Goal: Task Accomplishment & Management: Complete application form

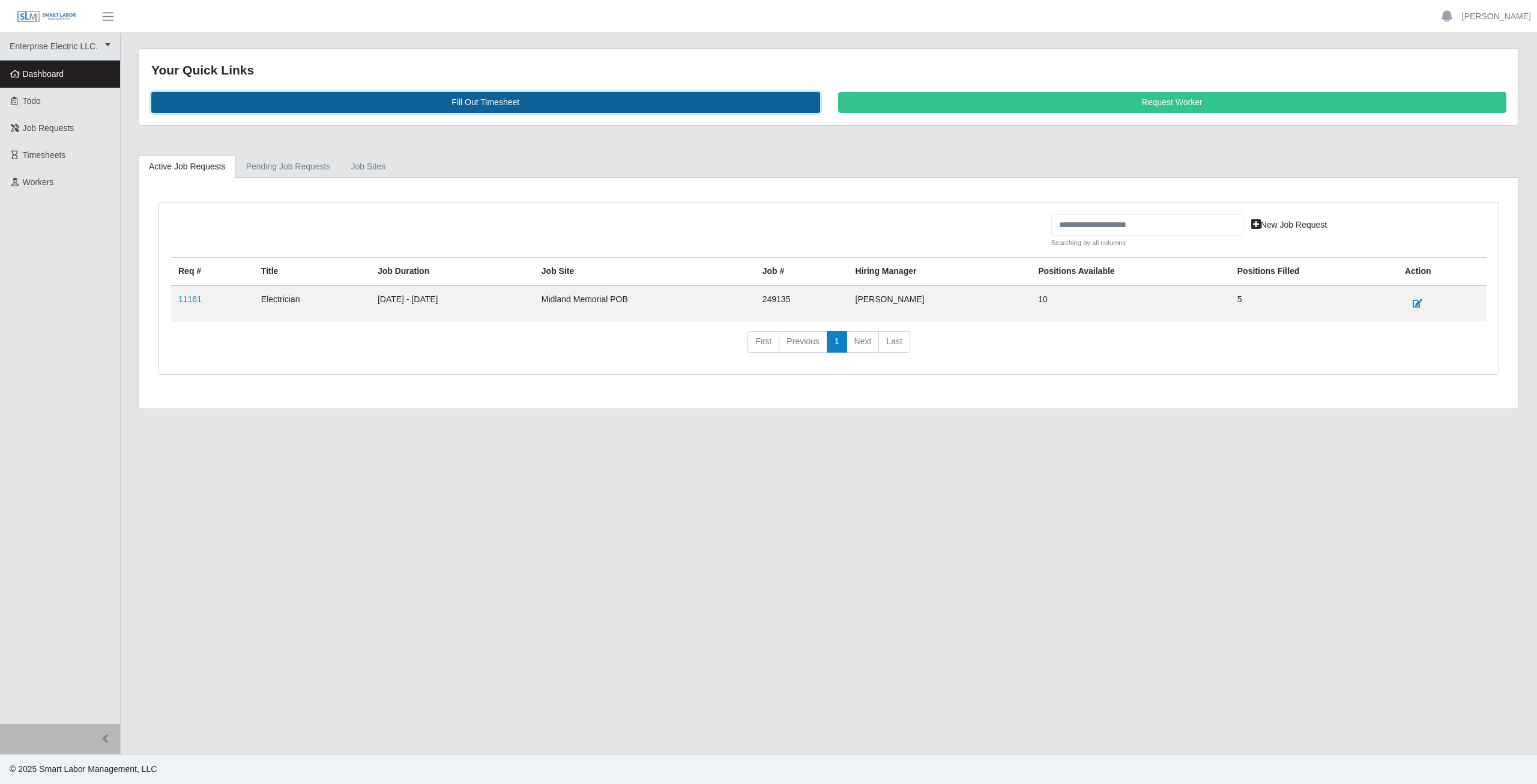
click at [490, 102] on link "Fill Out Timesheet" at bounding box center [485, 103] width 669 height 21
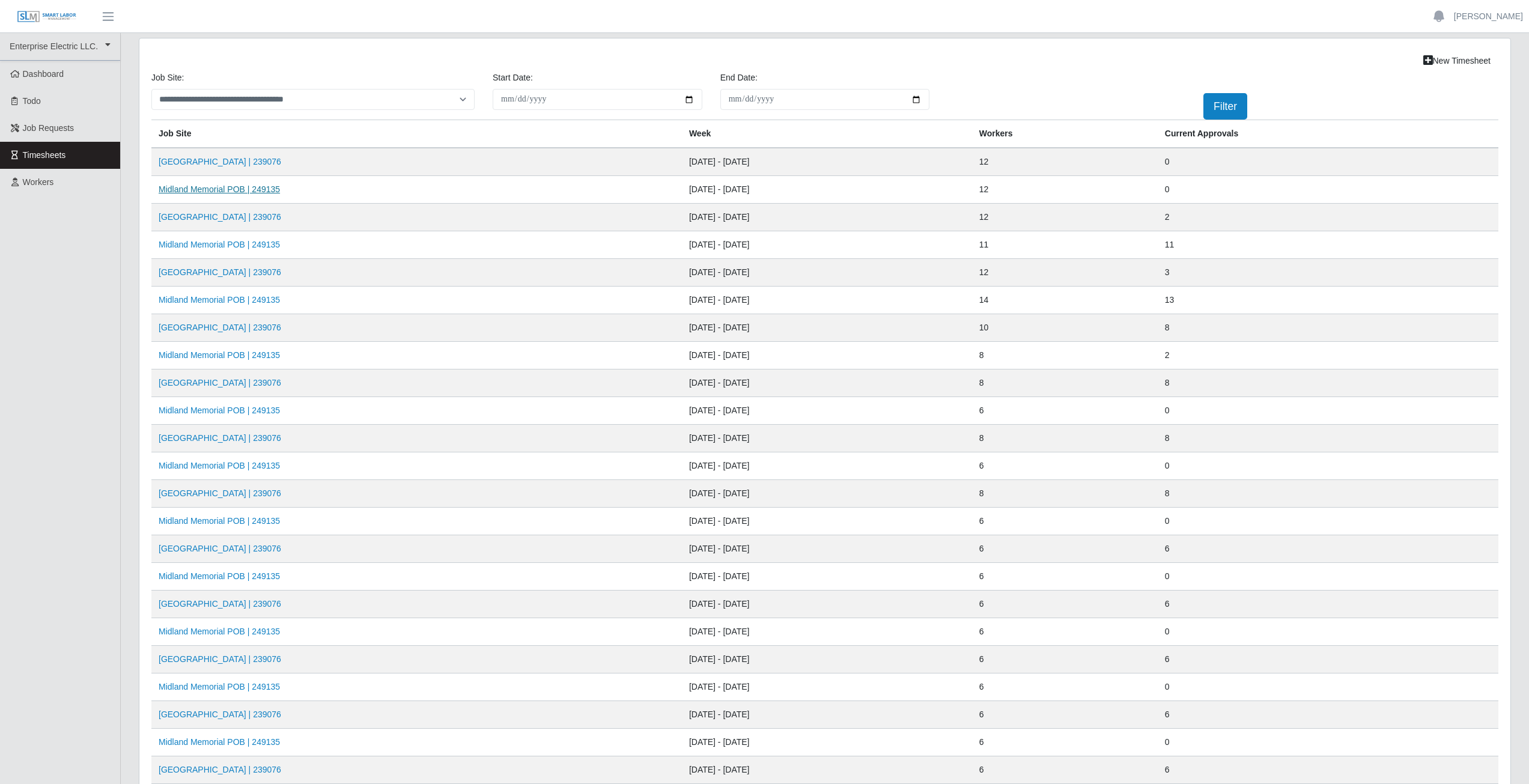
click at [227, 191] on link "Midland Memorial POB | 249135" at bounding box center [219, 189] width 121 height 10
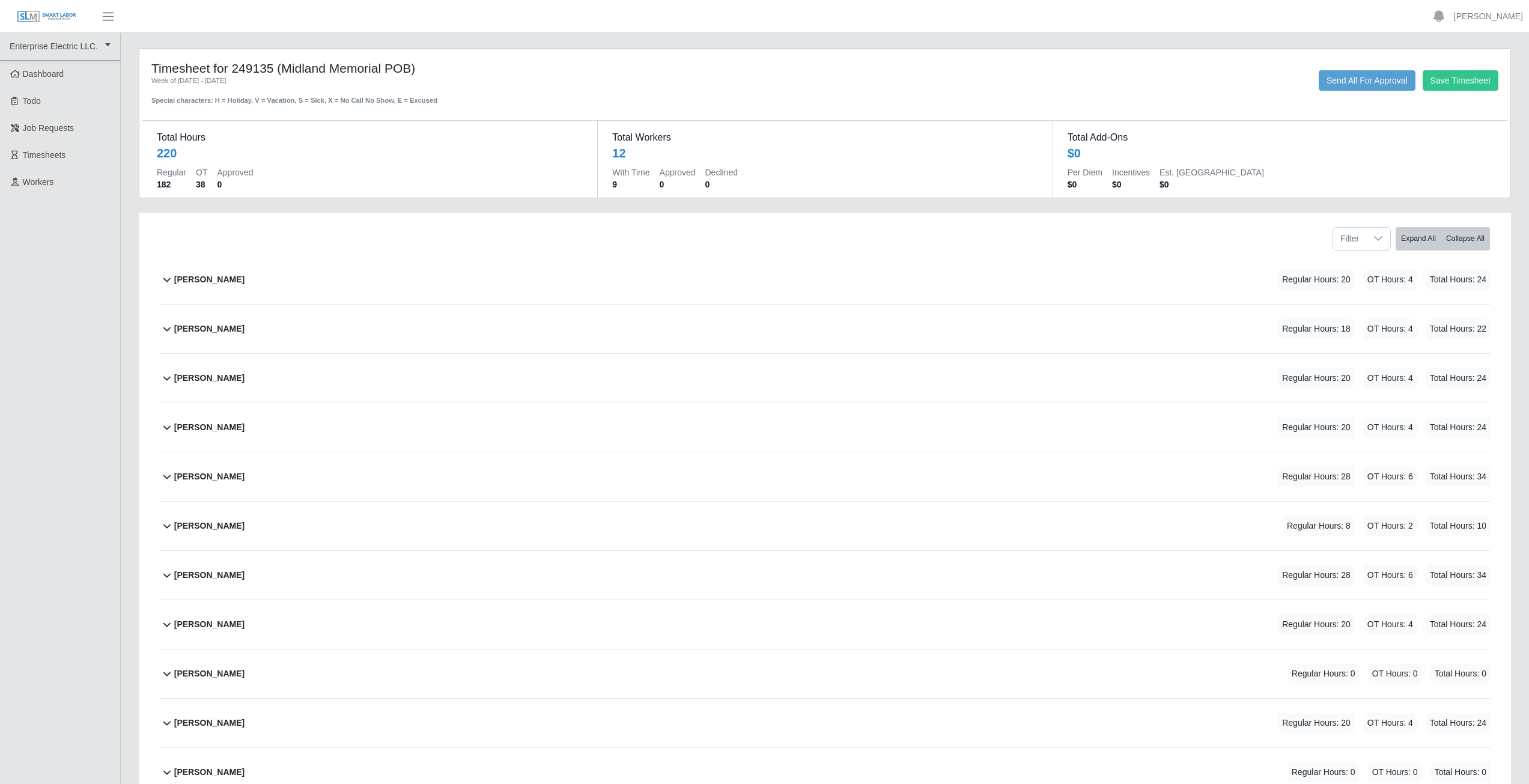
click at [168, 282] on icon at bounding box center [166, 279] width 14 height 14
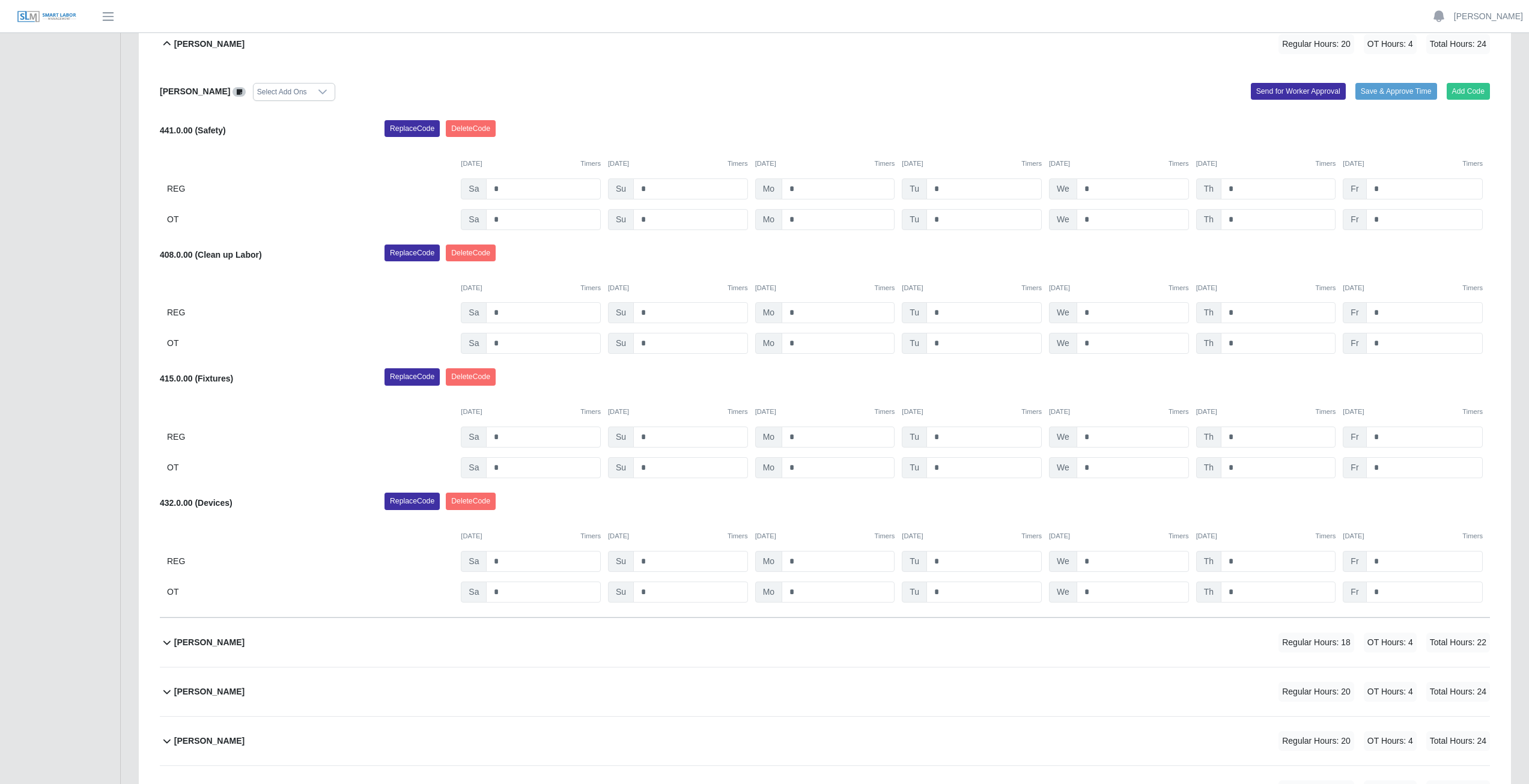
scroll to position [240, 0]
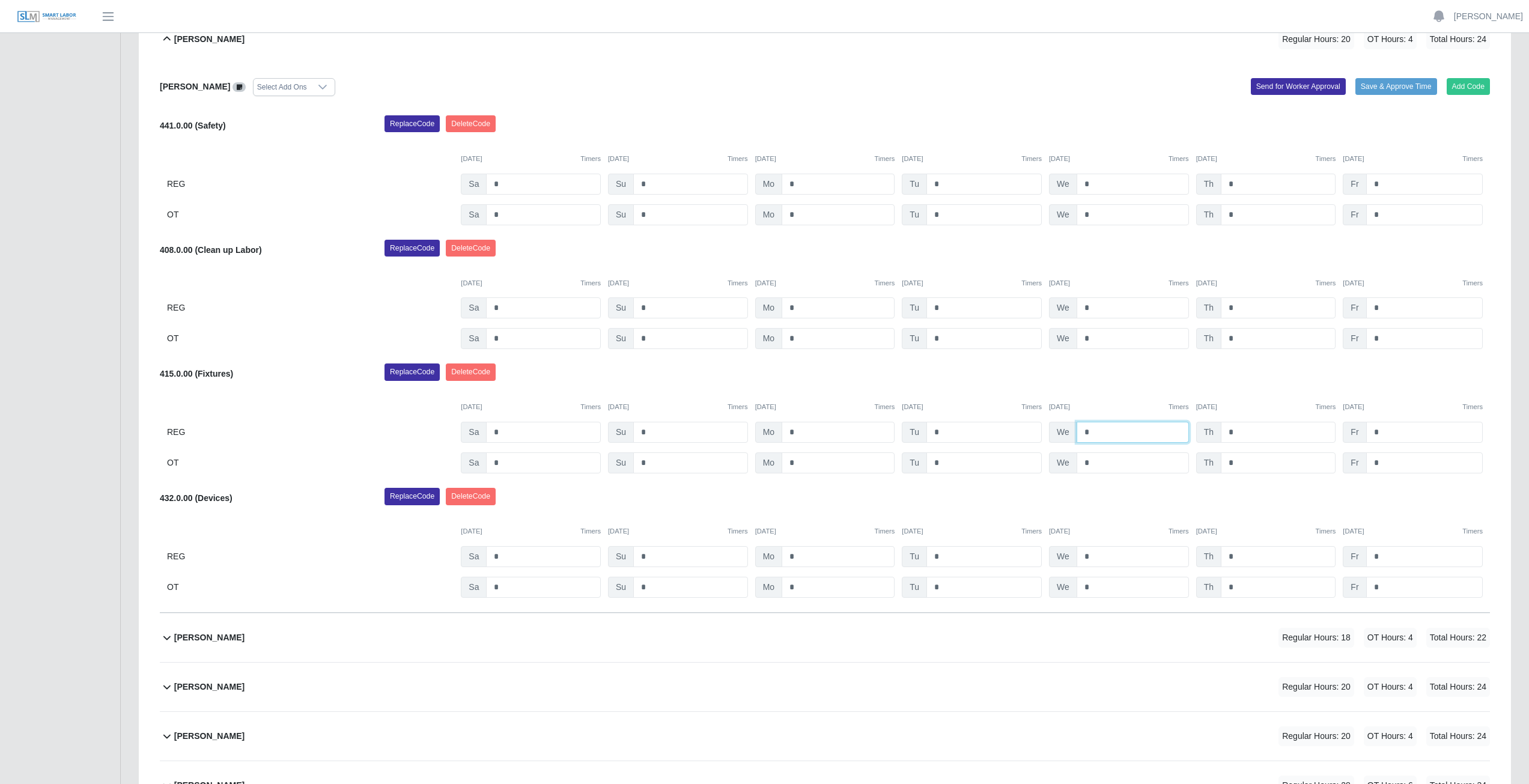
click at [1096, 430] on input "*" at bounding box center [1132, 432] width 113 height 21
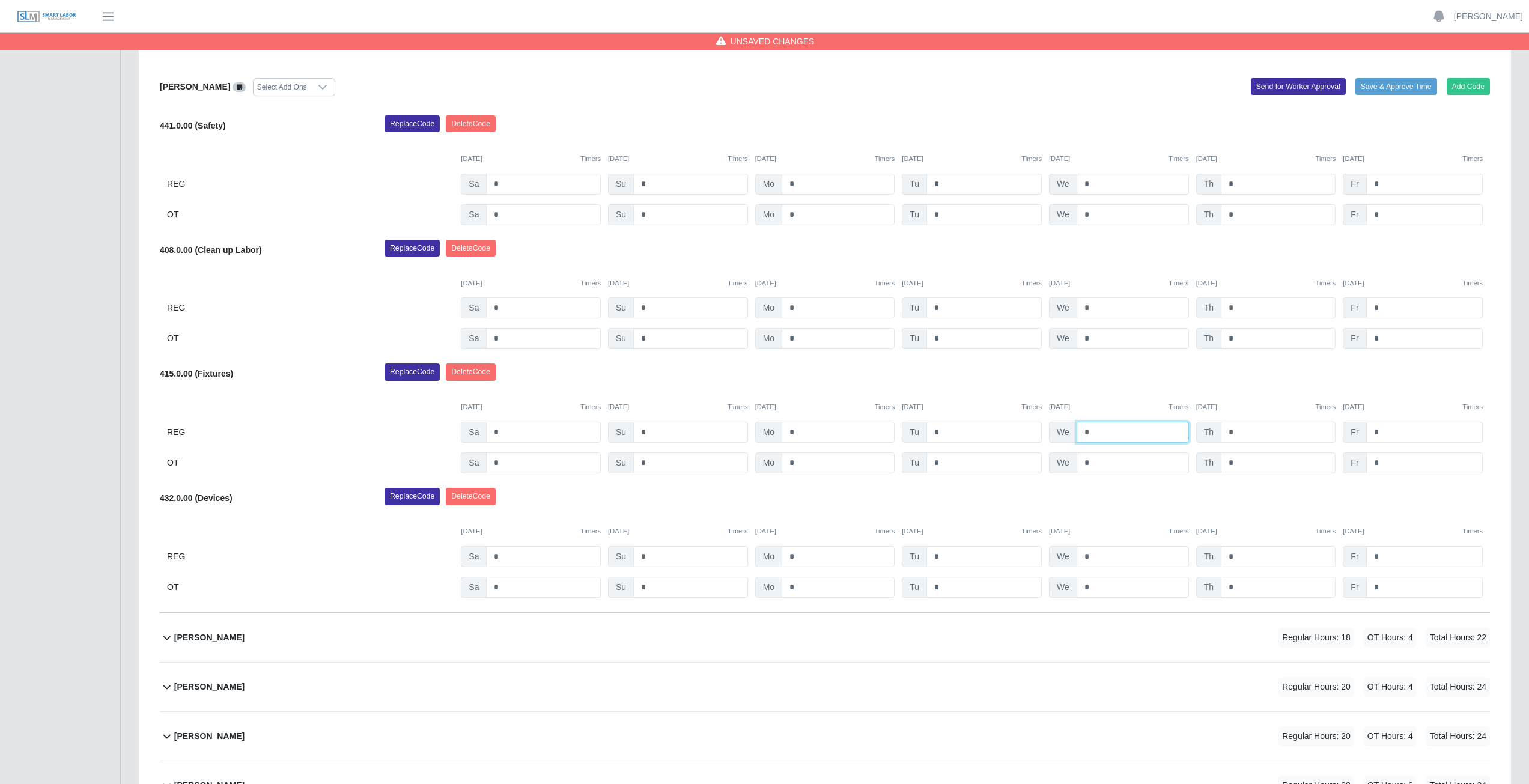
type input "*"
click at [1095, 464] on input "*" at bounding box center [1132, 463] width 113 height 21
type input "*"
click at [1103, 364] on div "Aiden Gavina Select Add Ons Add Code Save & Approve Time Send for Worker Approv…" at bounding box center [824, 338] width 1330 height 549
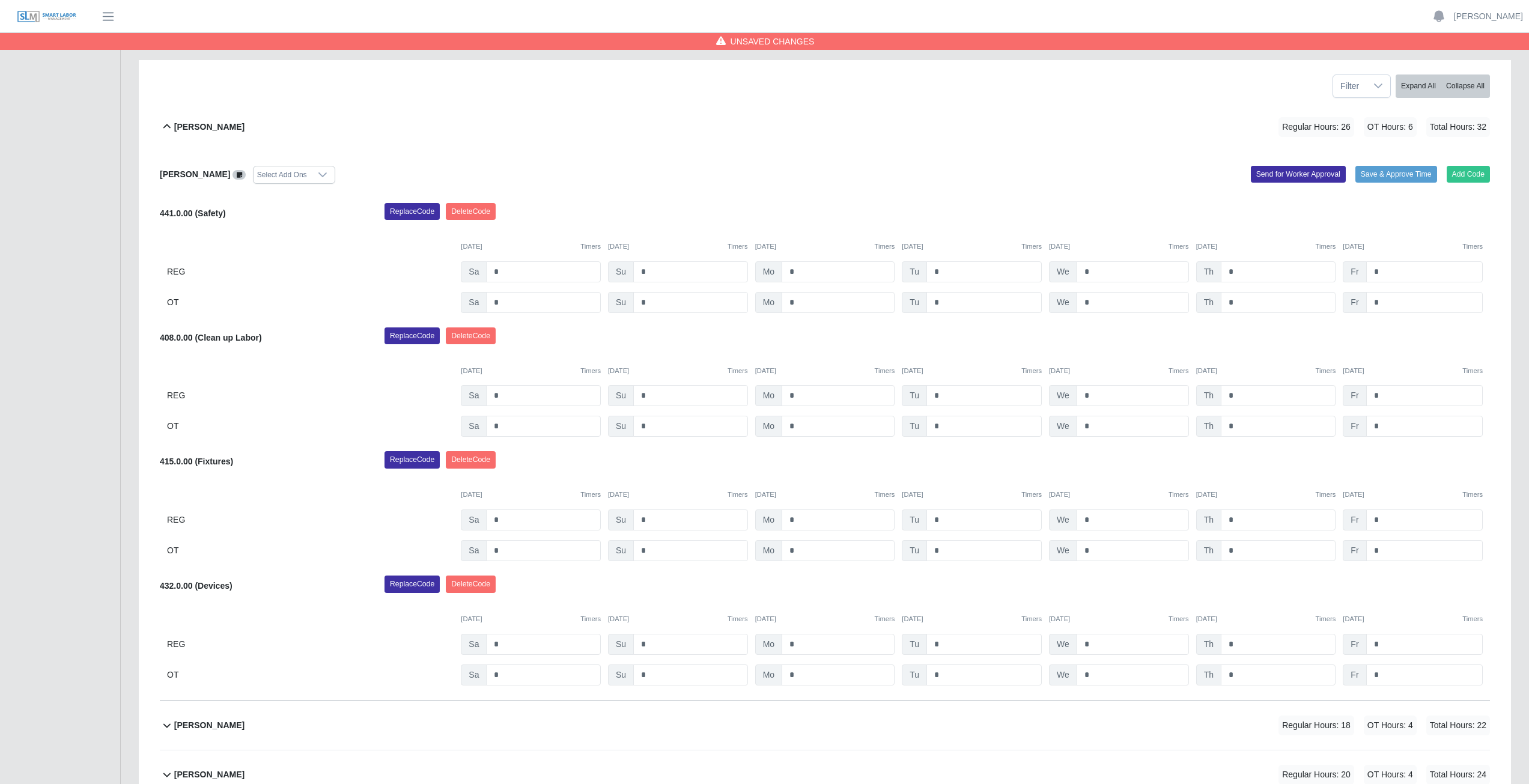
scroll to position [0, 0]
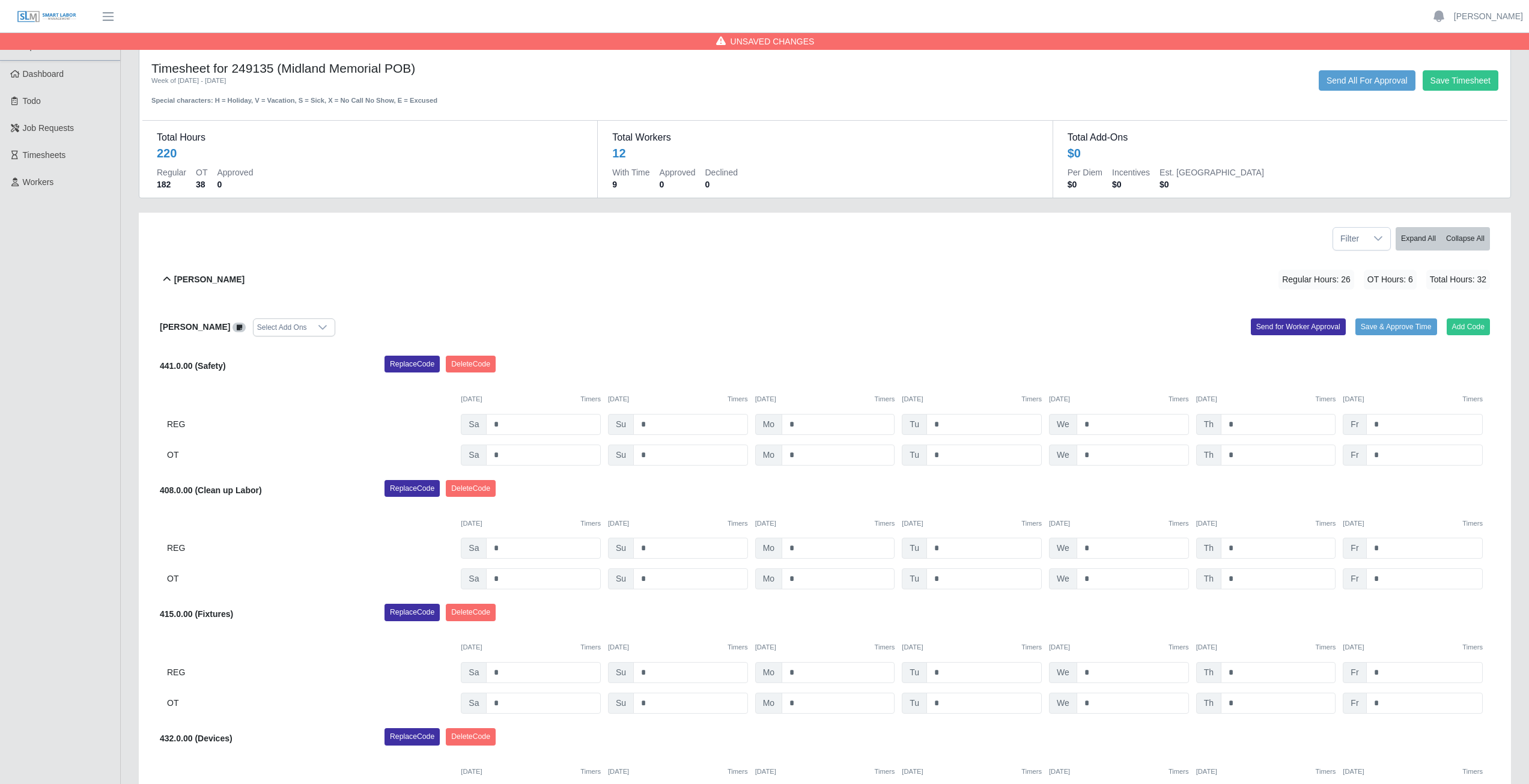
click at [168, 278] on icon at bounding box center [167, 279] width 8 height 5
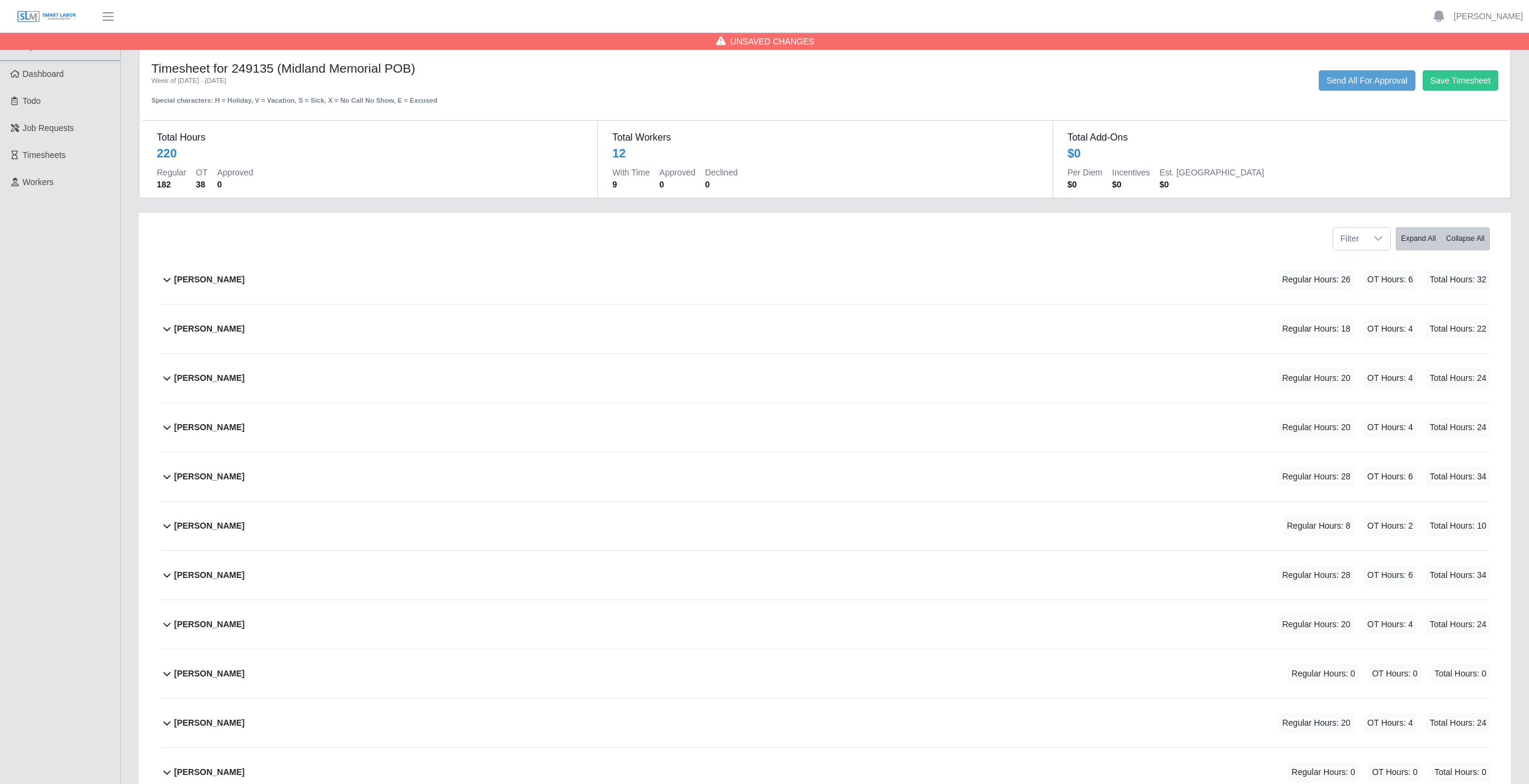
click at [168, 332] on icon at bounding box center [166, 328] width 14 height 14
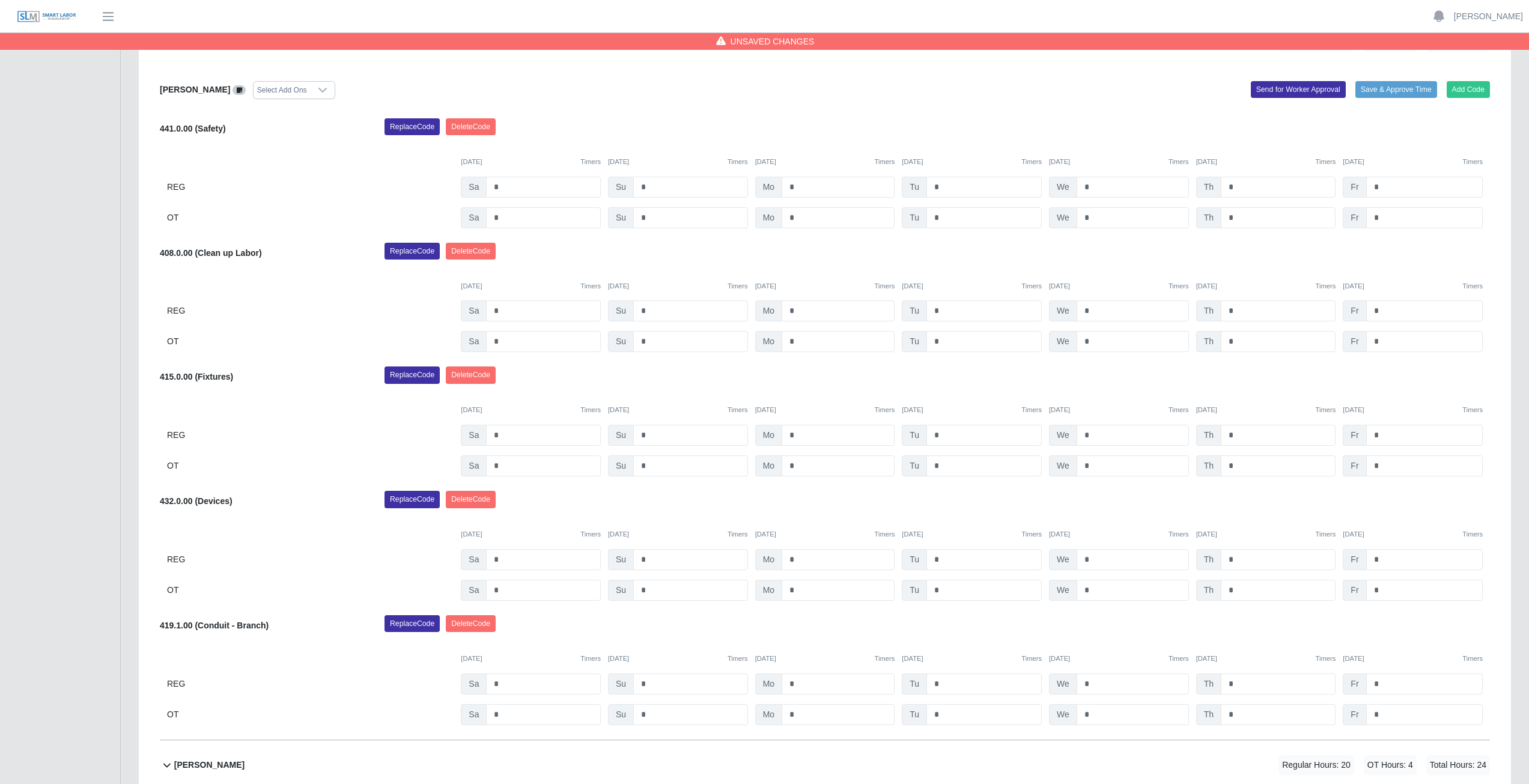
scroll to position [300, 0]
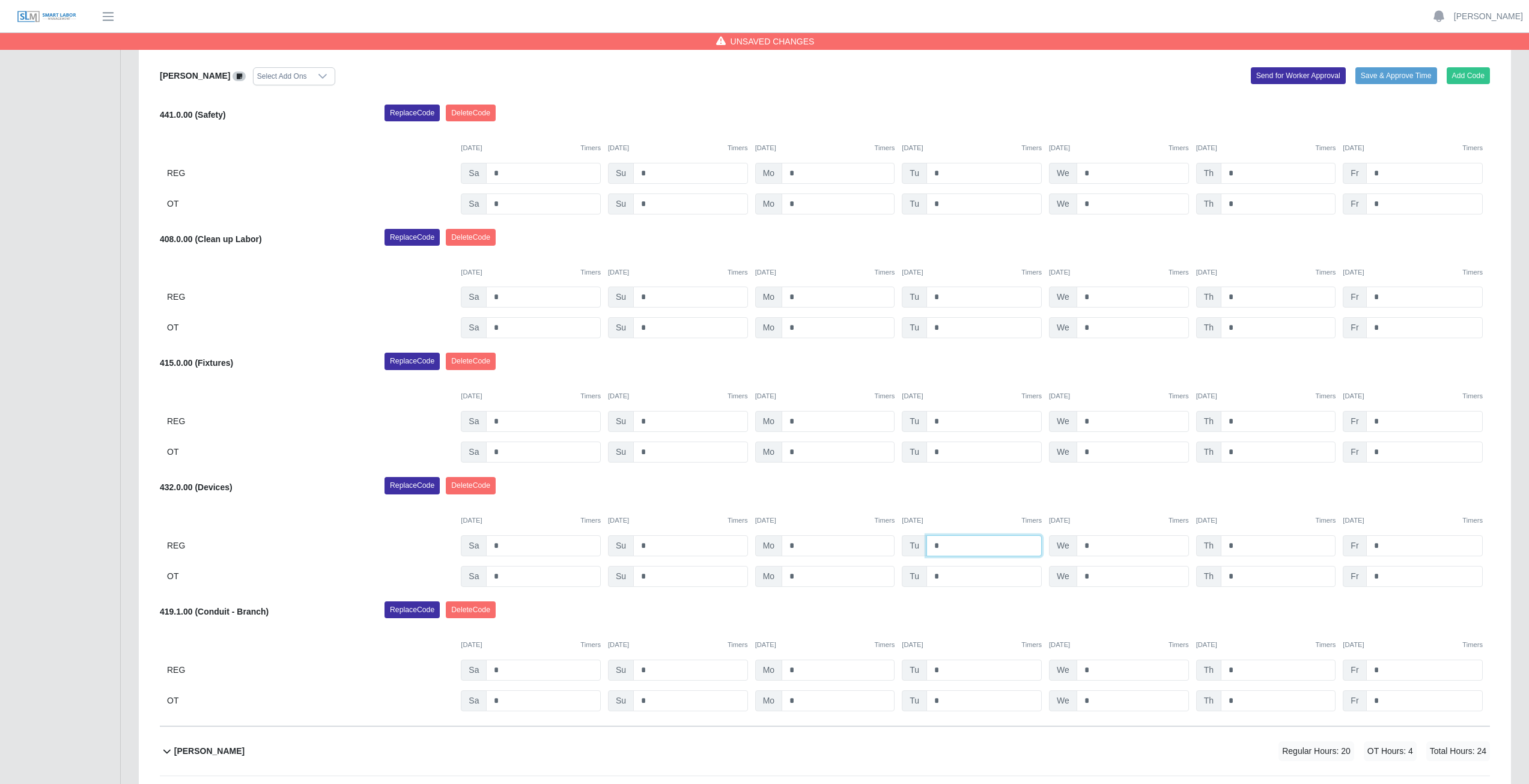
click at [945, 547] on input "*" at bounding box center [984, 546] width 116 height 21
type input "*"
click at [943, 577] on input "*" at bounding box center [984, 576] width 116 height 21
type input "*"
click at [964, 503] on div "09/27/2025 Timers 09/28/2025 Timers 09/29/2025 Timers 09/30/2025 Timers 10/01/2…" at bounding box center [824, 513] width 1330 height 25
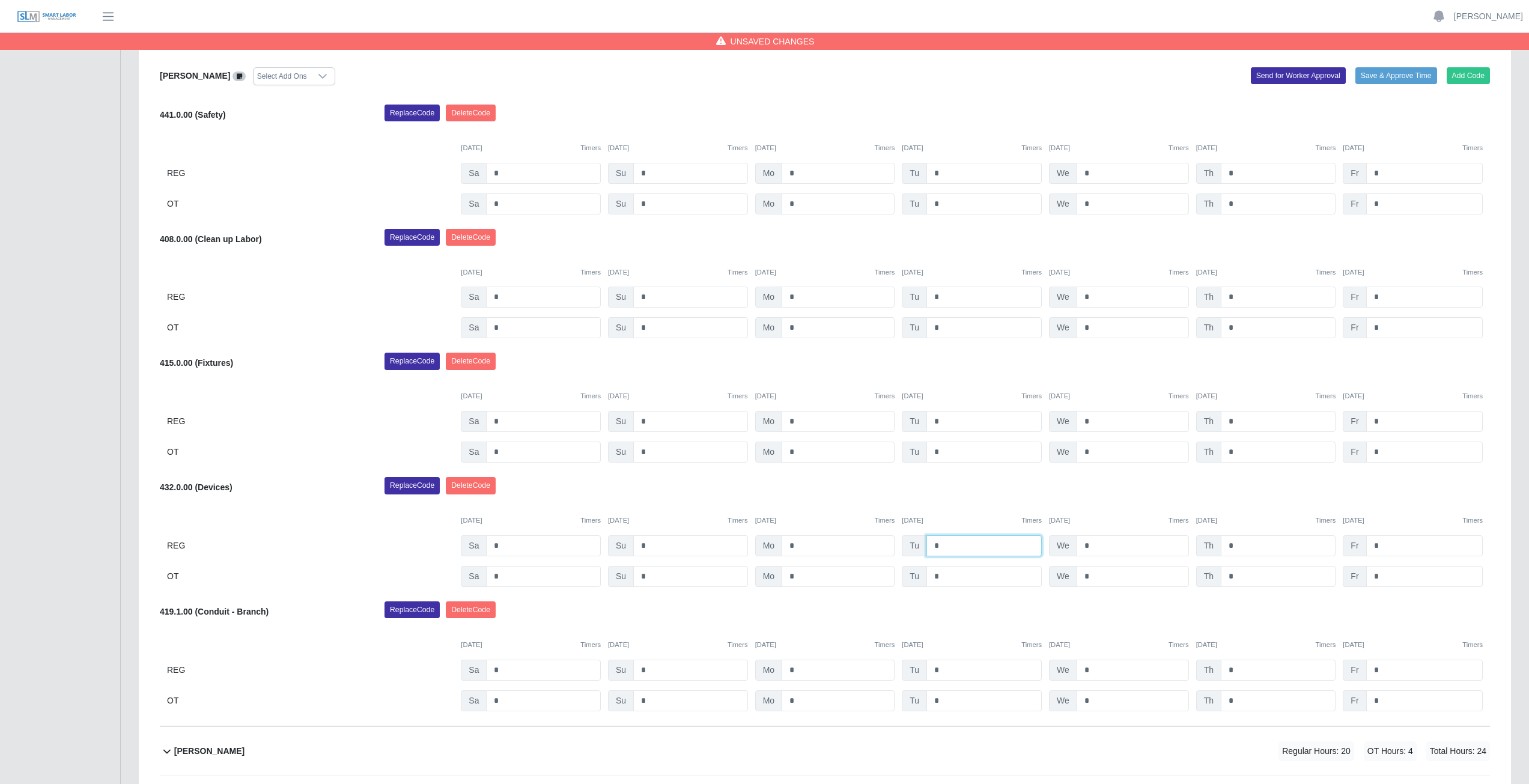
click at [941, 547] on input "*" at bounding box center [984, 546] width 116 height 21
type input "*"
click at [944, 575] on input "*" at bounding box center [984, 576] width 116 height 21
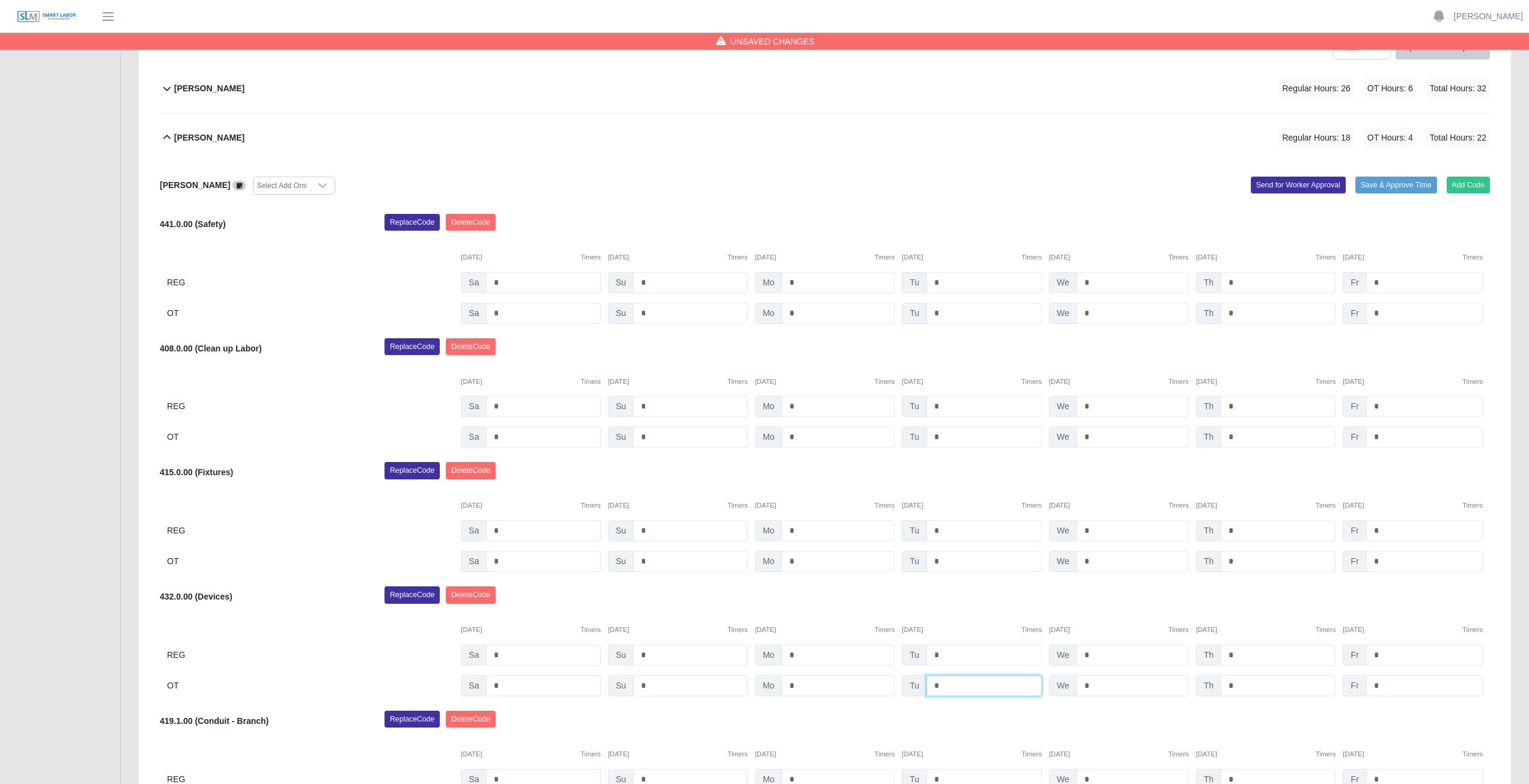
scroll to position [180, 0]
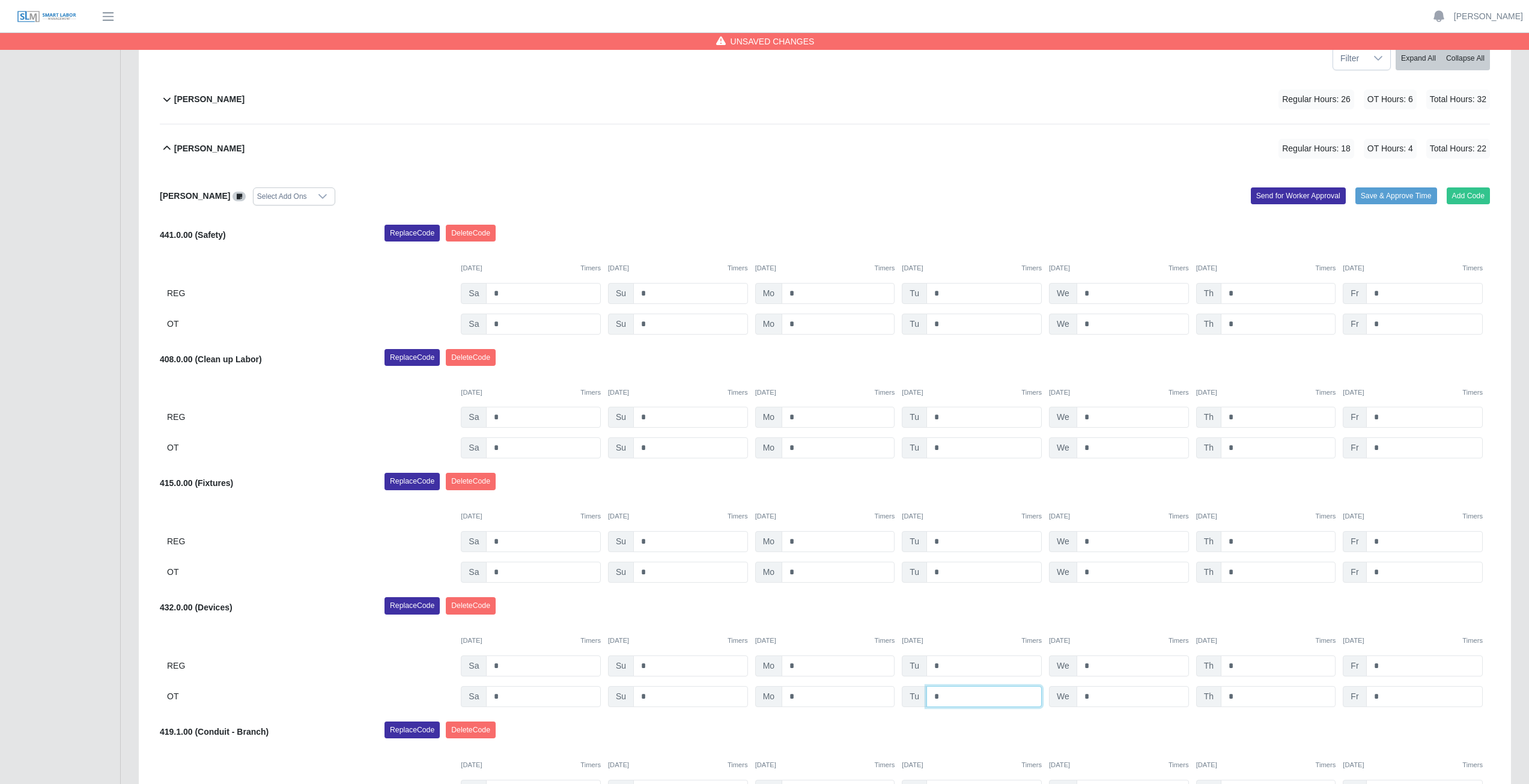
type input "*"
click at [954, 594] on div "Angel Flores Select Add Ons Add Code Save & Approve Time Send for Worker Approv…" at bounding box center [824, 510] width 1330 height 673
click at [1239, 294] on input "*" at bounding box center [1278, 293] width 115 height 21
type input "*"
drag, startPoint x: 1151, startPoint y: 206, endPoint x: 1146, endPoint y: 216, distance: 11.2
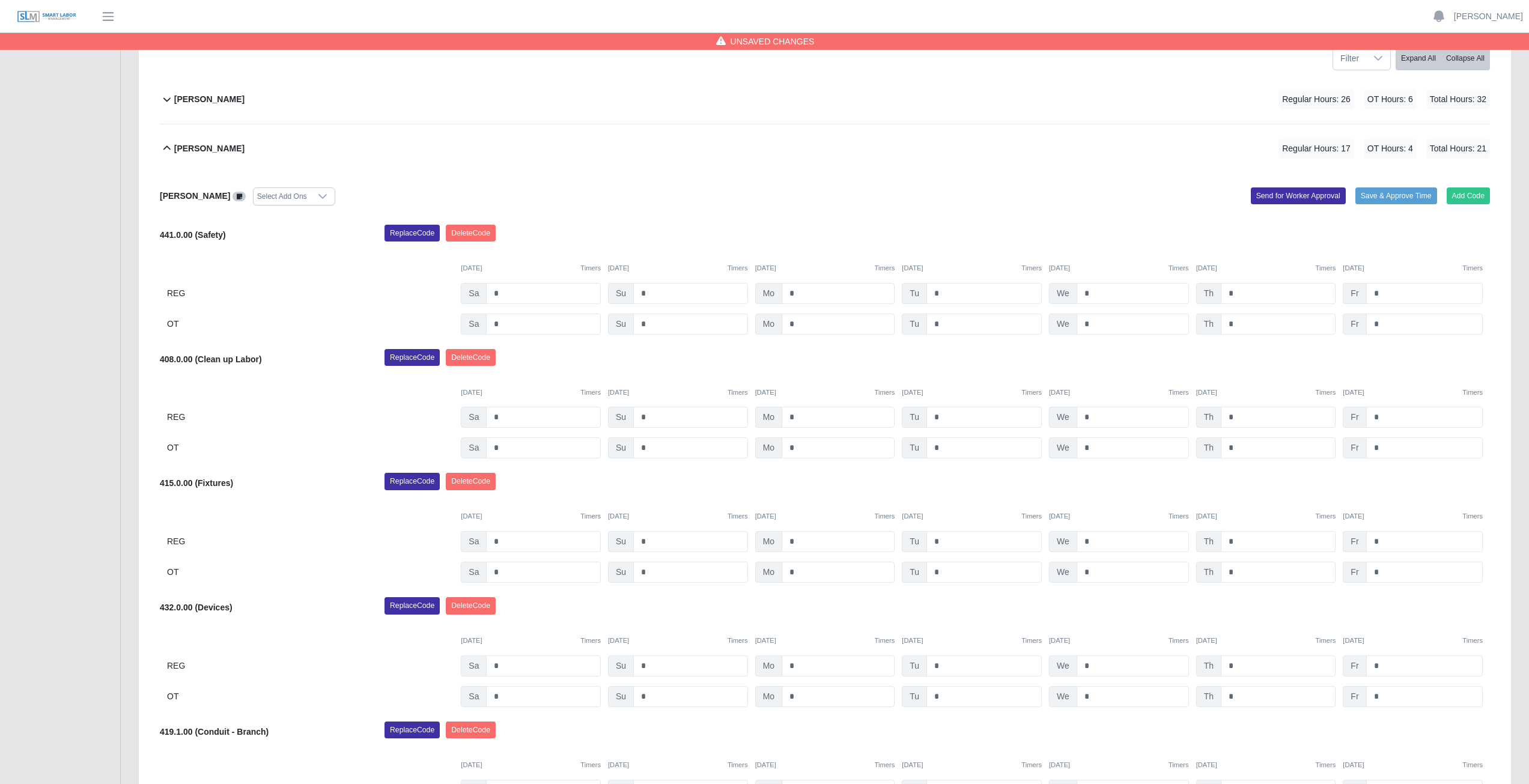
click at [1149, 212] on div "Angel Flores Select Add Ons Add Code Save & Approve Time Send for Worker Approv…" at bounding box center [824, 510] width 1330 height 673
click at [1238, 422] on input "*" at bounding box center [1278, 417] width 115 height 21
type input "*"
click at [1156, 472] on div "Angel Flores Select Add Ons Add Code Save & Approve Time Send for Worker Approv…" at bounding box center [824, 510] width 1330 height 673
click at [164, 147] on icon at bounding box center [166, 148] width 14 height 14
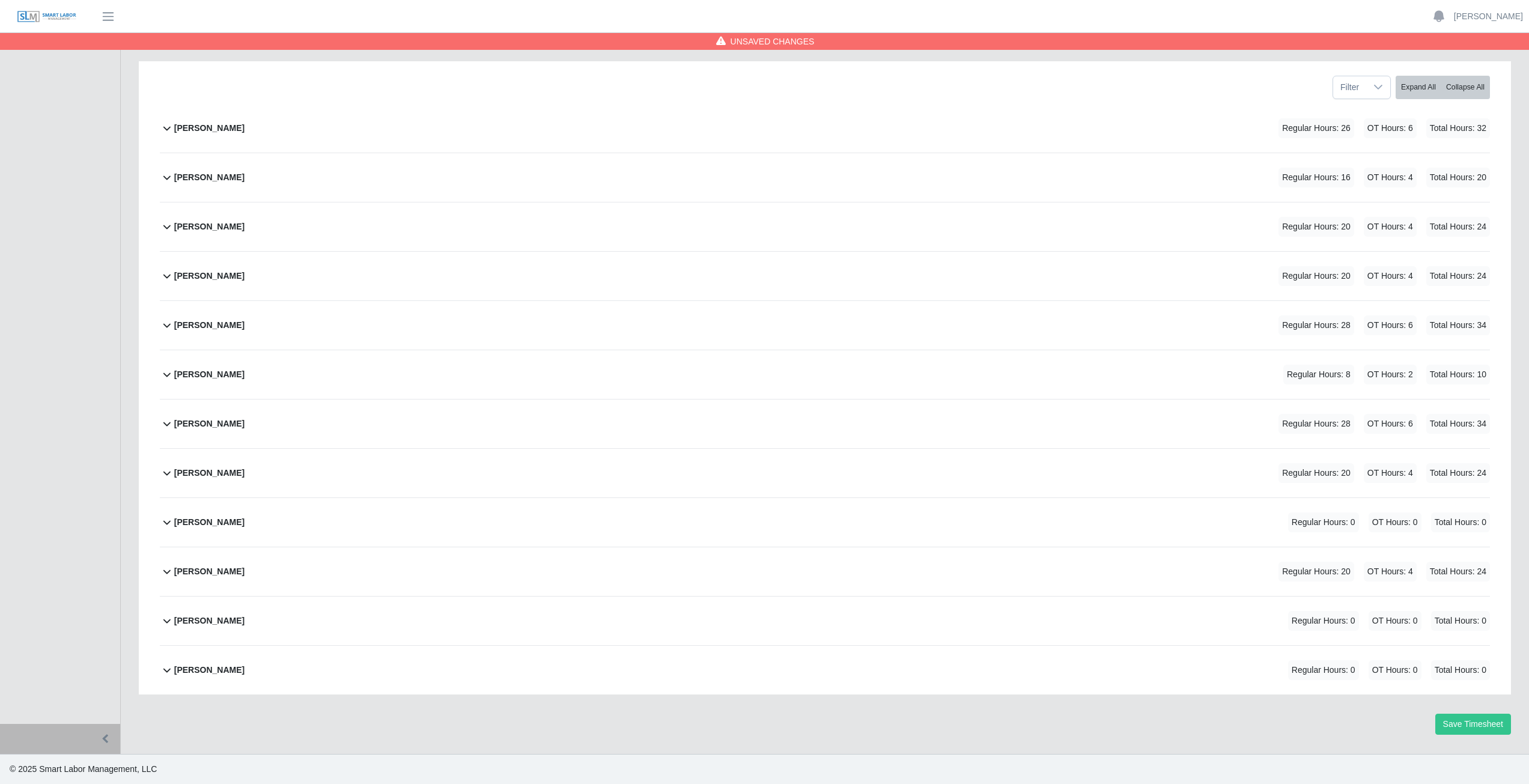
scroll to position [151, 0]
click at [164, 229] on icon at bounding box center [166, 226] width 14 height 14
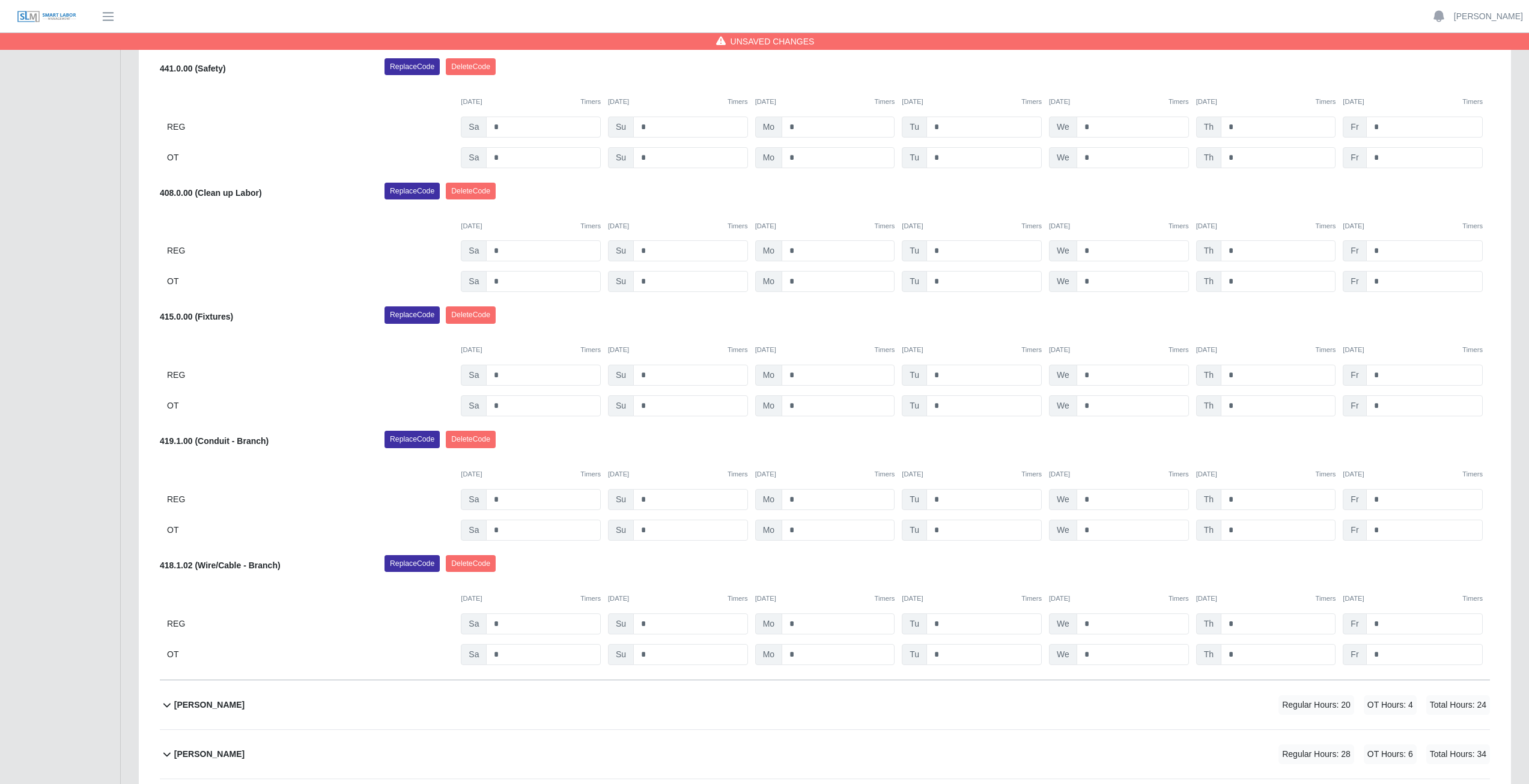
scroll to position [404, 0]
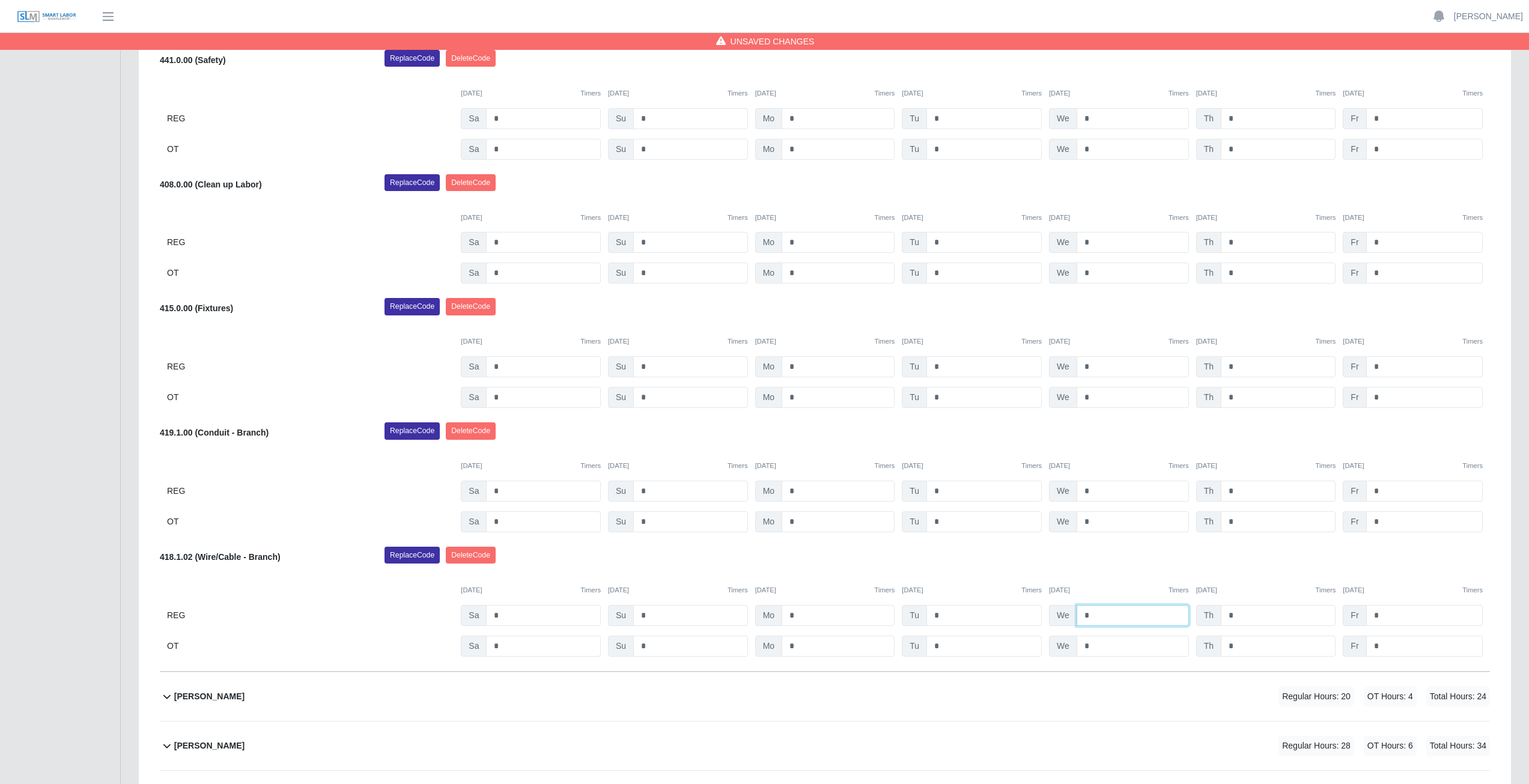
click at [1098, 615] on input "*" at bounding box center [1132, 615] width 113 height 21
type input "*"
click at [1093, 644] on input "*" at bounding box center [1132, 646] width 113 height 21
type input "*"
click at [1103, 579] on div "09/27/2025 Timers 09/28/2025 Timers 09/29/2025 Timers 09/30/2025 Timers 10/01/2…" at bounding box center [824, 583] width 1330 height 25
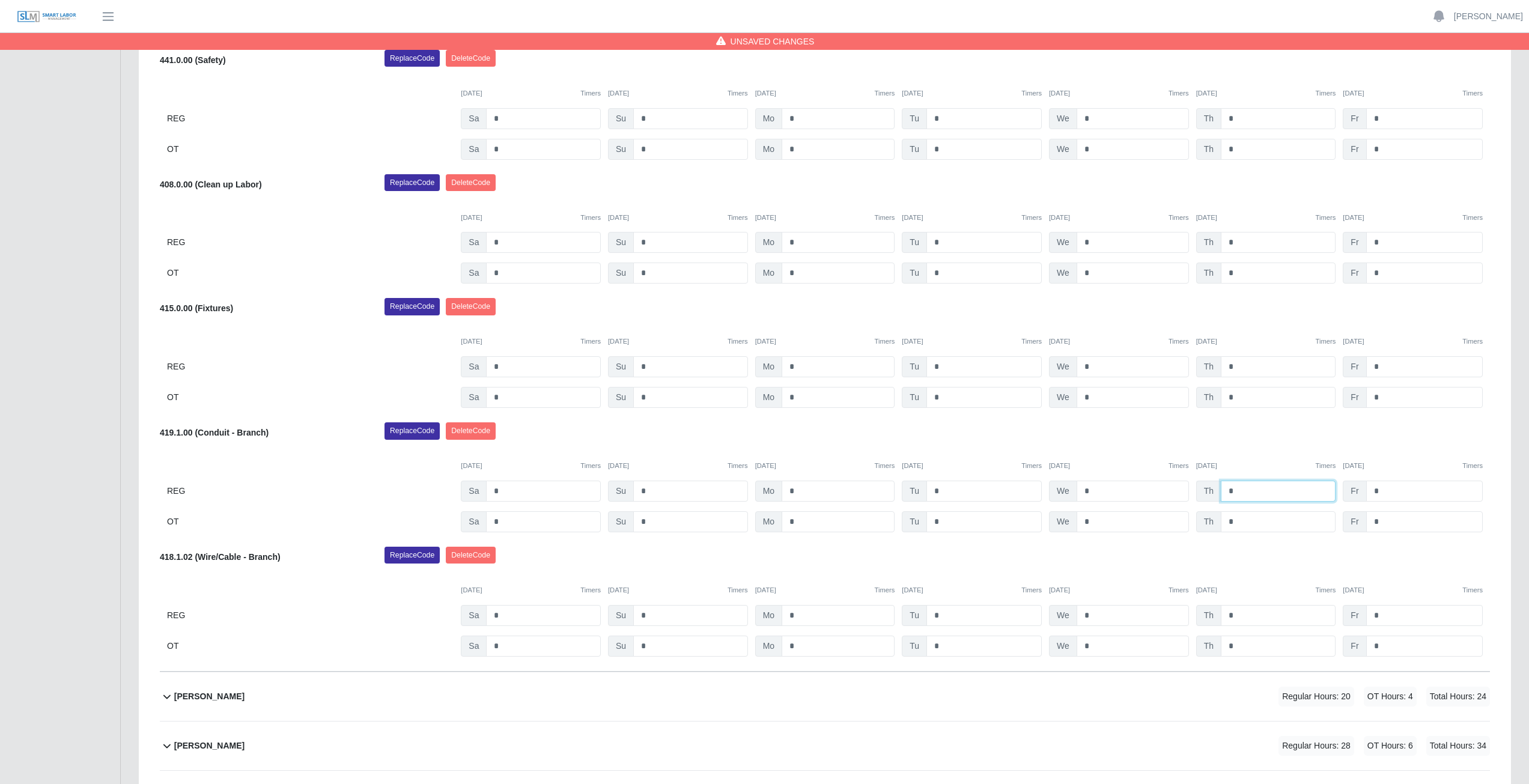
click at [1238, 491] on input "*" at bounding box center [1278, 491] width 115 height 21
type input "*"
click at [1239, 524] on input "*" at bounding box center [1278, 522] width 115 height 21
type input "*"
click at [1257, 436] on div "Replace Code [GEOGRAPHIC_DATA] Code" at bounding box center [936, 434] width 1123 height 24
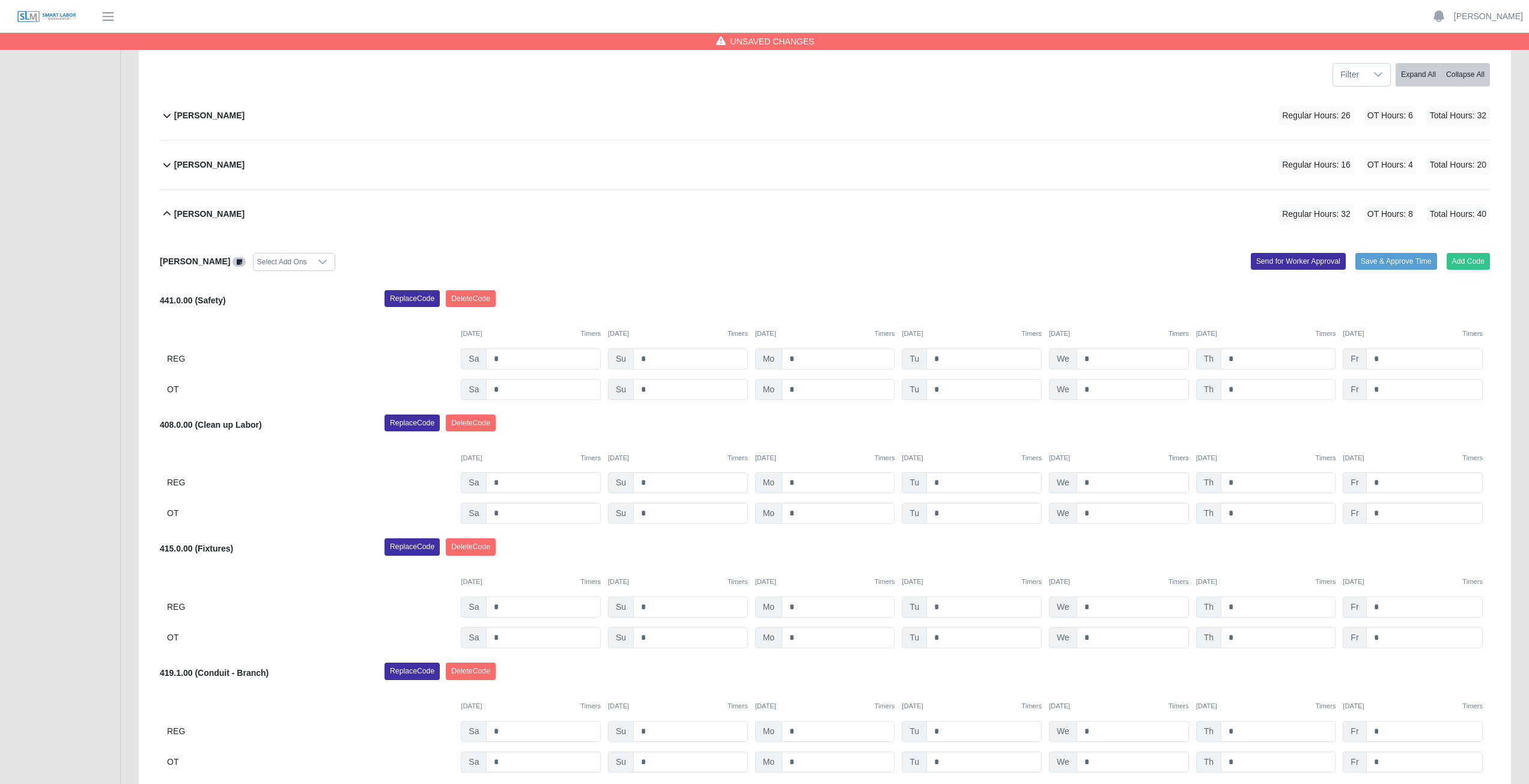
scroll to position [104, 0]
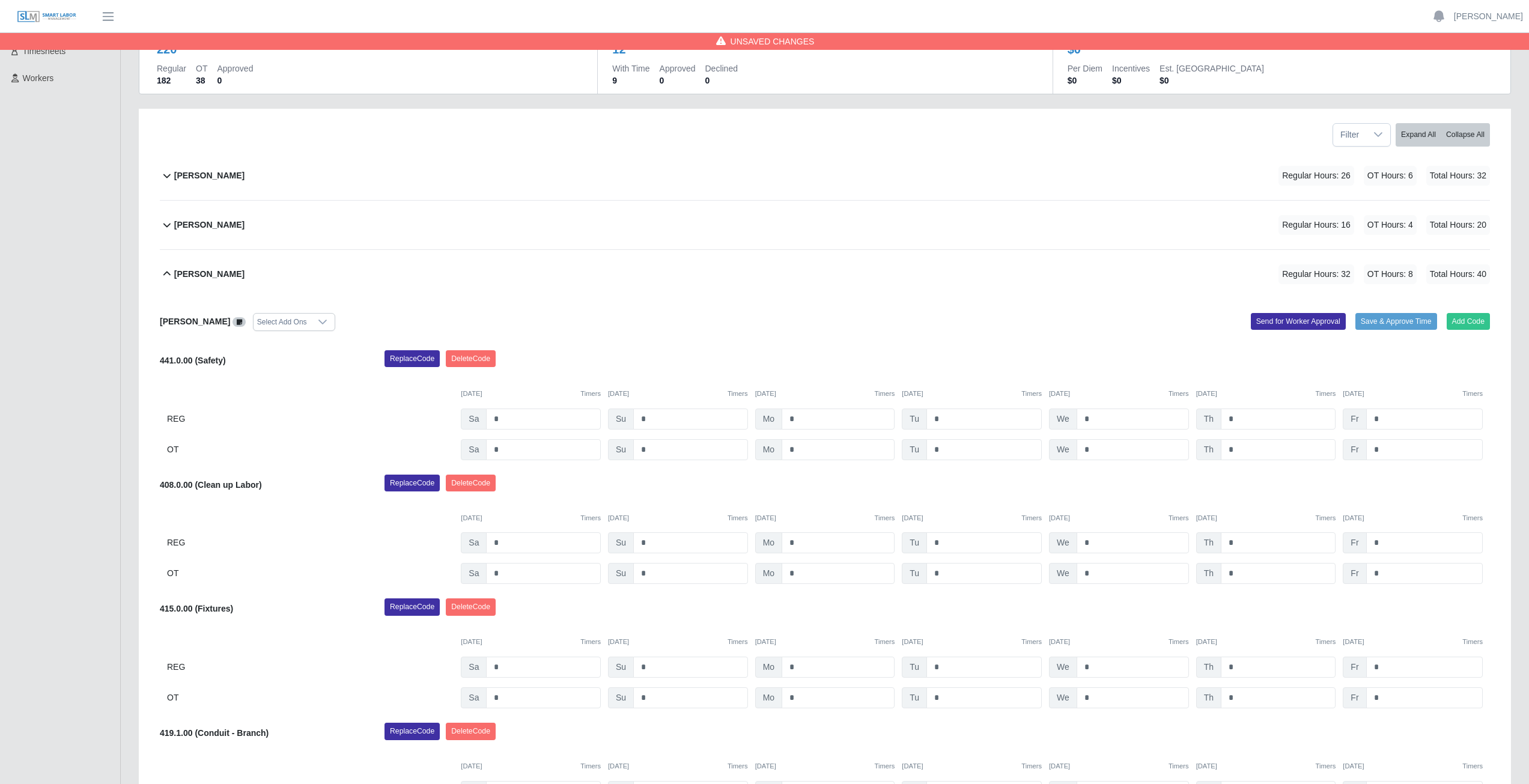
click at [164, 277] on icon at bounding box center [166, 274] width 14 height 14
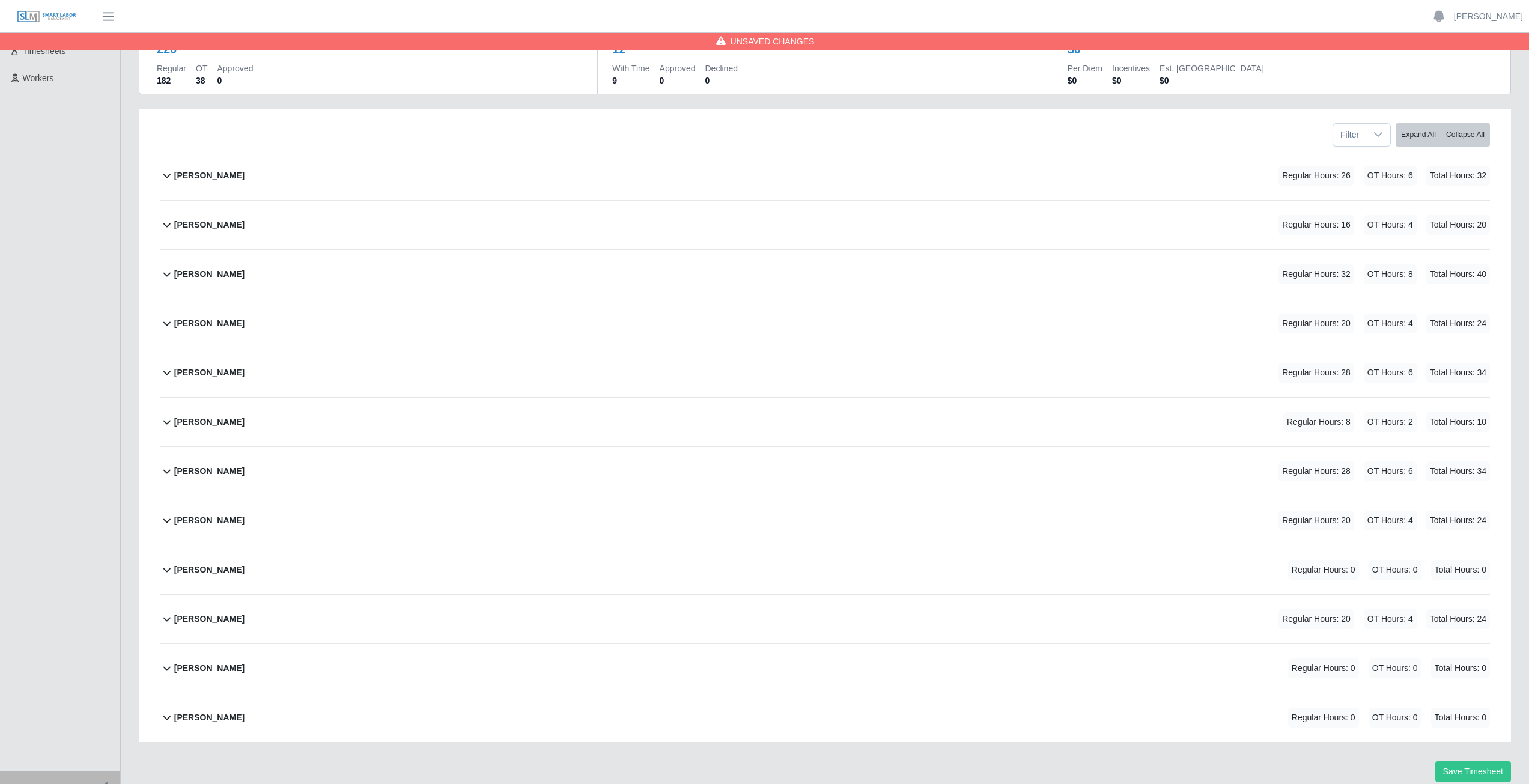
click at [166, 327] on icon at bounding box center [166, 323] width 14 height 14
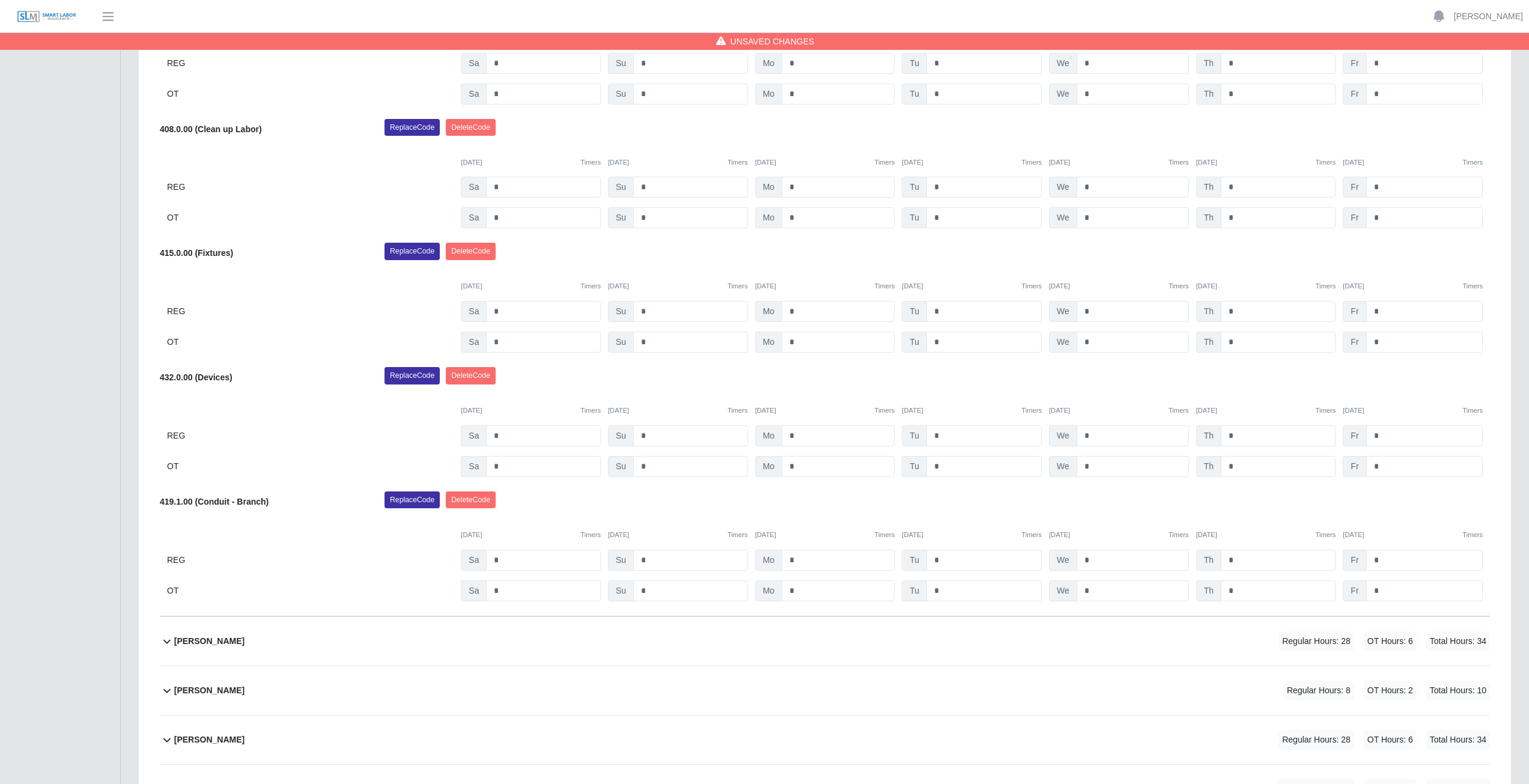
scroll to position [524, 0]
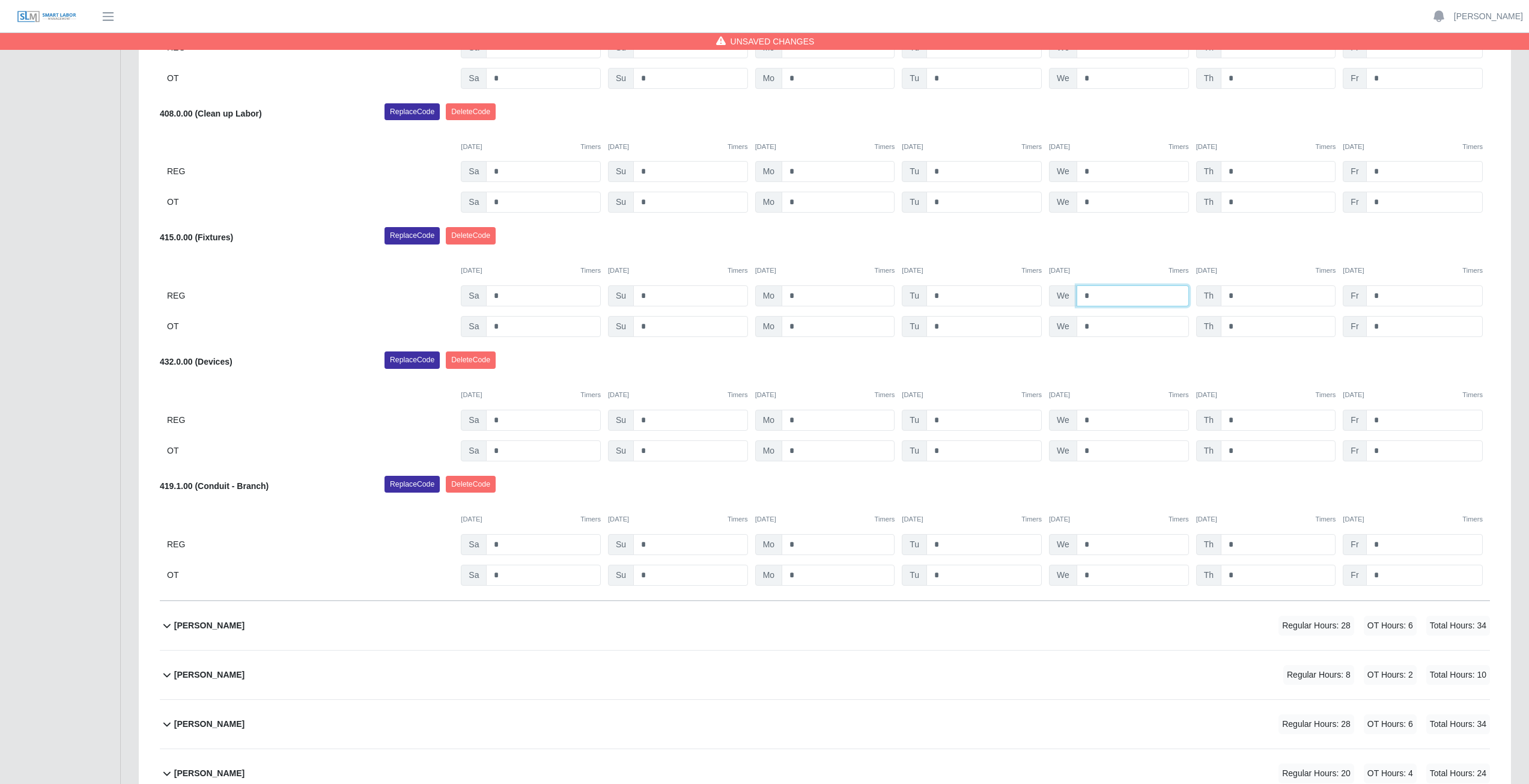
click at [1100, 293] on input "*" at bounding box center [1132, 296] width 113 height 21
type input "*"
click at [1093, 326] on input "*" at bounding box center [1132, 327] width 113 height 21
type input "*"
click at [1142, 235] on div "Replace Code [GEOGRAPHIC_DATA] Code" at bounding box center [936, 239] width 1123 height 24
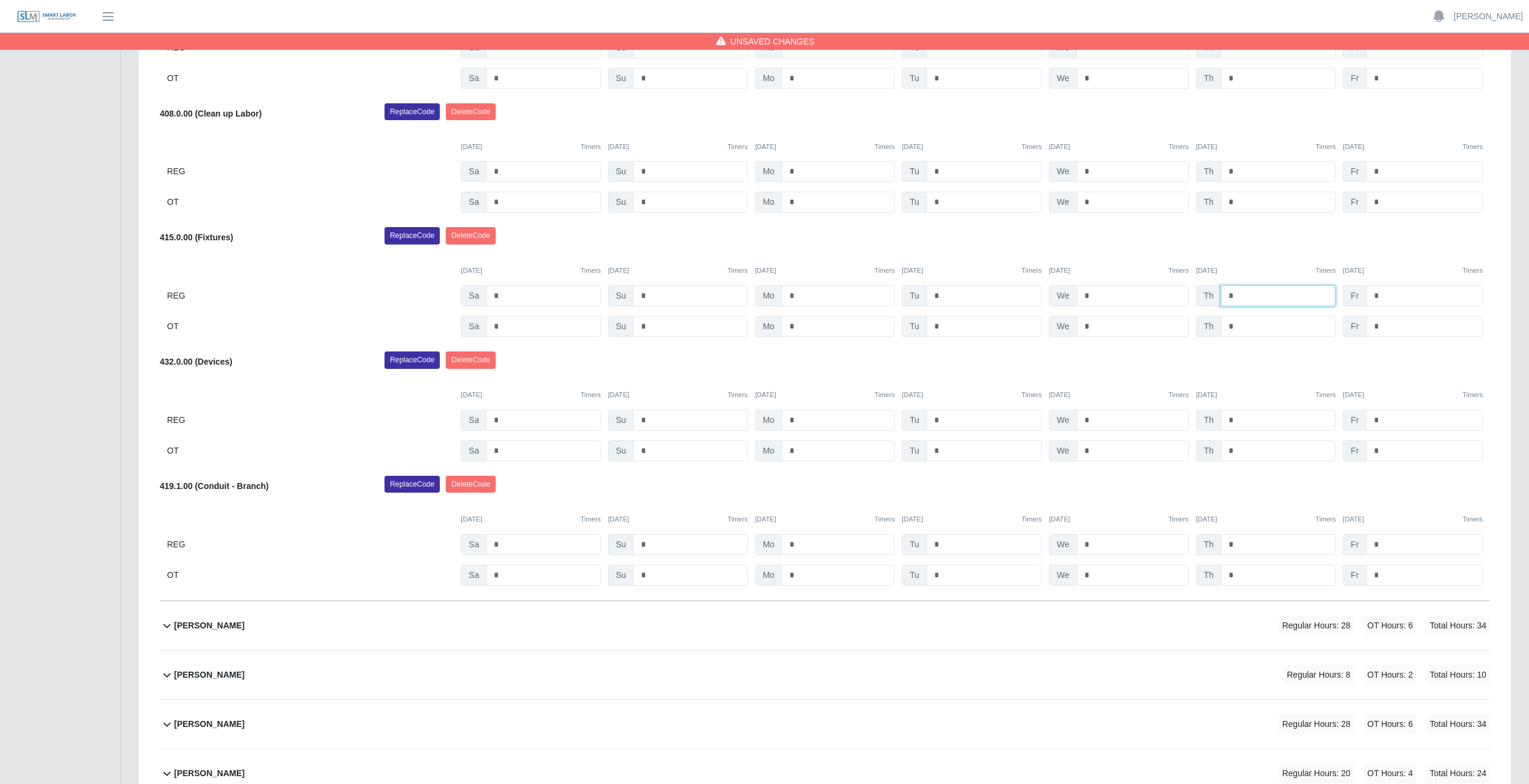
click at [1241, 294] on input "*" at bounding box center [1278, 296] width 115 height 21
type input "*"
click at [1242, 328] on input "*" at bounding box center [1278, 327] width 115 height 21
type input "*"
click at [1135, 358] on div "Replace Code [GEOGRAPHIC_DATA] Code" at bounding box center [936, 364] width 1123 height 24
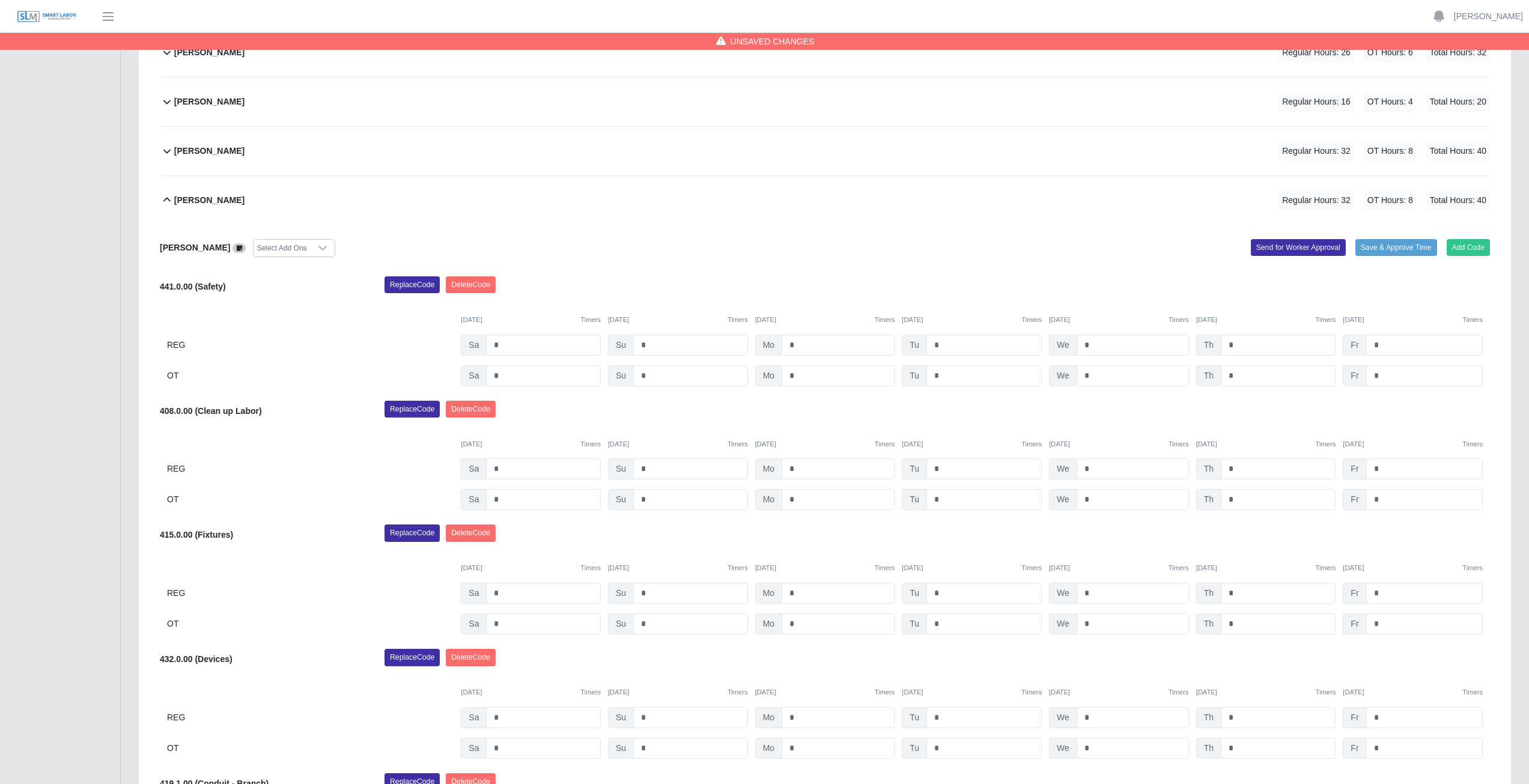
scroll to position [224, 0]
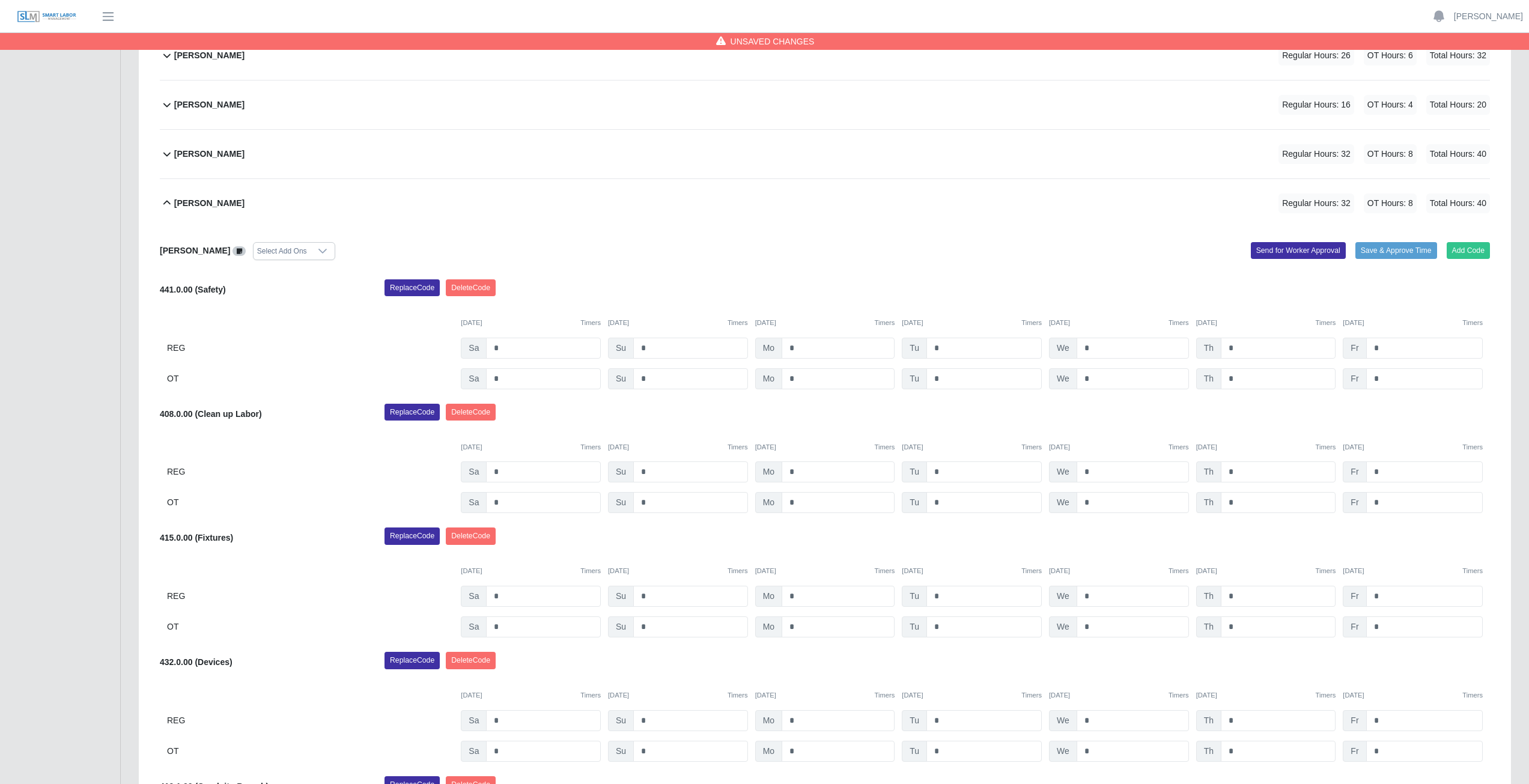
click at [168, 202] on icon at bounding box center [167, 203] width 8 height 5
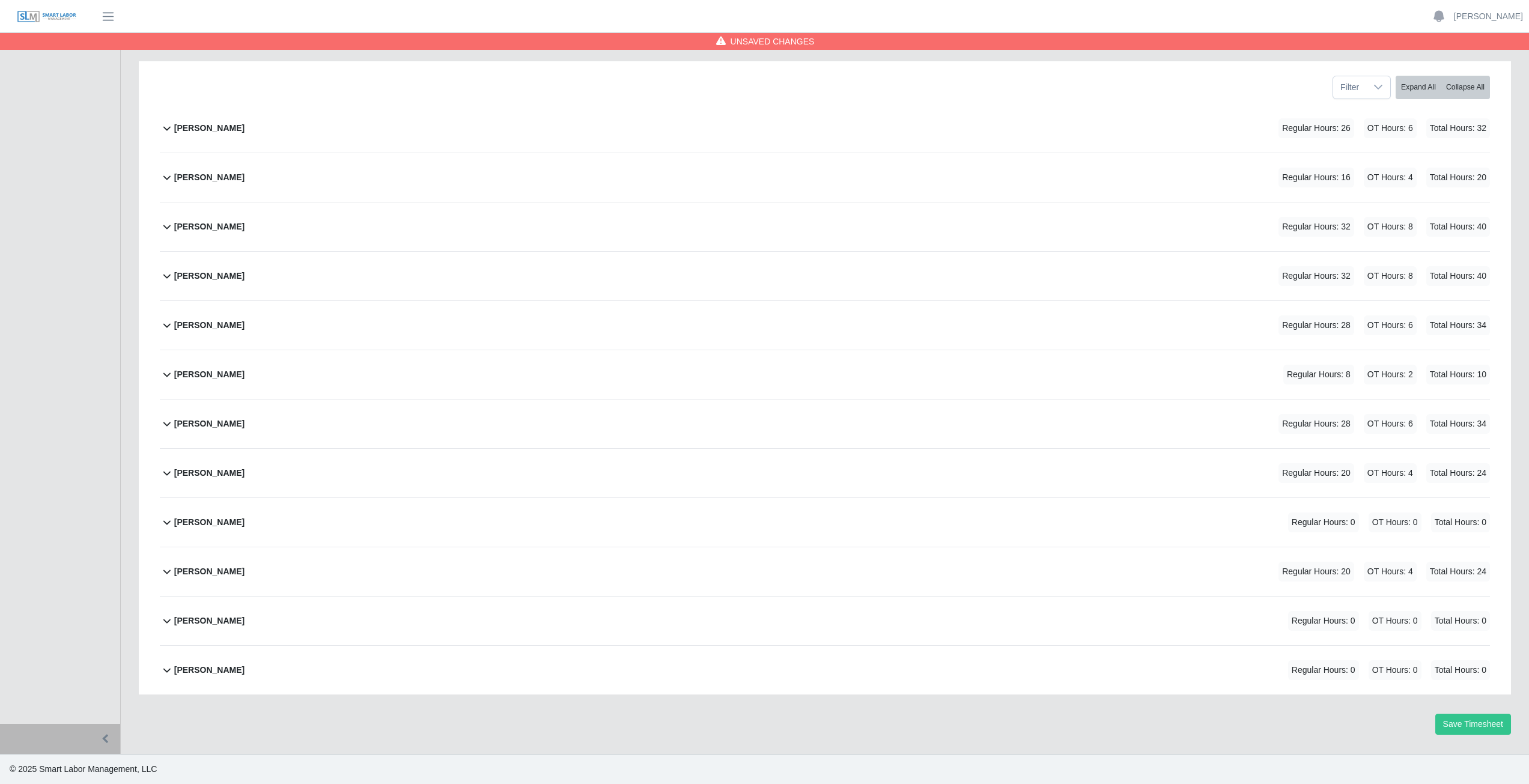
scroll to position [151, 0]
click at [169, 331] on icon at bounding box center [166, 324] width 14 height 14
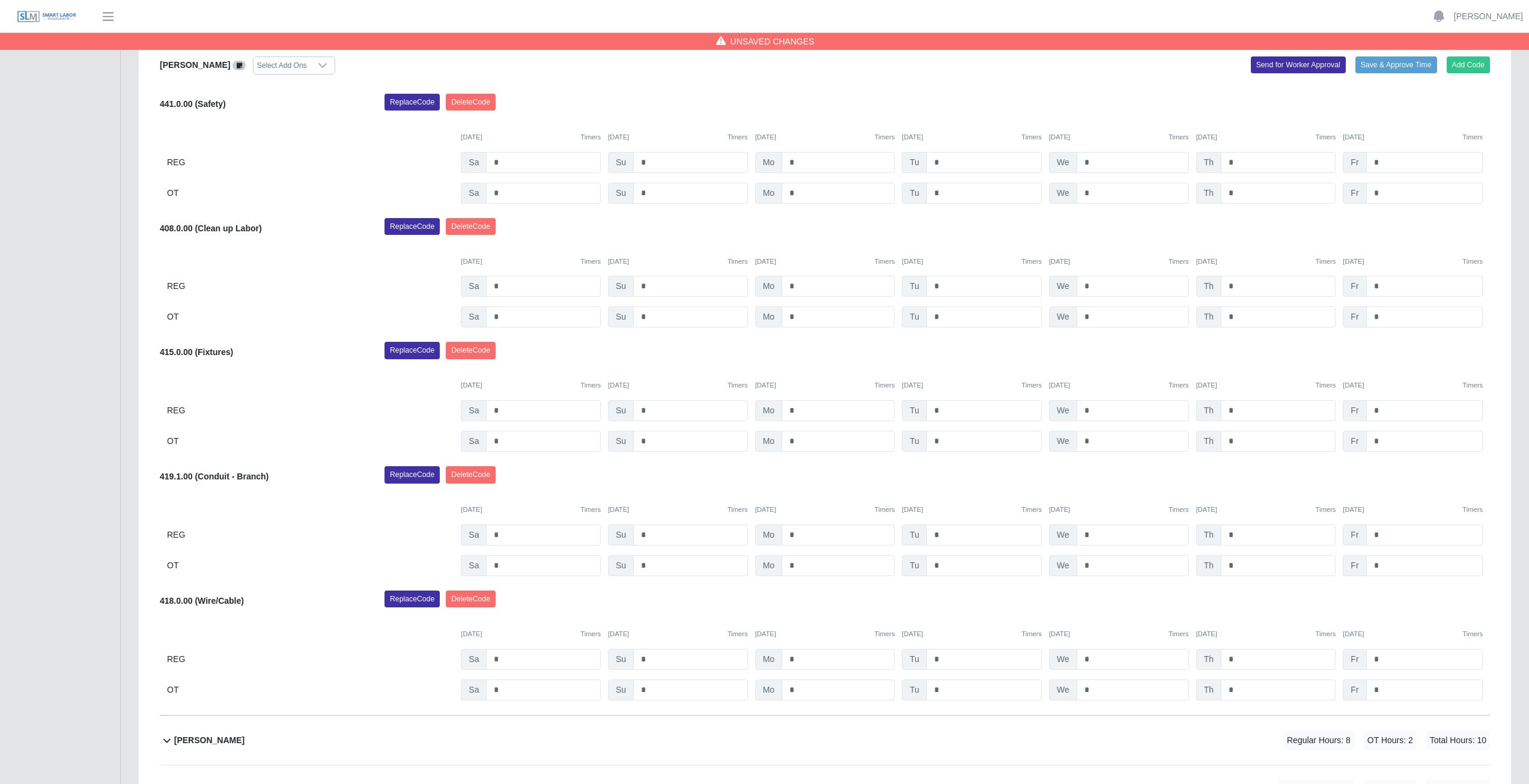
scroll to position [464, 0]
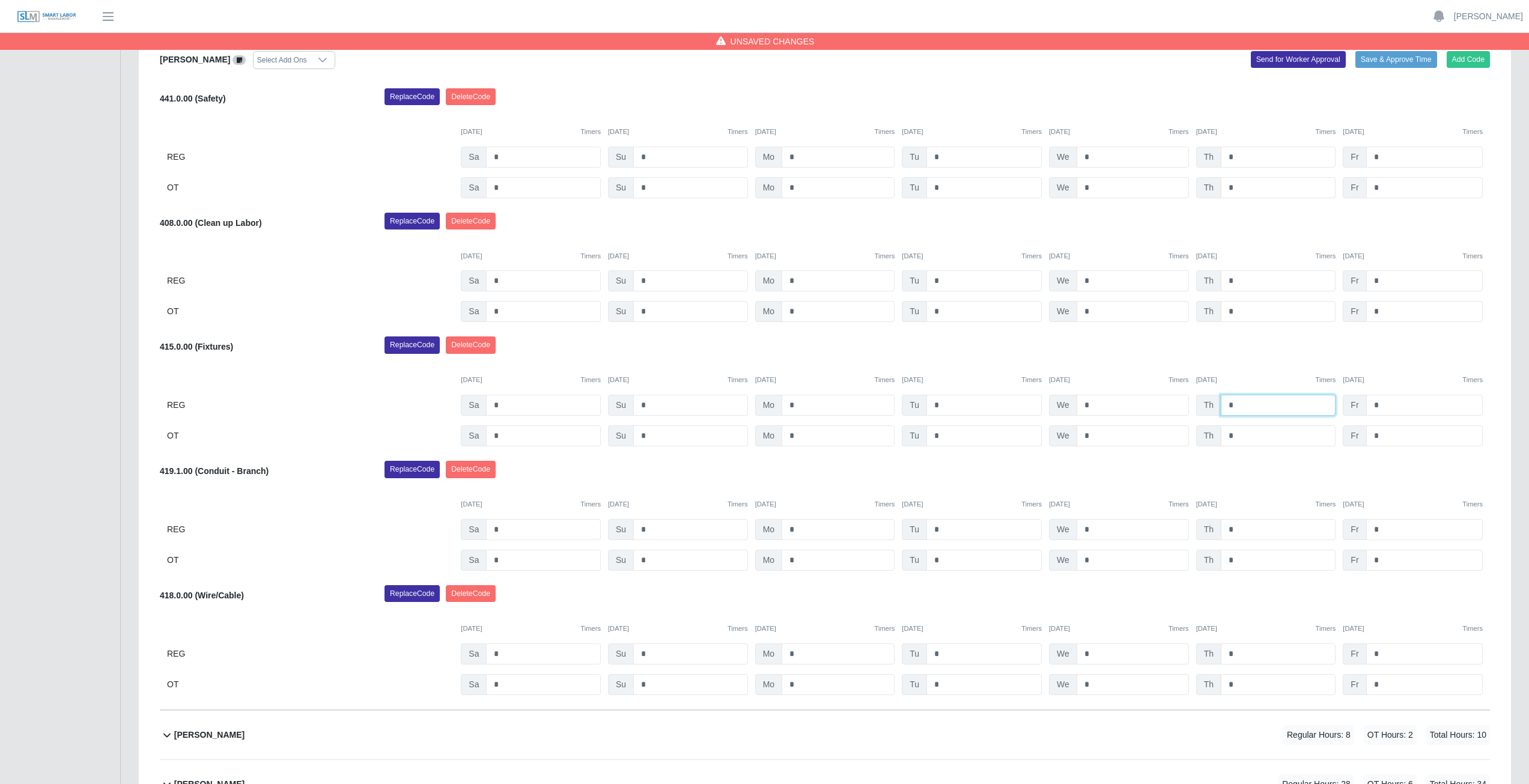
click at [1245, 405] on input "*" at bounding box center [1278, 405] width 115 height 21
type input "*"
click at [1237, 435] on input "*" at bounding box center [1278, 435] width 115 height 21
type input "*"
click at [1248, 358] on div "Replace Code [GEOGRAPHIC_DATA] Code" at bounding box center [936, 349] width 1123 height 24
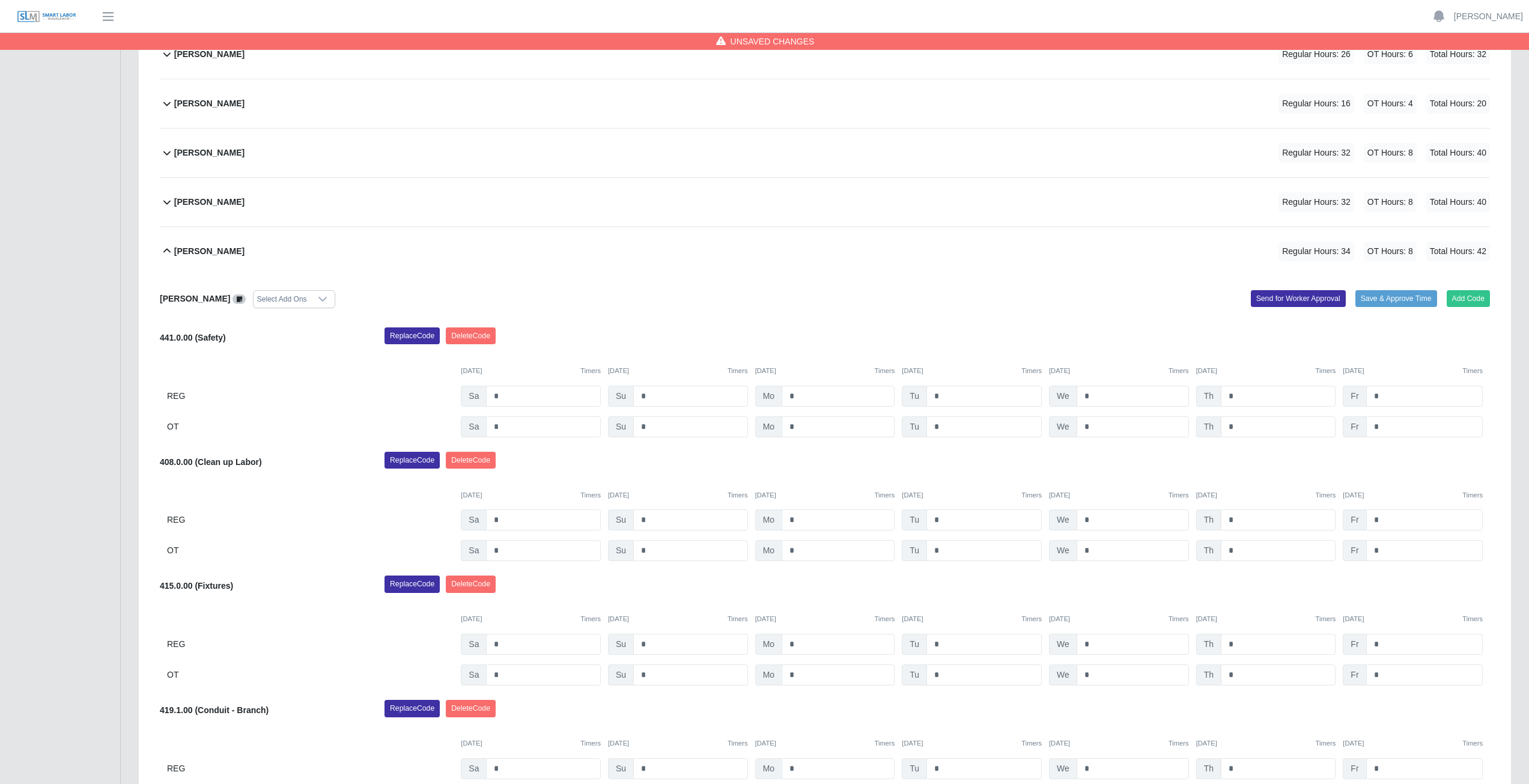
scroll to position [224, 0]
click at [165, 253] on icon at bounding box center [167, 252] width 8 height 5
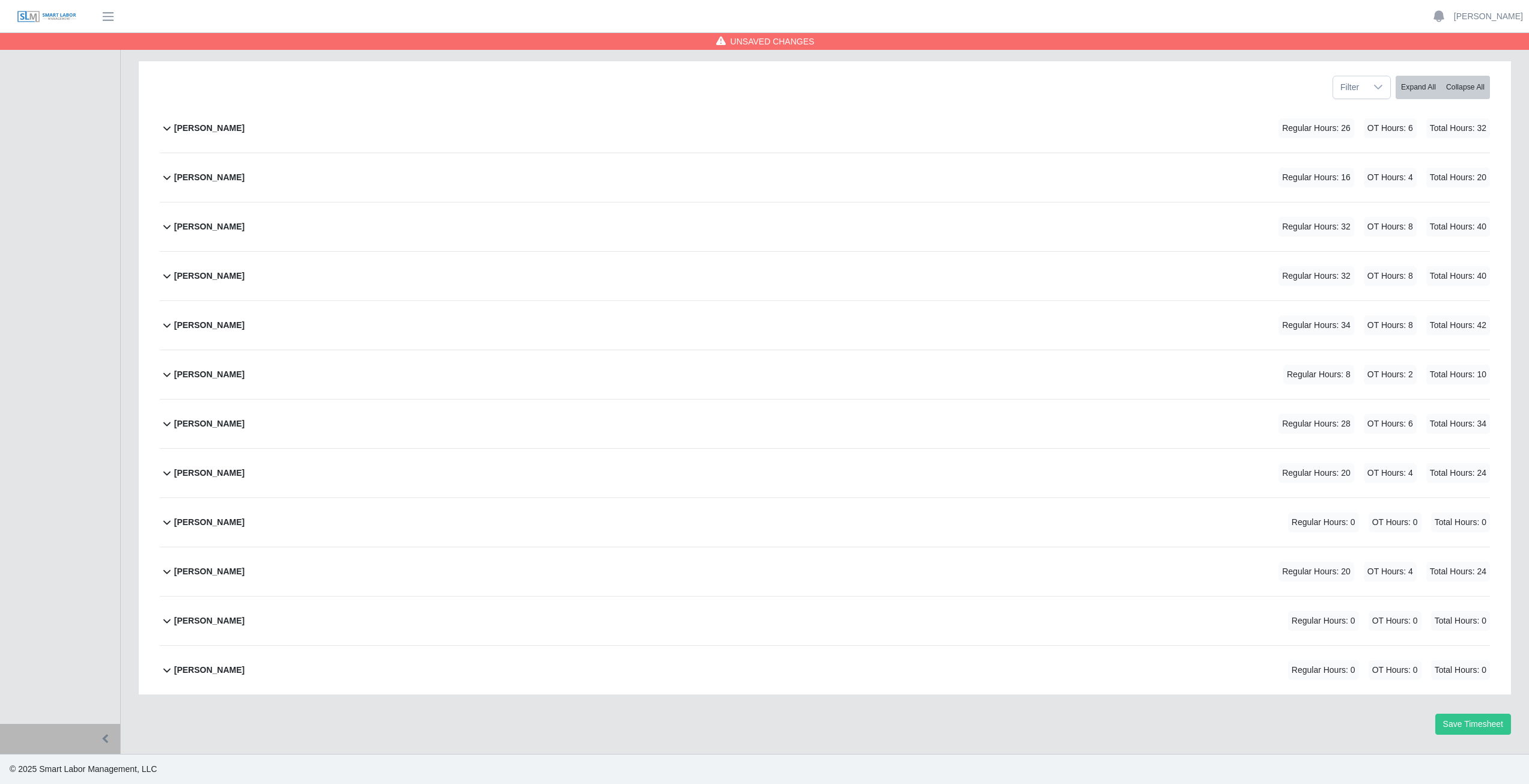
scroll to position [151, 0]
click at [168, 378] on icon at bounding box center [166, 373] width 14 height 14
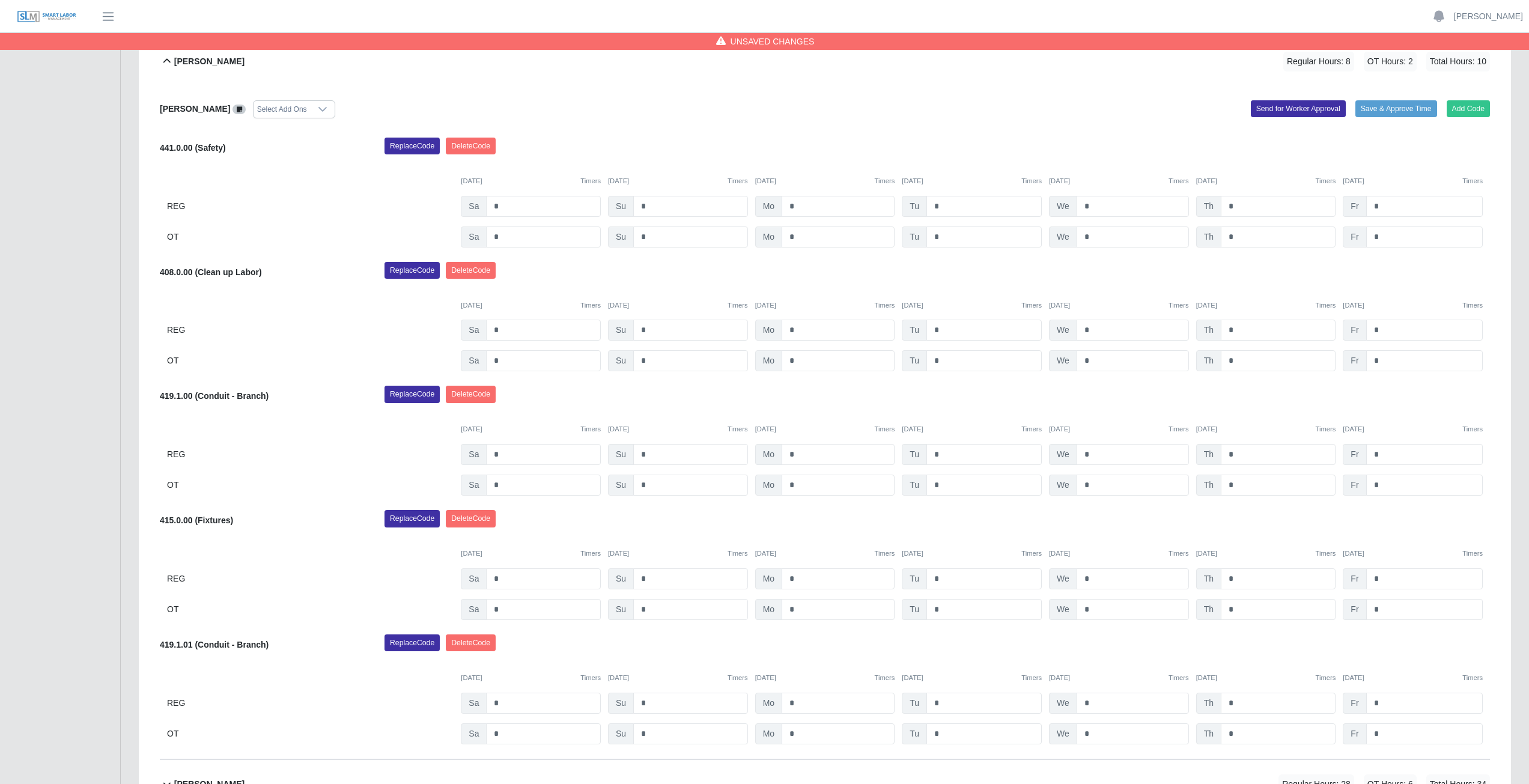
scroll to position [584, 0]
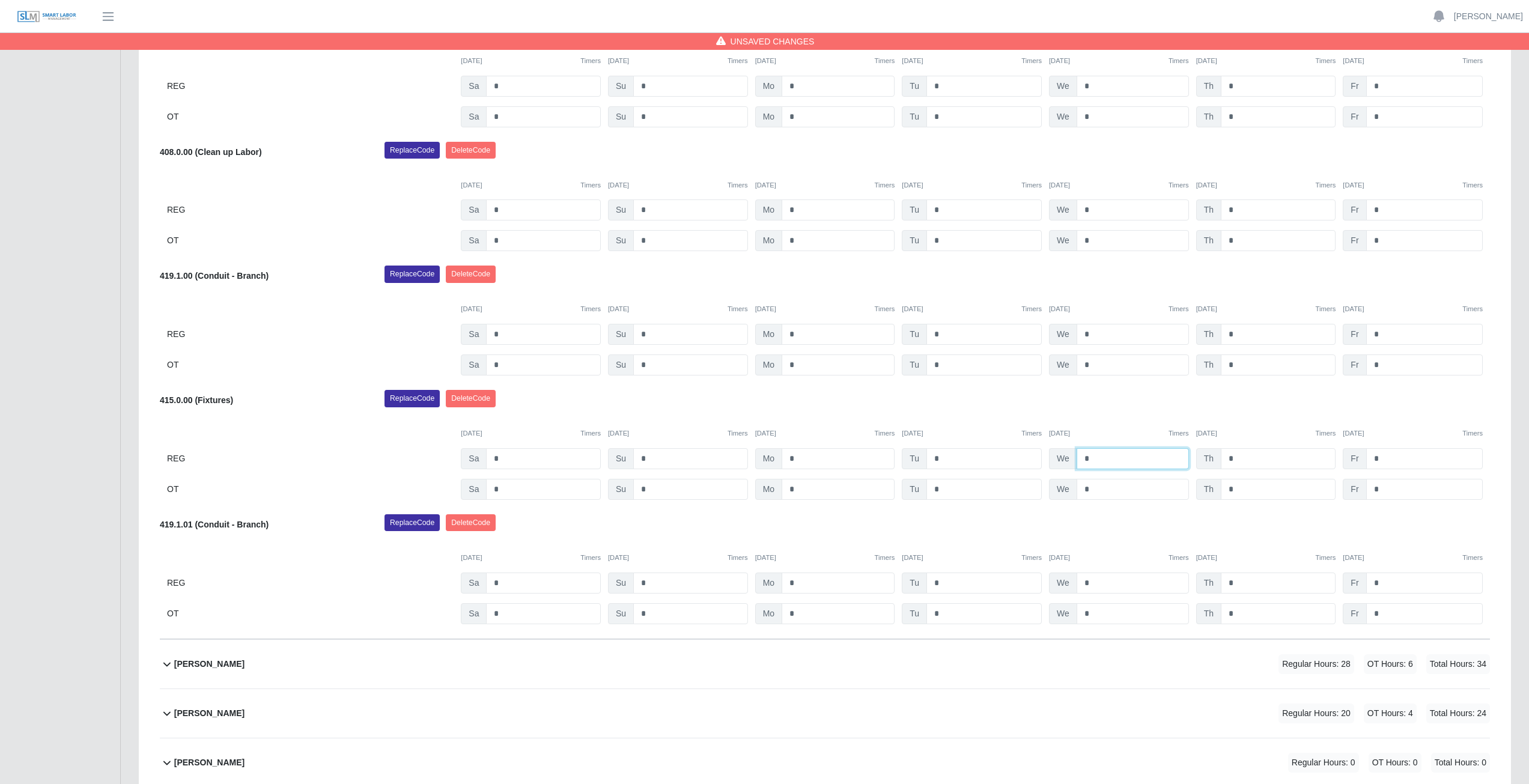
click at [1093, 460] on input "*" at bounding box center [1132, 459] width 113 height 21
type input "*"
click at [1096, 492] on input "*" at bounding box center [1132, 489] width 113 height 21
type input "*"
click at [1096, 411] on div "Replace Code [GEOGRAPHIC_DATA] Code" at bounding box center [936, 402] width 1123 height 24
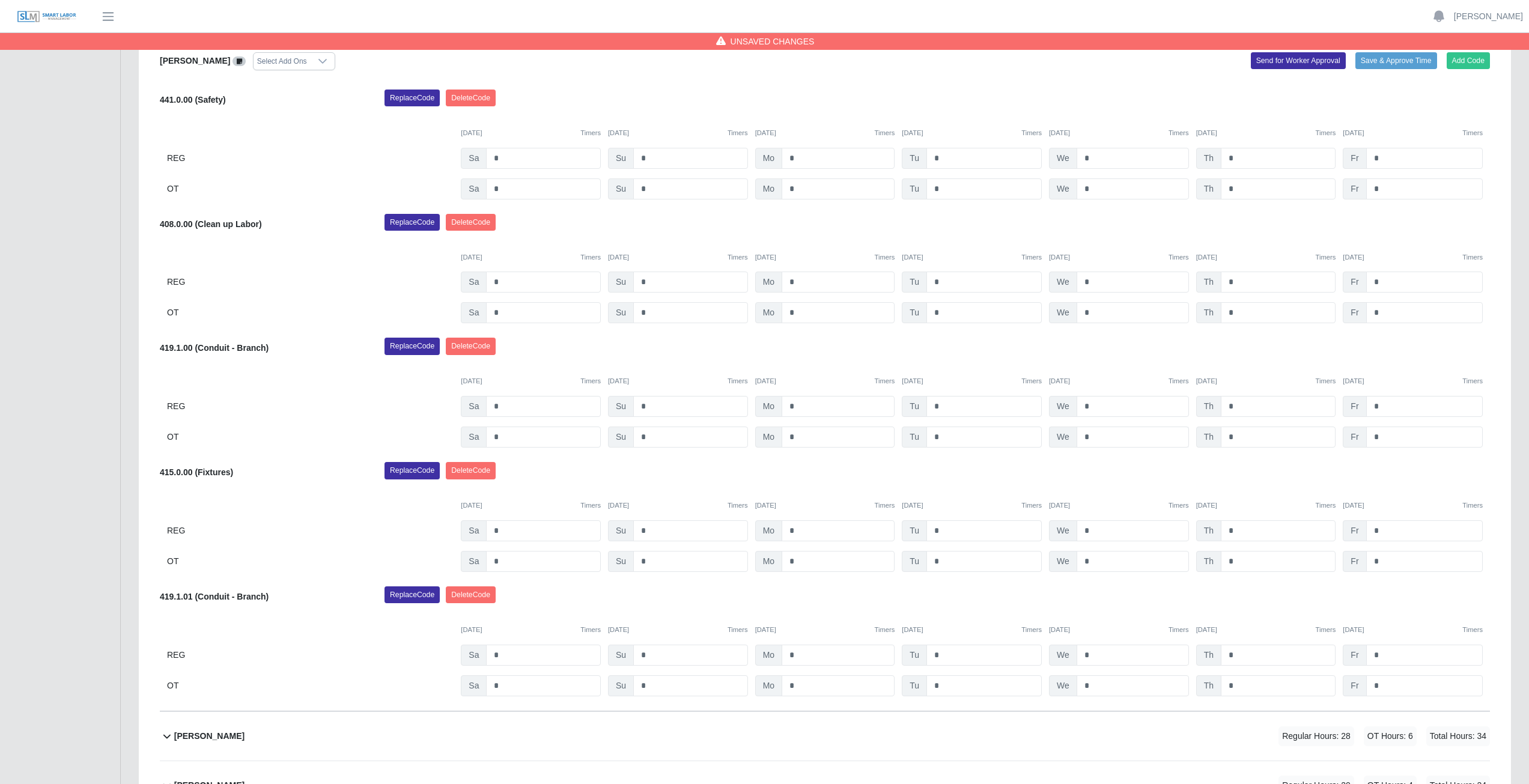
scroll to position [464, 0]
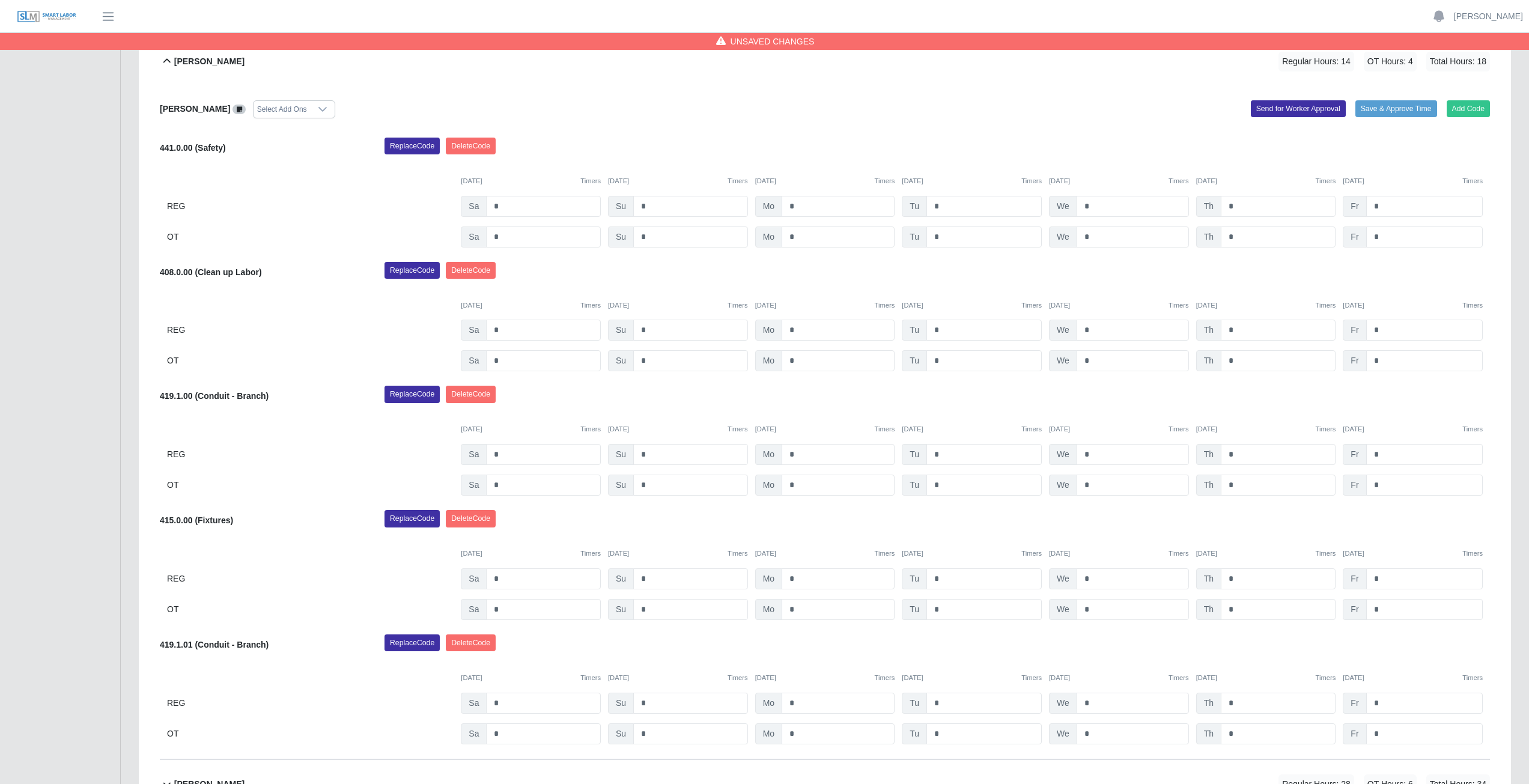
click at [165, 67] on icon at bounding box center [166, 60] width 14 height 14
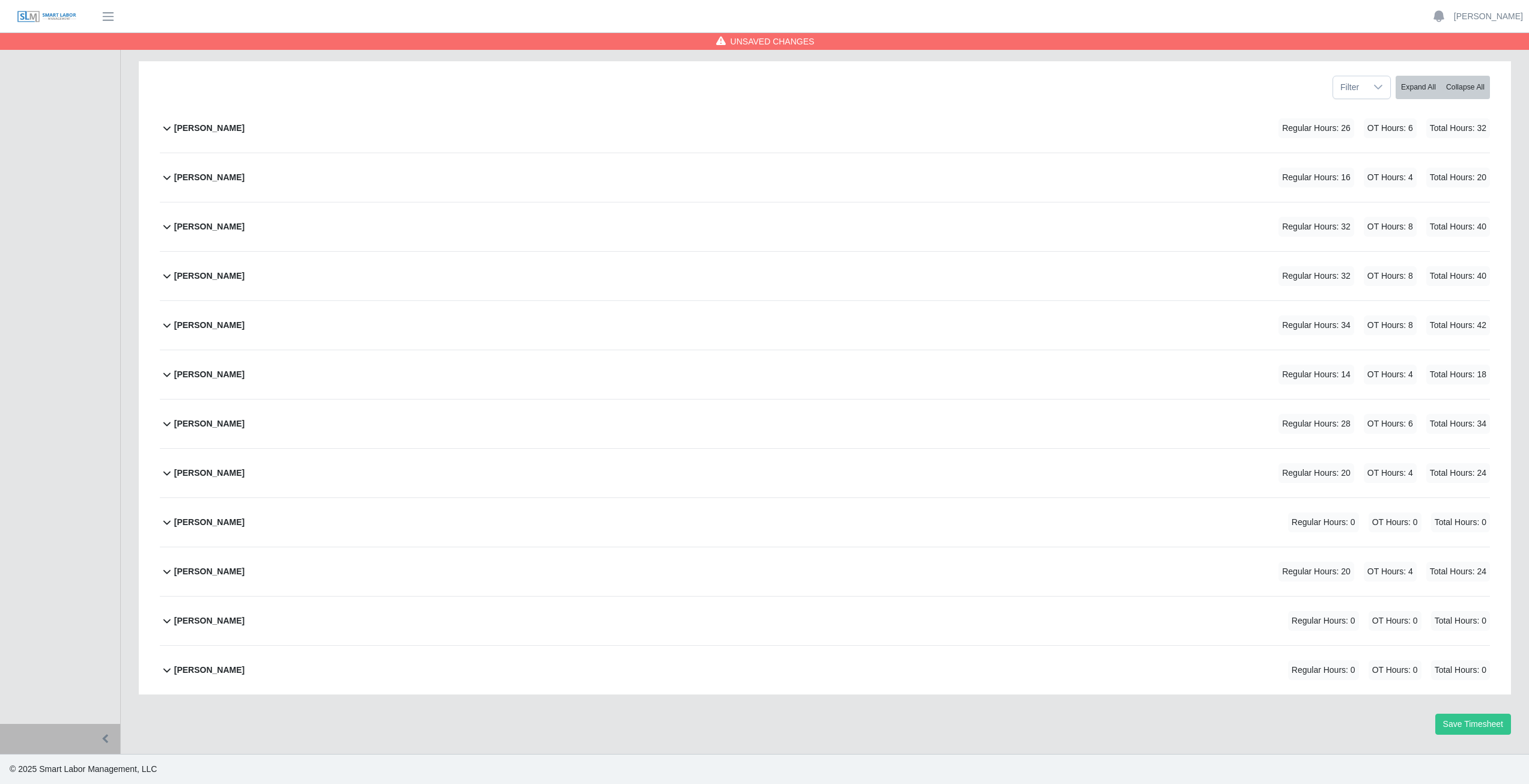
scroll to position [151, 0]
click at [167, 425] on icon at bounding box center [166, 423] width 14 height 14
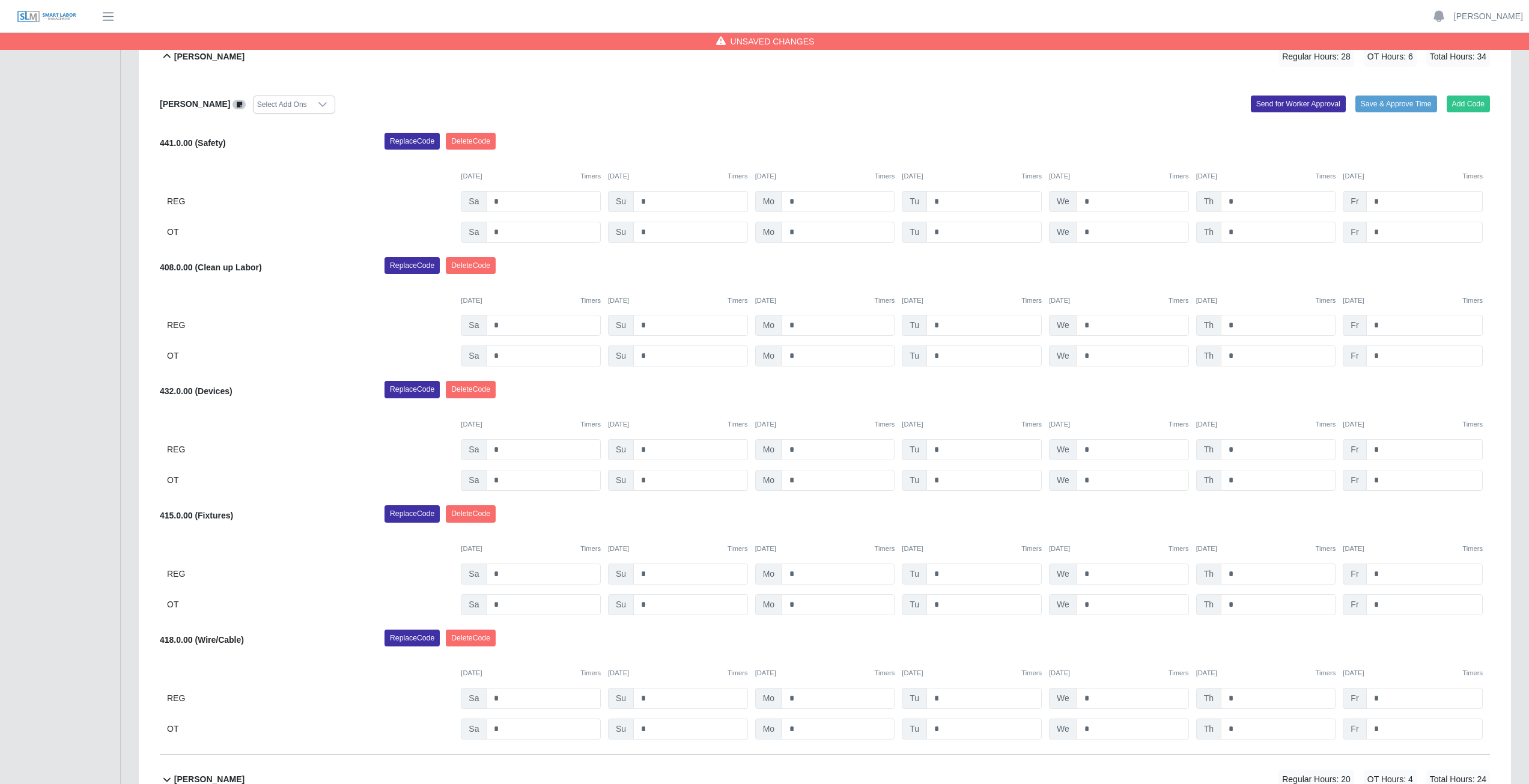
scroll to position [584, 0]
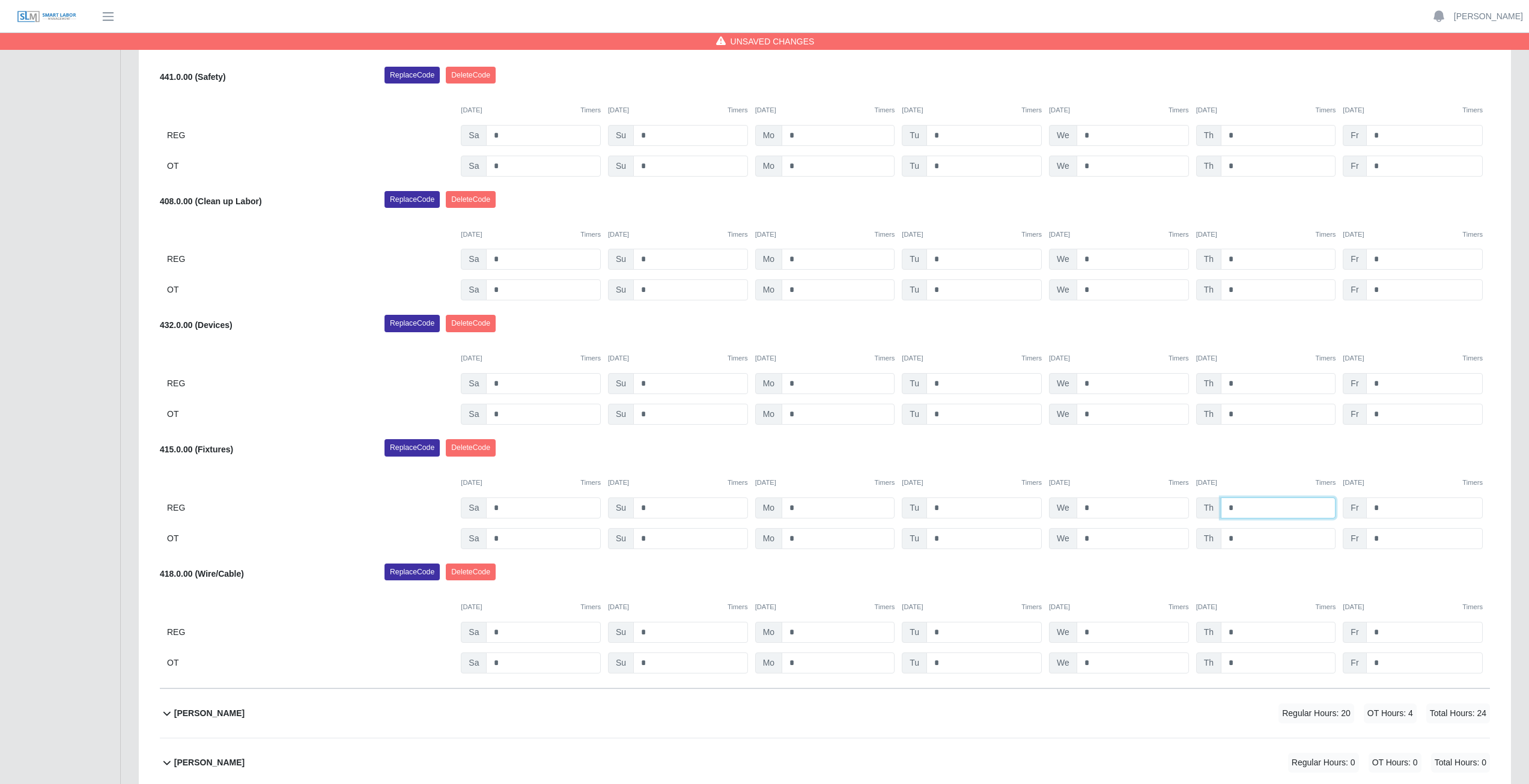
click at [1238, 510] on input "*" at bounding box center [1278, 508] width 115 height 21
type input "*"
click at [1237, 538] on input "*" at bounding box center [1278, 538] width 115 height 21
type input "*"
drag, startPoint x: 1270, startPoint y: 463, endPoint x: 1258, endPoint y: 449, distance: 18.4
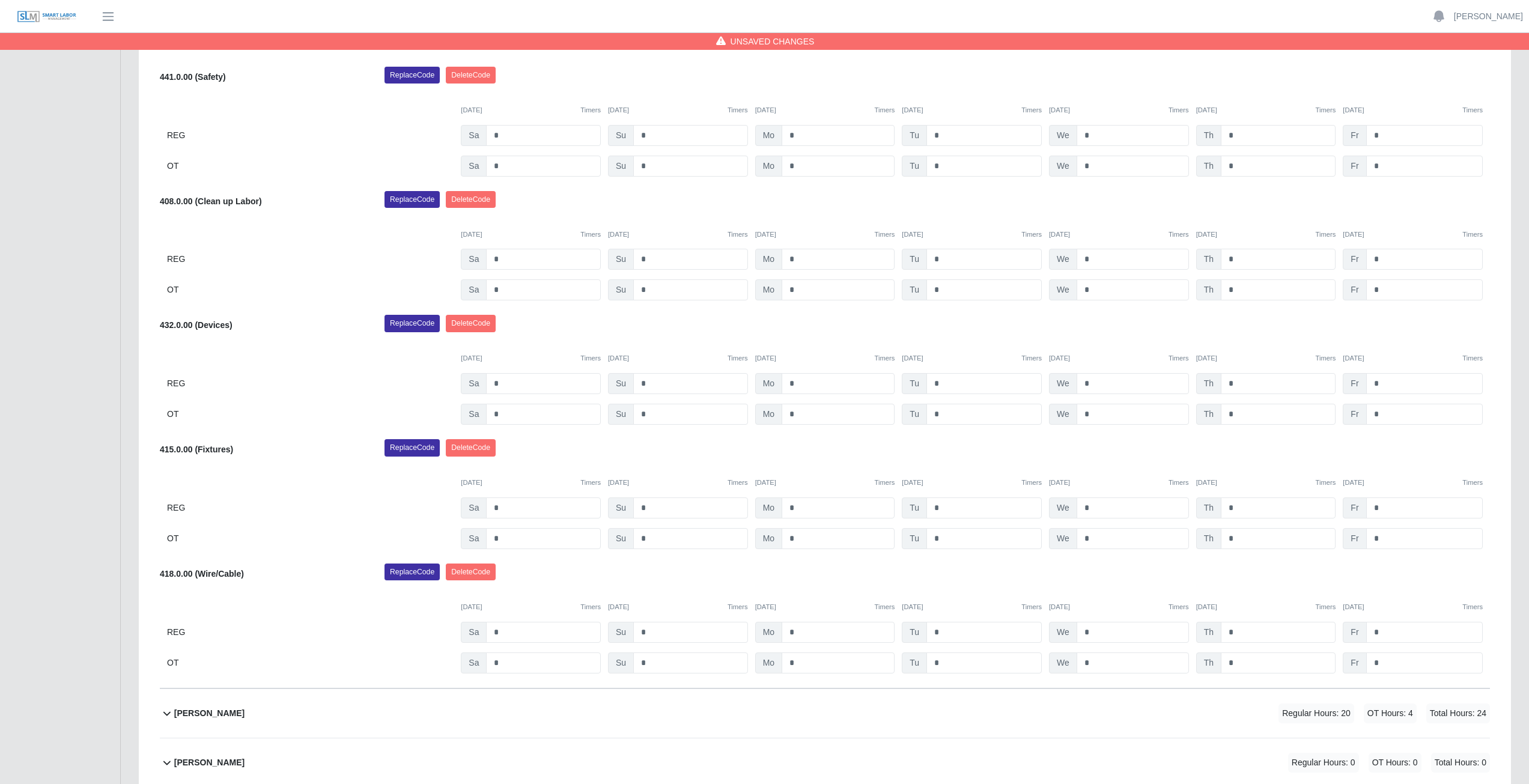
click at [1269, 461] on div "Replace Code [GEOGRAPHIC_DATA] Code" at bounding box center [936, 451] width 1123 height 24
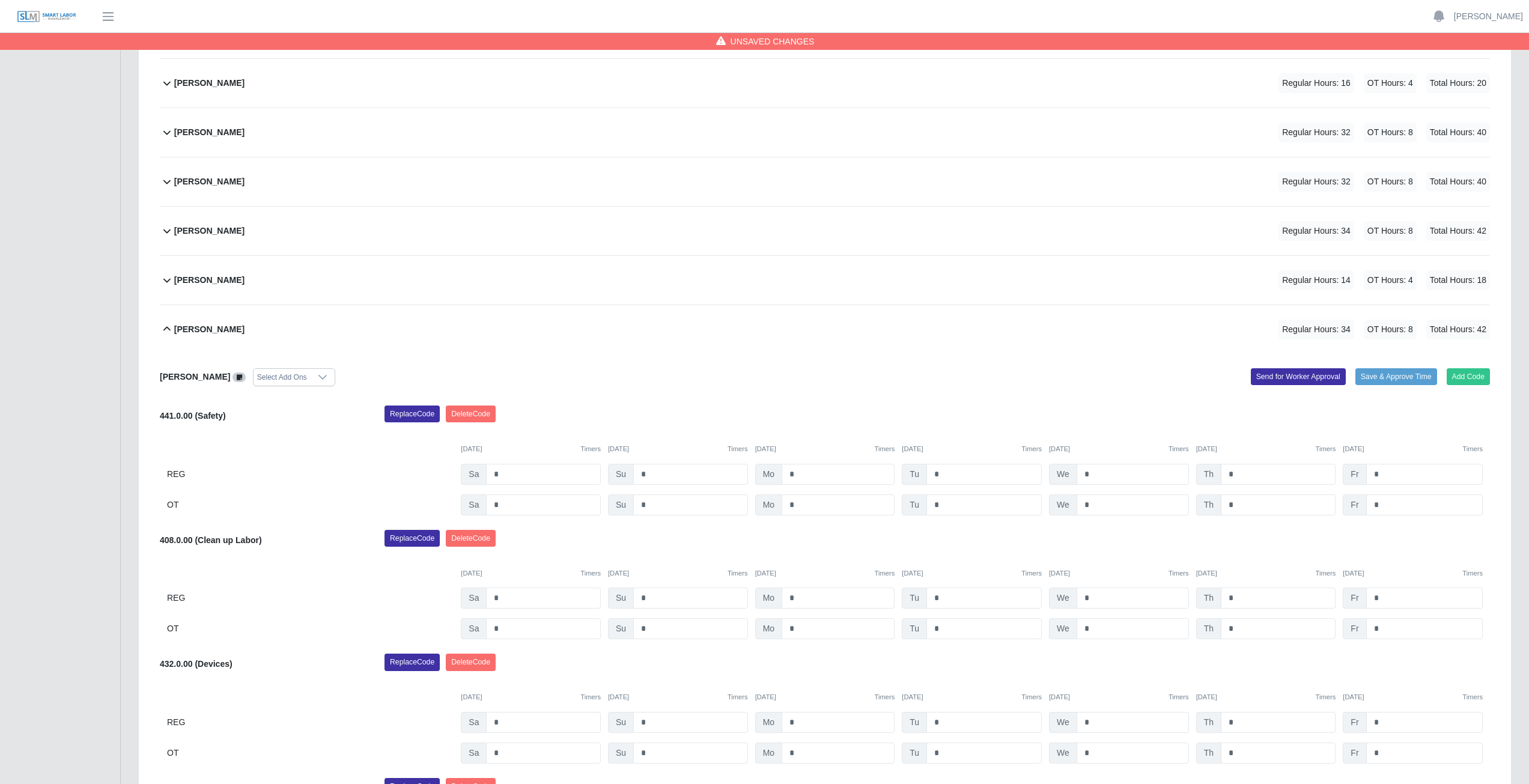
scroll to position [224, 0]
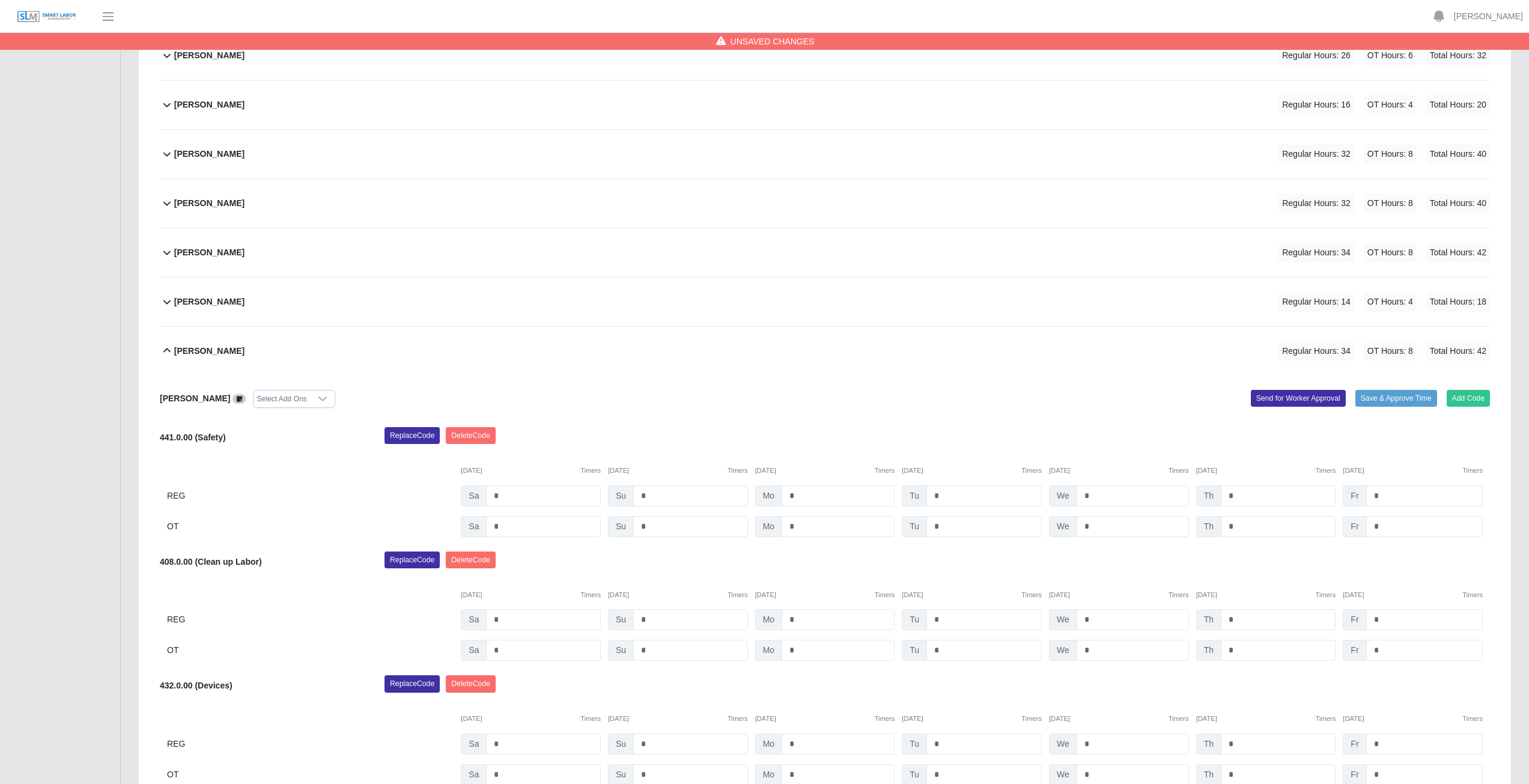
click at [168, 351] on icon at bounding box center [166, 350] width 14 height 14
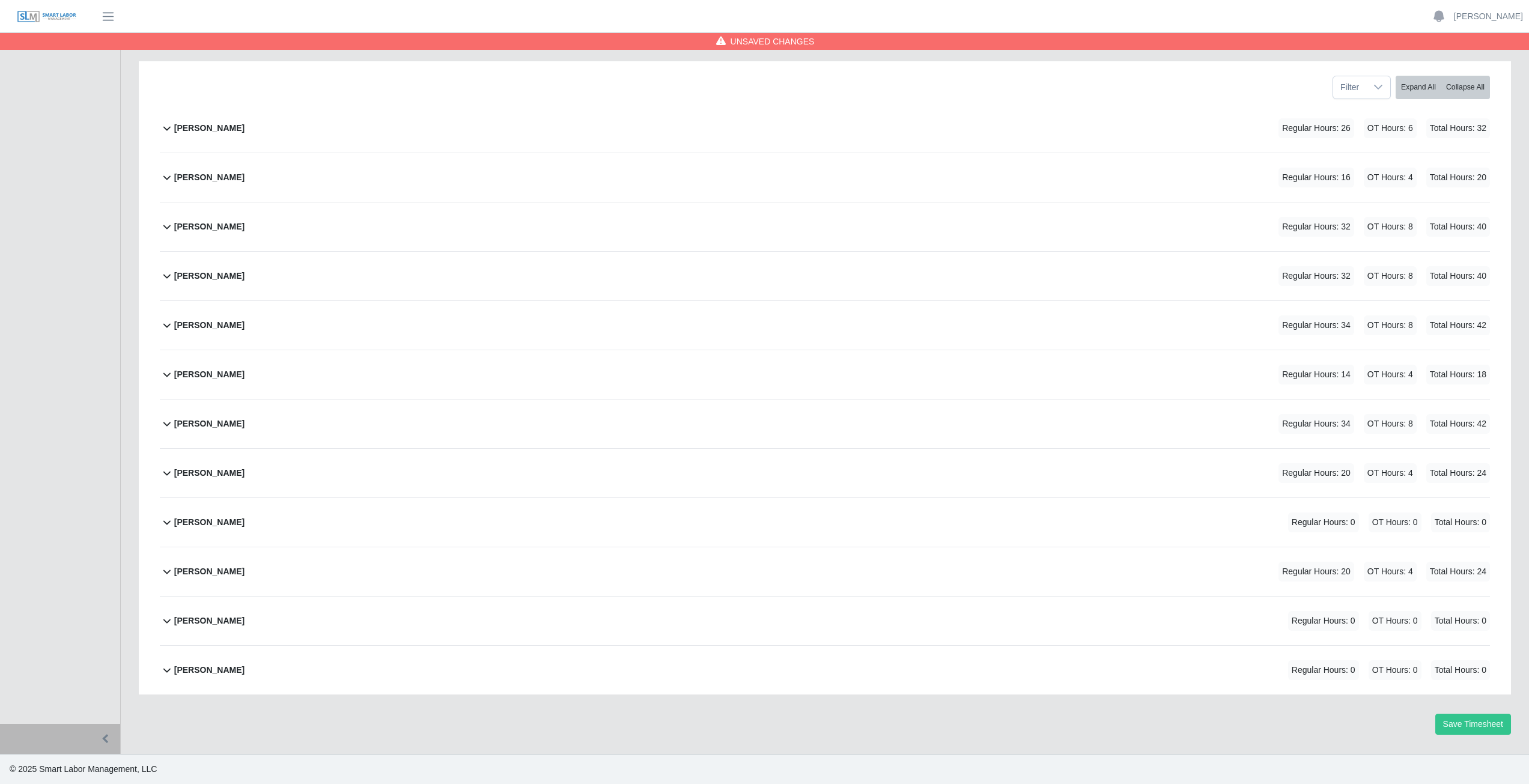
scroll to position [151, 0]
click at [166, 476] on icon at bounding box center [166, 473] width 14 height 14
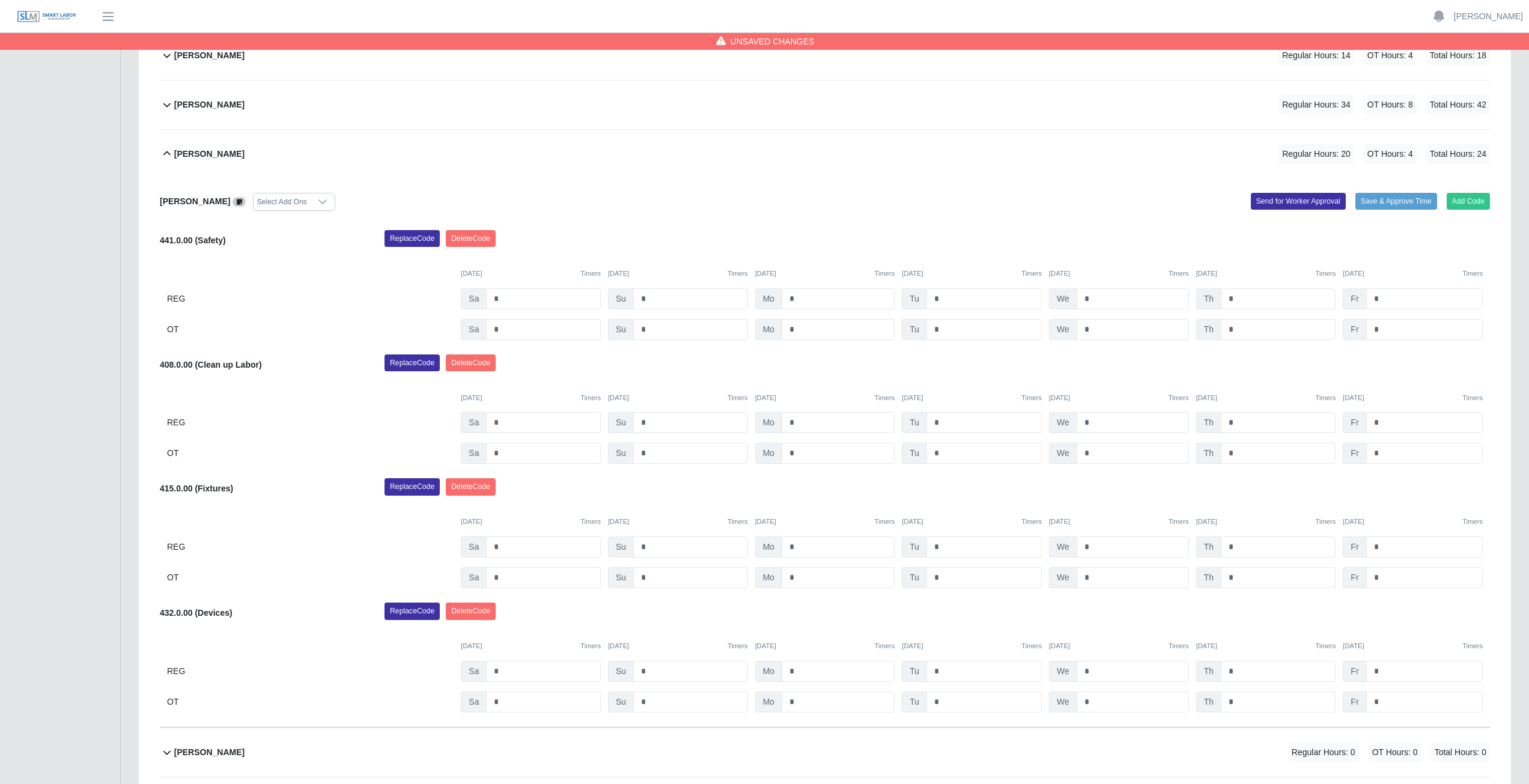
scroll to position [460, 0]
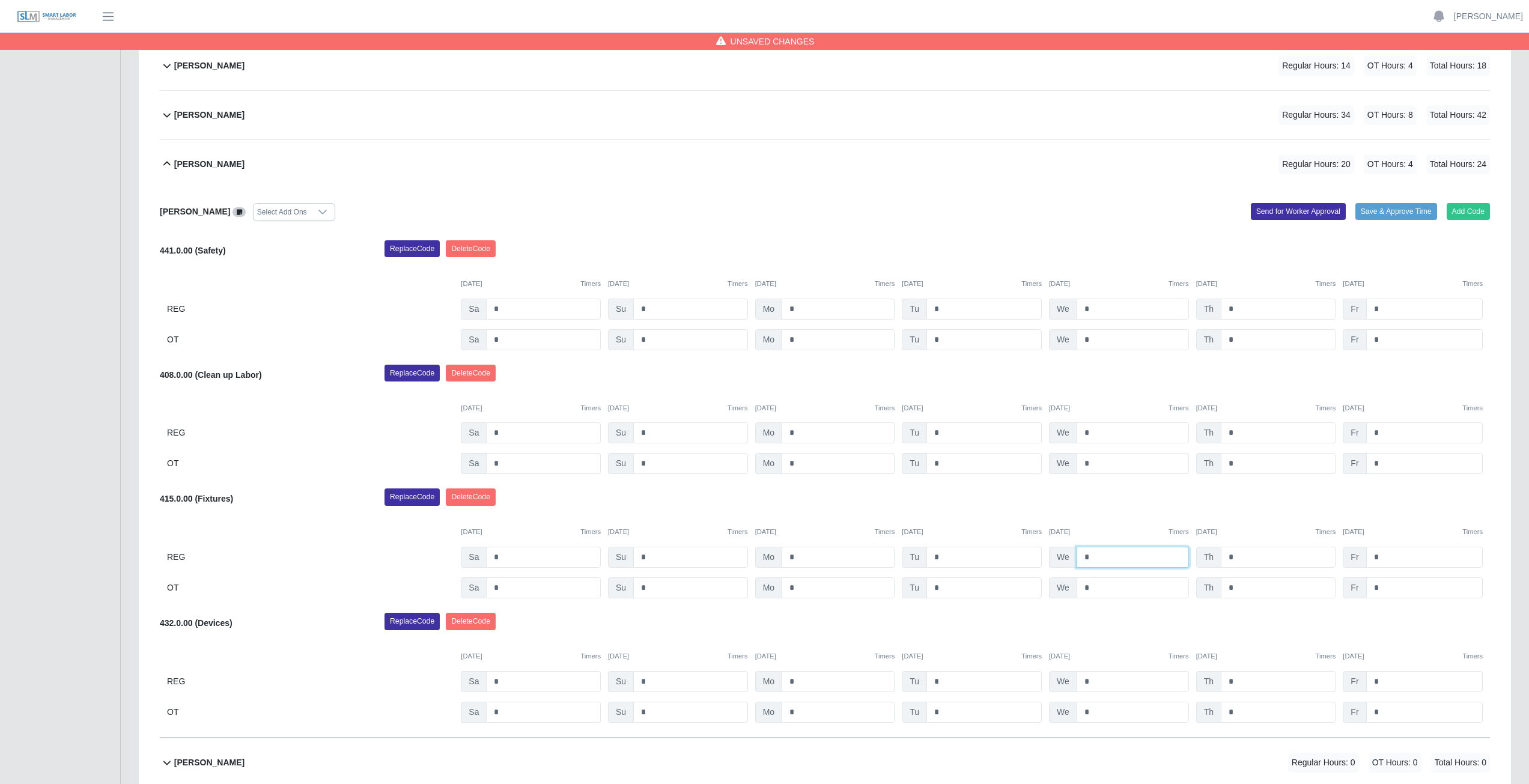
click at [1093, 555] on input "*" at bounding box center [1132, 557] width 113 height 21
type input "*"
click at [1090, 585] on input "*" at bounding box center [1132, 587] width 113 height 21
type input "*"
click at [1256, 498] on div "Replace Code [GEOGRAPHIC_DATA] Code" at bounding box center [936, 500] width 1123 height 24
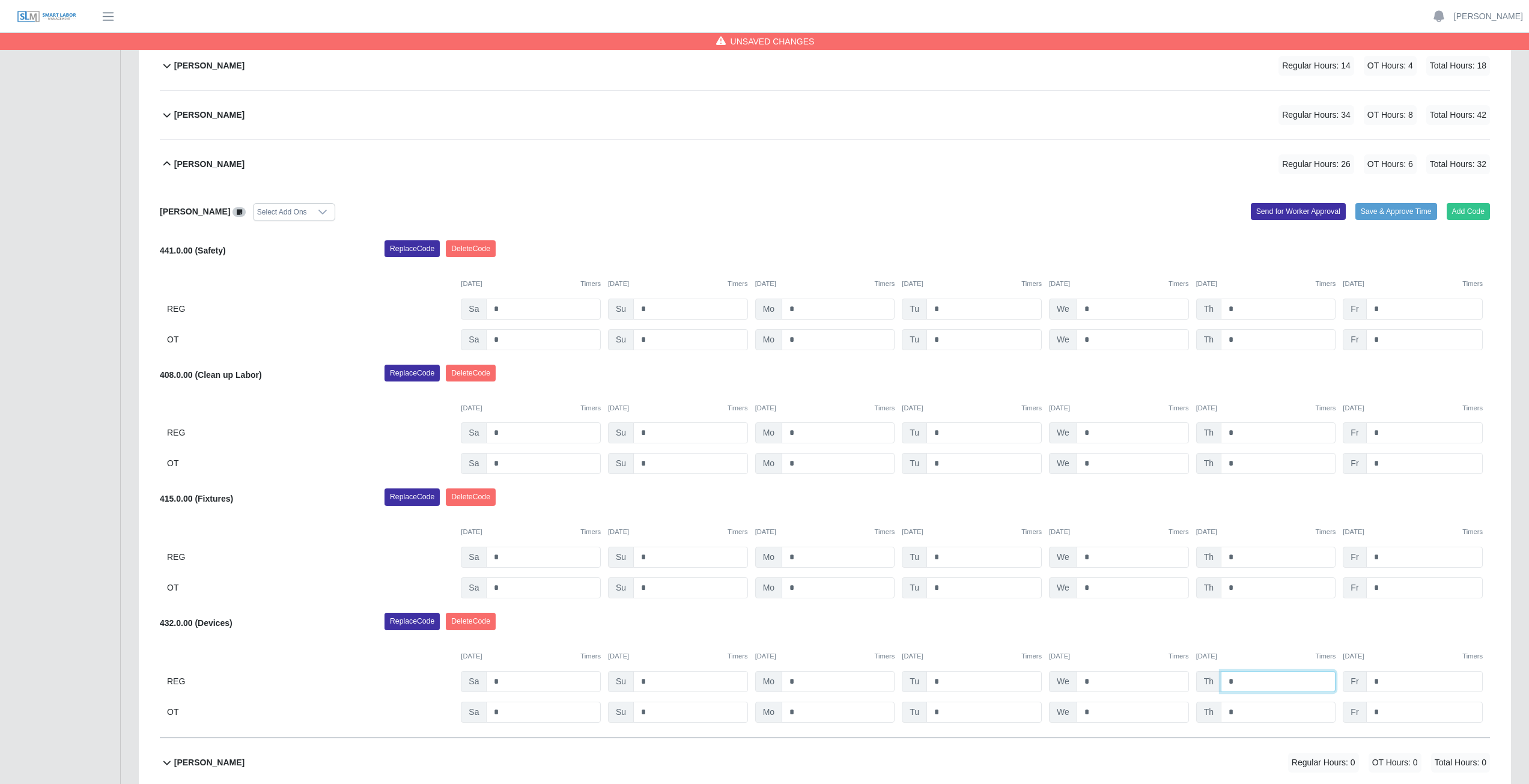
click at [1237, 681] on input "*" at bounding box center [1278, 681] width 115 height 21
type input "*"
click at [1239, 709] on input "*" at bounding box center [1278, 712] width 115 height 21
type input "*"
click at [1282, 525] on div "09/27/2025 Timers 09/28/2025 Timers 09/29/2025 Timers 09/30/2025 Timers 10/01/2…" at bounding box center [824, 525] width 1330 height 25
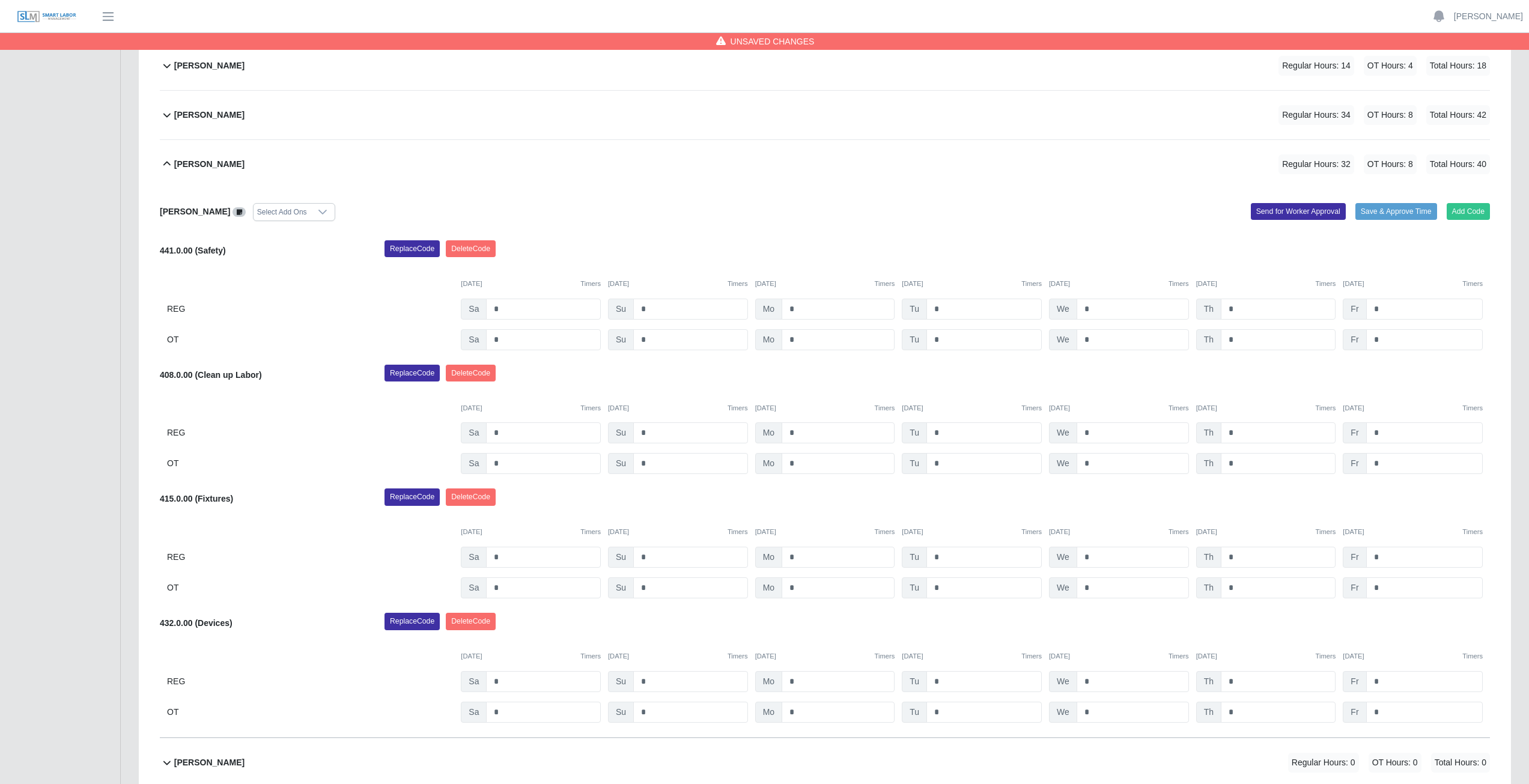
click at [1012, 488] on div "Replace Code [GEOGRAPHIC_DATA] Code" at bounding box center [936, 500] width 1123 height 24
click at [168, 163] on icon at bounding box center [167, 164] width 8 height 5
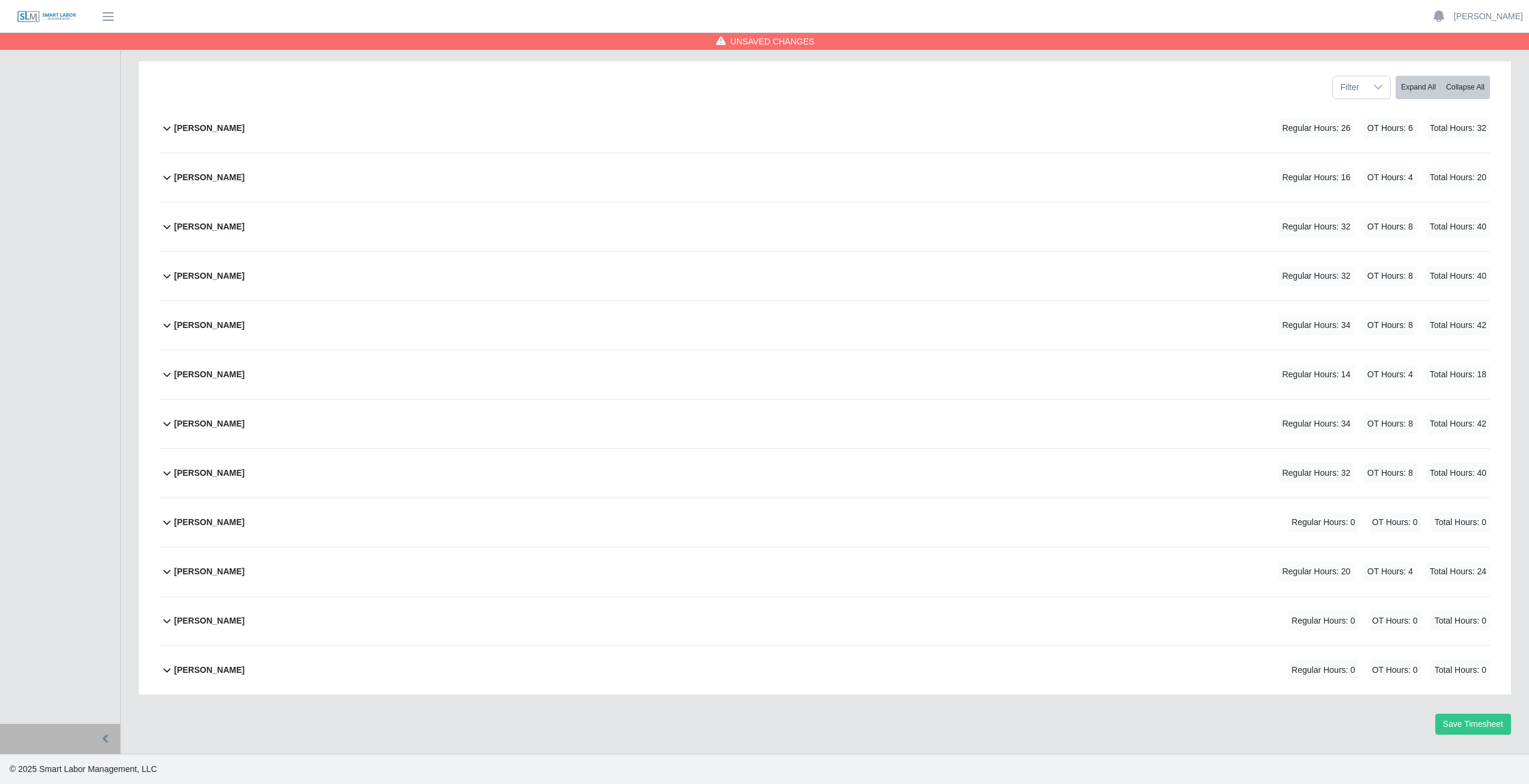
scroll to position [151, 0]
click at [167, 521] on icon at bounding box center [166, 522] width 14 height 14
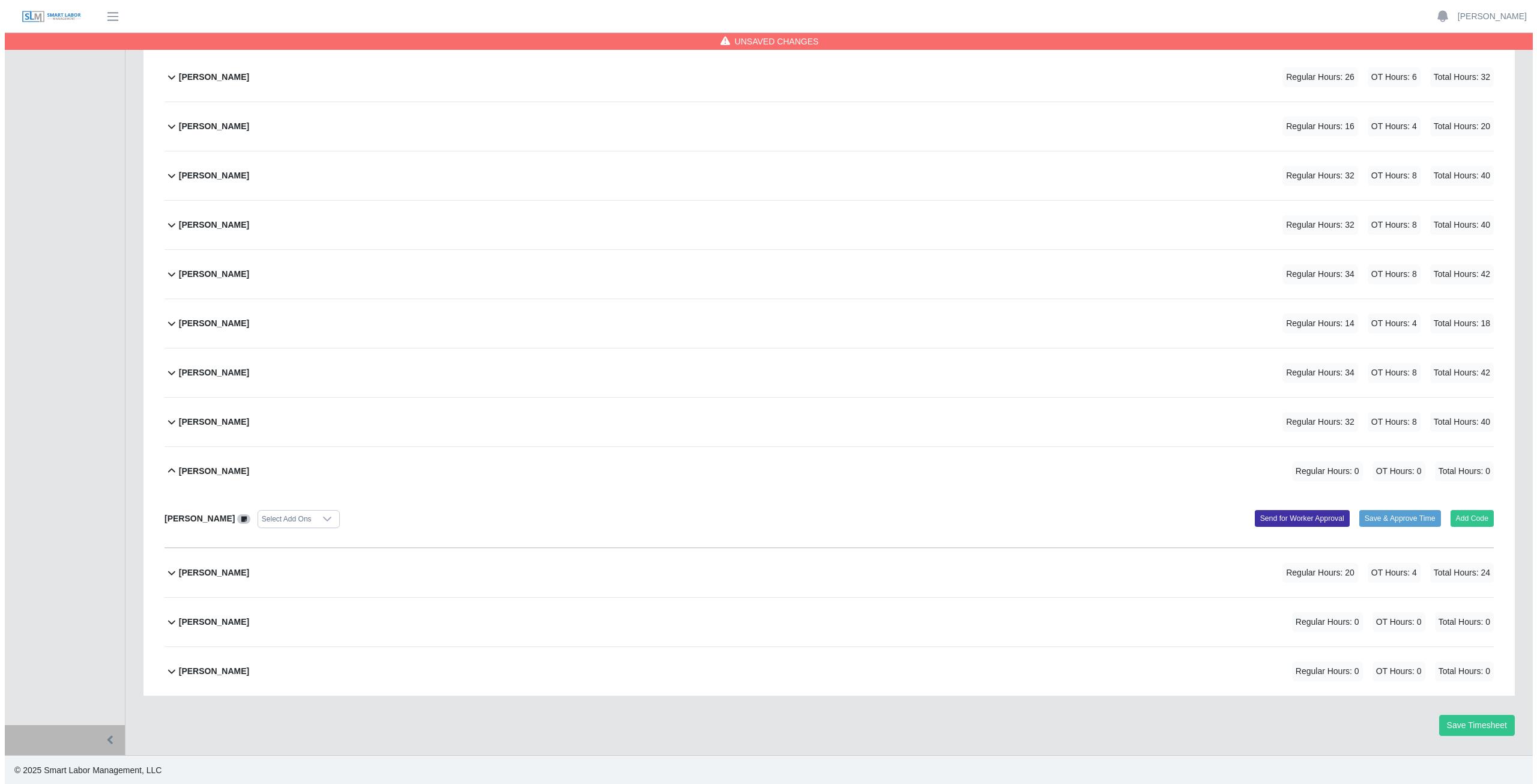
scroll to position [203, 0]
click at [1461, 518] on button "Add Code" at bounding box center [1468, 517] width 44 height 17
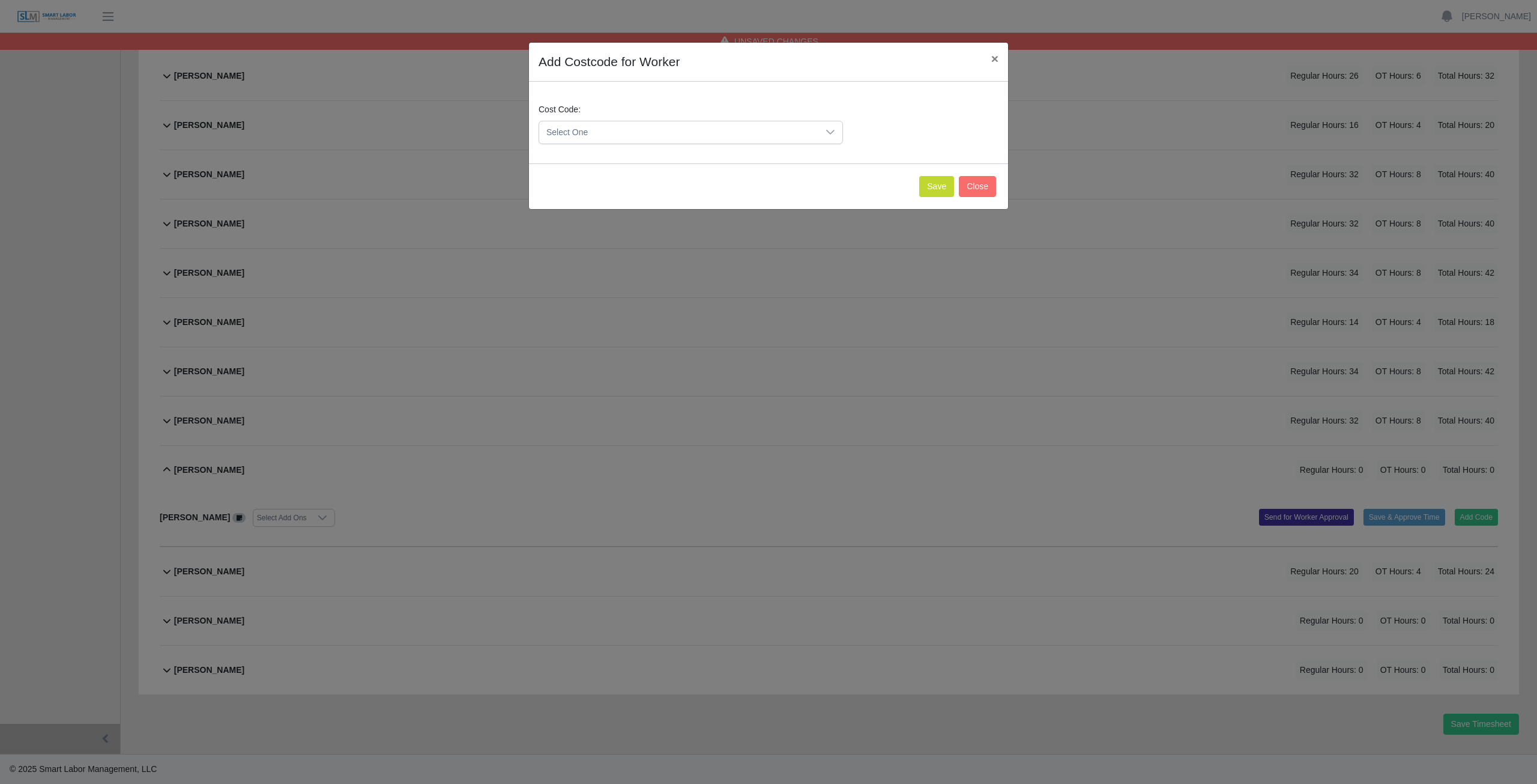
click at [615, 128] on span "Select One" at bounding box center [678, 132] width 279 height 22
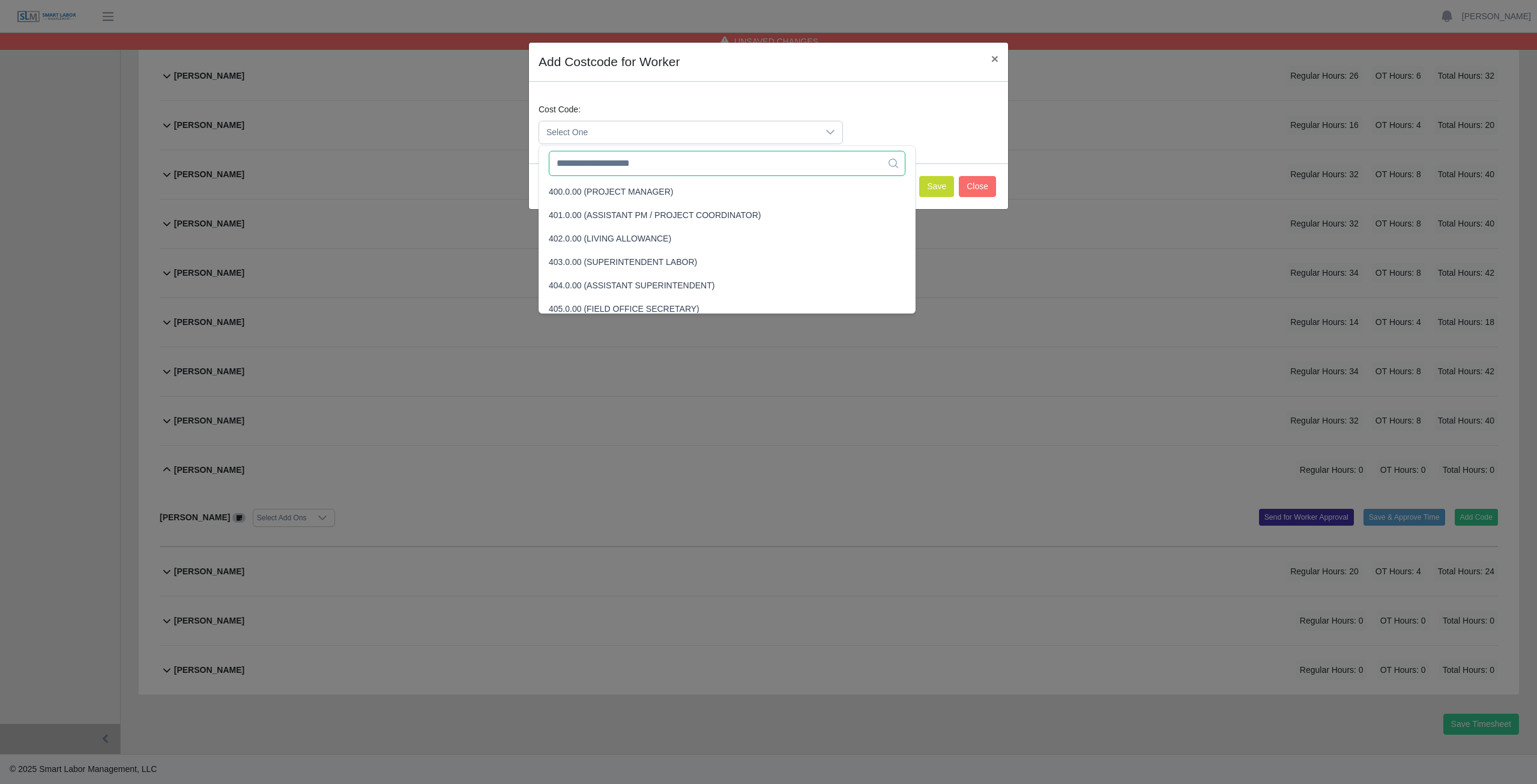
click at [594, 165] on input "text" at bounding box center [727, 163] width 357 height 25
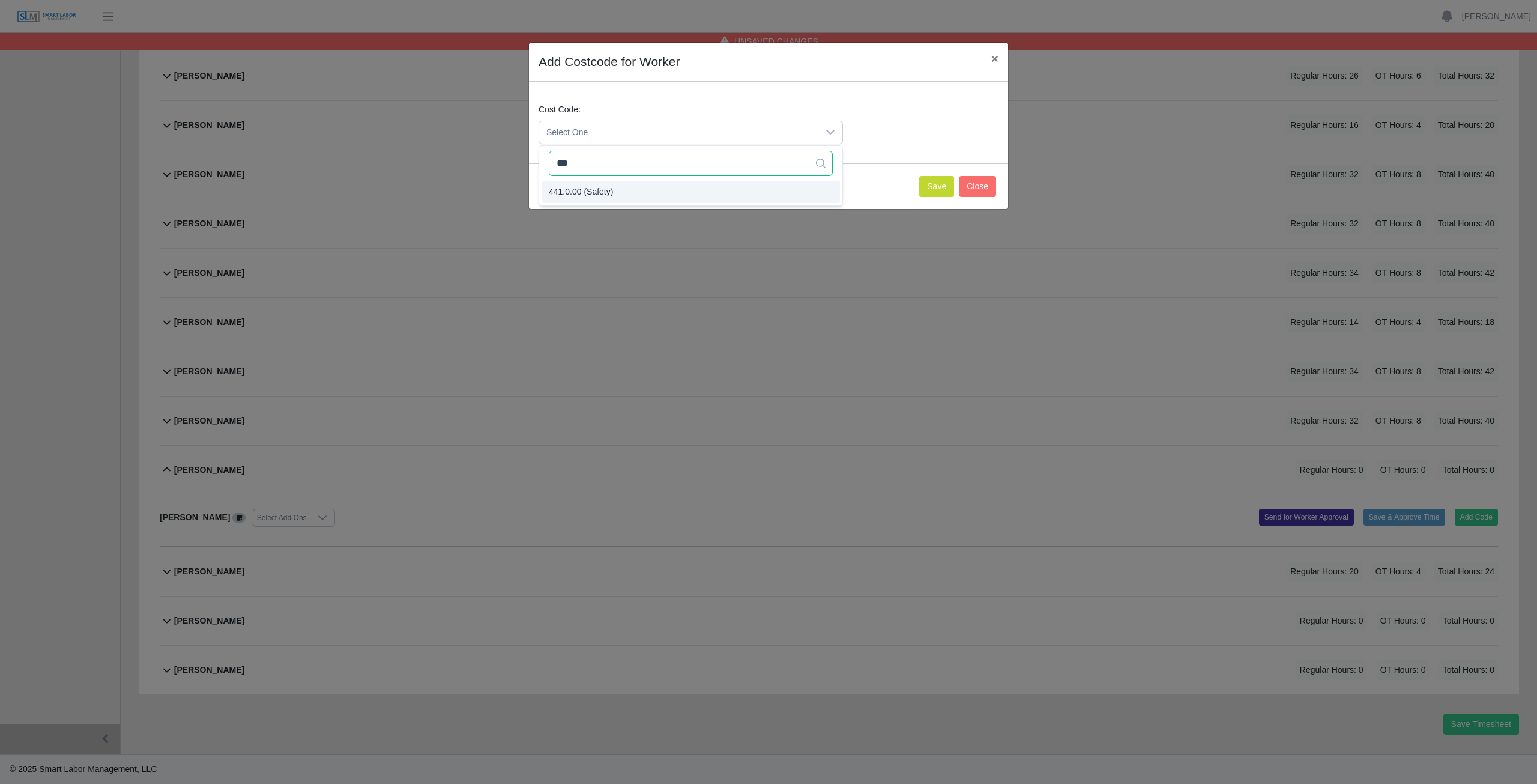
type input "***"
click at [933, 182] on button "Save" at bounding box center [937, 187] width 35 height 21
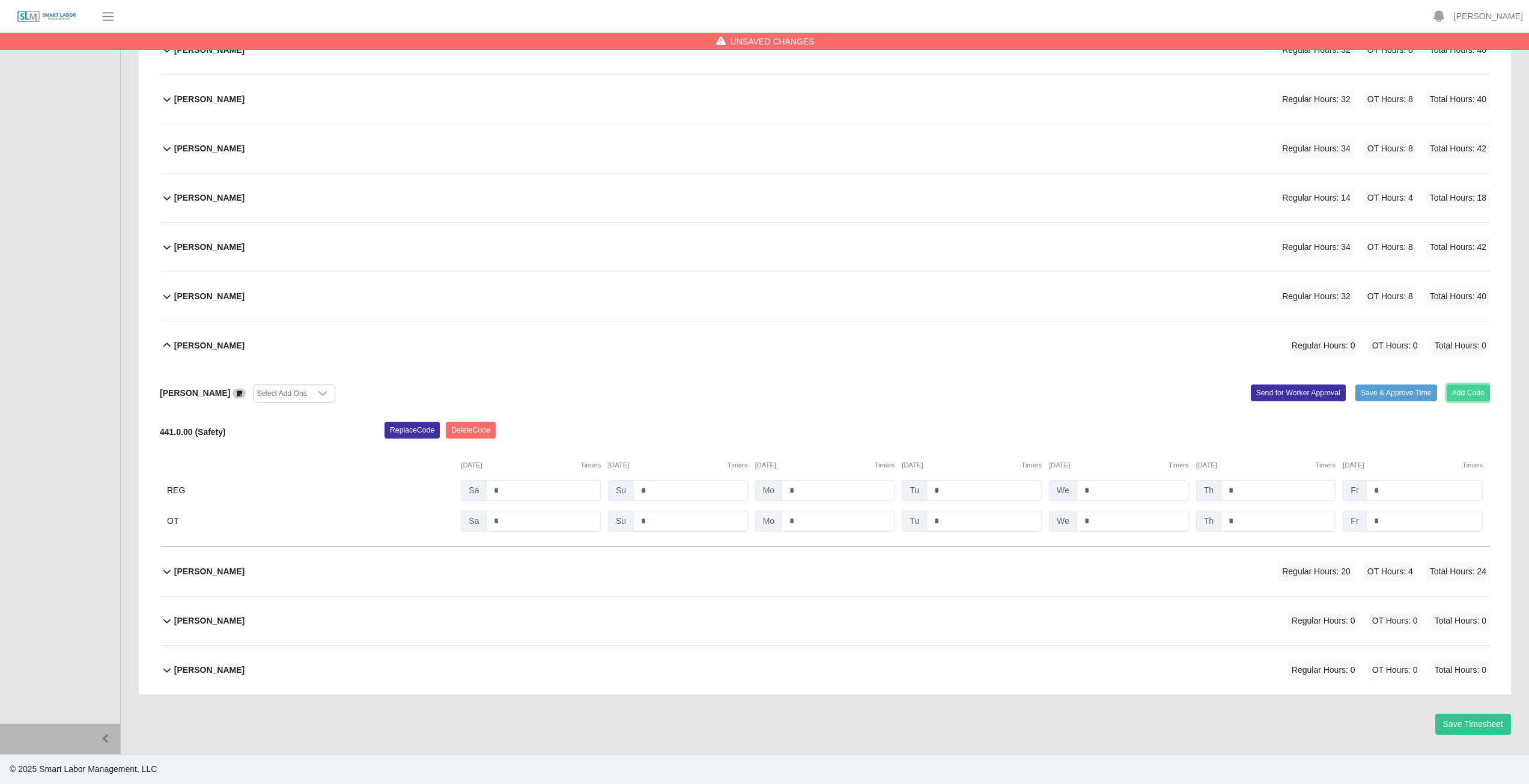
click at [1464, 388] on button "Add Code" at bounding box center [1469, 392] width 44 height 17
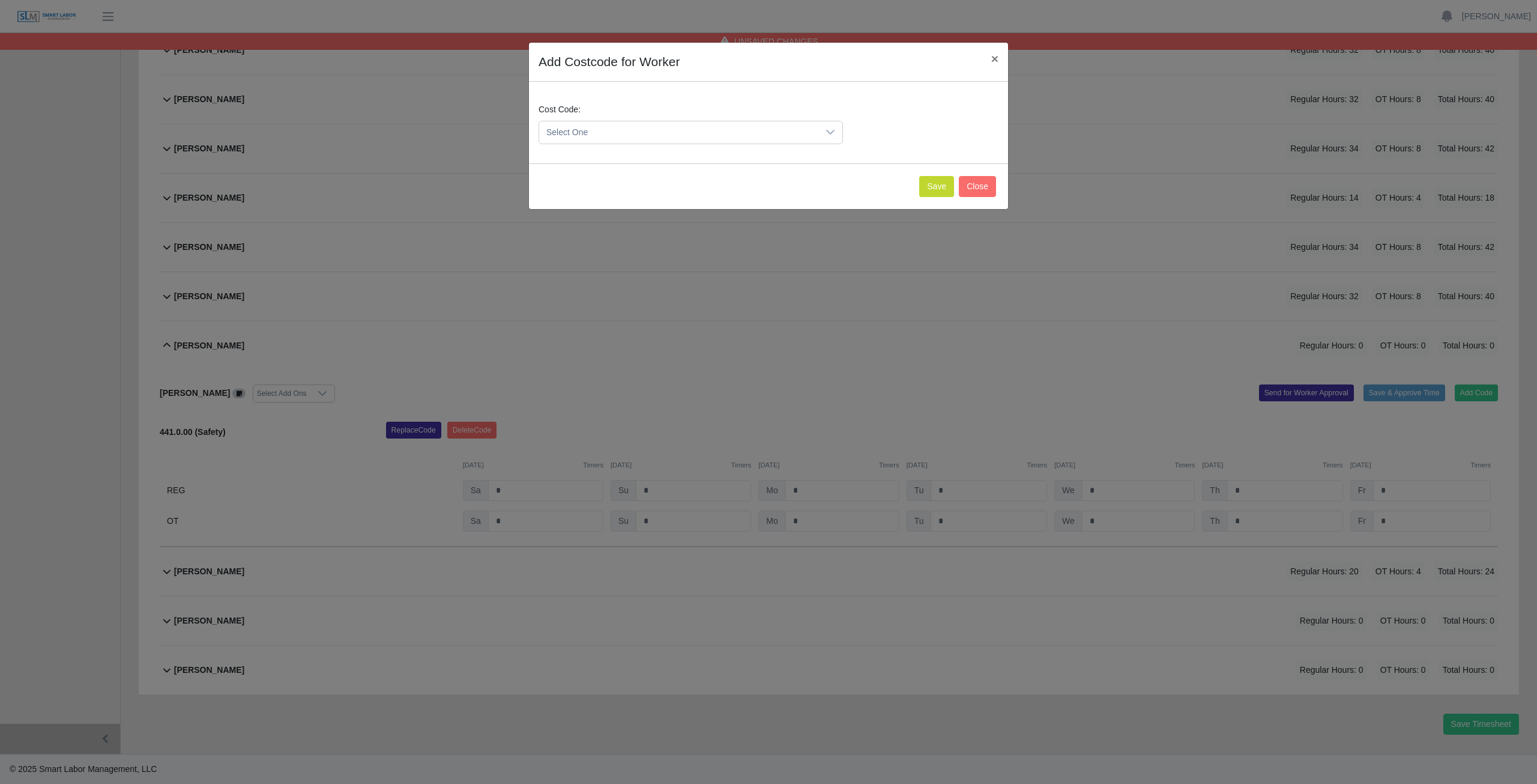
click at [618, 126] on span "Select One" at bounding box center [678, 132] width 279 height 22
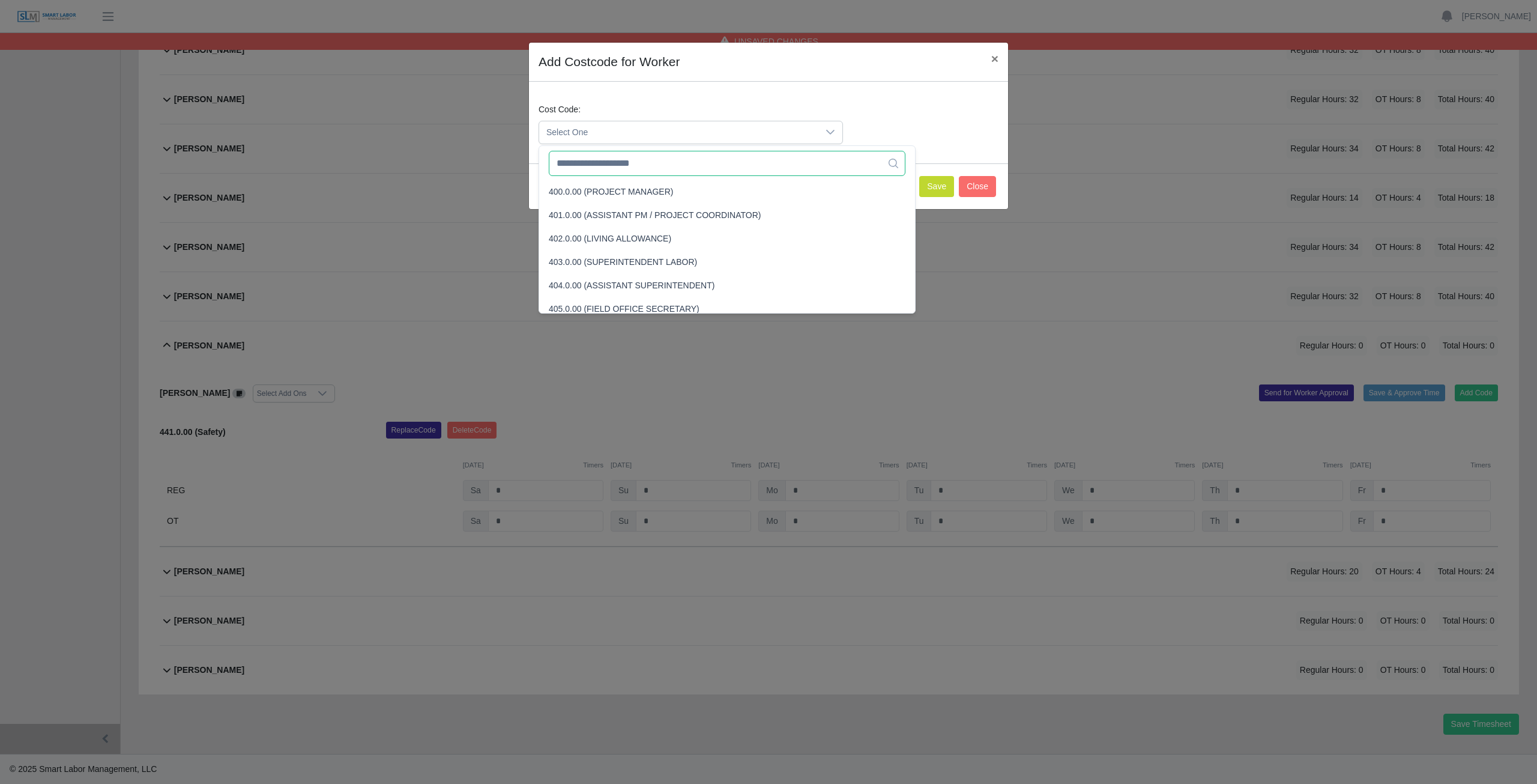
click at [612, 167] on input "text" at bounding box center [727, 163] width 357 height 25
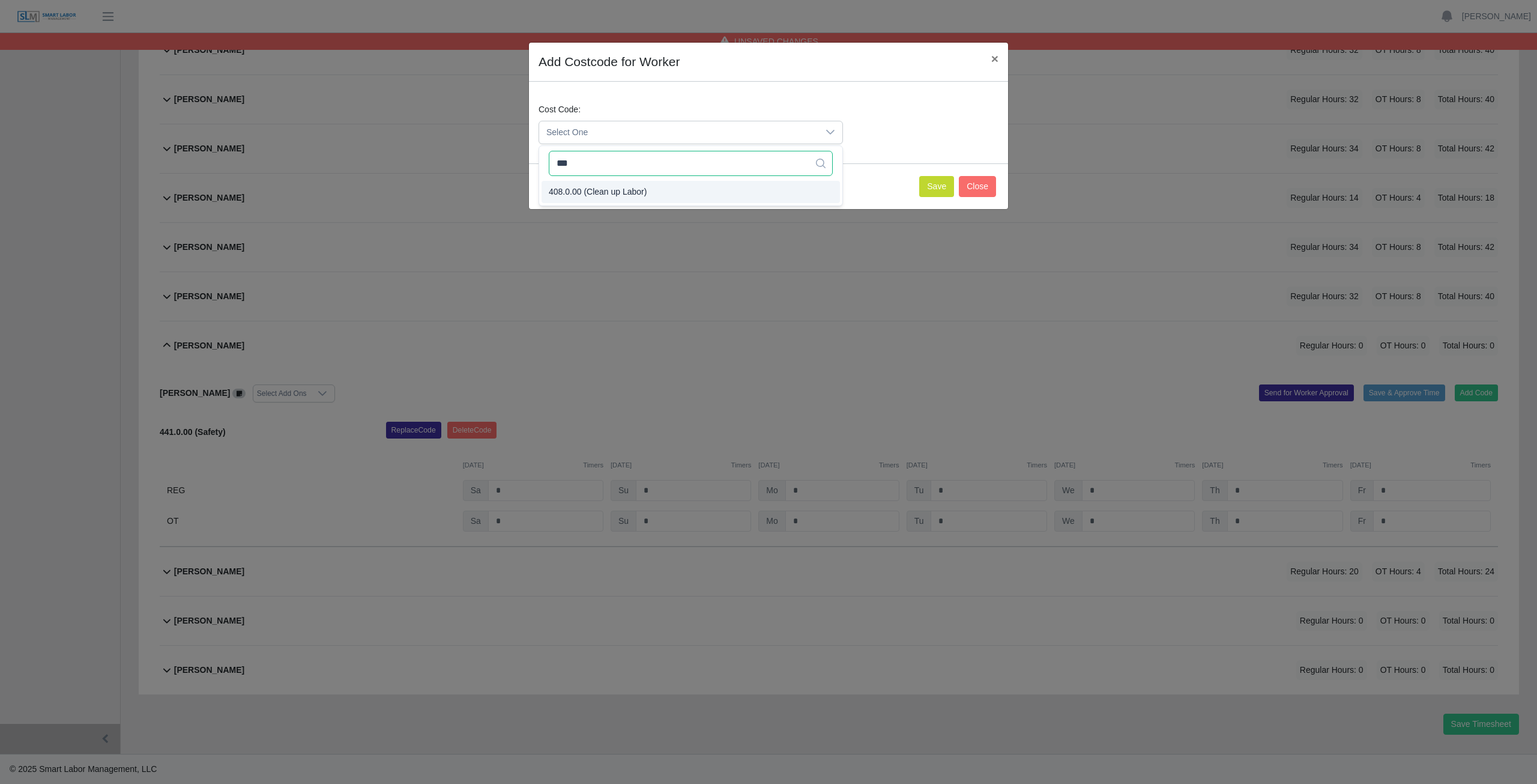
type input "***"
click at [609, 190] on span "408.0.00 (Clean up Labor)" at bounding box center [597, 191] width 98 height 13
click at [939, 184] on button "Save" at bounding box center [937, 187] width 35 height 21
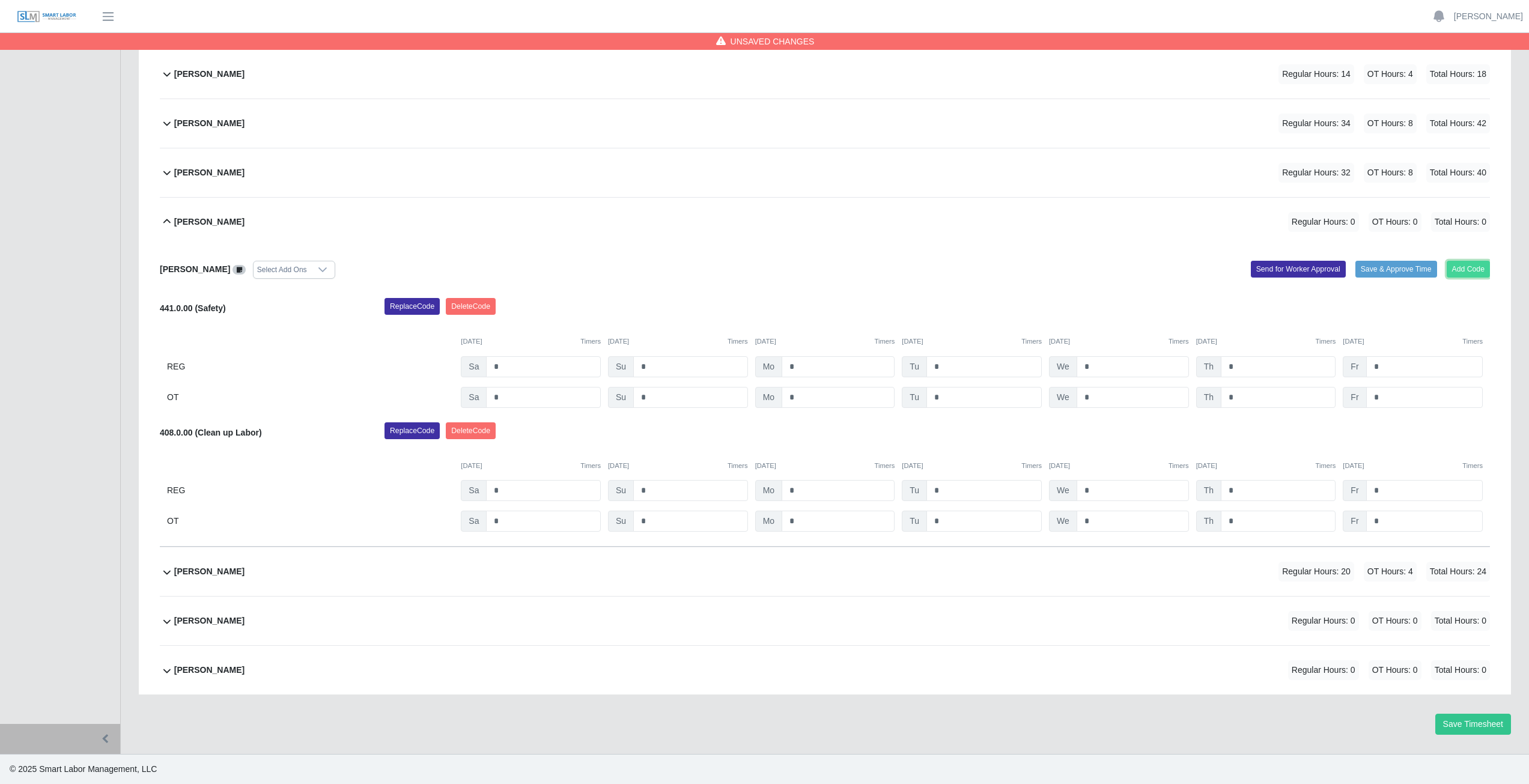
click at [1456, 267] on button "Add Code" at bounding box center [1469, 269] width 44 height 17
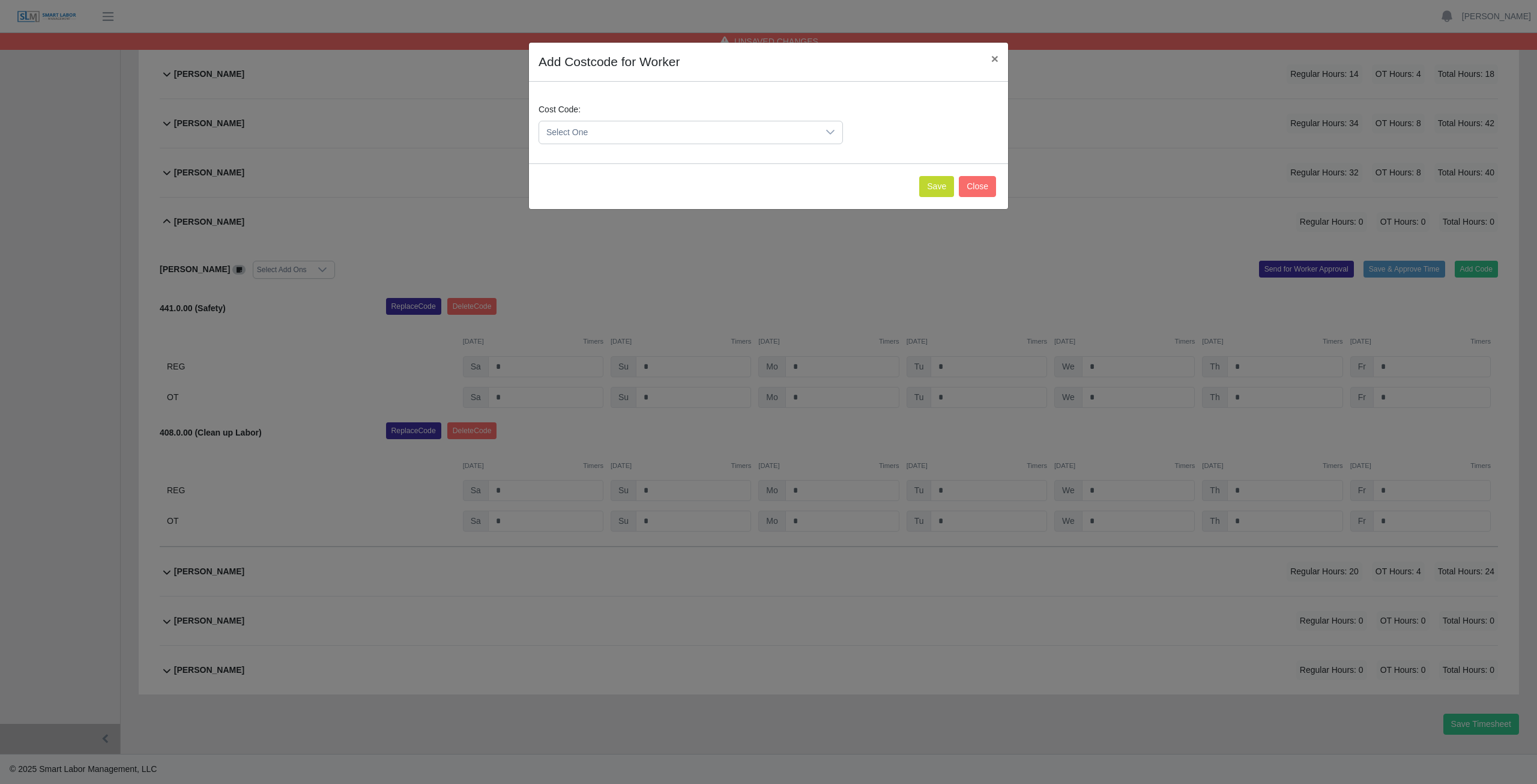
click at [612, 134] on span "Select One" at bounding box center [678, 132] width 279 height 22
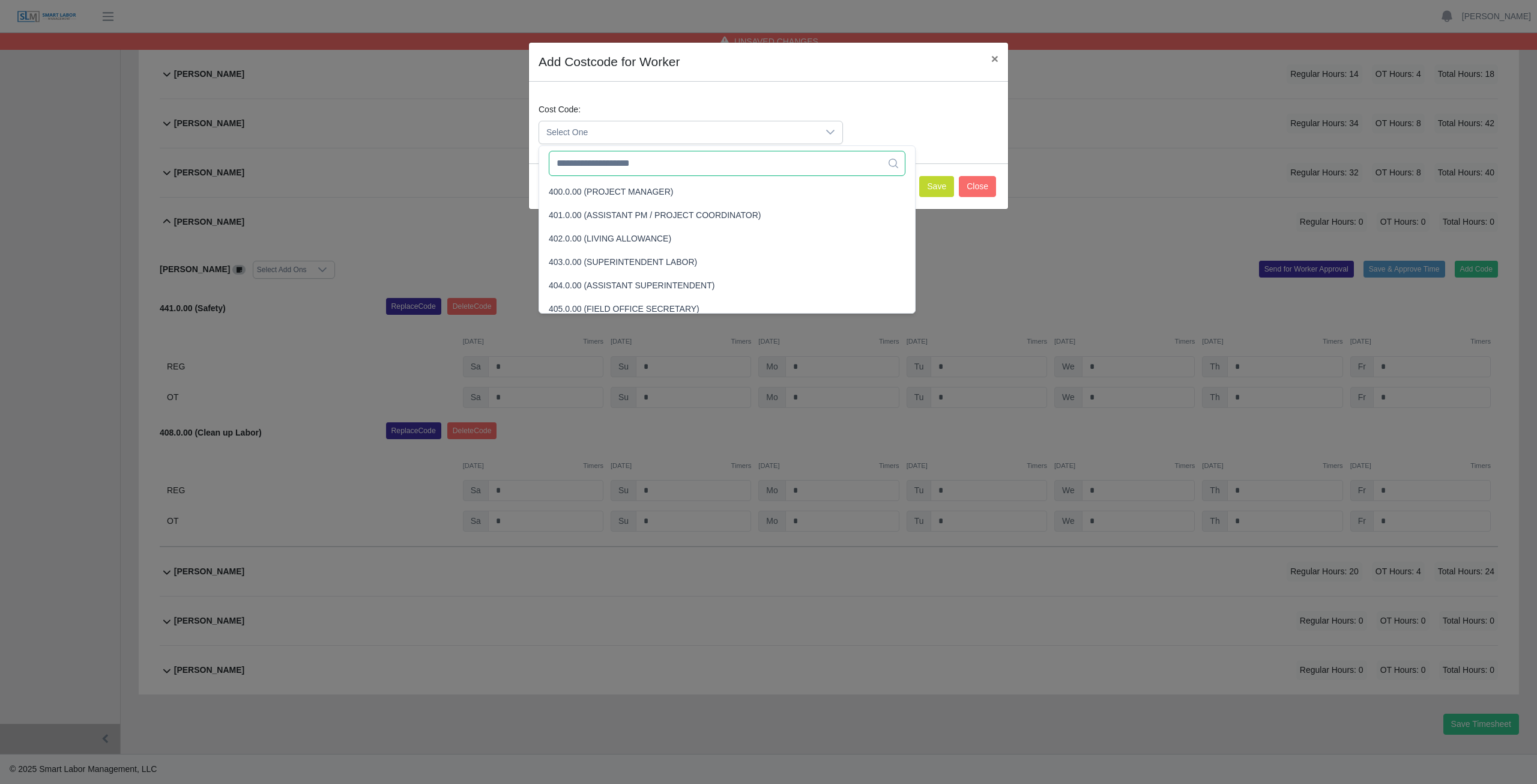
click at [606, 168] on input "text" at bounding box center [727, 163] width 357 height 25
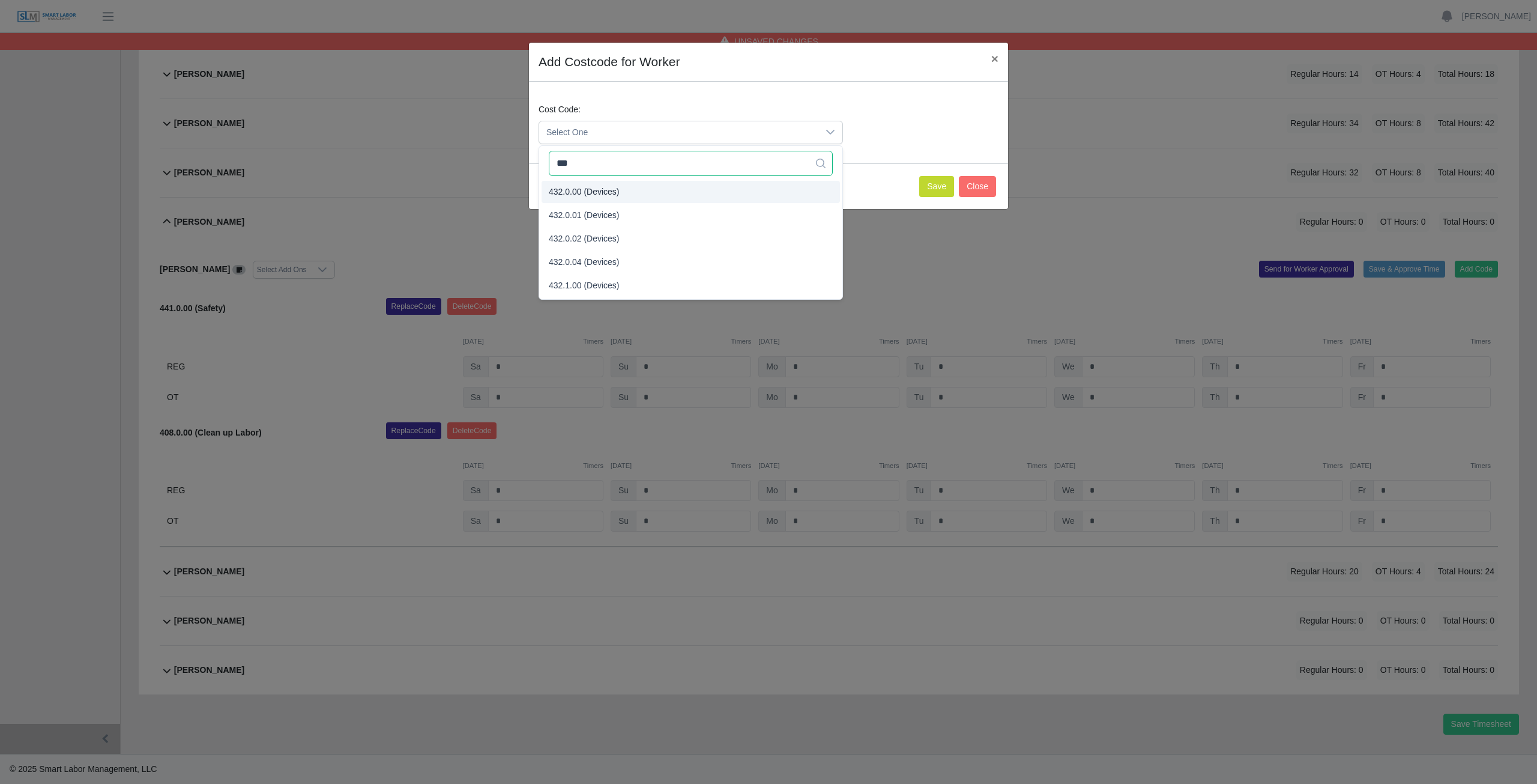
type input "***"
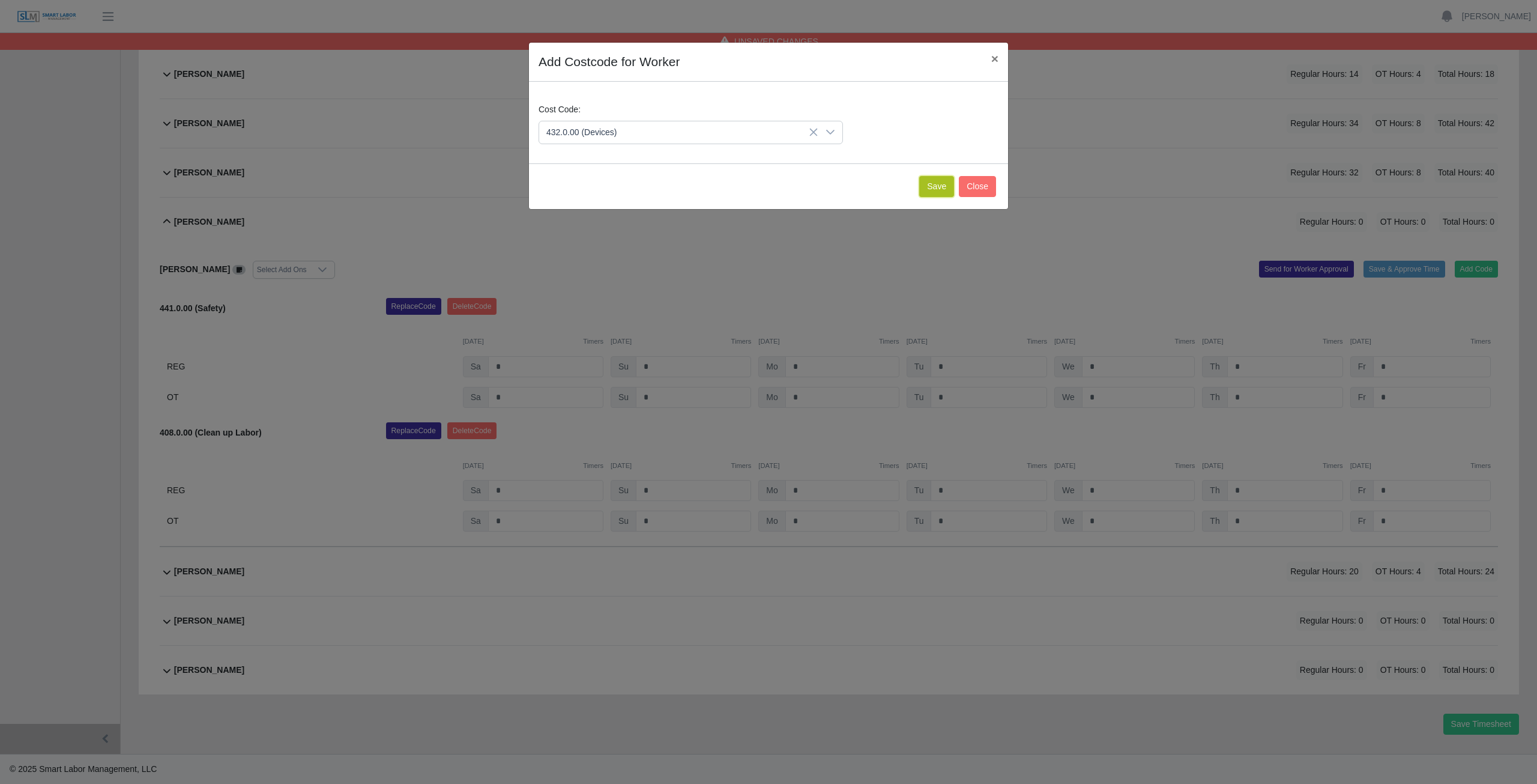
click at [938, 190] on button "Save" at bounding box center [937, 187] width 35 height 21
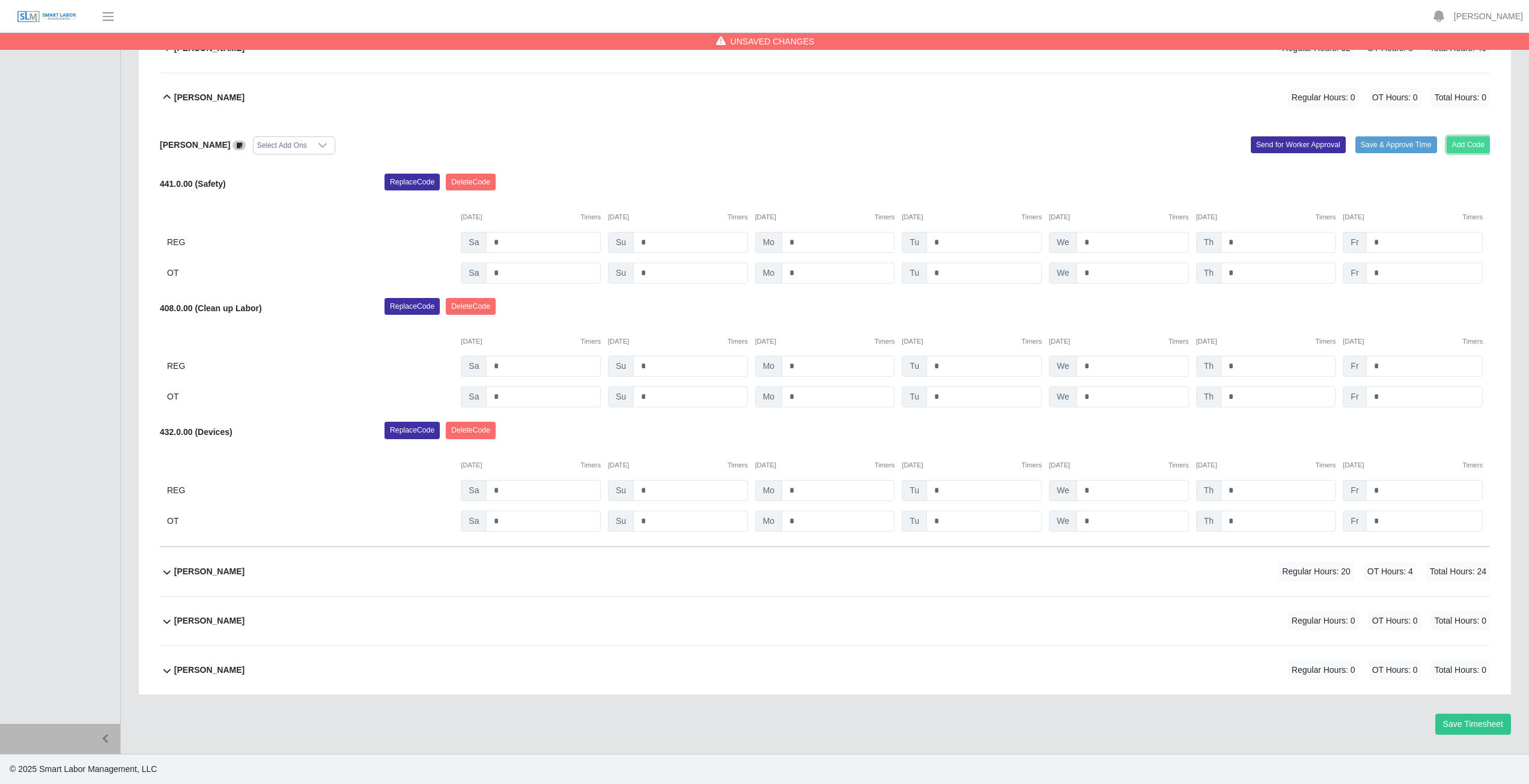
click at [1472, 138] on button "Add Code" at bounding box center [1469, 144] width 44 height 17
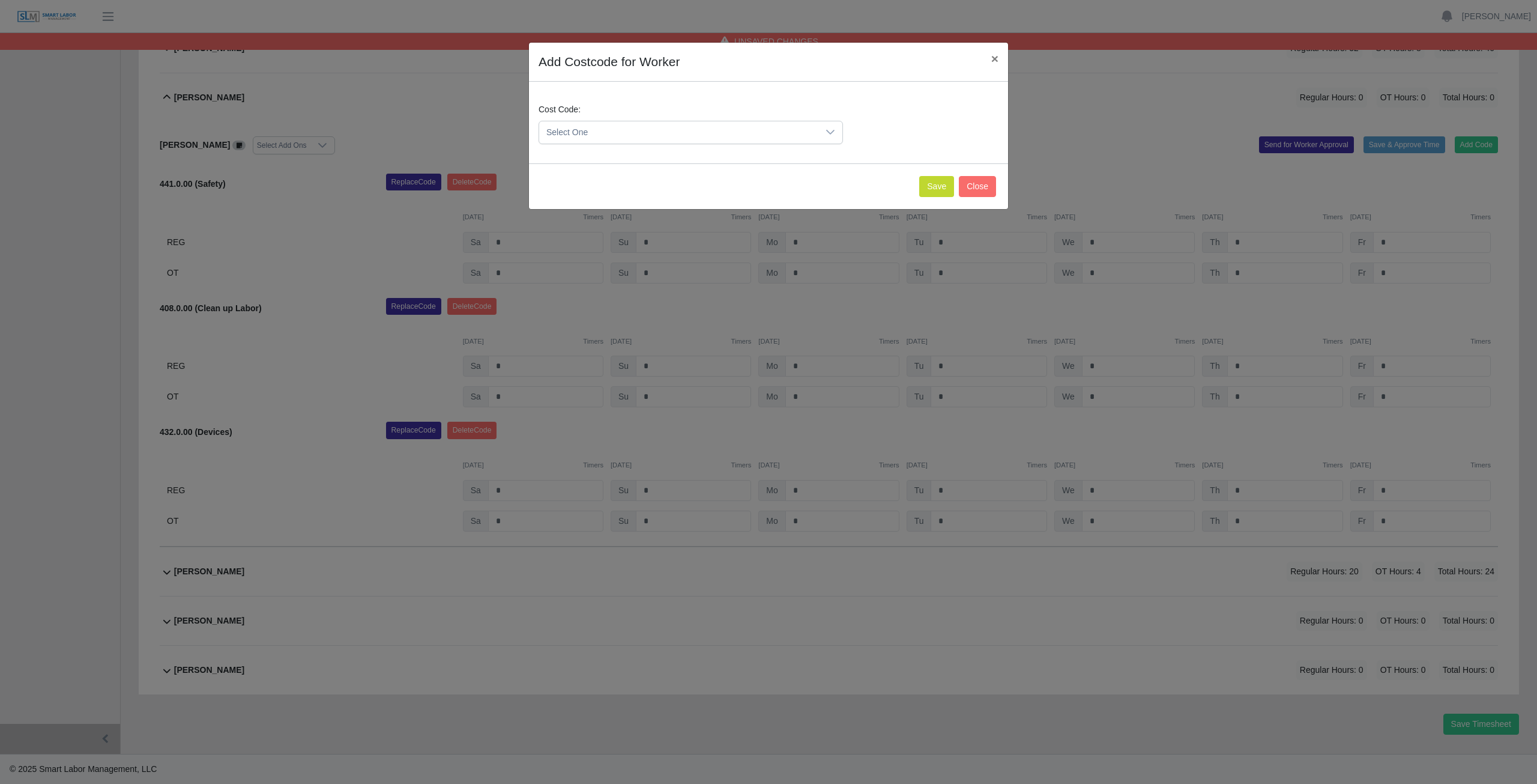
click at [642, 132] on span "Select One" at bounding box center [678, 132] width 279 height 22
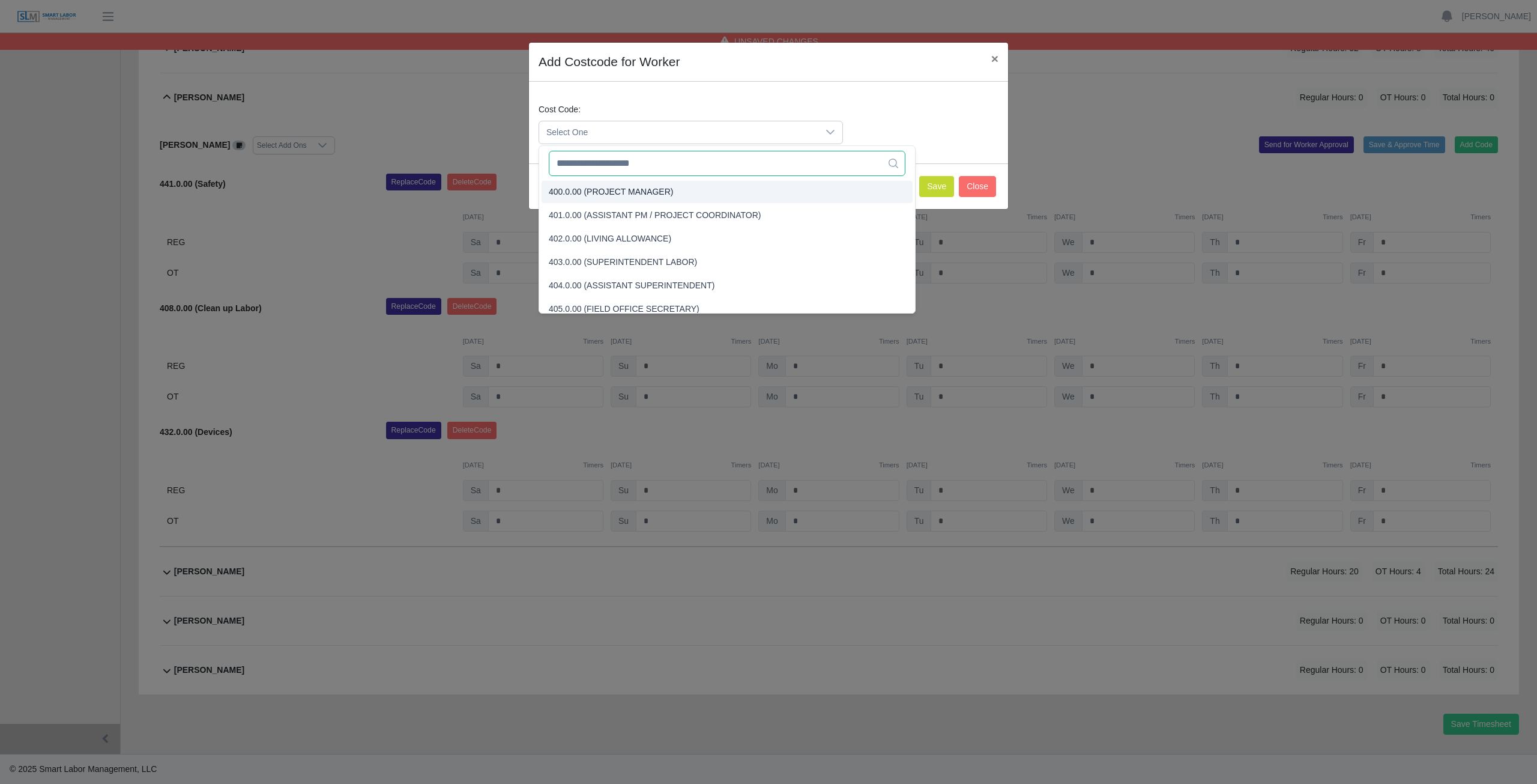
click at [603, 166] on input "text" at bounding box center [727, 163] width 357 height 25
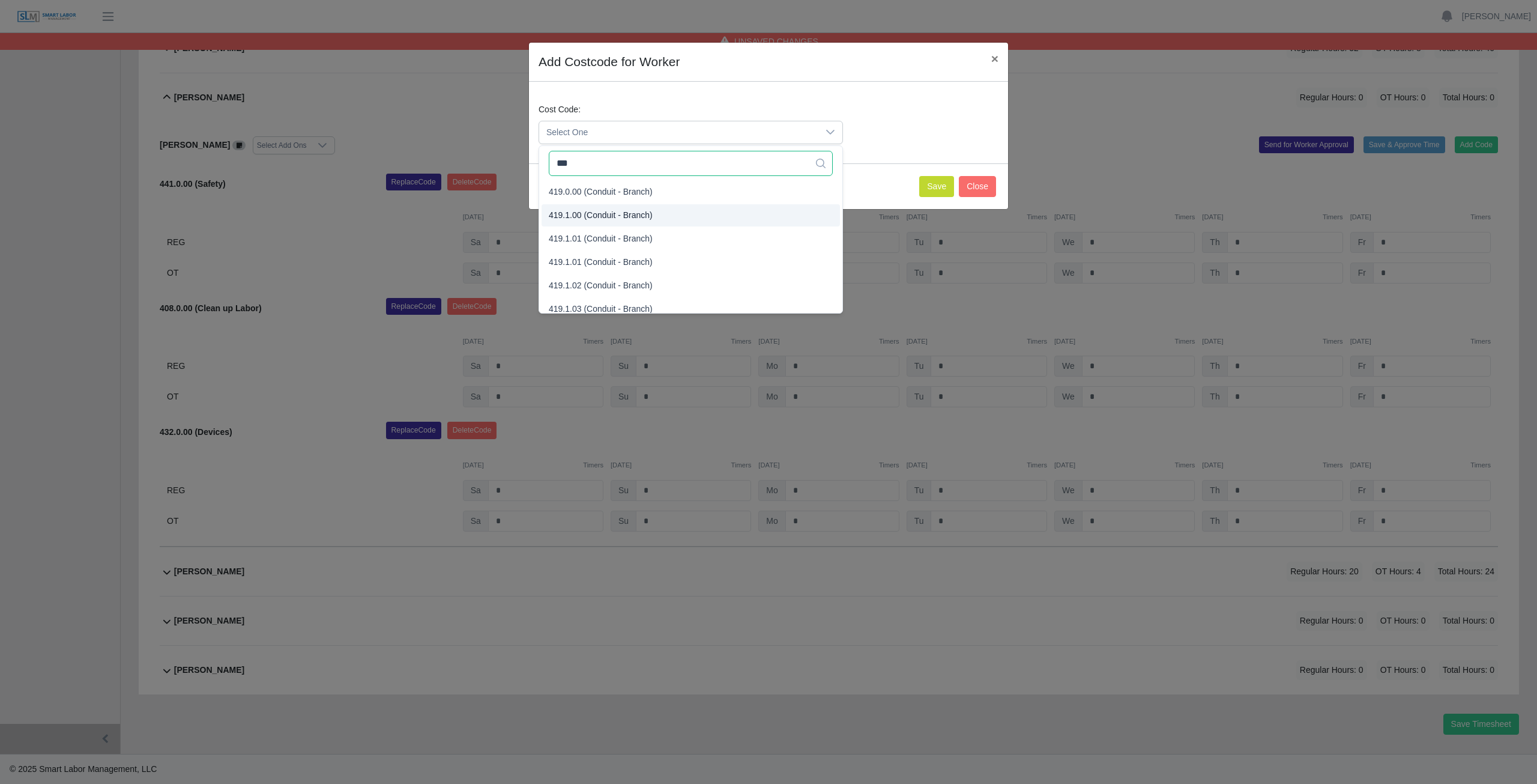
type input "***"
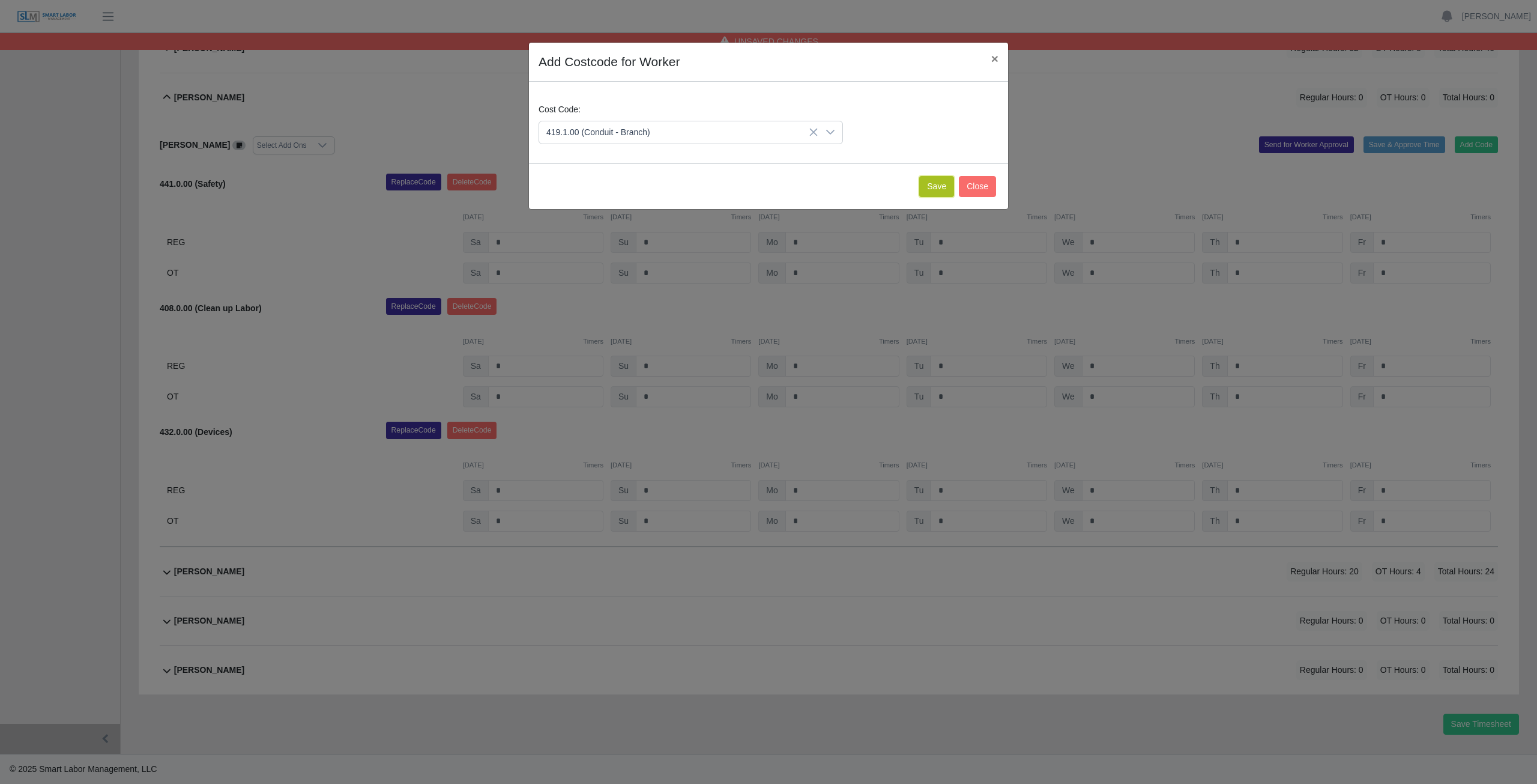
click at [943, 189] on button "Save" at bounding box center [937, 187] width 35 height 21
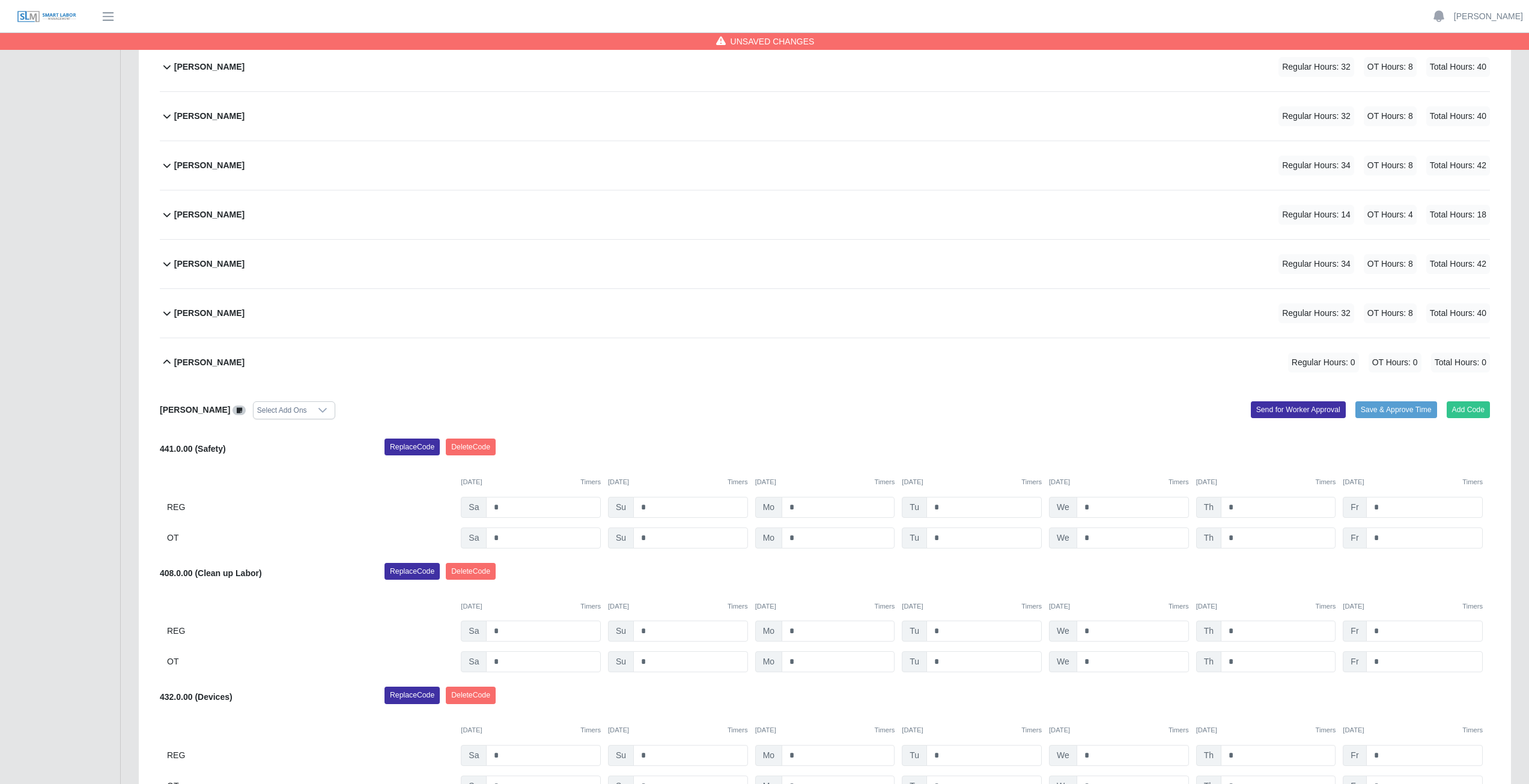
scroll to position [340, 0]
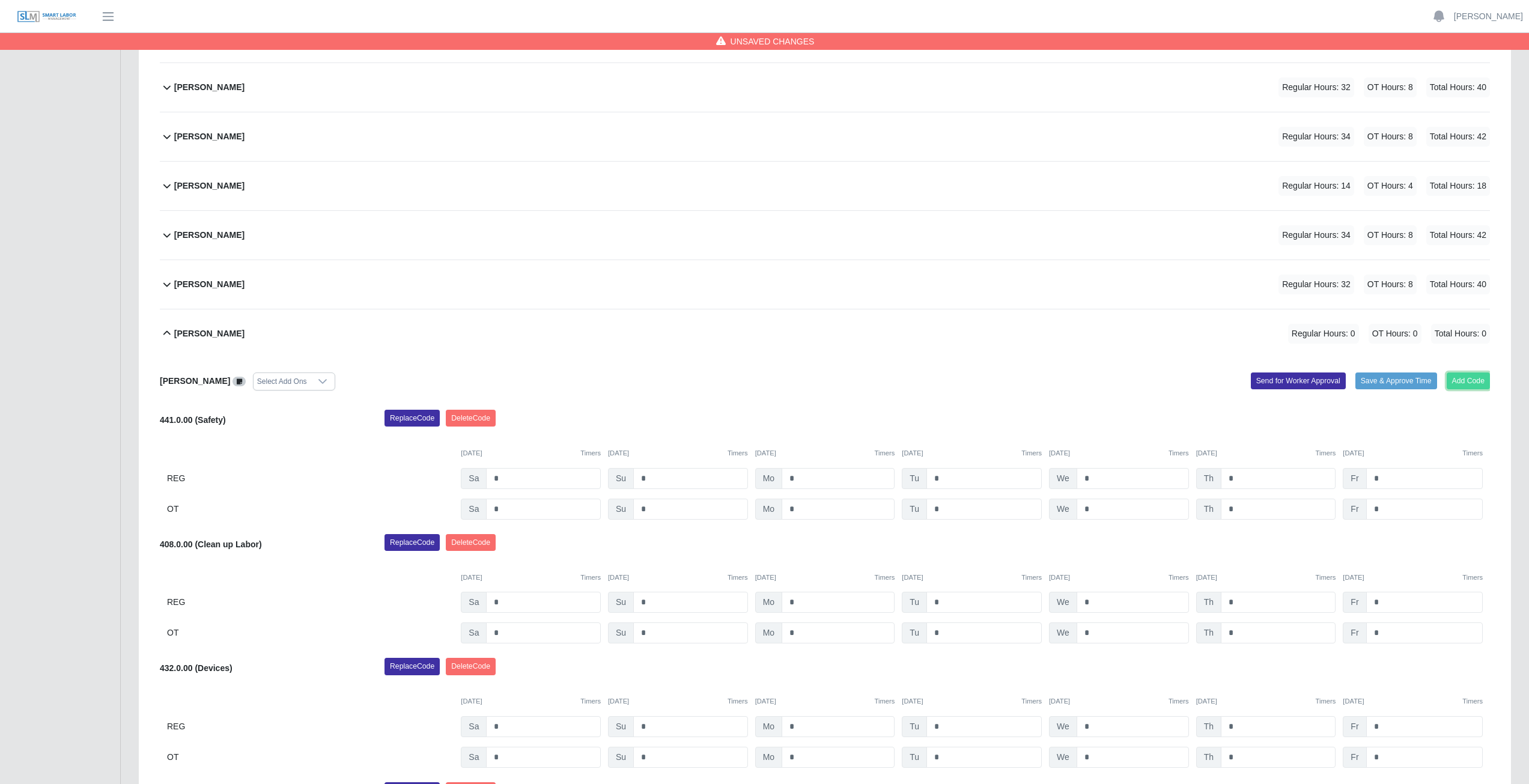
click at [1481, 377] on button "Add Code" at bounding box center [1469, 380] width 44 height 17
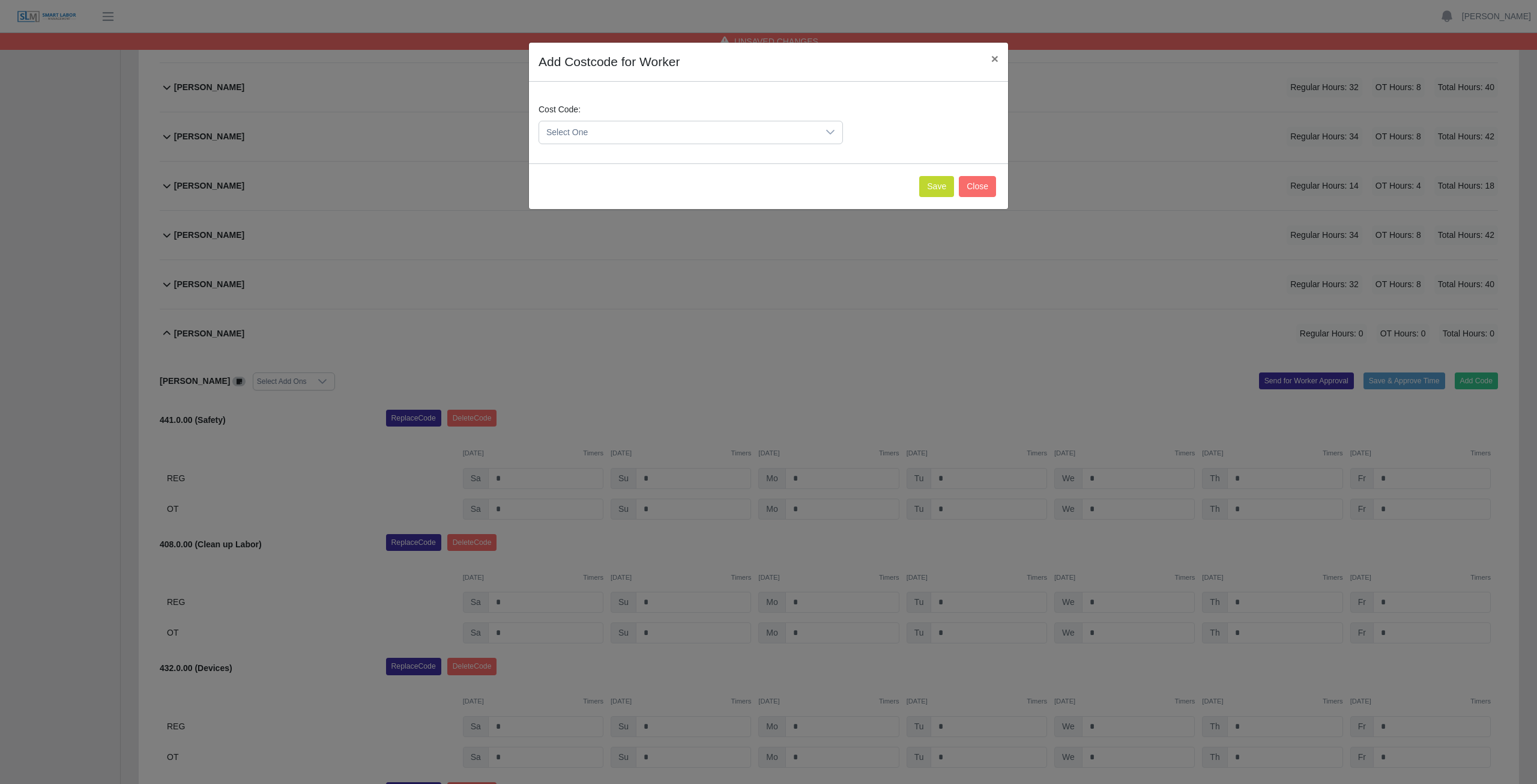
click at [611, 128] on span "Select One" at bounding box center [678, 132] width 279 height 22
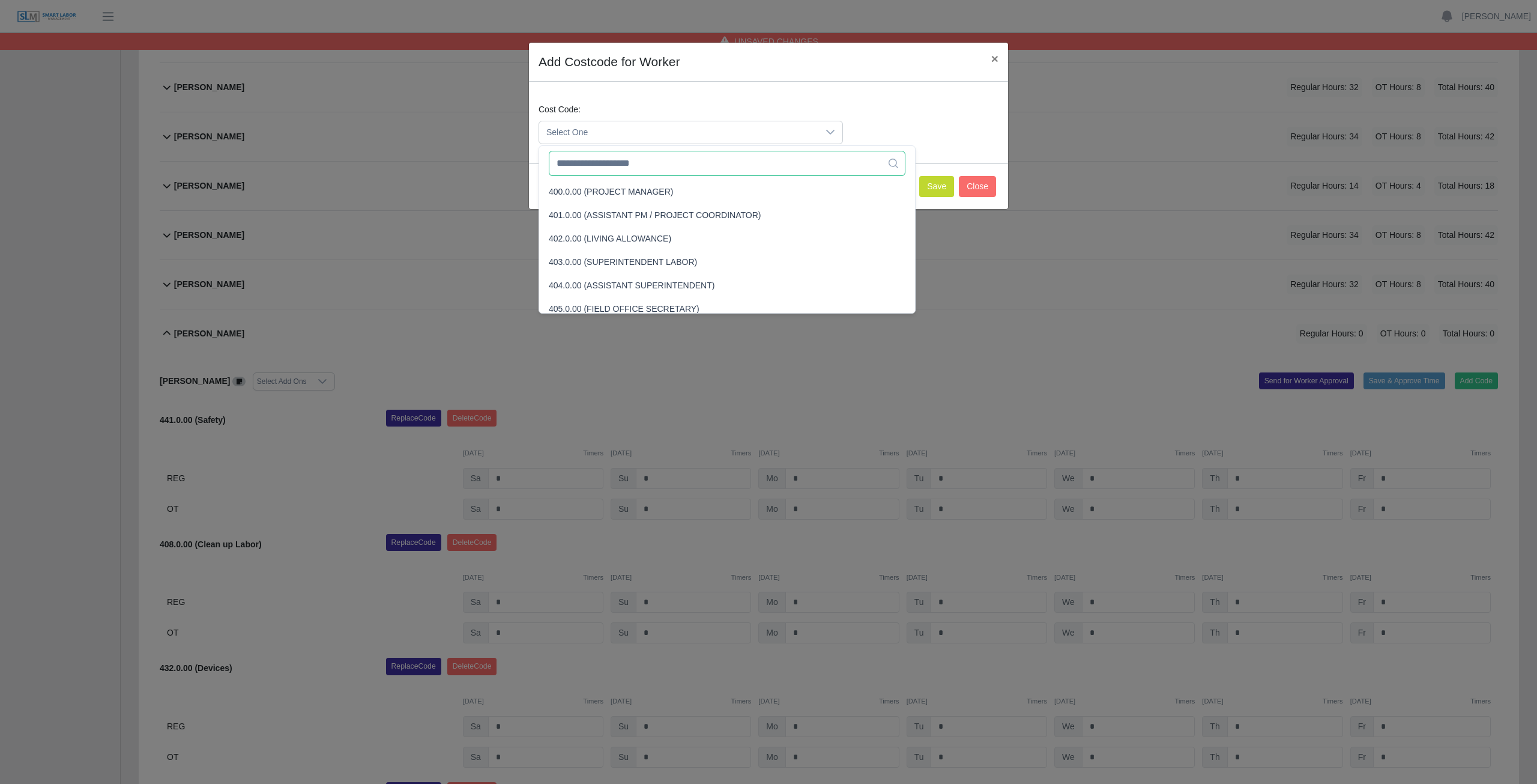
click at [603, 165] on input "text" at bounding box center [727, 163] width 357 height 25
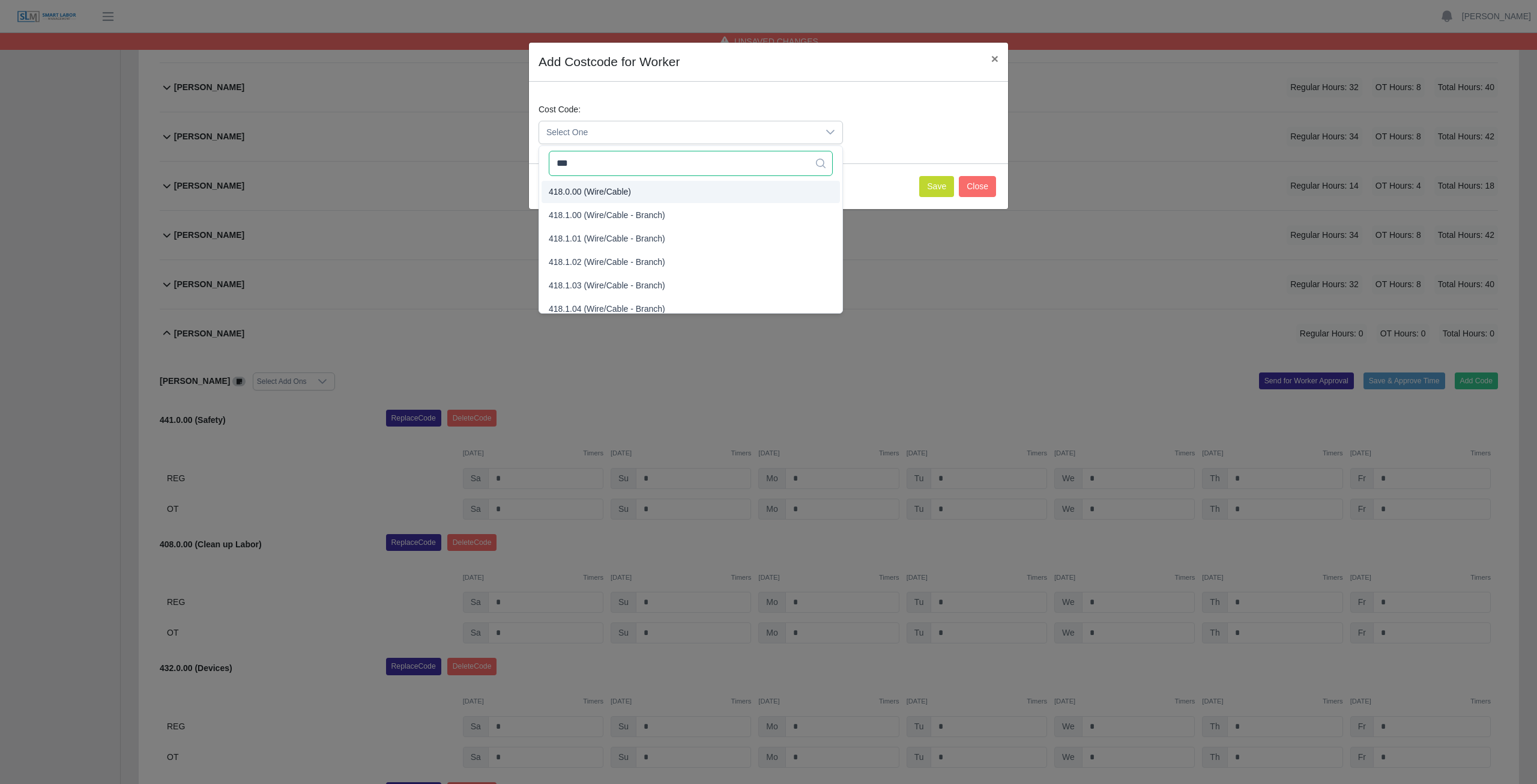
type input "***"
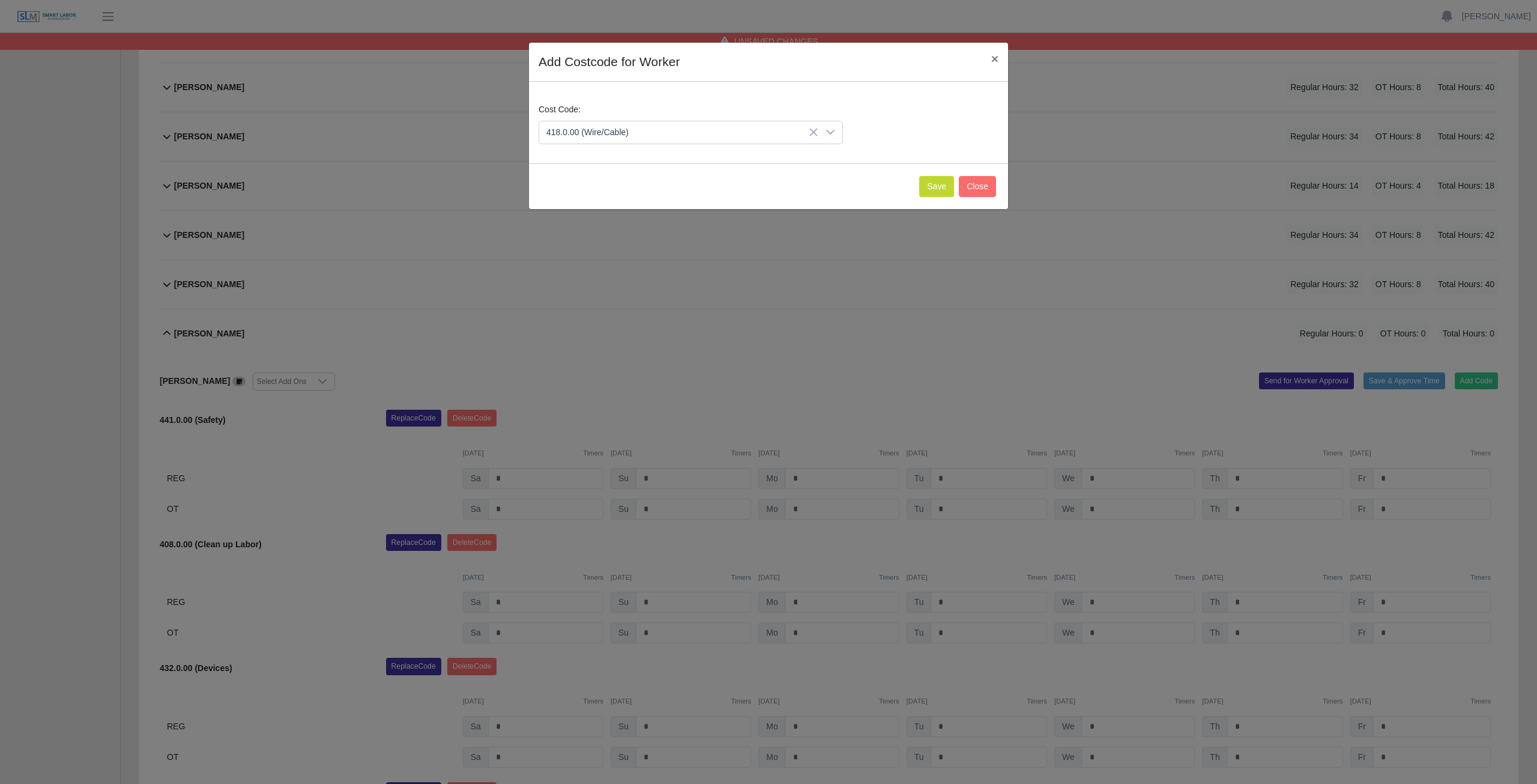
click at [610, 191] on span "418.0.00 (Wire/Cable)" at bounding box center [590, 191] width 82 height 13
click at [932, 181] on button "Save" at bounding box center [937, 187] width 35 height 21
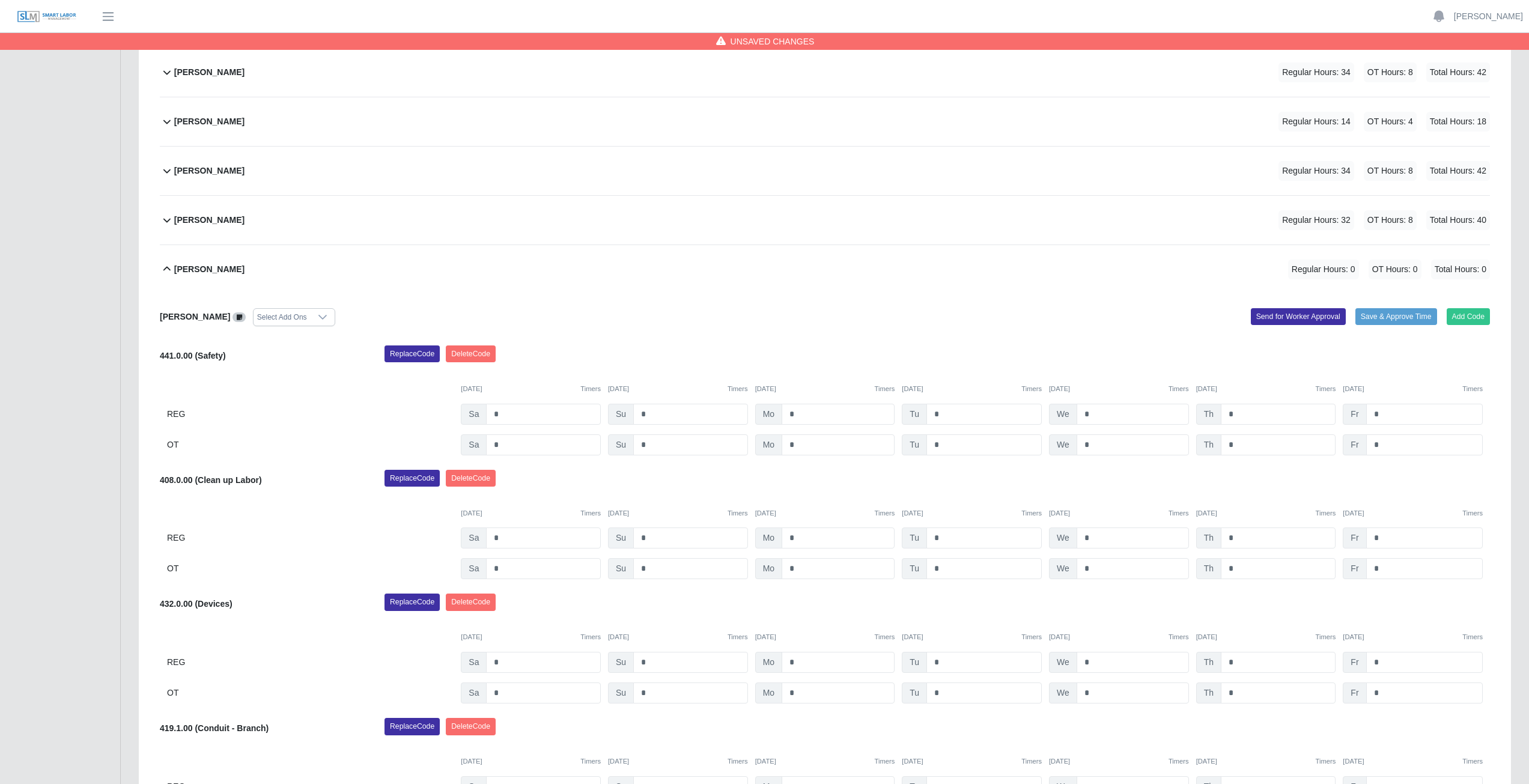
scroll to position [580, 0]
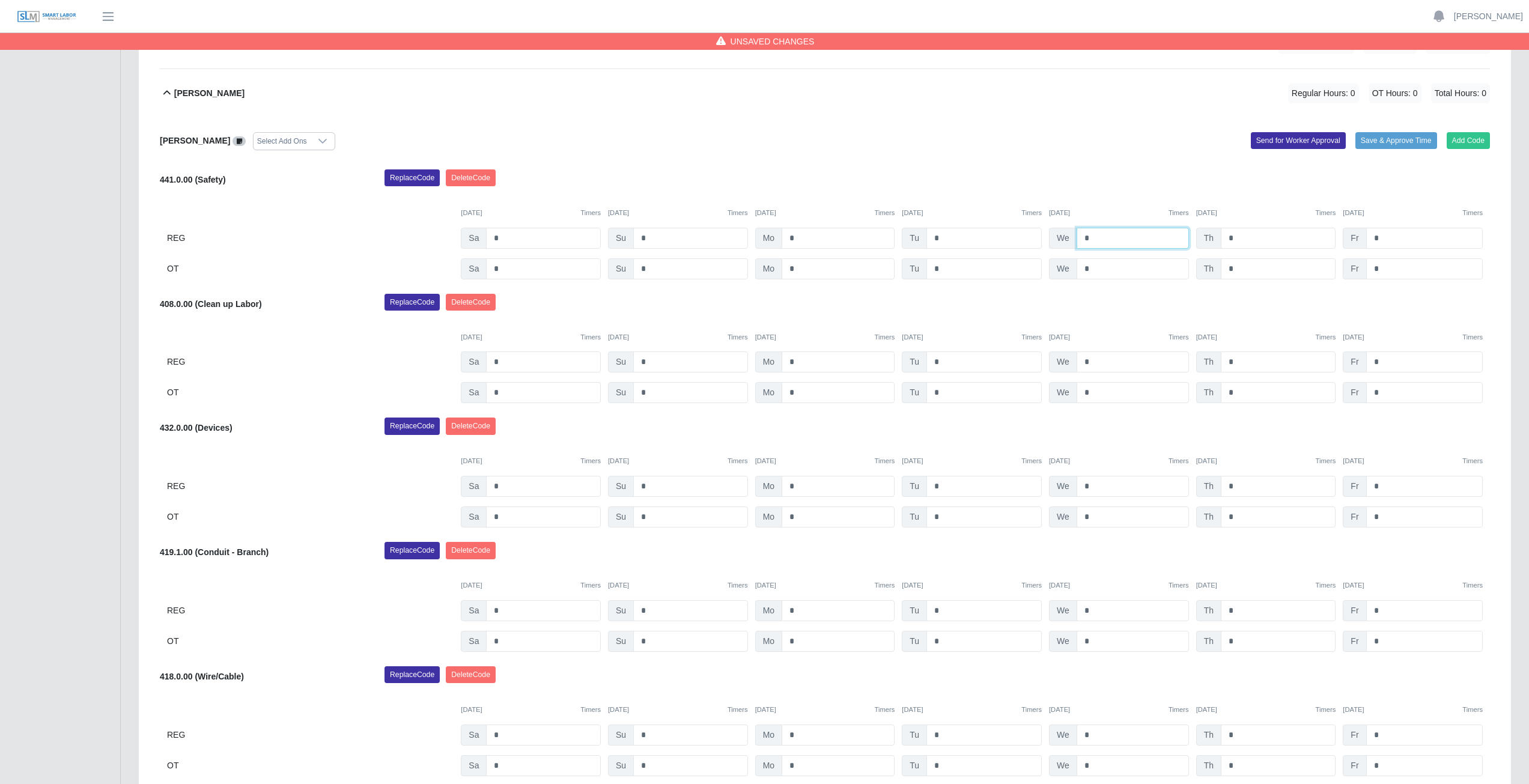
click at [1099, 241] on input "*" at bounding box center [1132, 238] width 113 height 21
type input "*"
click at [1239, 240] on input "*" at bounding box center [1278, 238] width 115 height 21
type input "*"
click at [1384, 240] on input "*" at bounding box center [1424, 238] width 116 height 21
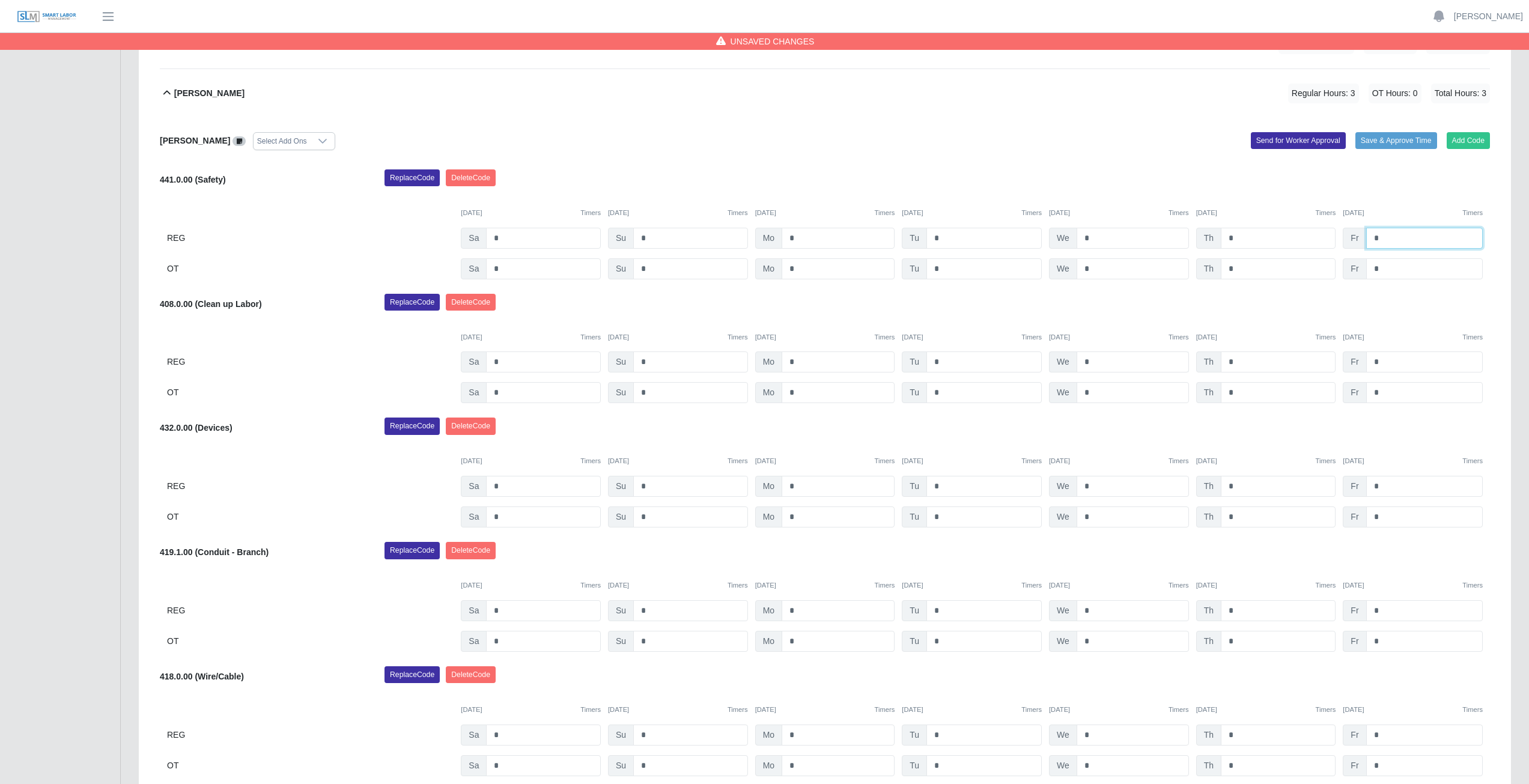
type input "*"
click at [1094, 363] on input "*" at bounding box center [1132, 362] width 113 height 21
type input "*"
click at [1236, 361] on input "*" at bounding box center [1278, 362] width 115 height 21
type input "*"
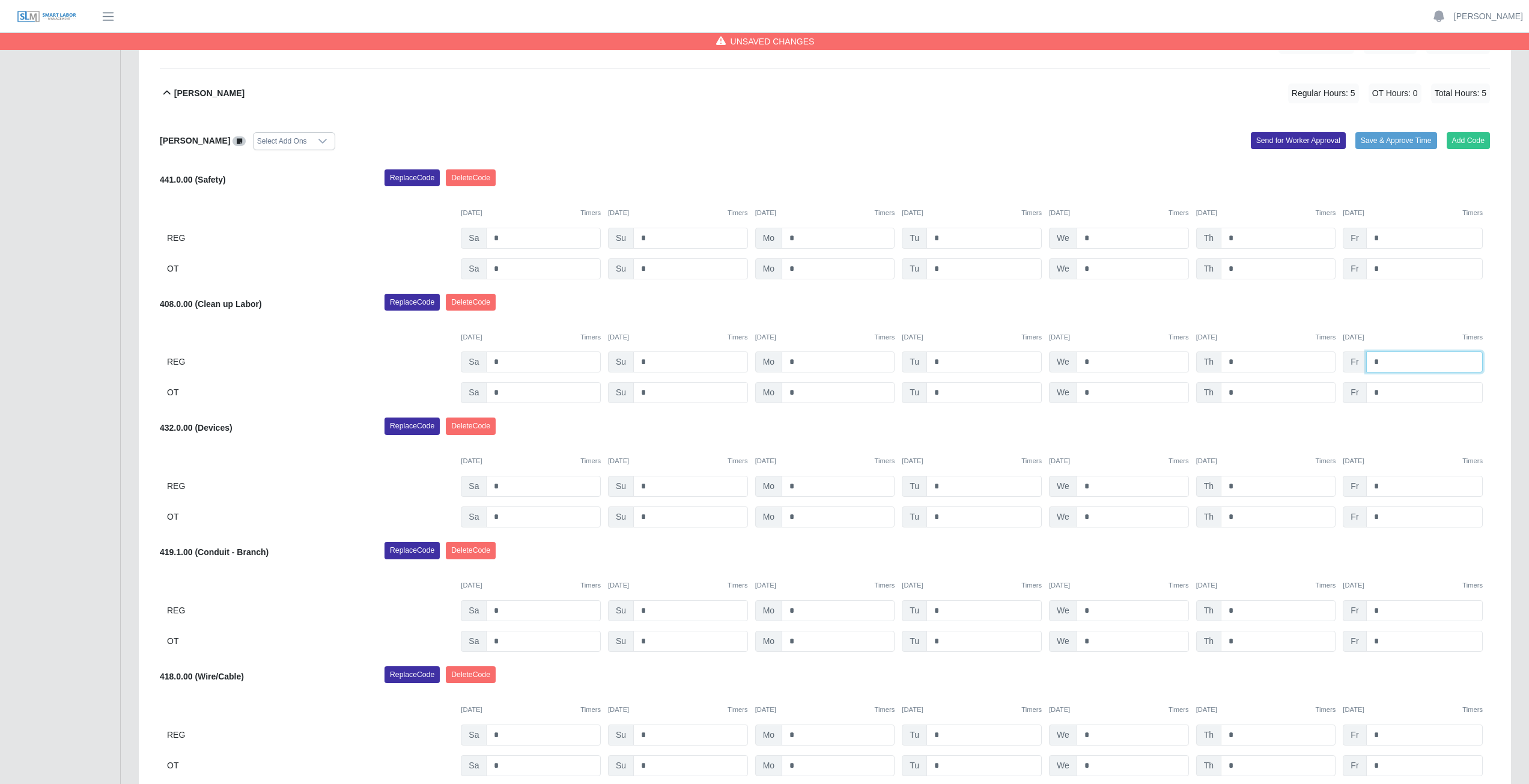
click at [1383, 364] on input "*" at bounding box center [1424, 362] width 116 height 21
type input "*"
click at [1093, 488] on input "*" at bounding box center [1132, 486] width 113 height 21
type input "*"
click at [1093, 516] on input "*" at bounding box center [1132, 517] width 113 height 21
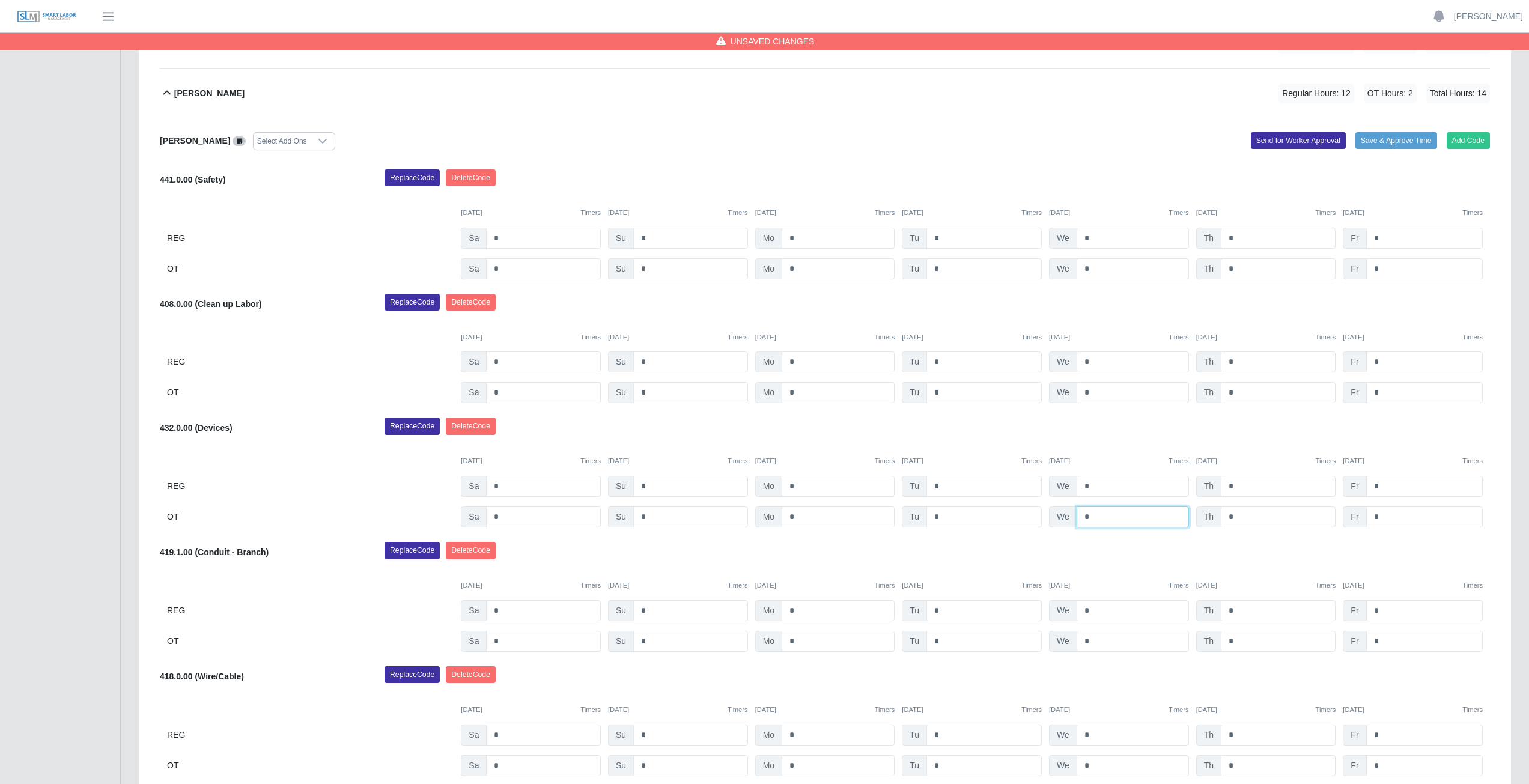
type input "*"
click at [1082, 430] on div "Replace Code [GEOGRAPHIC_DATA] Code" at bounding box center [936, 429] width 1123 height 24
click at [1241, 487] on input "*" at bounding box center [1278, 486] width 115 height 21
type input "*"
click at [1237, 519] on input "*" at bounding box center [1278, 517] width 115 height 21
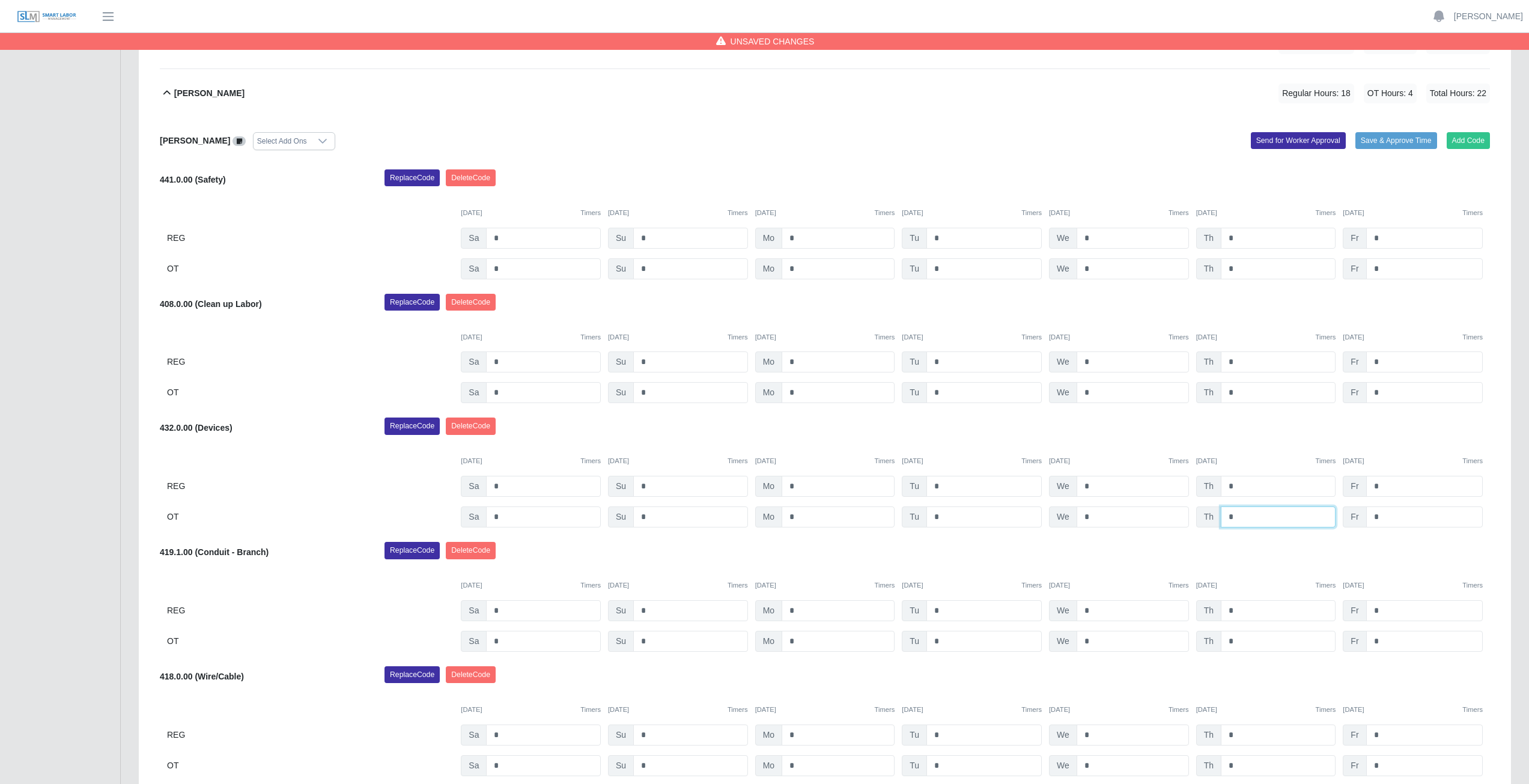
type input "*"
click at [1165, 432] on div "Replace Code [GEOGRAPHIC_DATA] Code" at bounding box center [936, 429] width 1123 height 24
click at [166, 92] on icon at bounding box center [167, 93] width 8 height 5
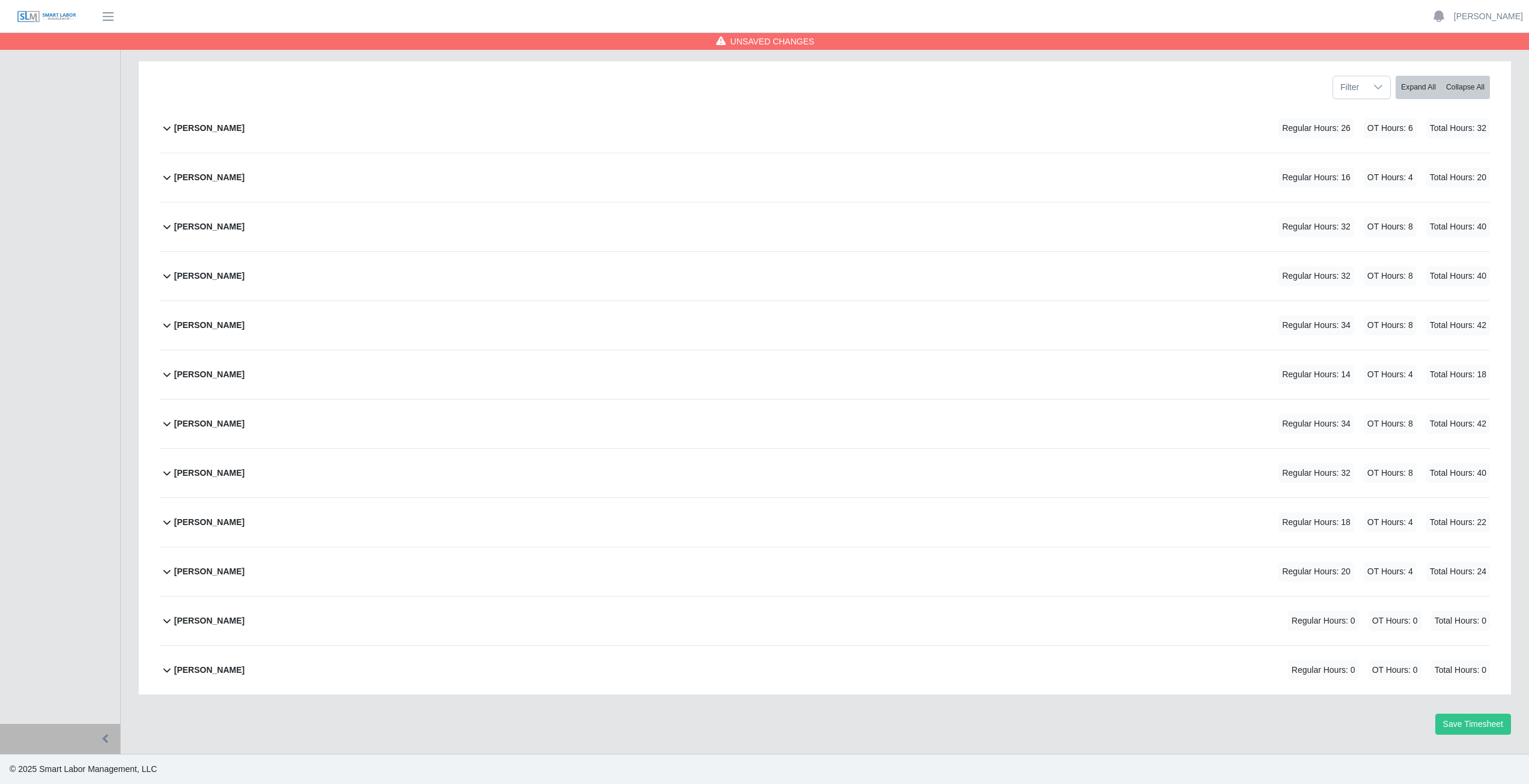
scroll to position [151, 0]
click at [168, 575] on icon at bounding box center [166, 571] width 14 height 14
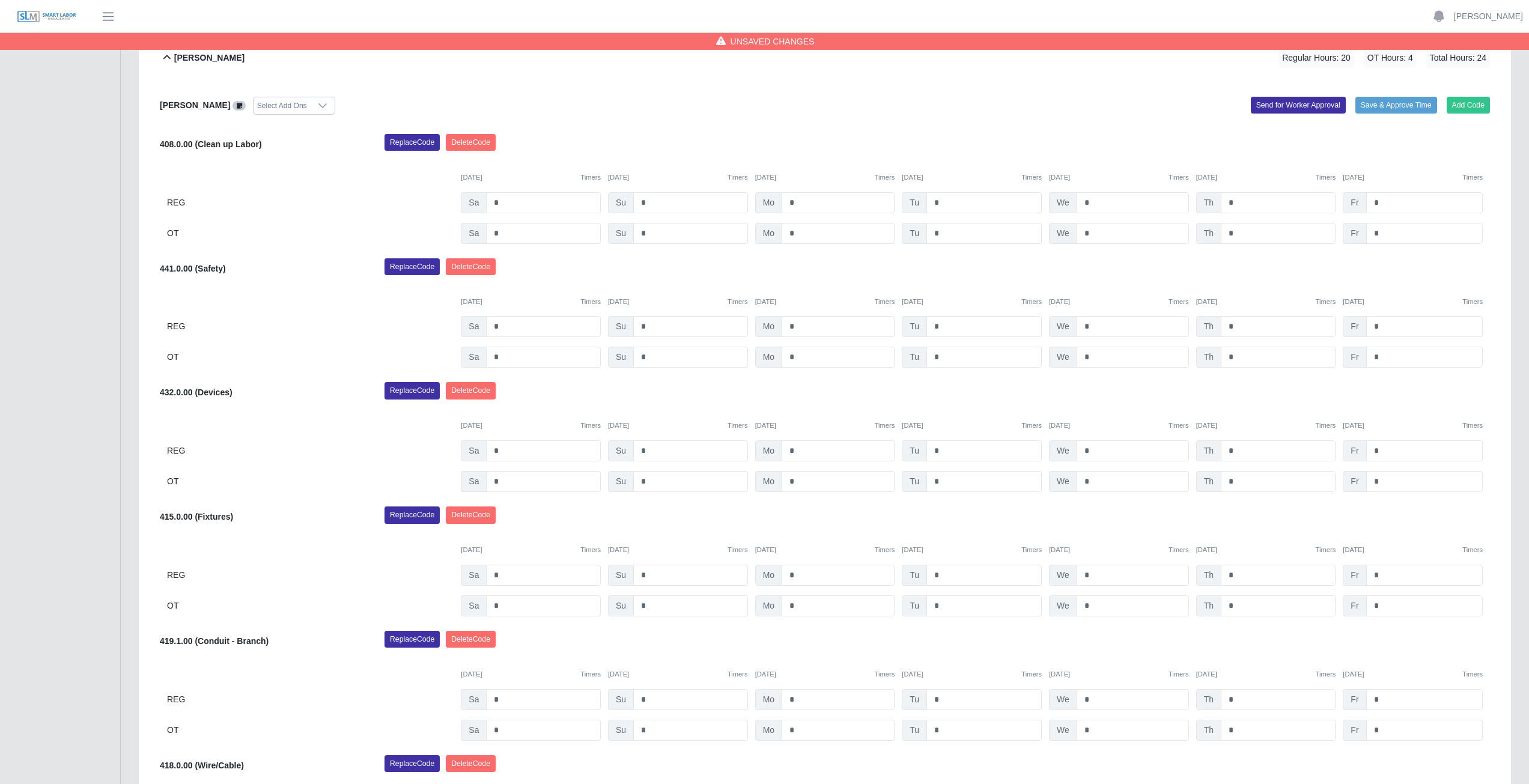
scroll to position [649, 0]
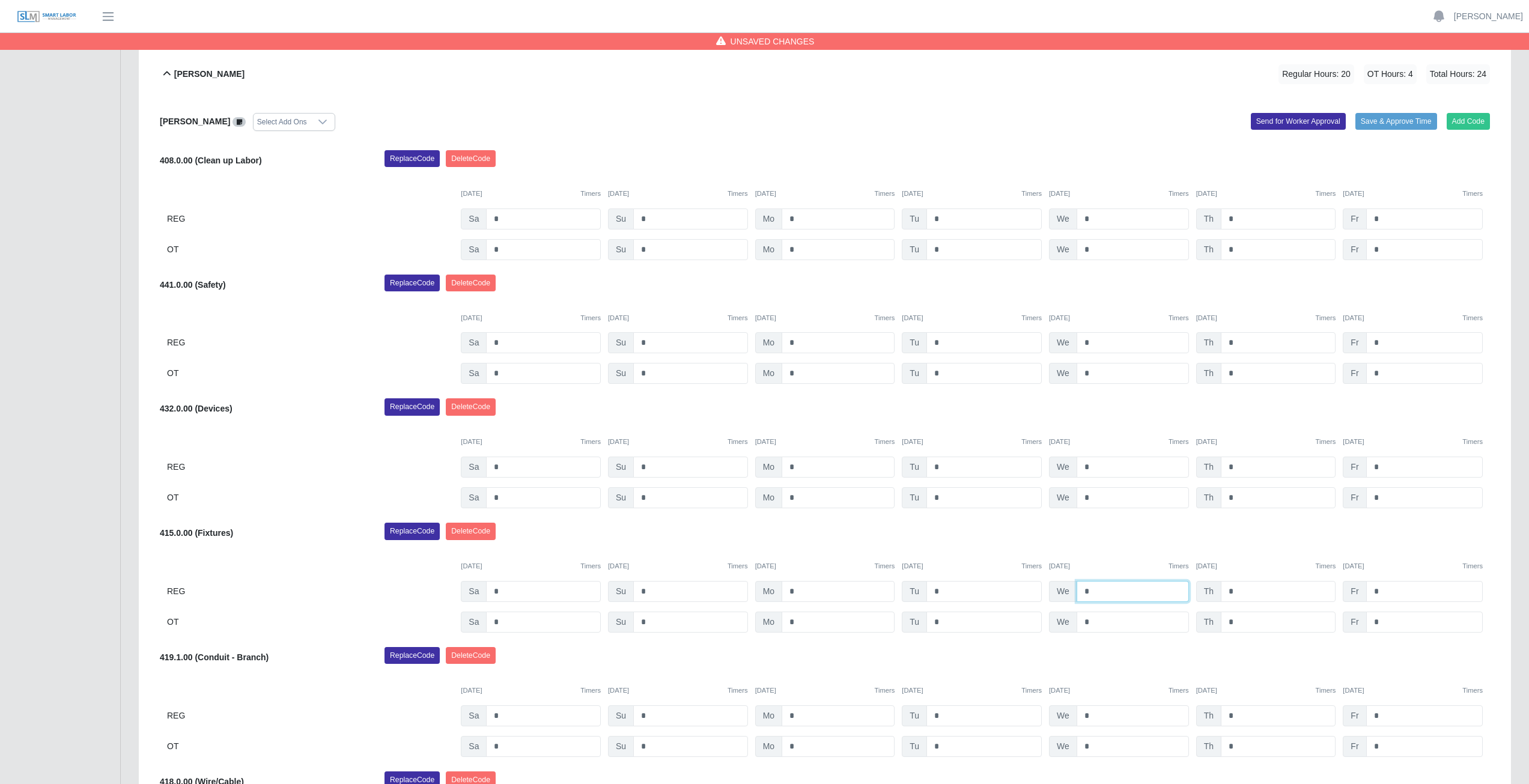
click at [1096, 591] on input "*" at bounding box center [1132, 591] width 113 height 21
type input "*"
click at [1095, 622] on input "*" at bounding box center [1132, 622] width 113 height 21
type input "*"
click at [1122, 525] on div "Replace Code [GEOGRAPHIC_DATA] Code" at bounding box center [936, 535] width 1123 height 24
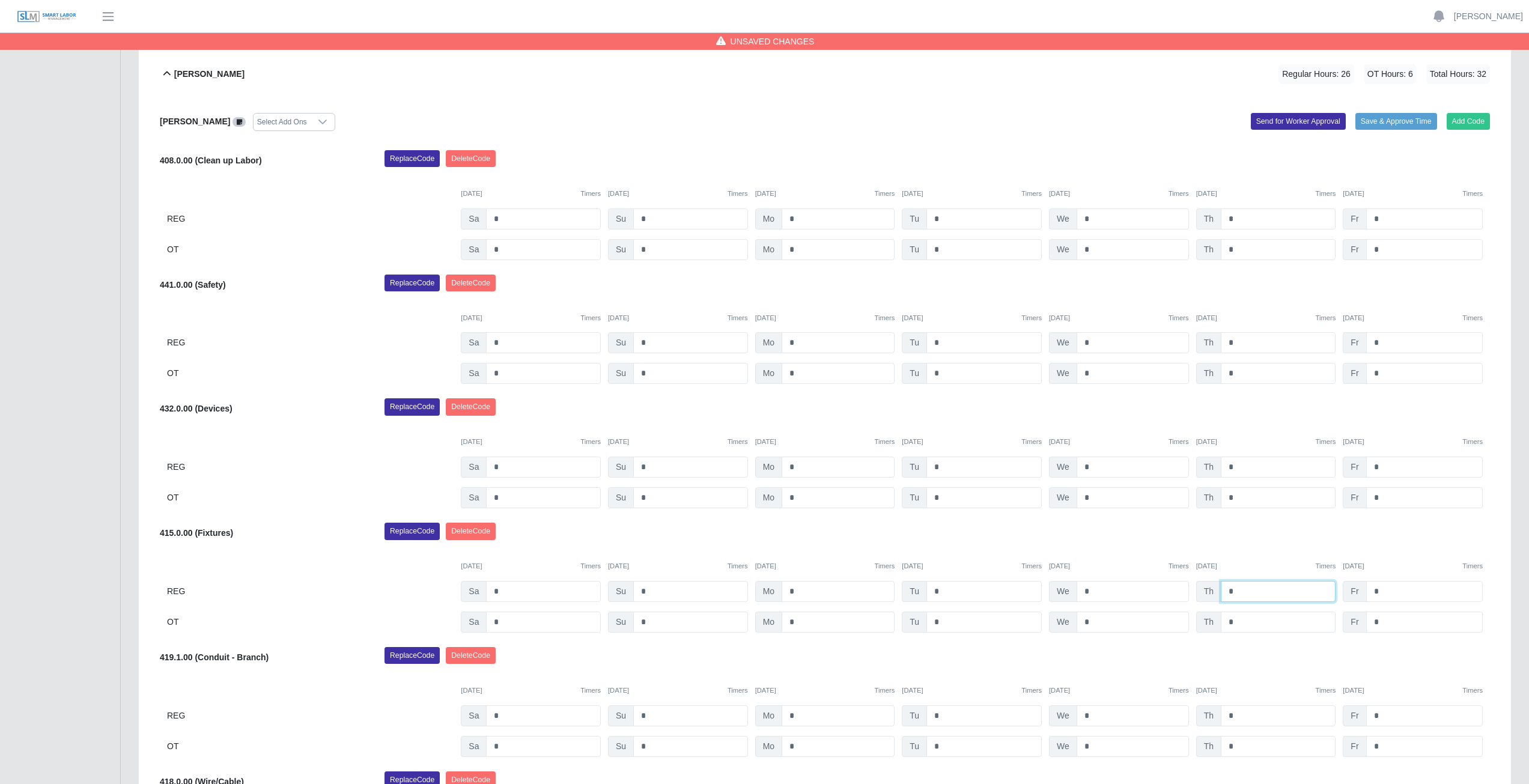
click at [1244, 593] on input "*" at bounding box center [1278, 591] width 115 height 21
type input "*"
click at [1242, 624] on input "*" at bounding box center [1278, 622] width 115 height 21
type input "*"
click at [1245, 537] on div "Replace Code [GEOGRAPHIC_DATA] Code" at bounding box center [936, 535] width 1123 height 24
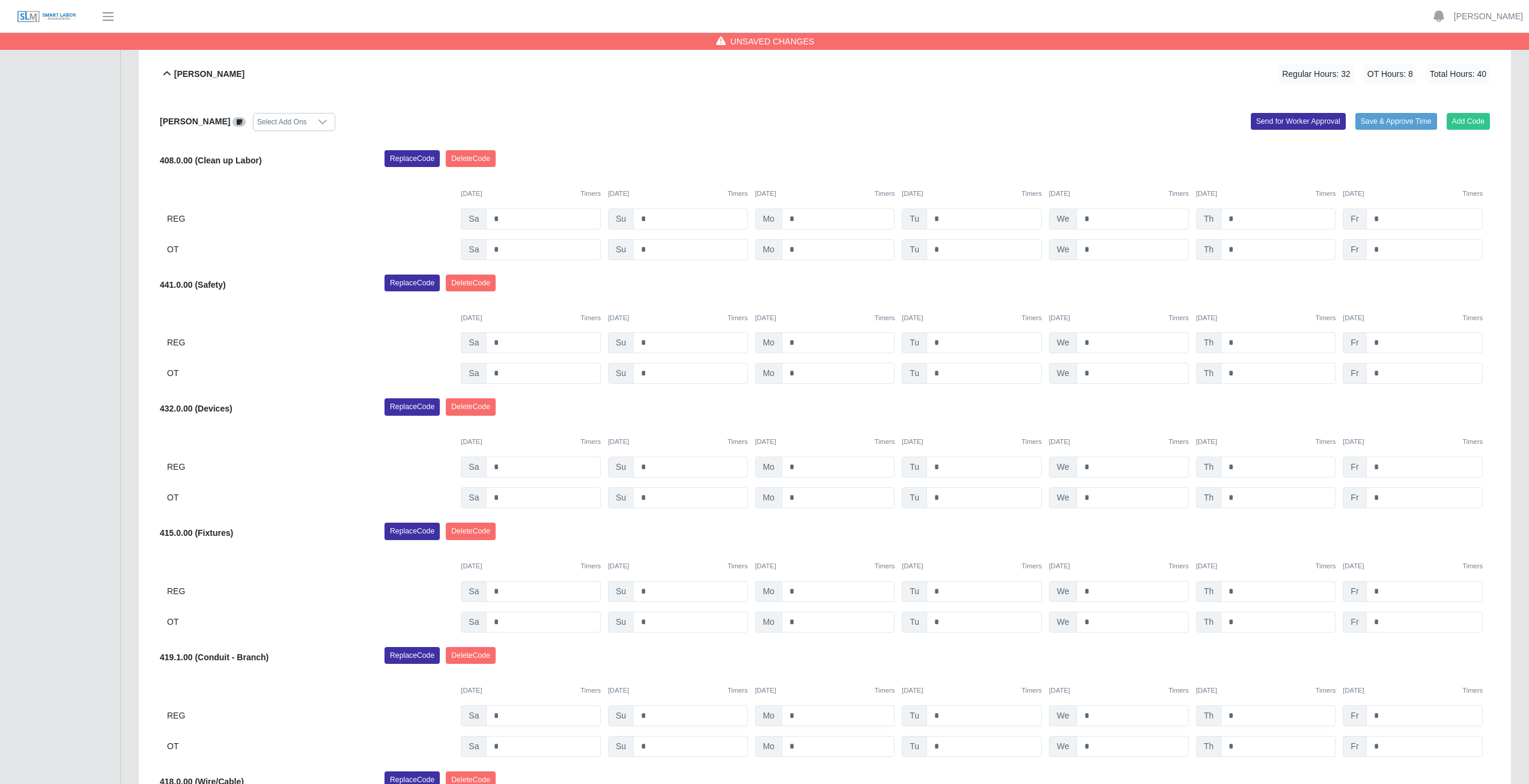
click at [167, 70] on icon at bounding box center [166, 73] width 14 height 14
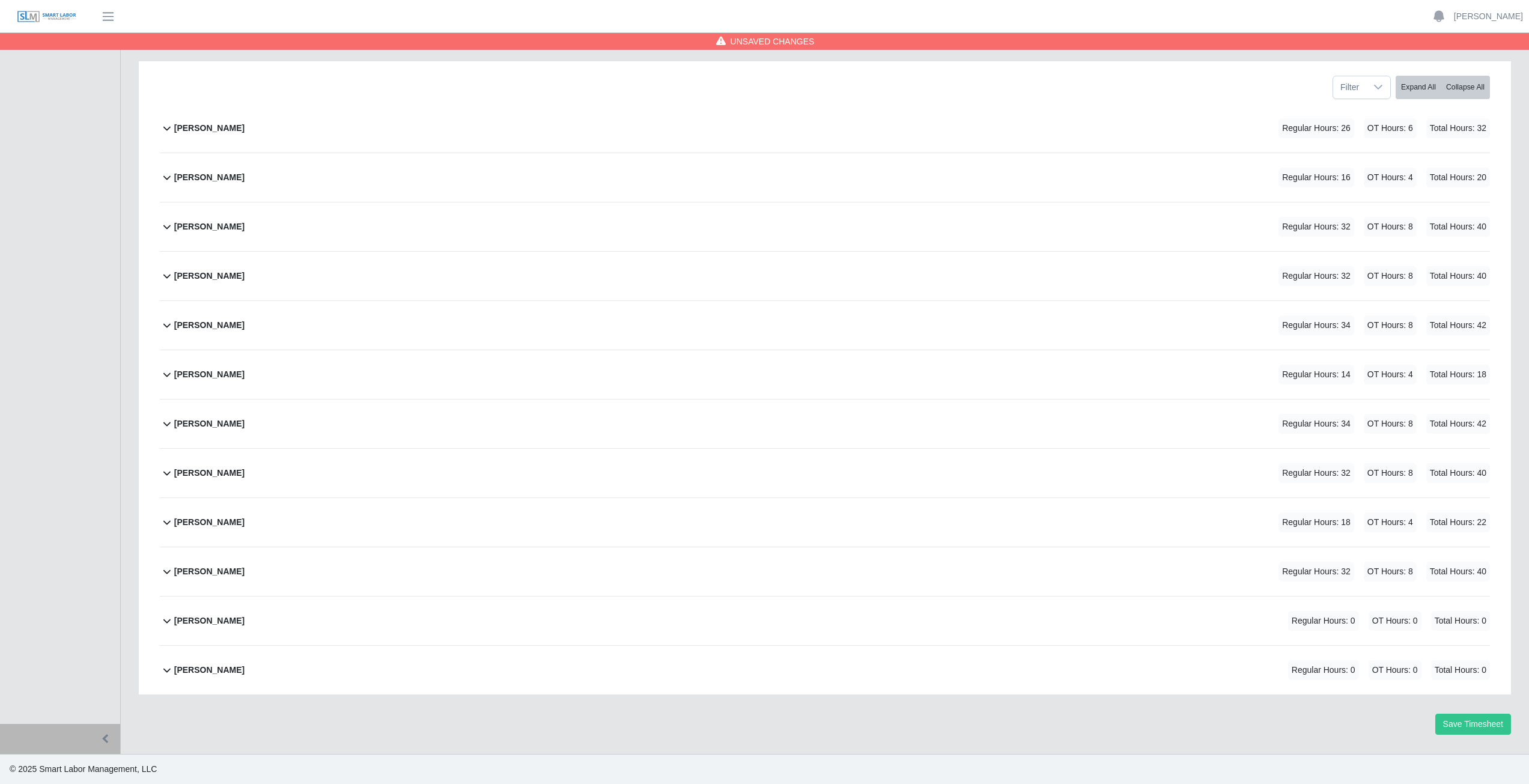
scroll to position [151, 0]
click at [165, 623] on icon at bounding box center [166, 620] width 14 height 14
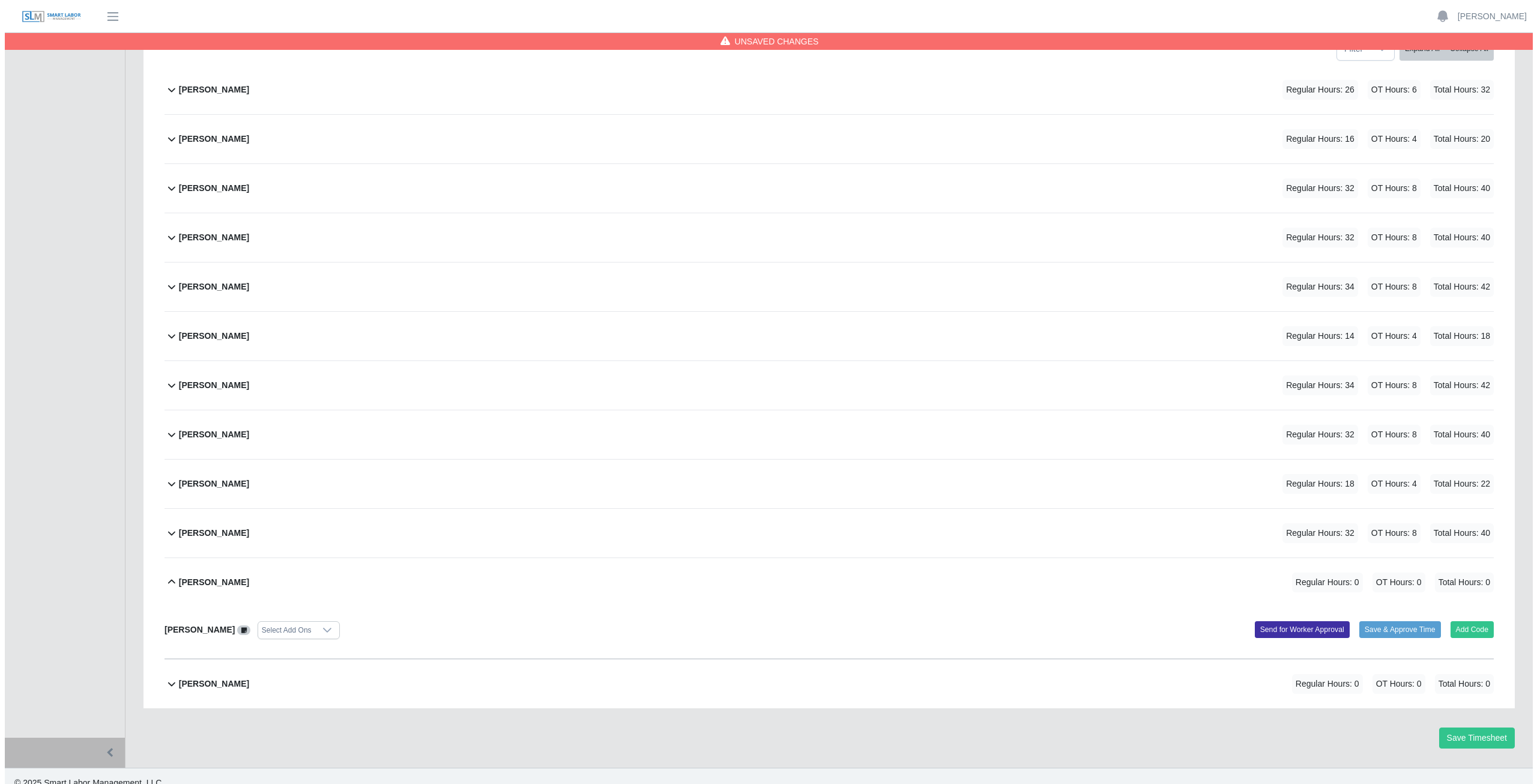
scroll to position [203, 0]
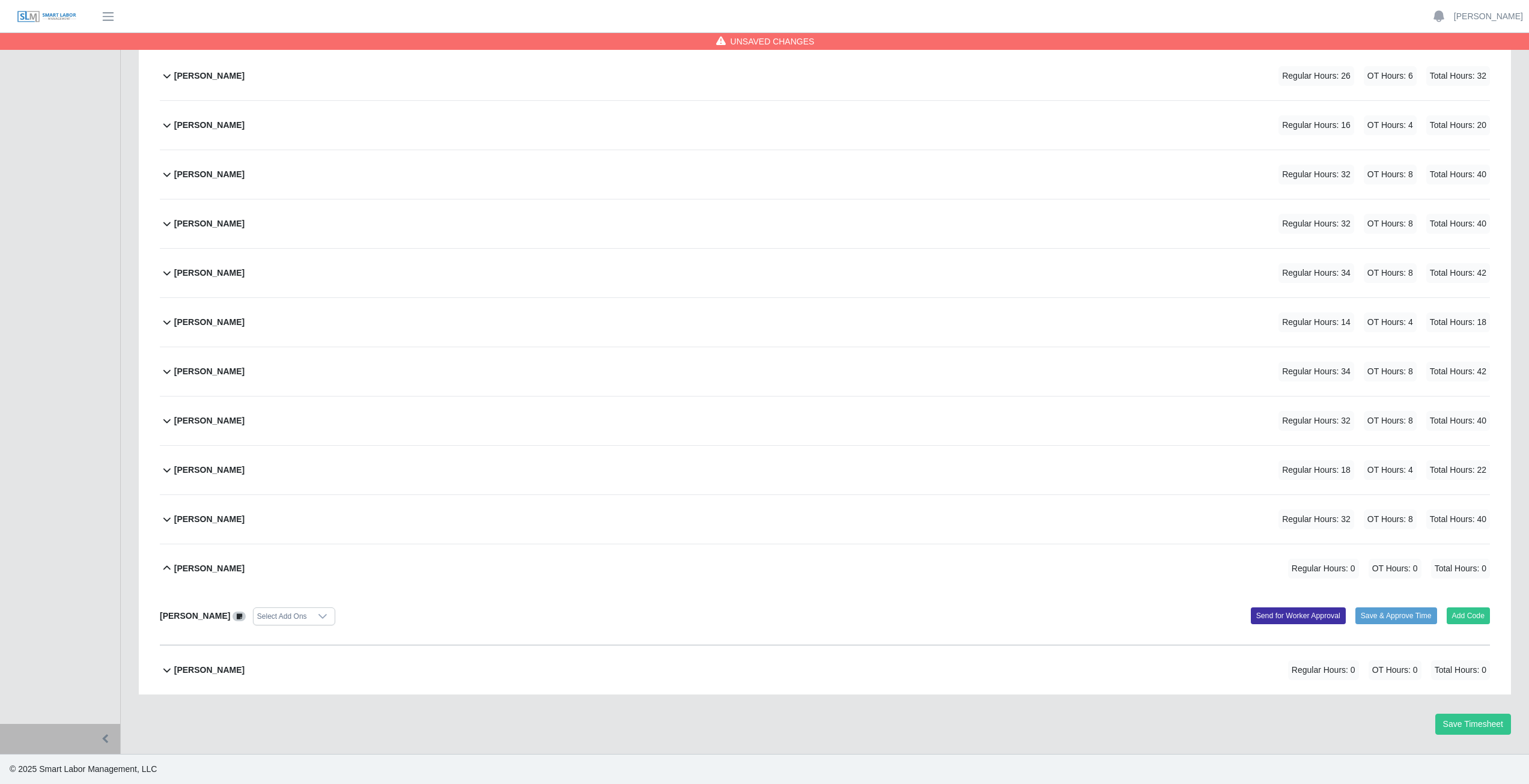
click at [1469, 626] on div "Reynaldo Garcia Select Add Ons Add Code Save & Approve Time Send for Worker App…" at bounding box center [824, 618] width 1330 height 52
click at [1469, 621] on button "Add Code" at bounding box center [1469, 615] width 44 height 17
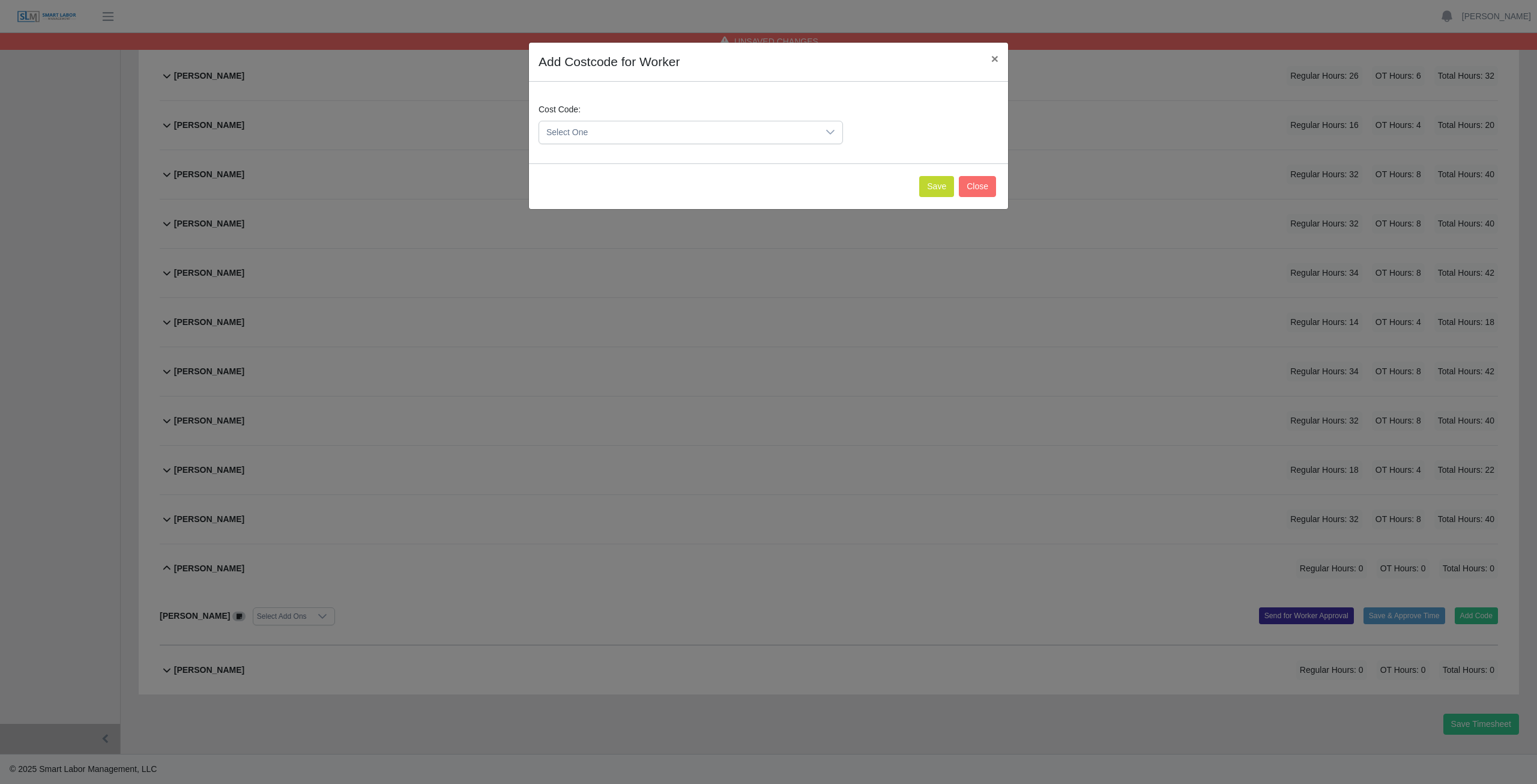
click at [666, 122] on span "Select One" at bounding box center [678, 132] width 279 height 22
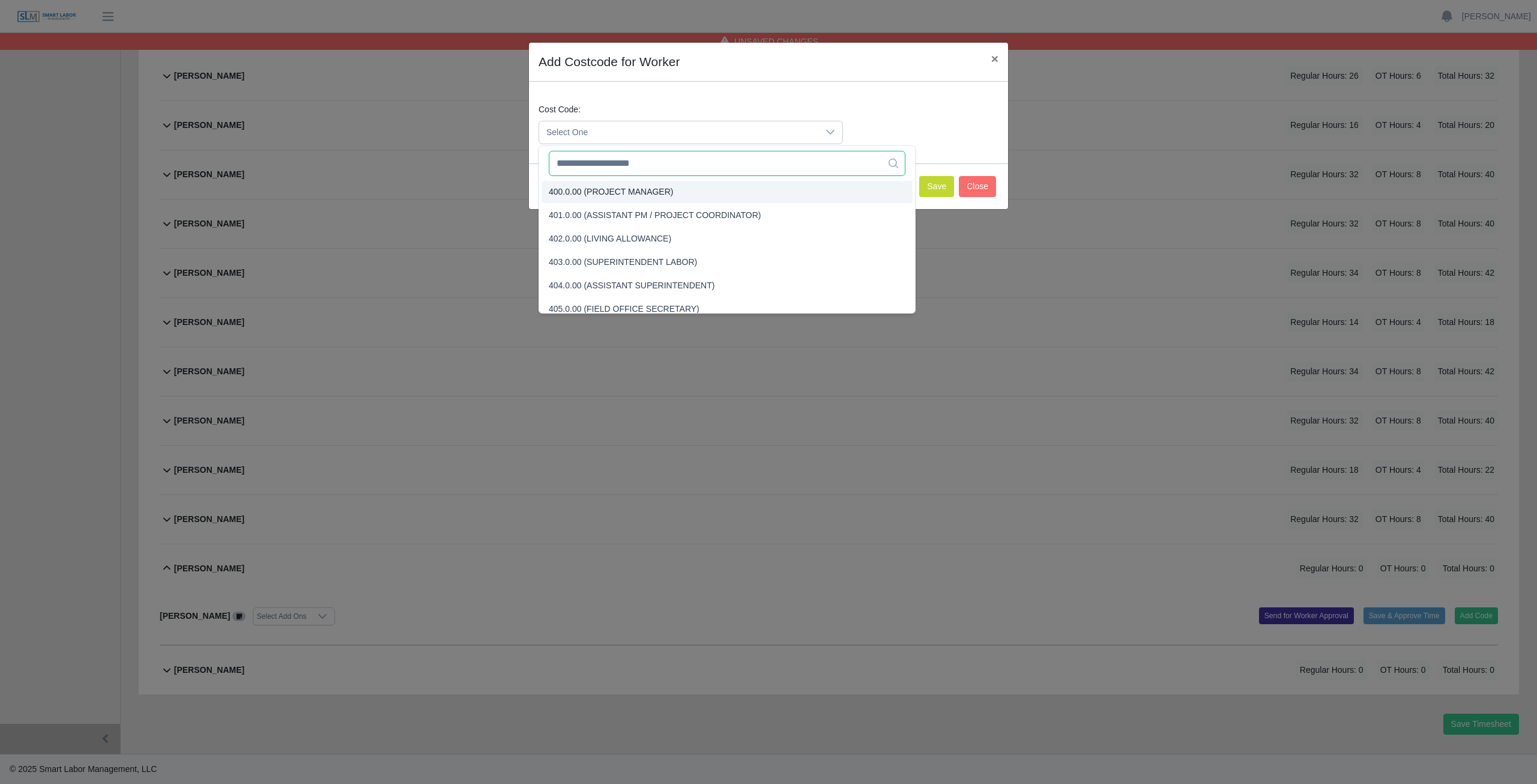
click at [641, 163] on input "text" at bounding box center [727, 163] width 357 height 25
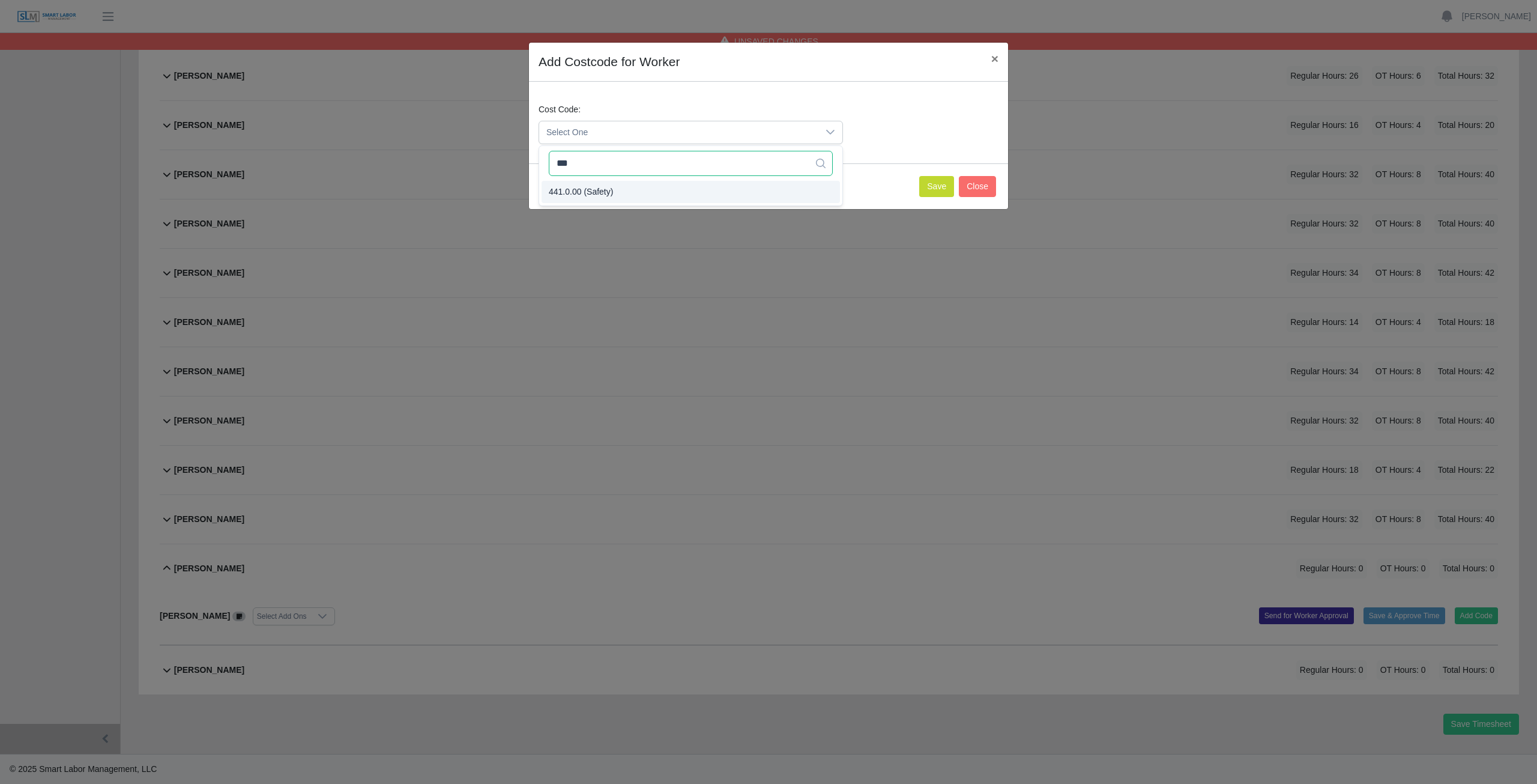
type input "***"
click at [933, 184] on button "Save" at bounding box center [937, 187] width 35 height 21
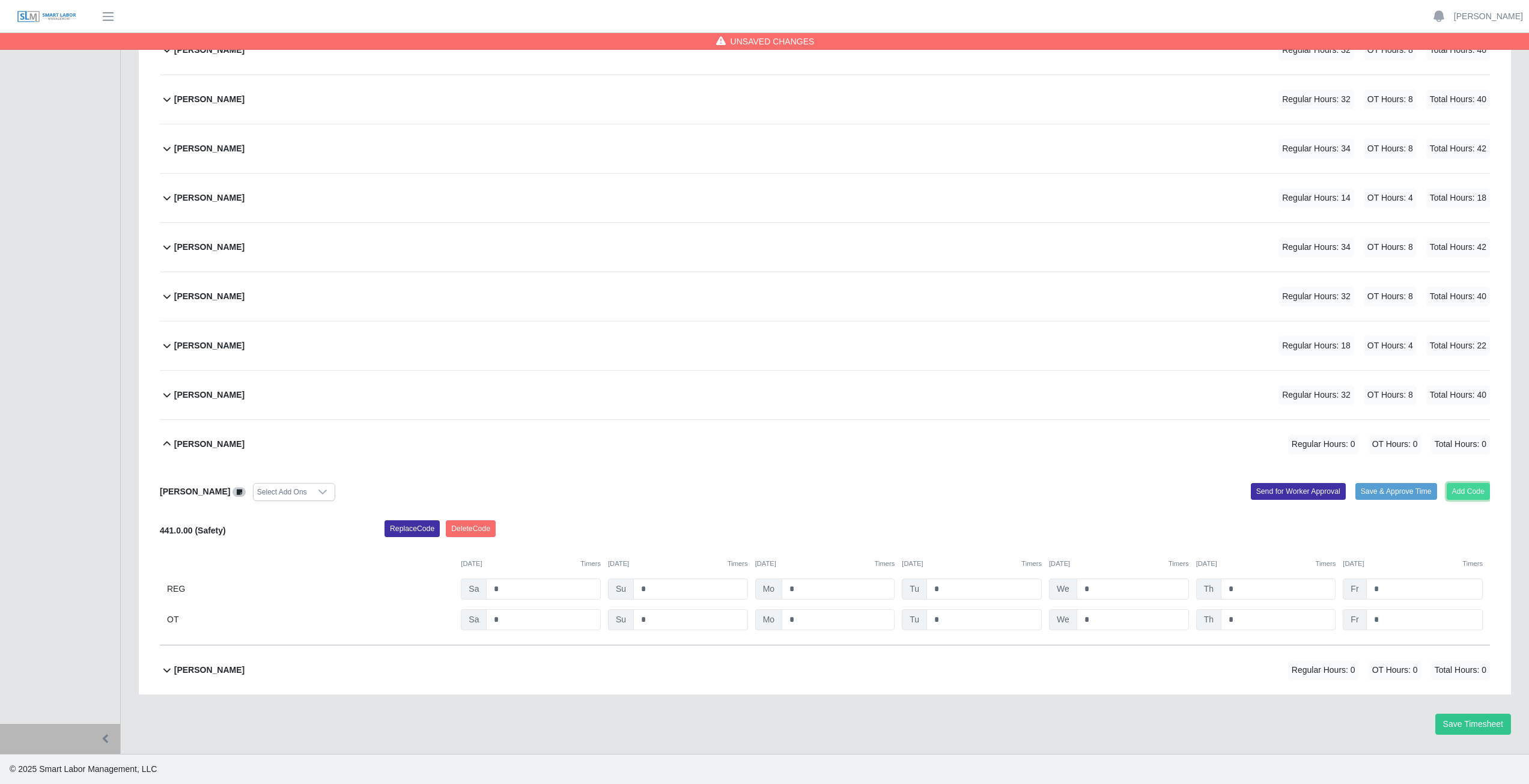
click at [1470, 485] on button "Add Code" at bounding box center [1469, 491] width 44 height 17
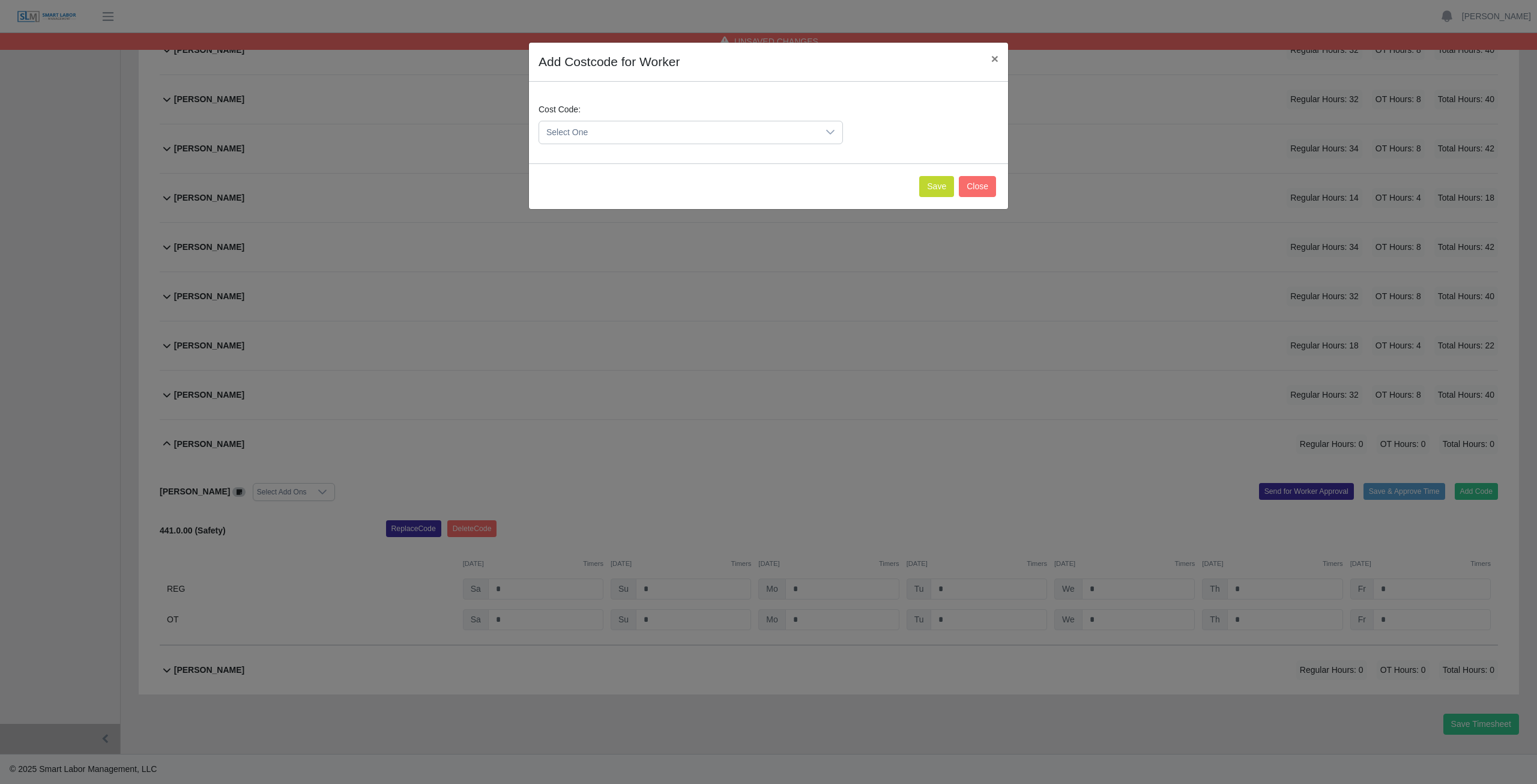
click at [602, 128] on span "Select One" at bounding box center [678, 132] width 279 height 22
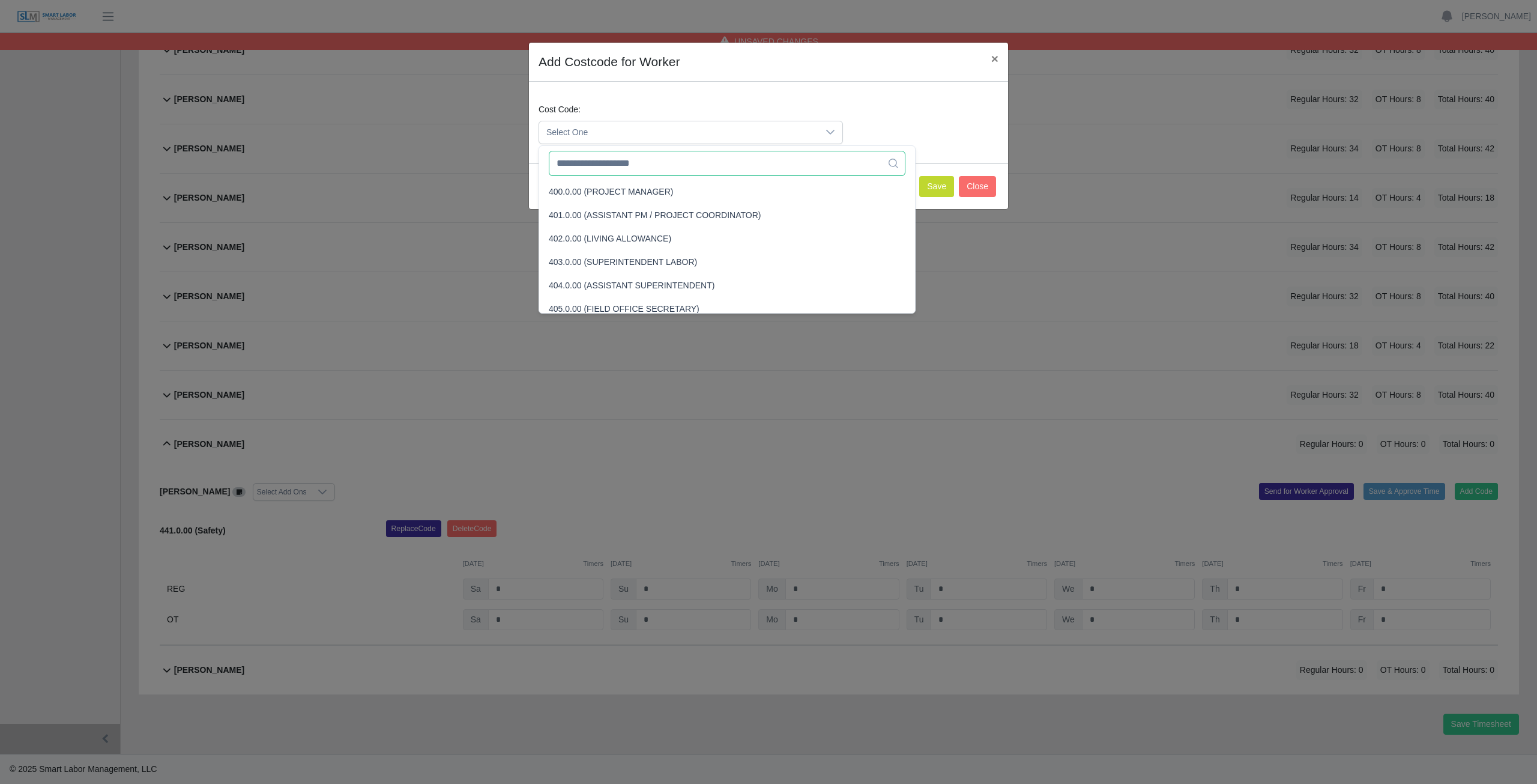
click at [602, 163] on input "text" at bounding box center [727, 163] width 357 height 25
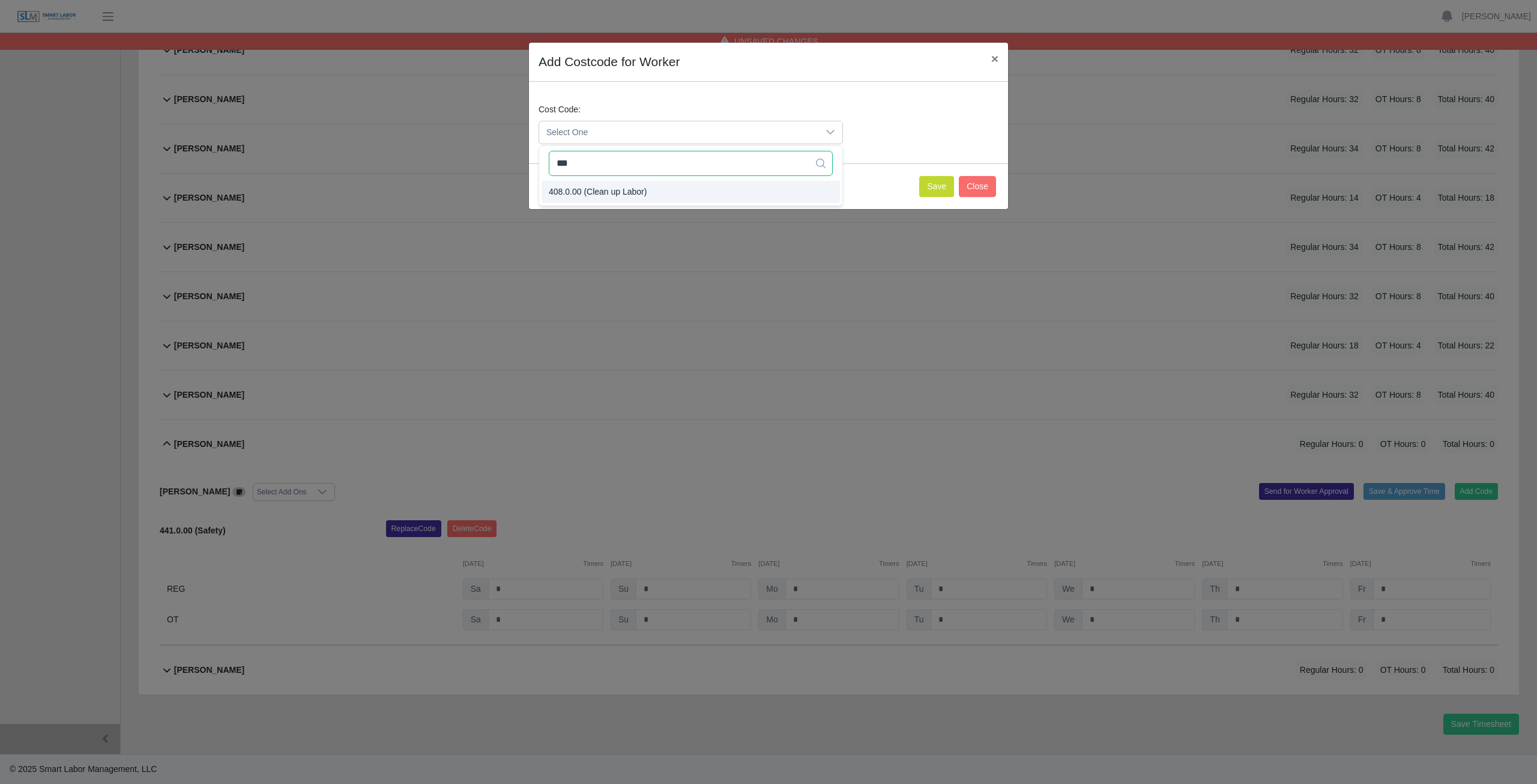
type input "***"
click at [593, 191] on span "408.0.00 (Clean up Labor)" at bounding box center [597, 191] width 98 height 13
click at [931, 184] on button "Save" at bounding box center [937, 187] width 35 height 21
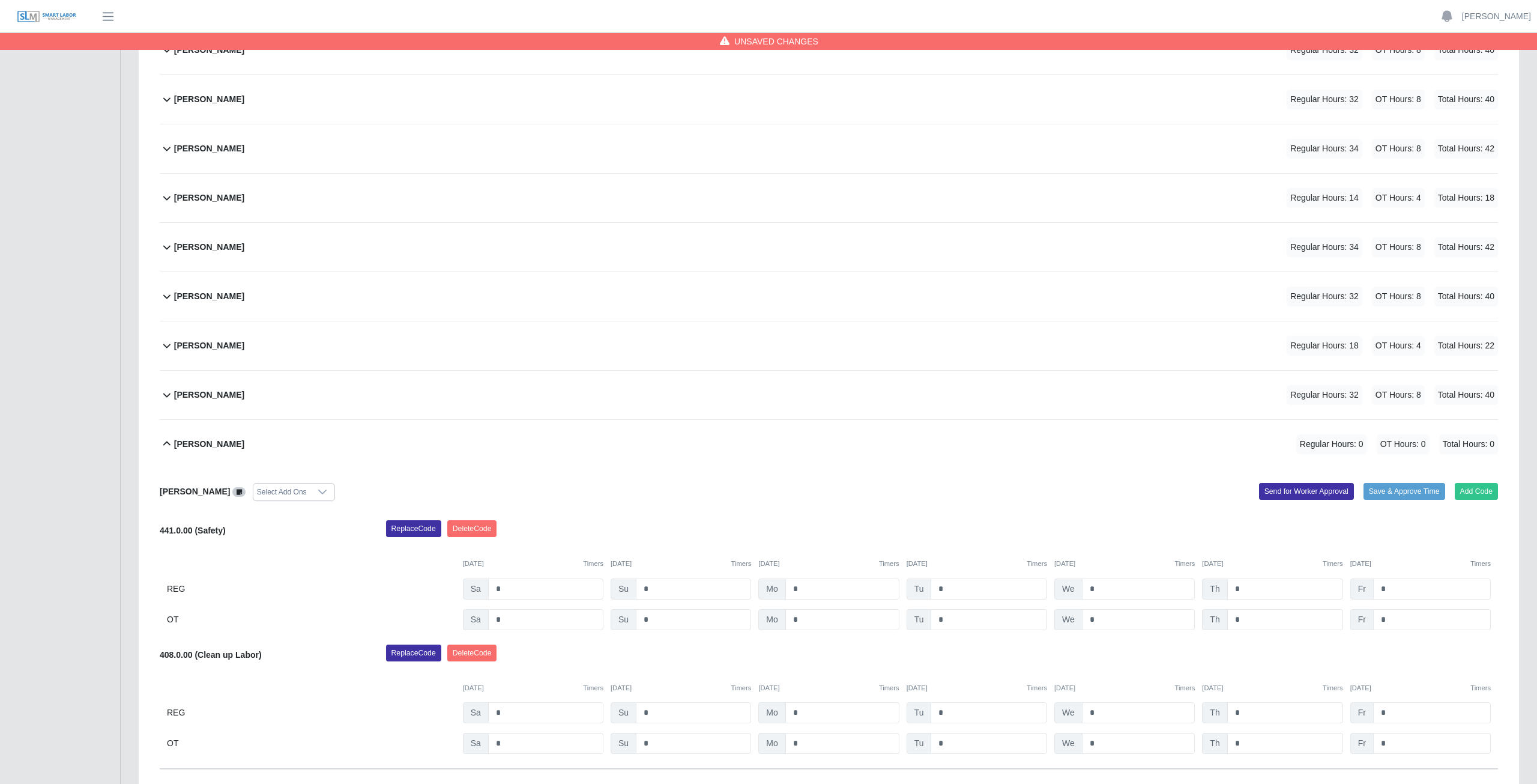
scroll to position [451, 0]
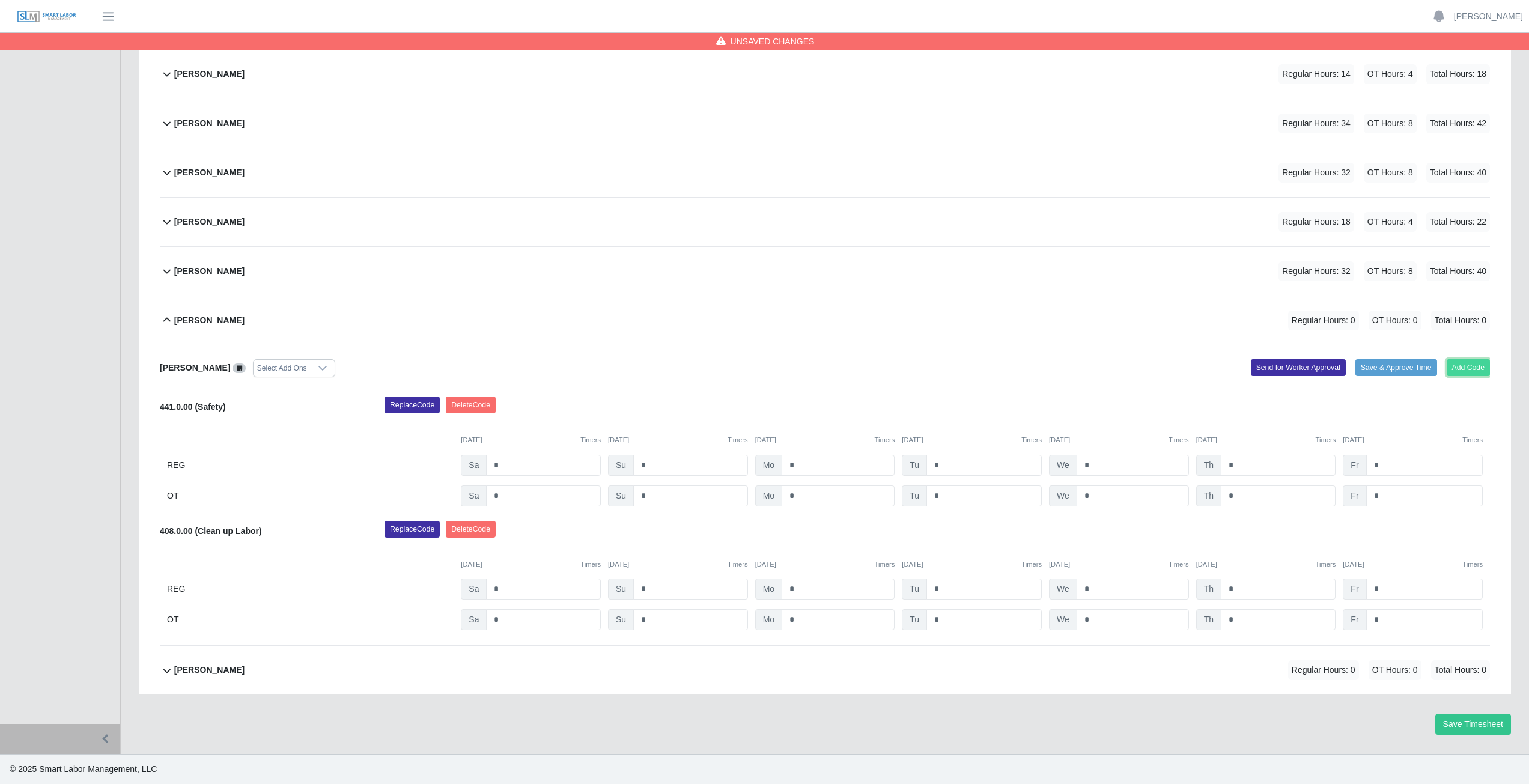
click at [1470, 364] on button "Add Code" at bounding box center [1469, 367] width 44 height 17
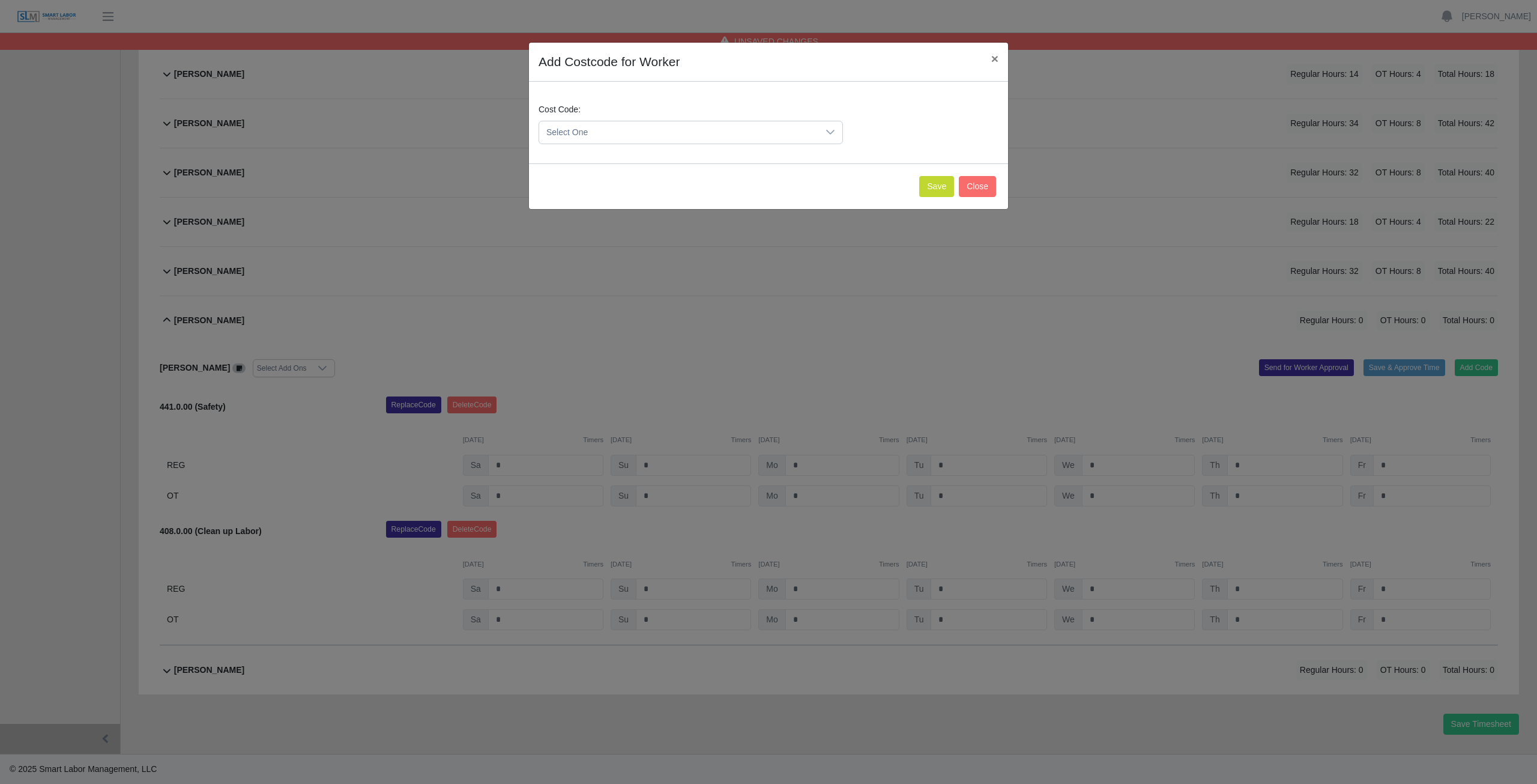
click at [588, 127] on span "Select One" at bounding box center [678, 132] width 279 height 22
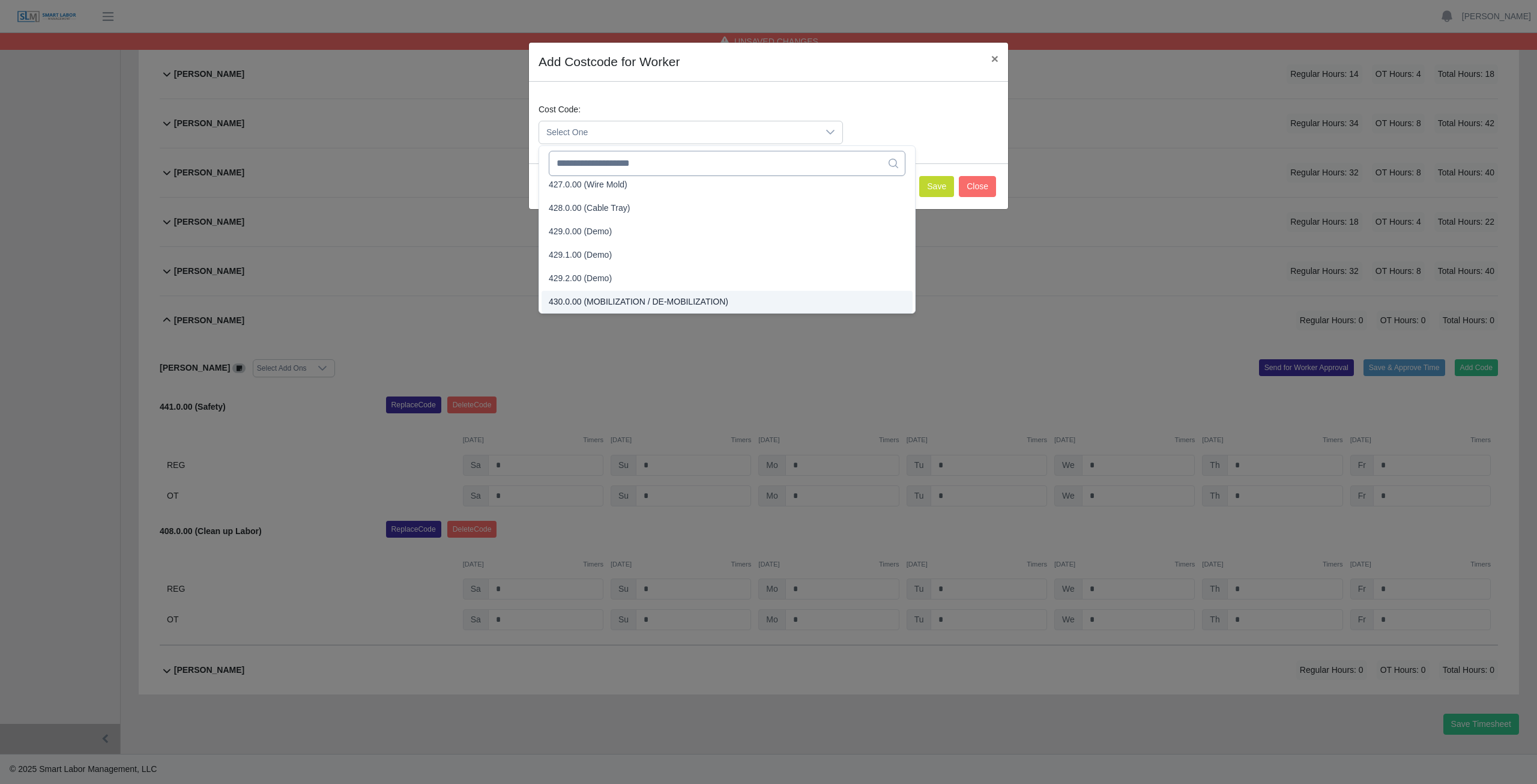
scroll to position [1178, 0]
click at [609, 163] on input "text" at bounding box center [727, 163] width 357 height 25
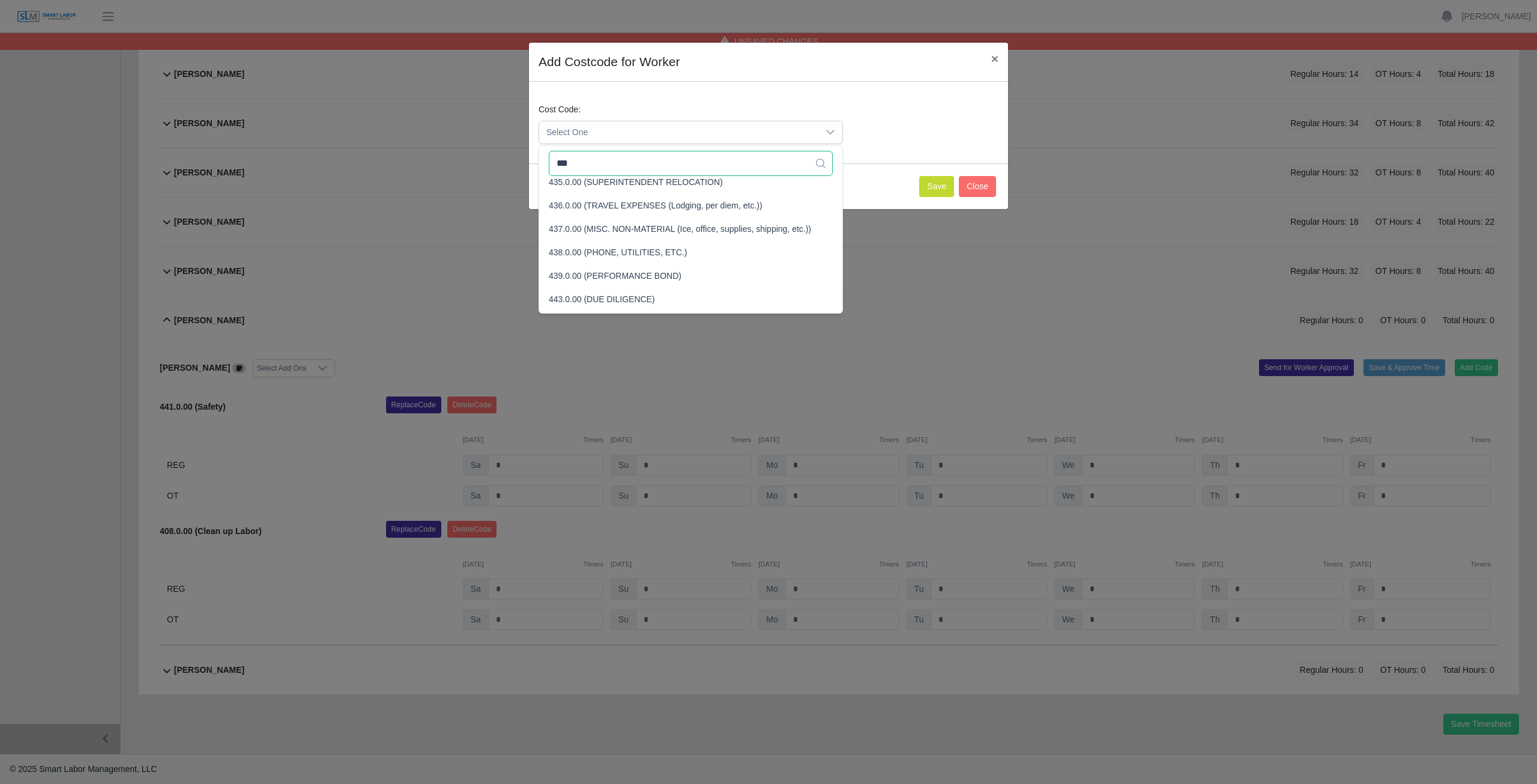
scroll to position [0, 0]
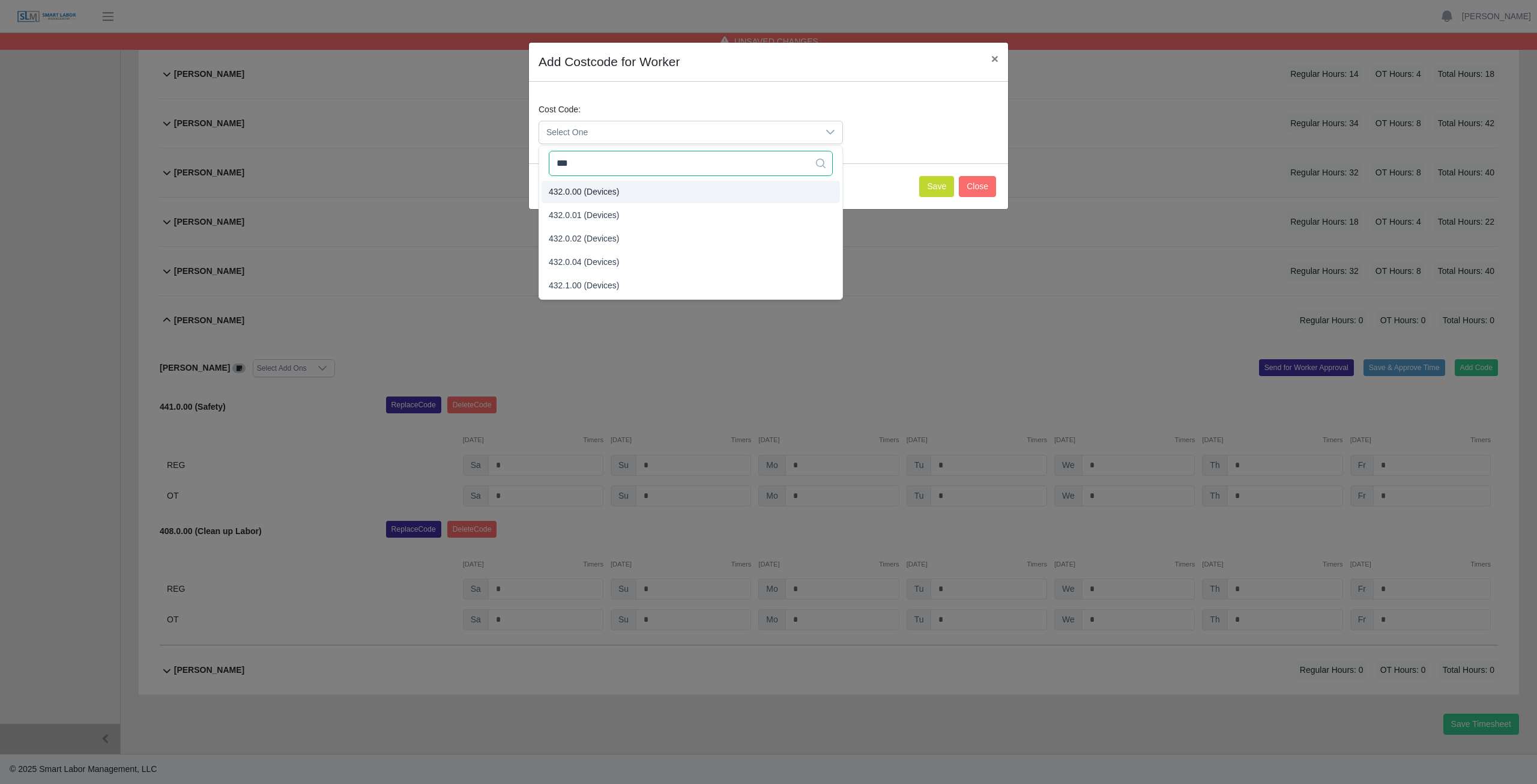
type input "***"
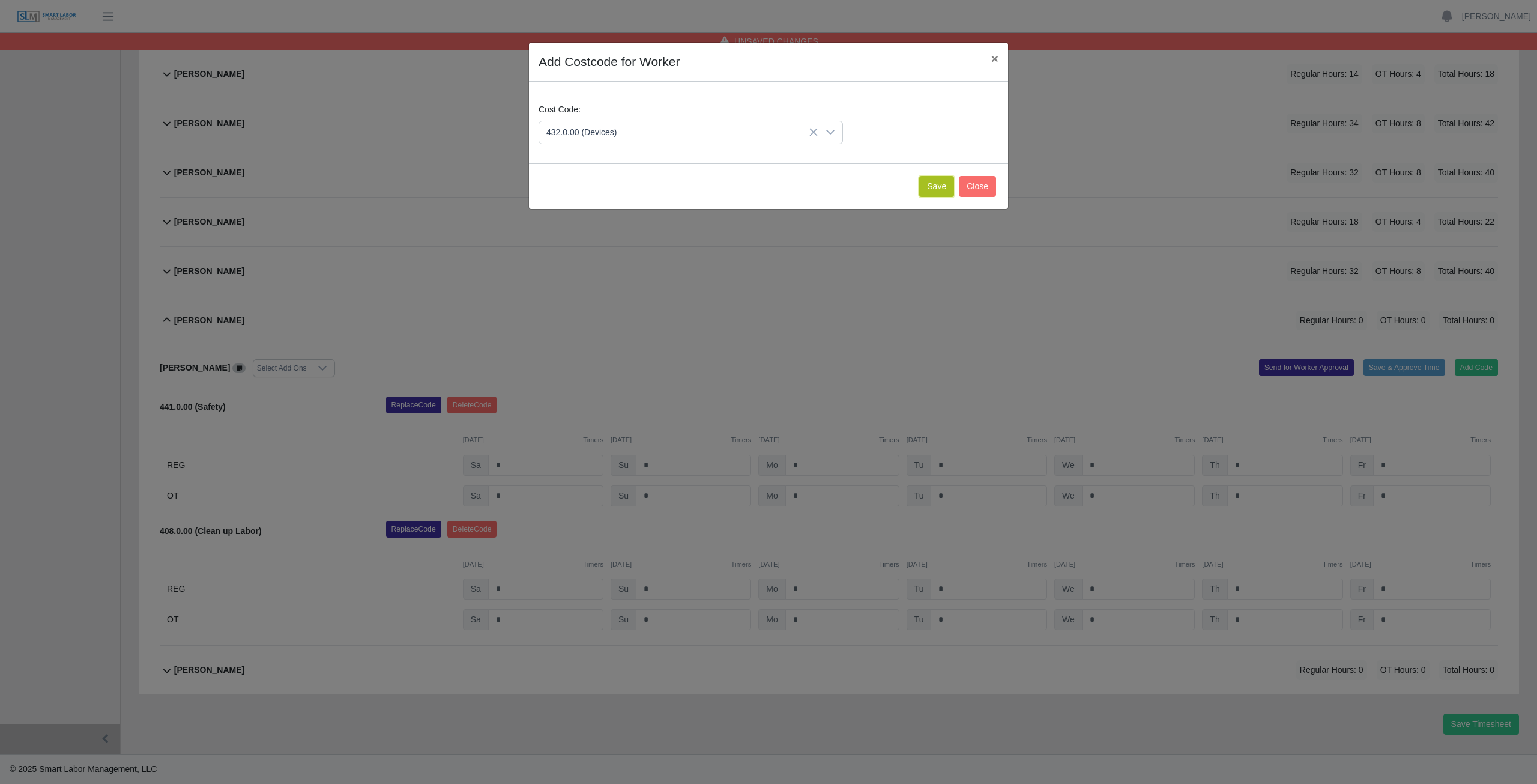
click at [942, 185] on button "Save" at bounding box center [937, 187] width 35 height 21
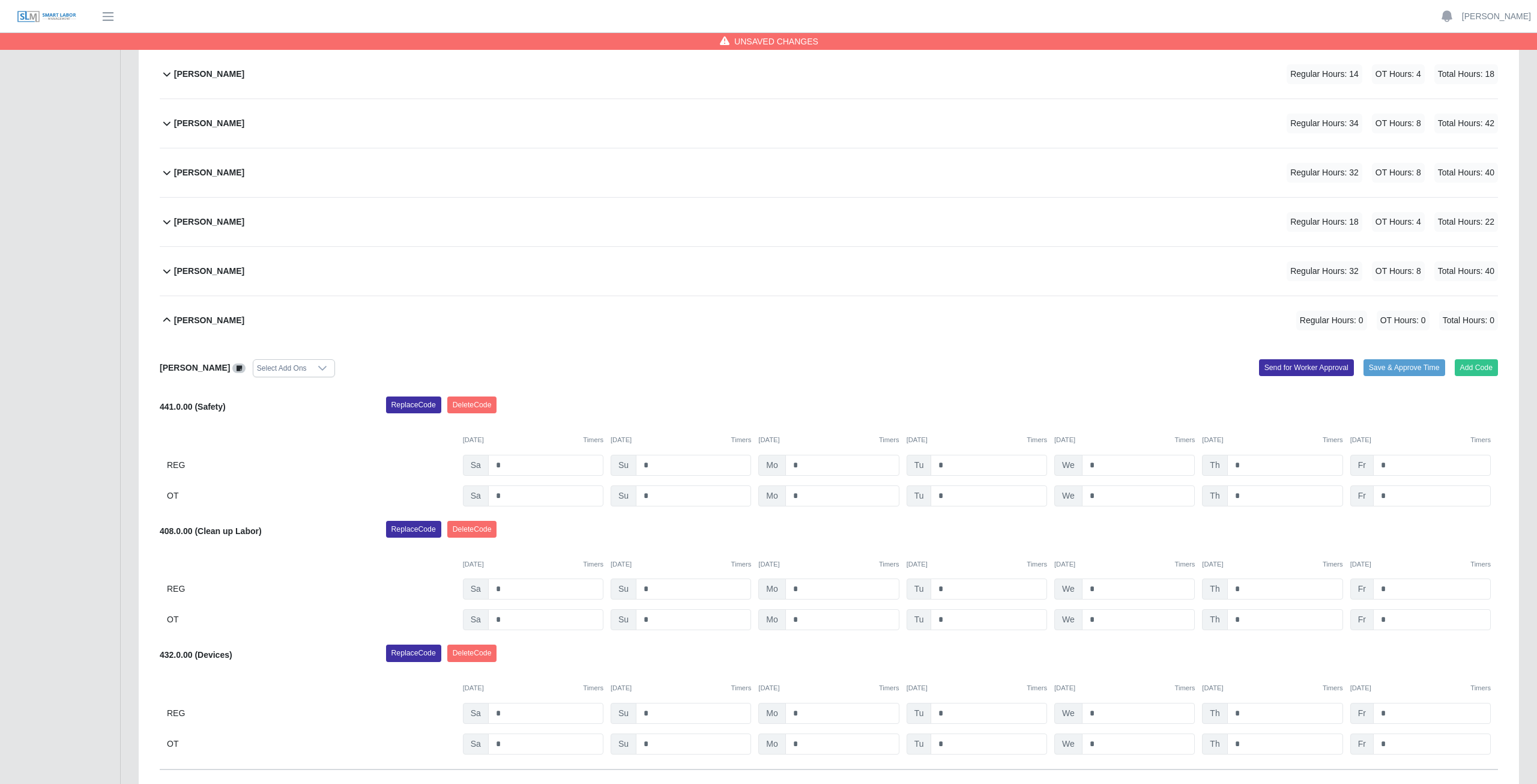
scroll to position [576, 0]
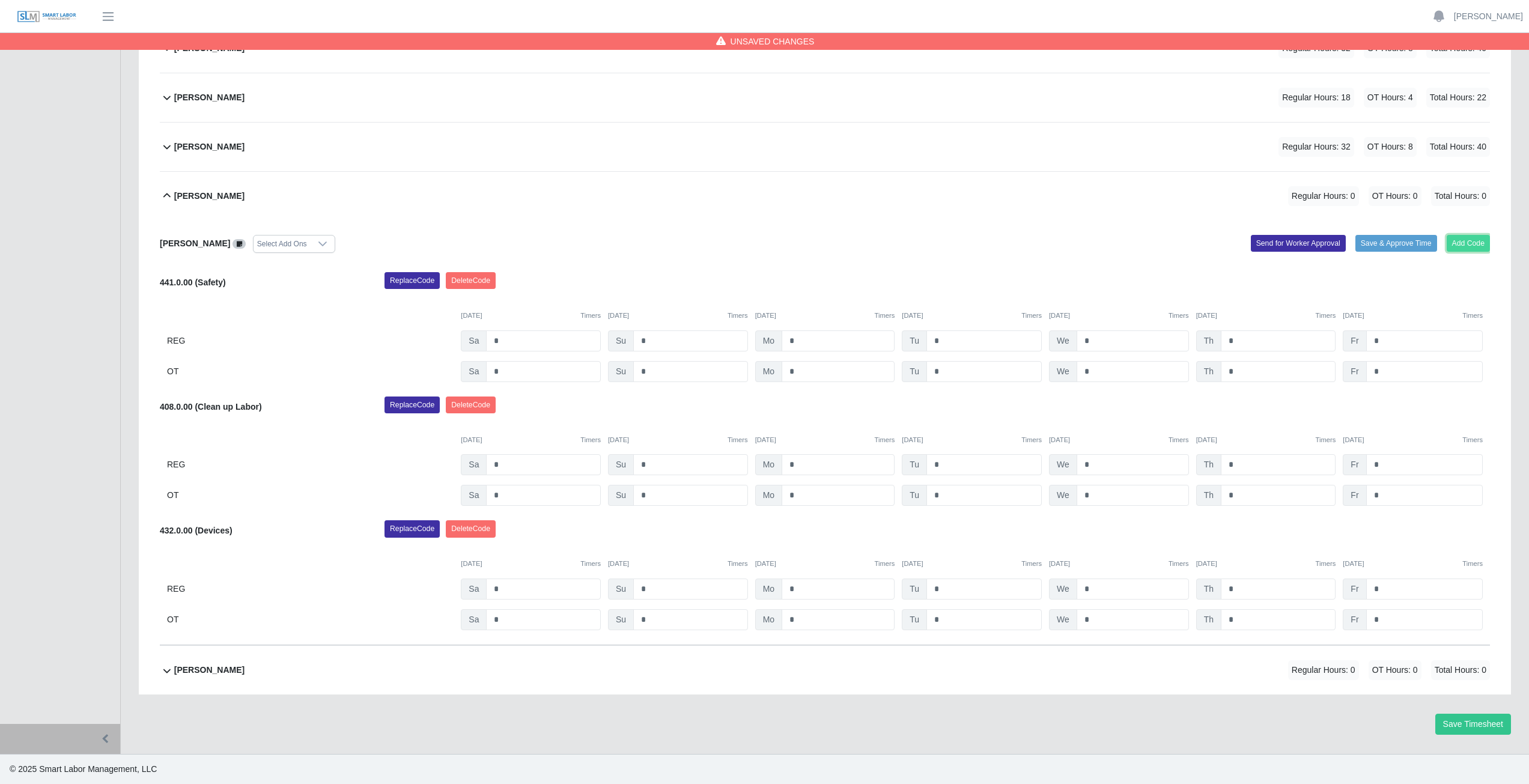
click at [1461, 245] on button "Add Code" at bounding box center [1469, 243] width 44 height 17
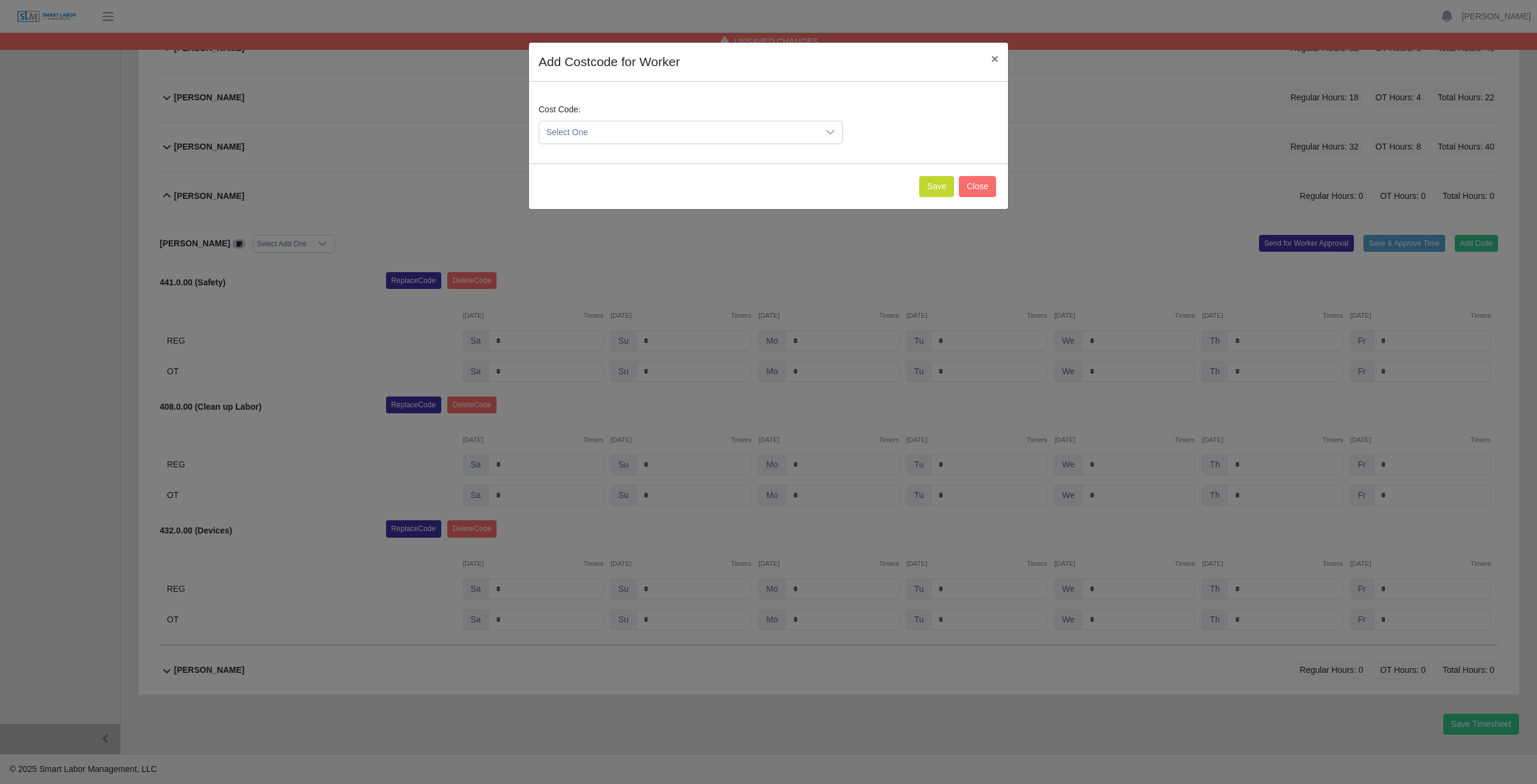
click at [596, 132] on span "Select One" at bounding box center [678, 132] width 279 height 22
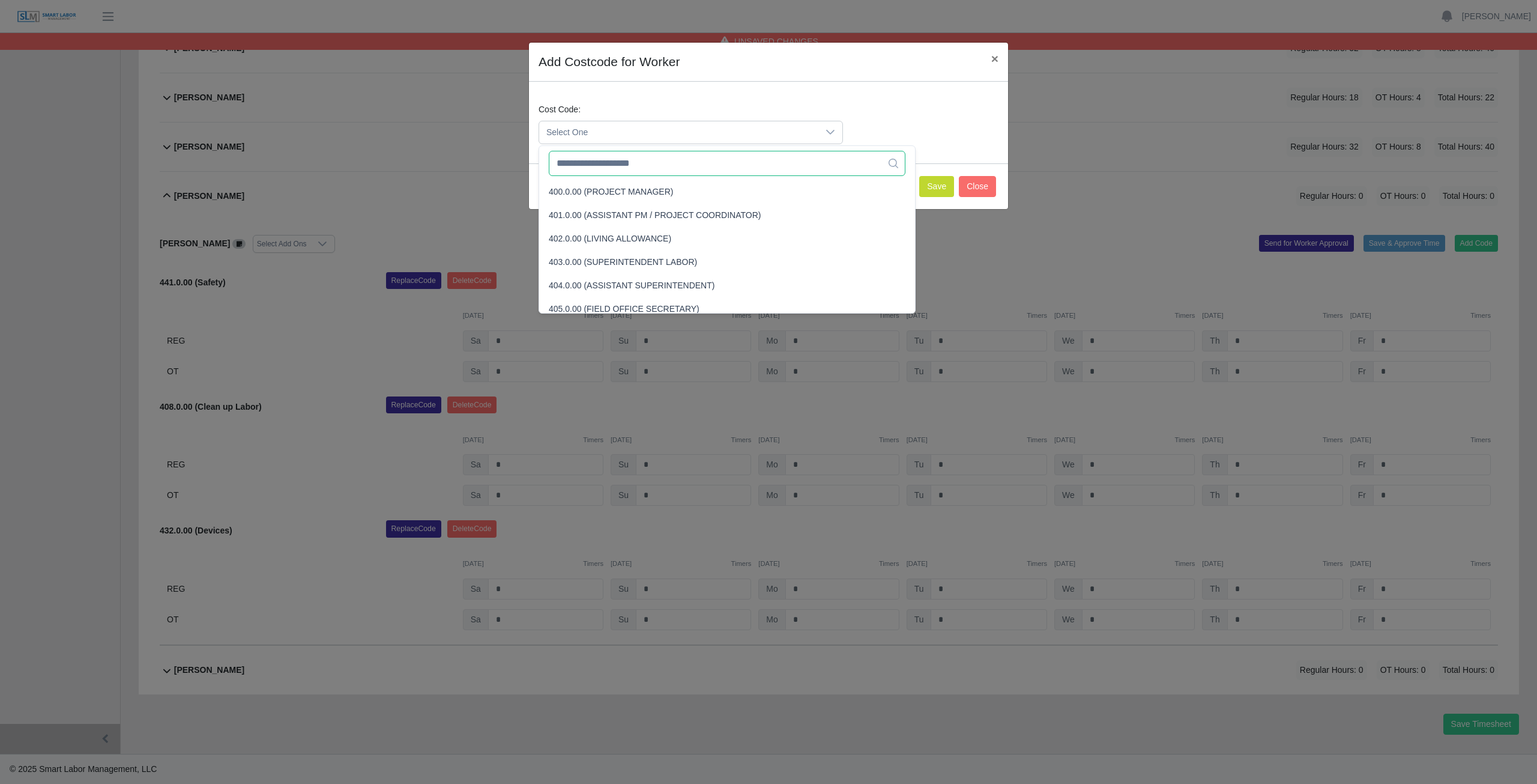
click at [594, 165] on input "text" at bounding box center [727, 163] width 357 height 25
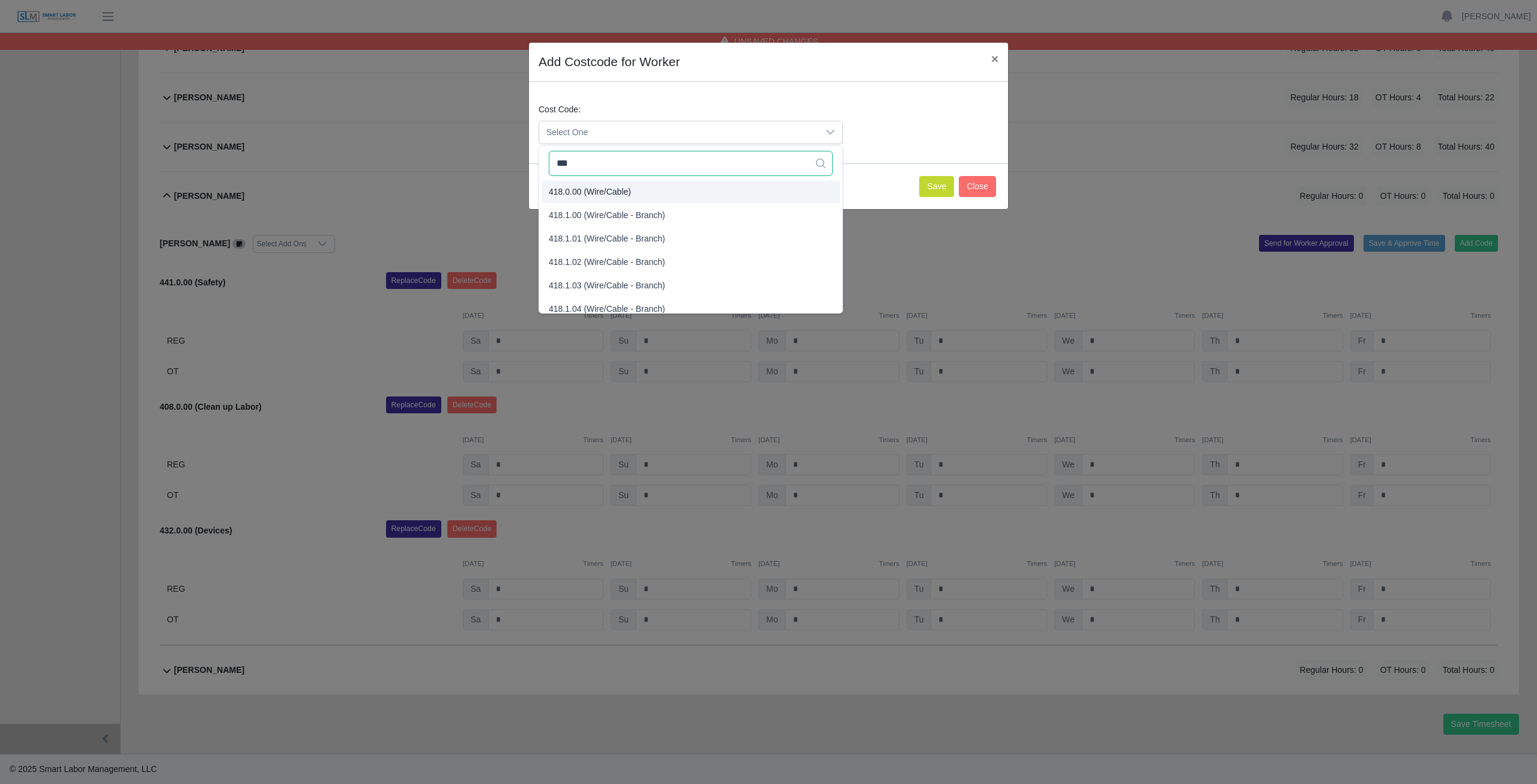
type input "***"
click at [599, 191] on span "418.0.00 (Wire/Cable)" at bounding box center [590, 191] width 82 height 13
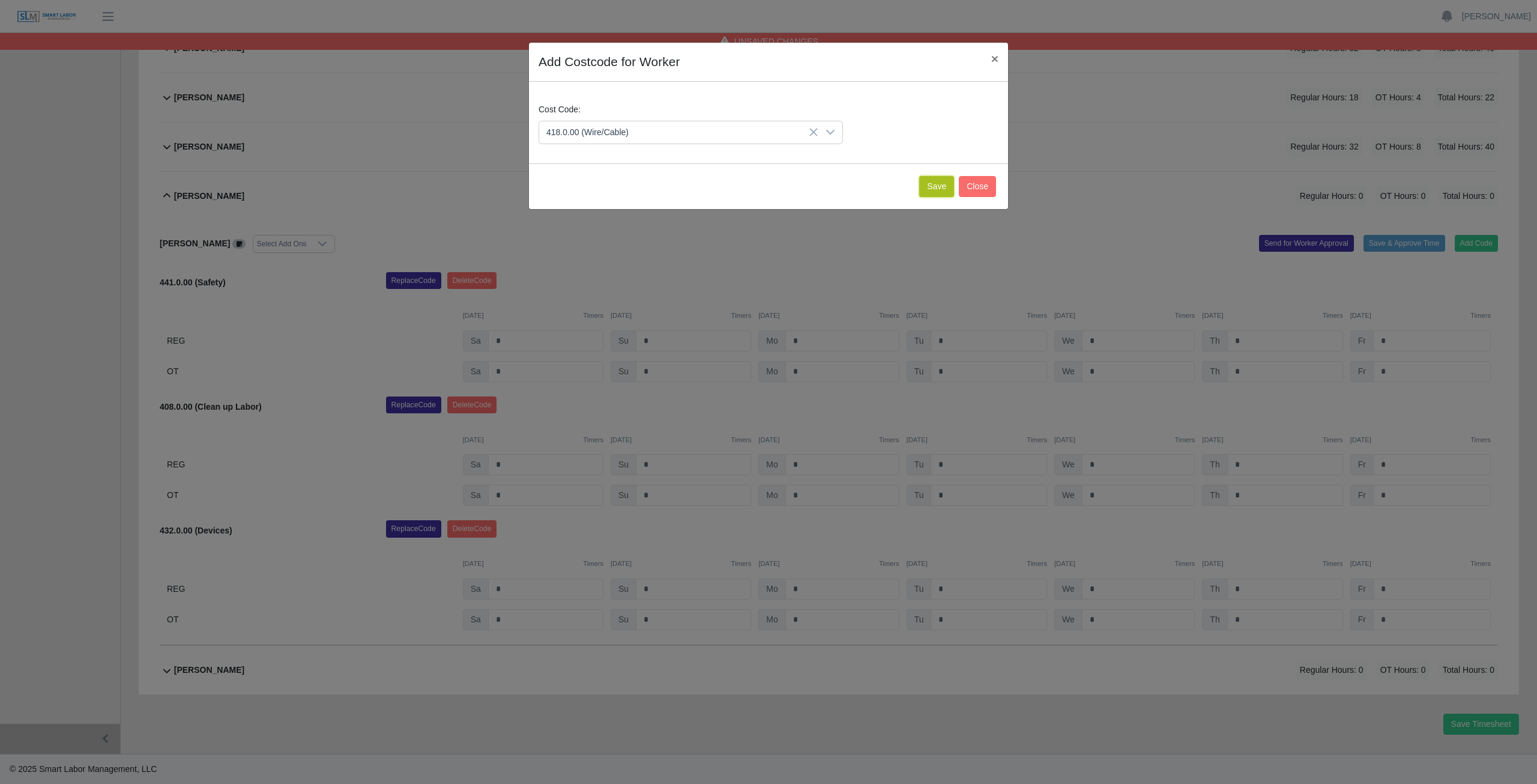
click at [931, 186] on button "Save" at bounding box center [937, 187] width 35 height 21
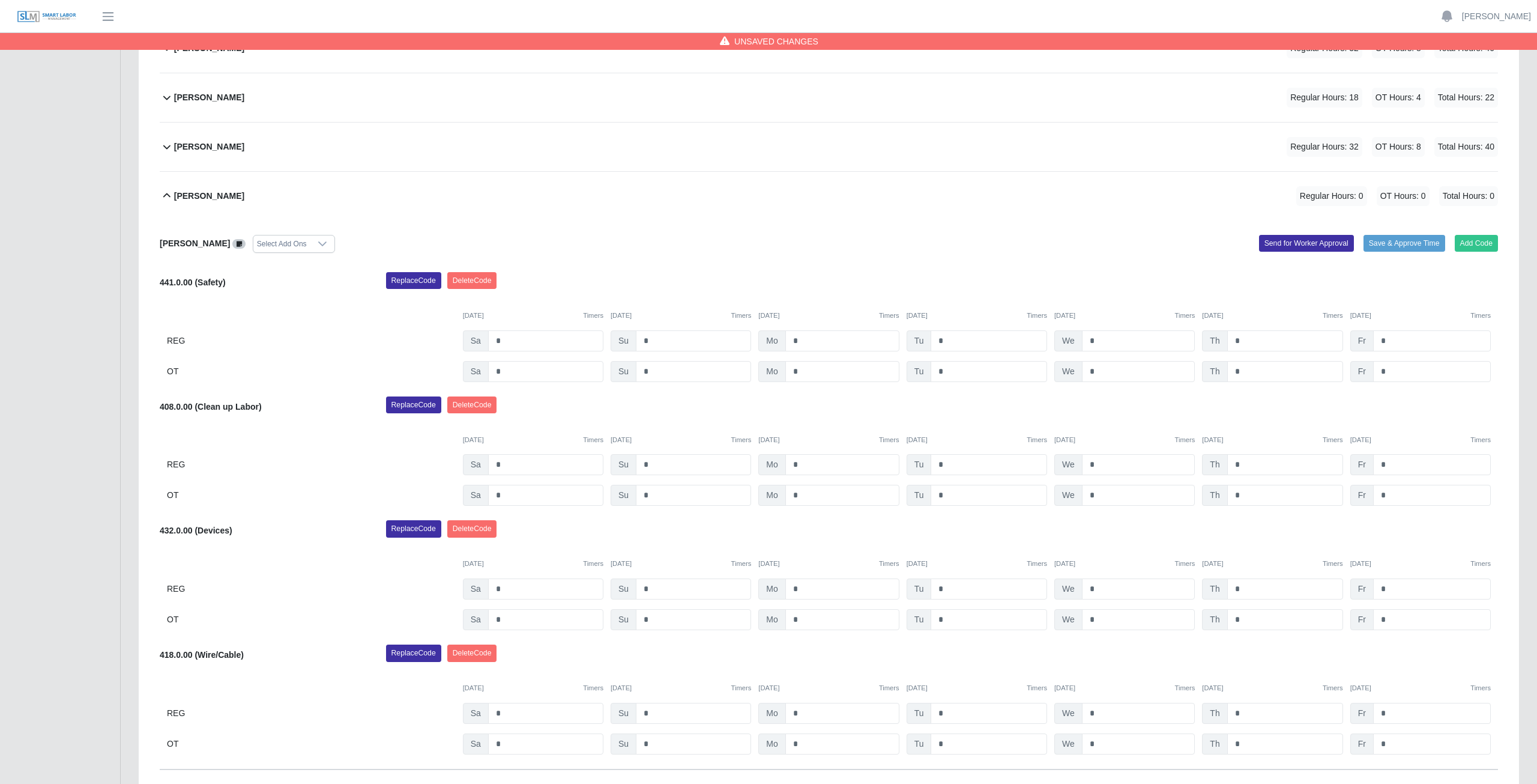
scroll to position [700, 0]
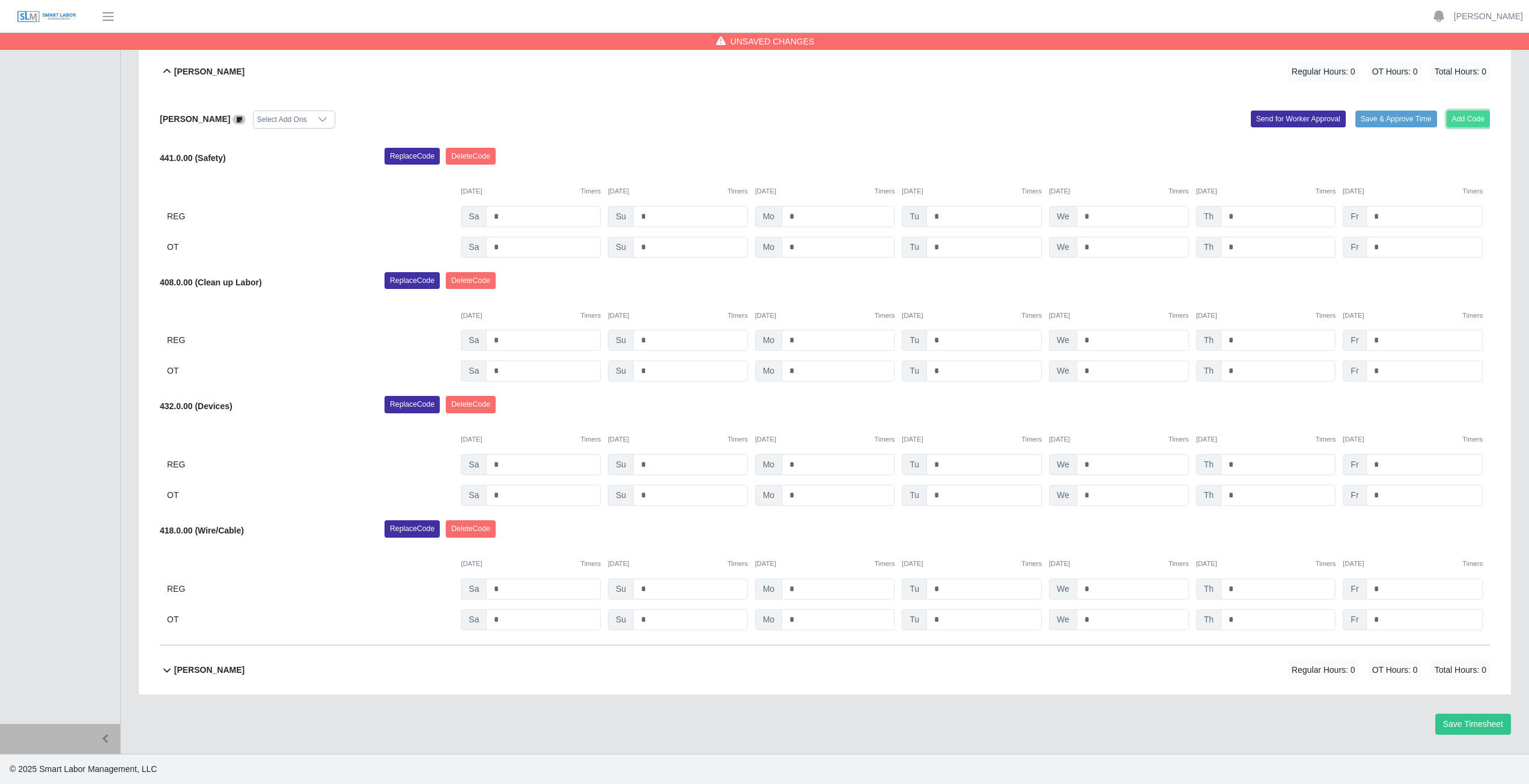
click at [1472, 114] on button "Add Code" at bounding box center [1469, 119] width 44 height 17
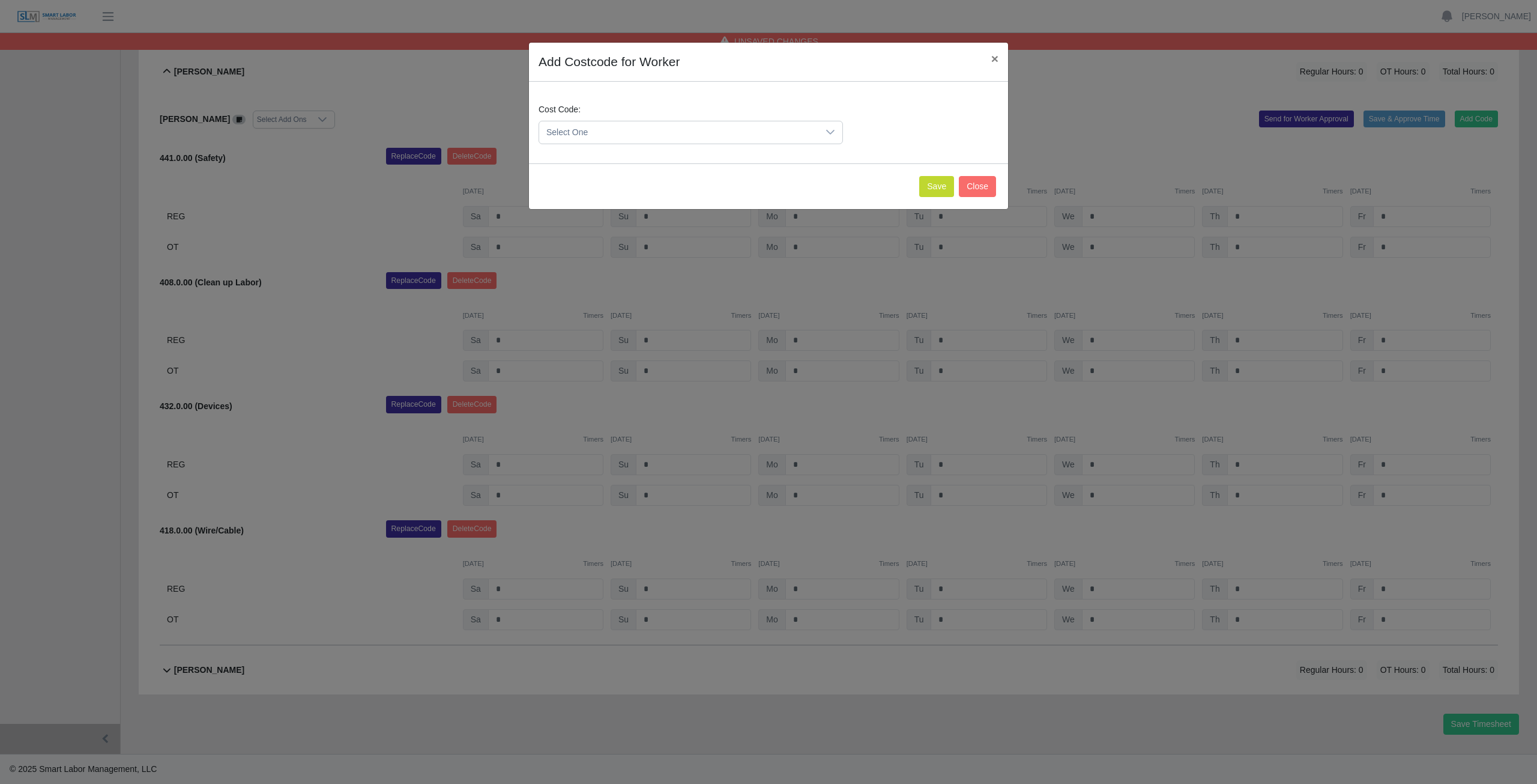
click at [644, 129] on span "Select One" at bounding box center [678, 132] width 279 height 22
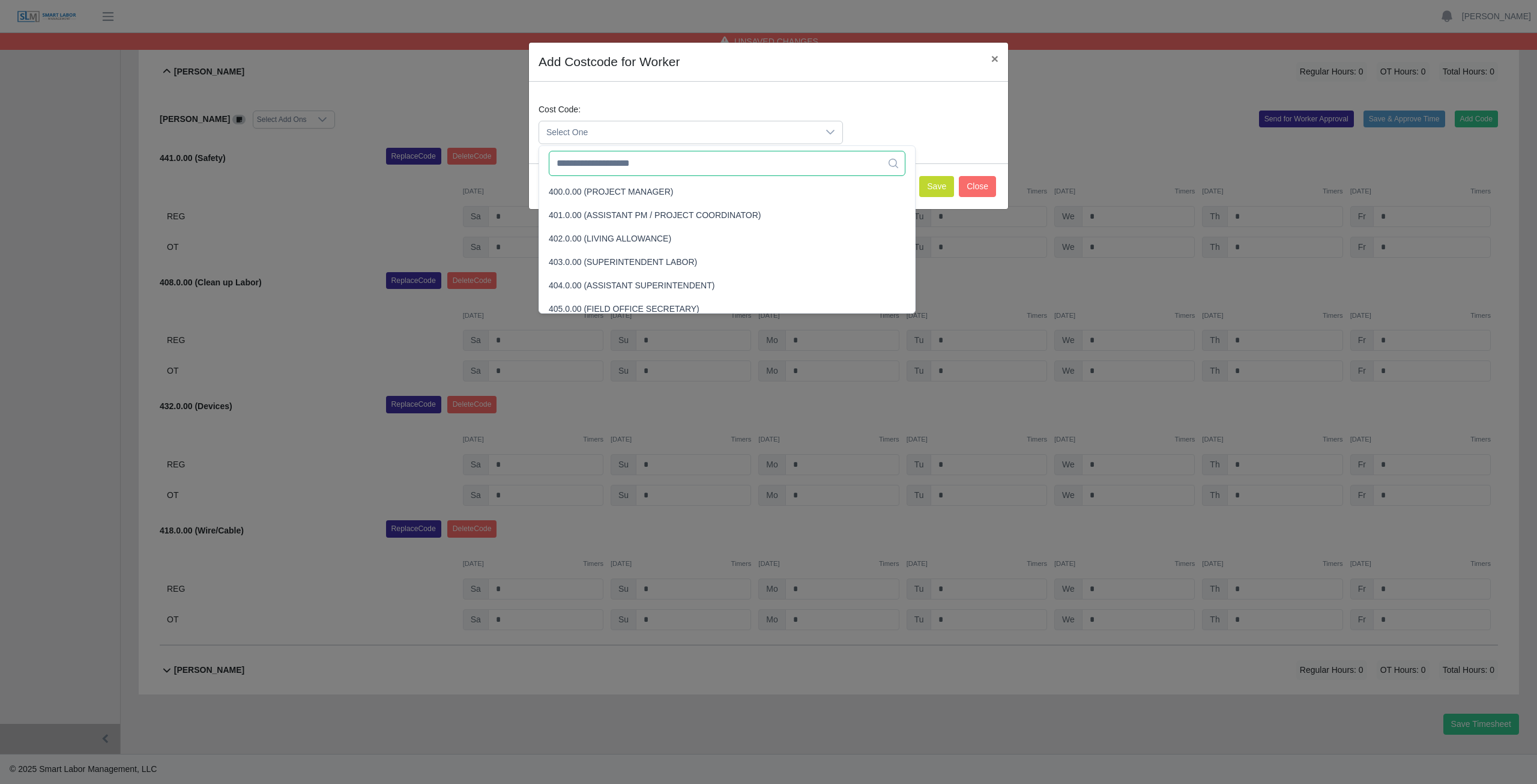
click at [641, 162] on input "text" at bounding box center [727, 163] width 357 height 25
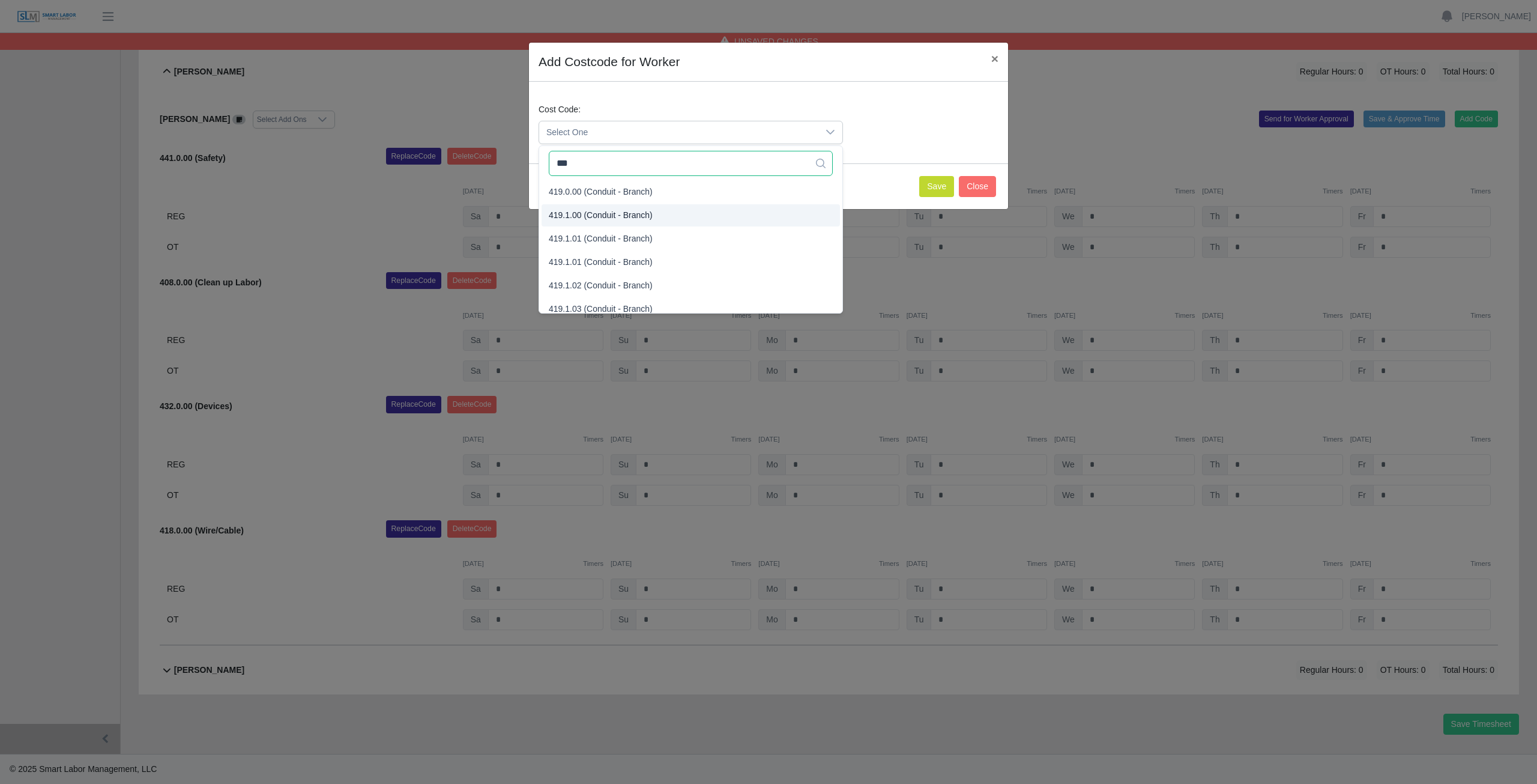
type input "***"
click at [603, 218] on span "419.1.00 (Conduit - Branch)" at bounding box center [600, 215] width 104 height 13
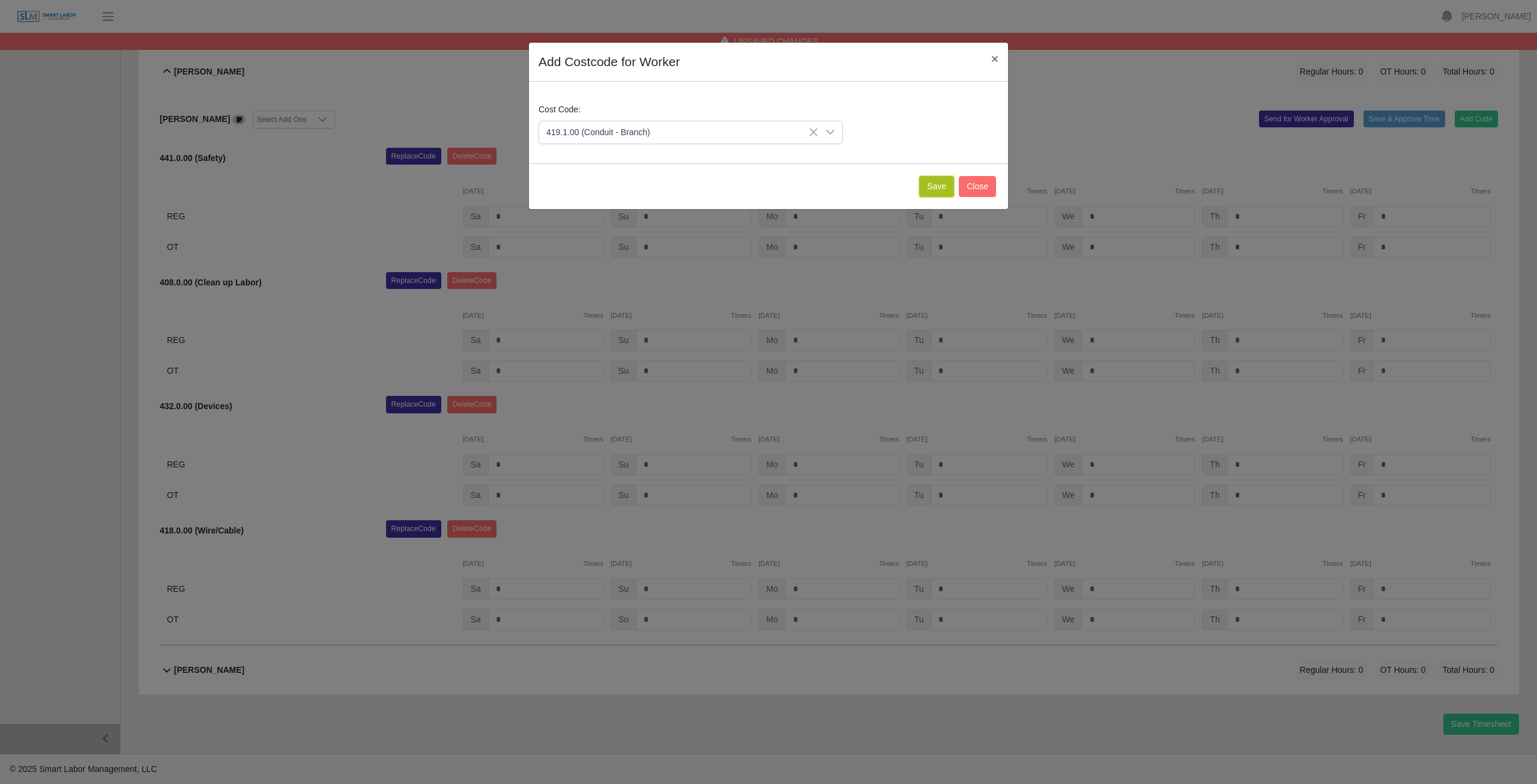
click at [937, 188] on button "Save" at bounding box center [937, 187] width 35 height 21
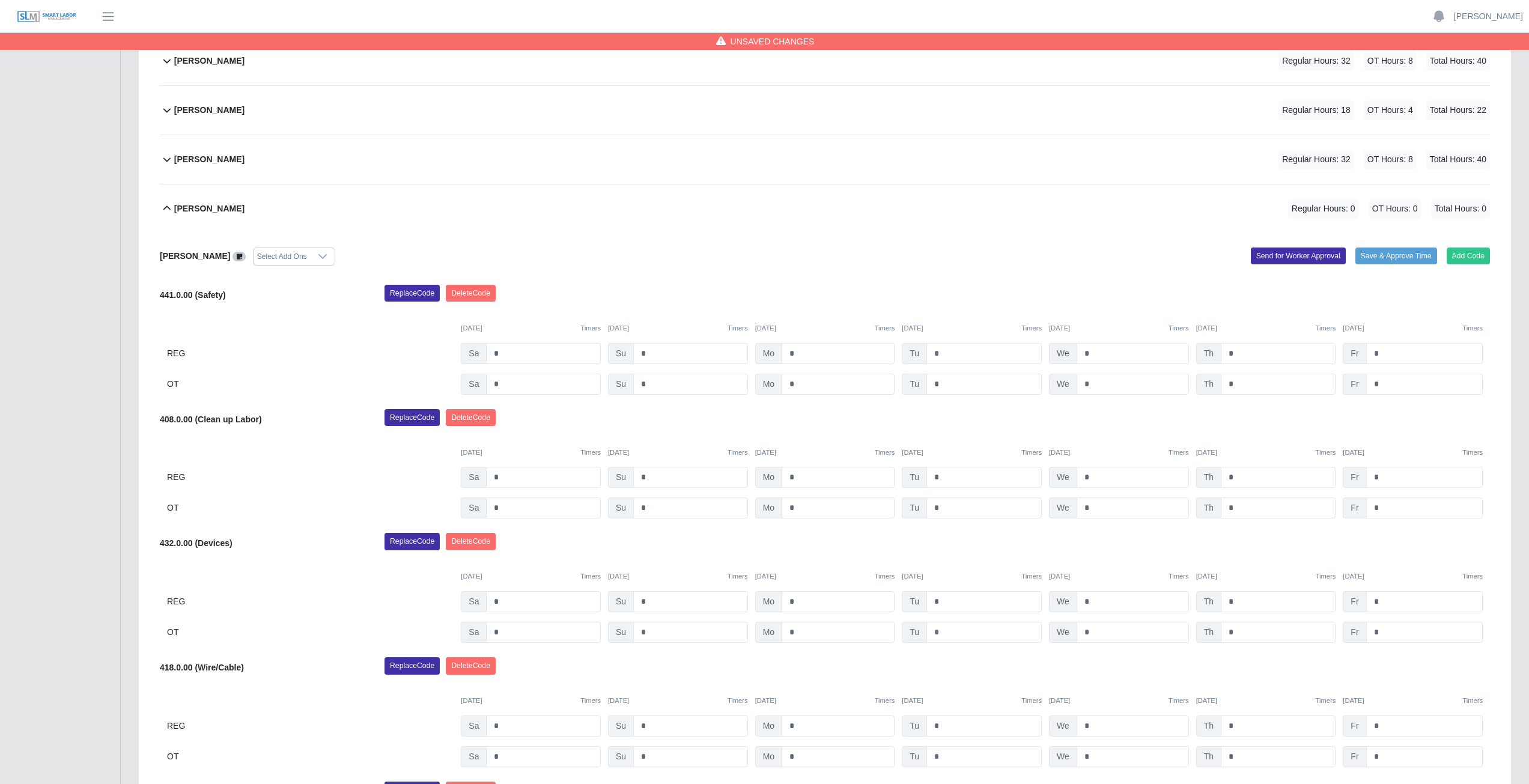
scroll to position [584, 0]
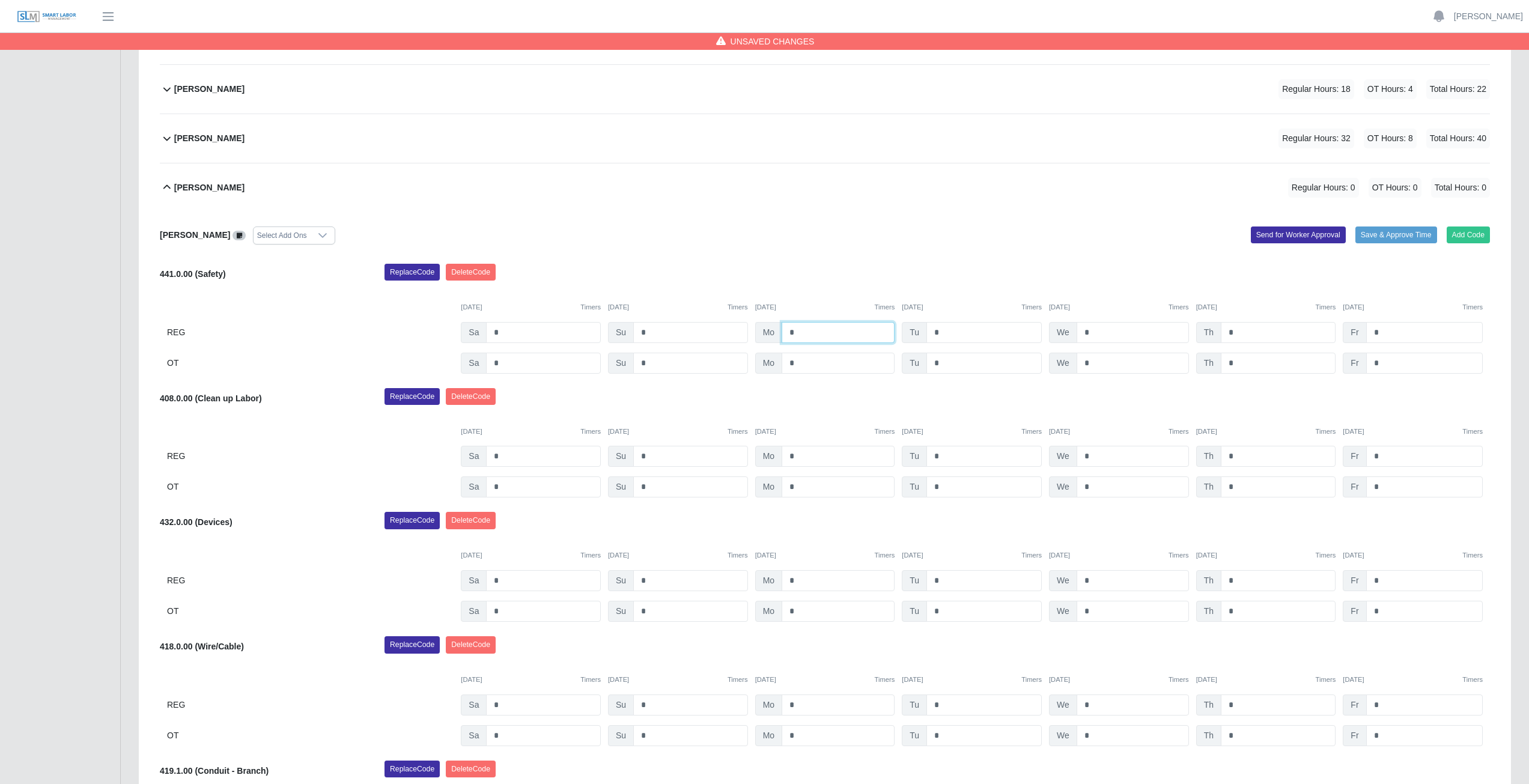
click at [802, 333] on input "*" at bounding box center [837, 333] width 113 height 21
type input "*"
click at [937, 330] on input "*" at bounding box center [984, 333] width 116 height 21
type input "*"
click at [1093, 331] on input "*" at bounding box center [1132, 333] width 113 height 21
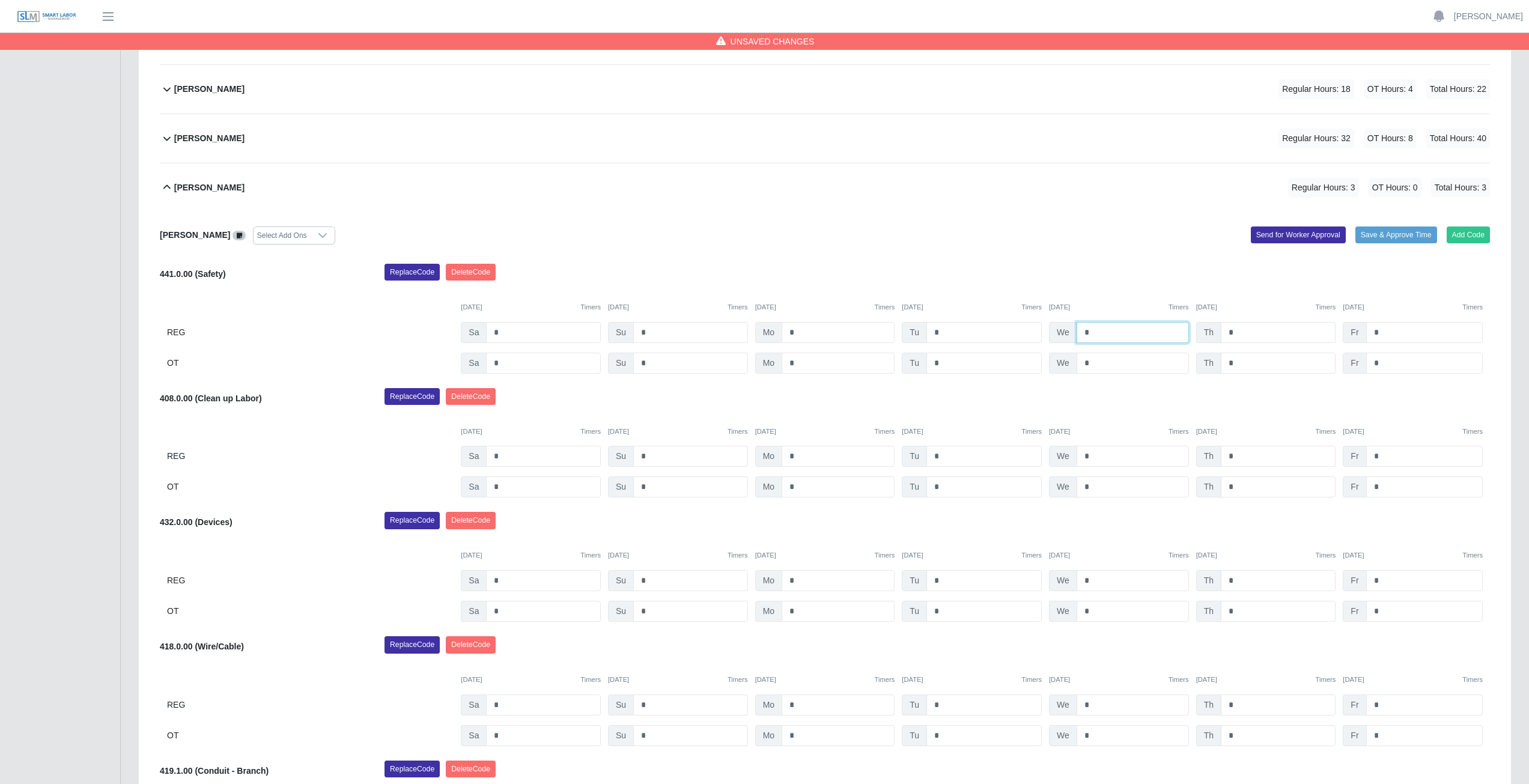
type input "*"
click at [1243, 330] on input "*" at bounding box center [1278, 333] width 115 height 21
type input "*"
click at [1386, 331] on input "*" at bounding box center [1424, 333] width 116 height 21
type input "*"
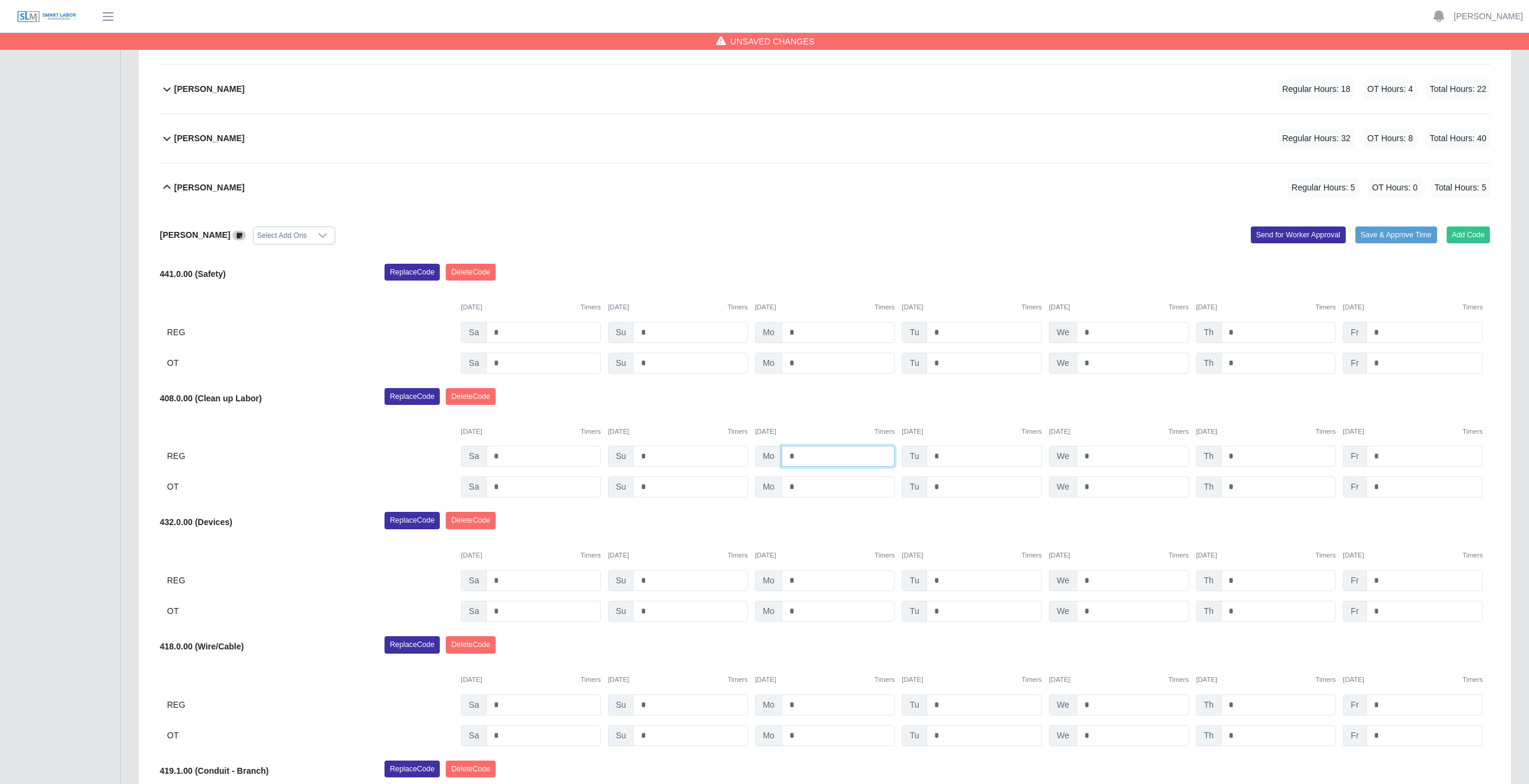
click at [802, 457] on input "*" at bounding box center [837, 456] width 113 height 21
type input "*"
click at [941, 459] on input "*" at bounding box center [984, 456] width 116 height 21
type input "*"
click at [1087, 457] on input "*" at bounding box center [1132, 456] width 113 height 21
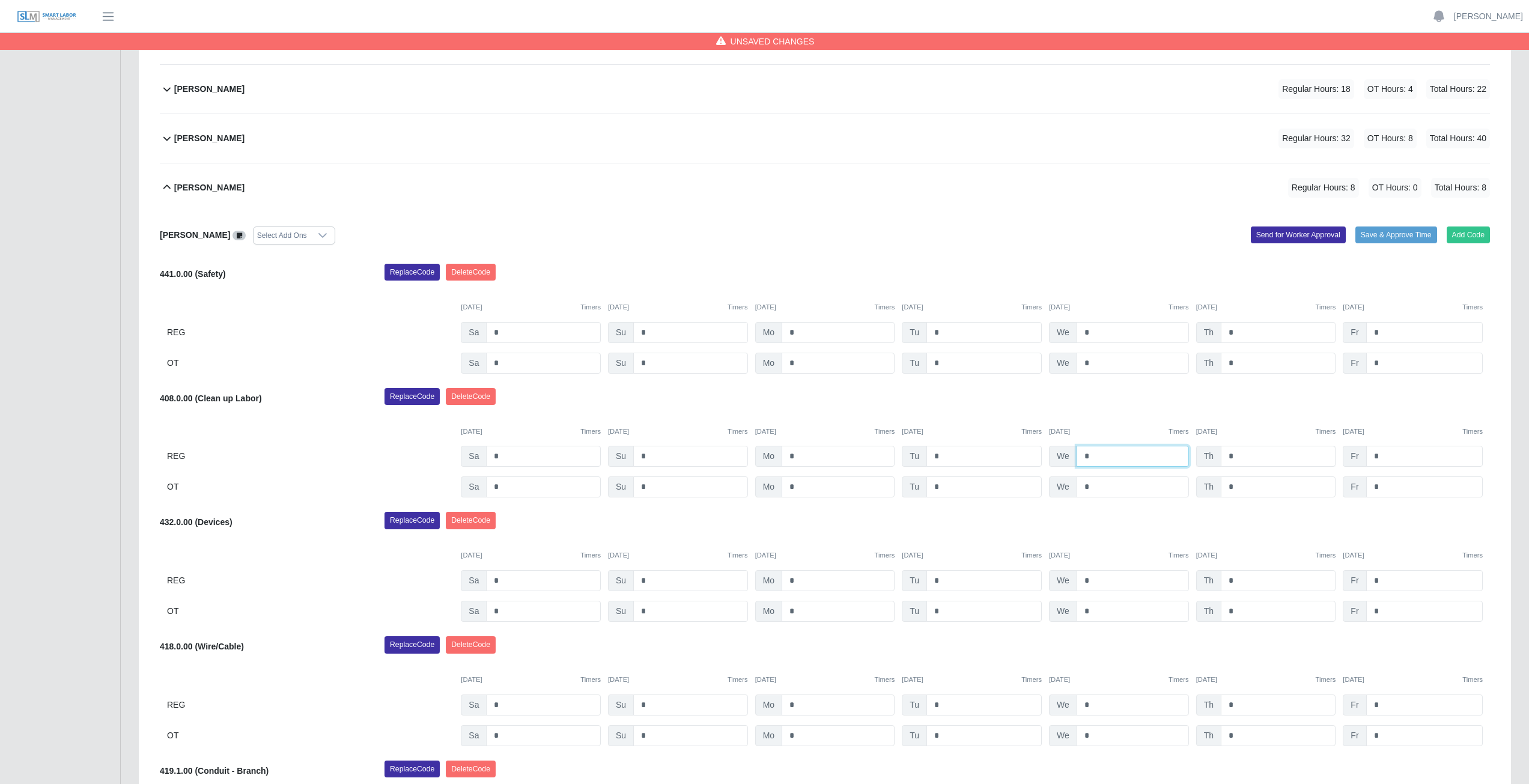
type input "*"
click at [1239, 458] on input "*" at bounding box center [1278, 456] width 115 height 21
type input "*"
click at [1383, 454] on input "*" at bounding box center [1424, 456] width 116 height 21
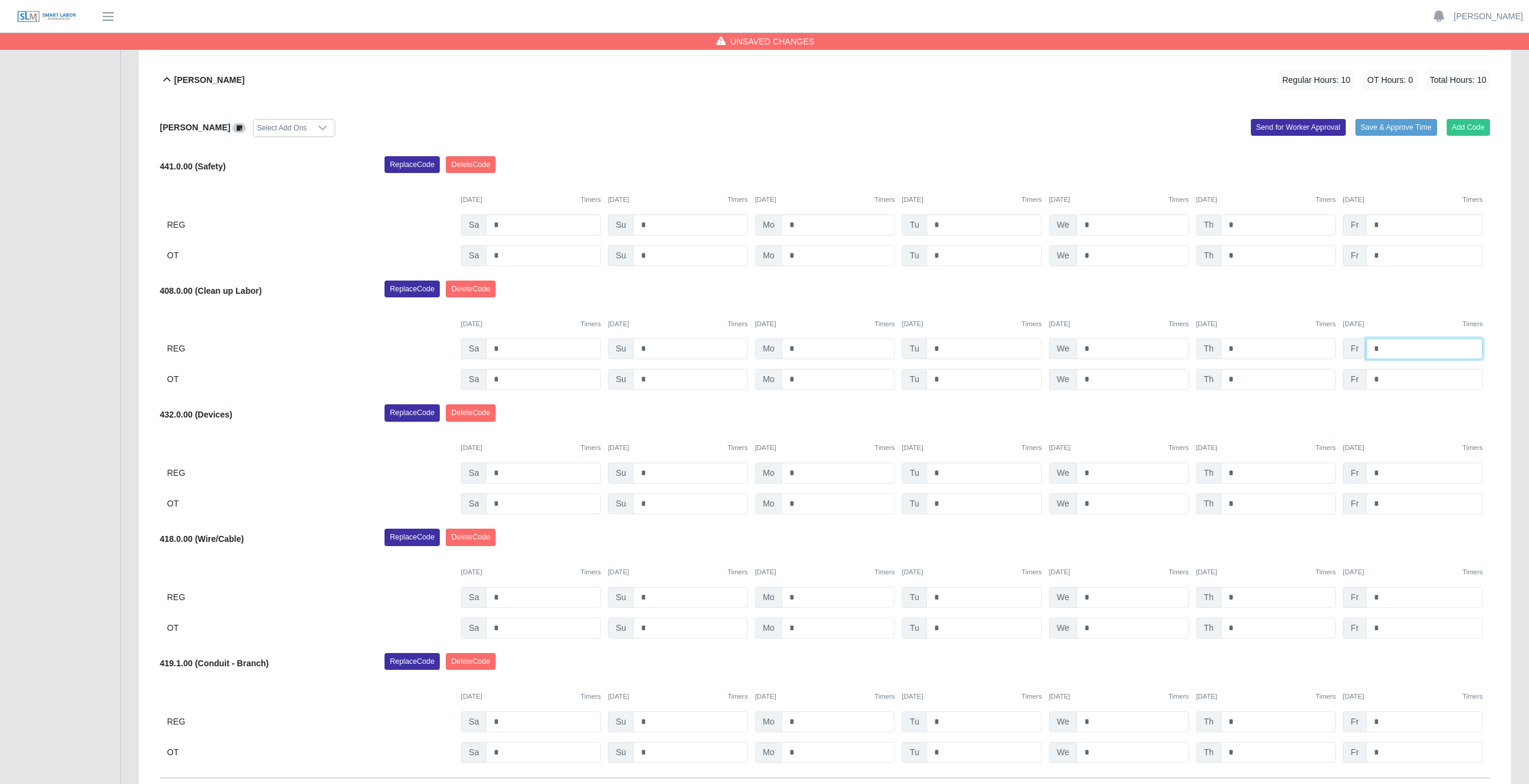
scroll to position [825, 0]
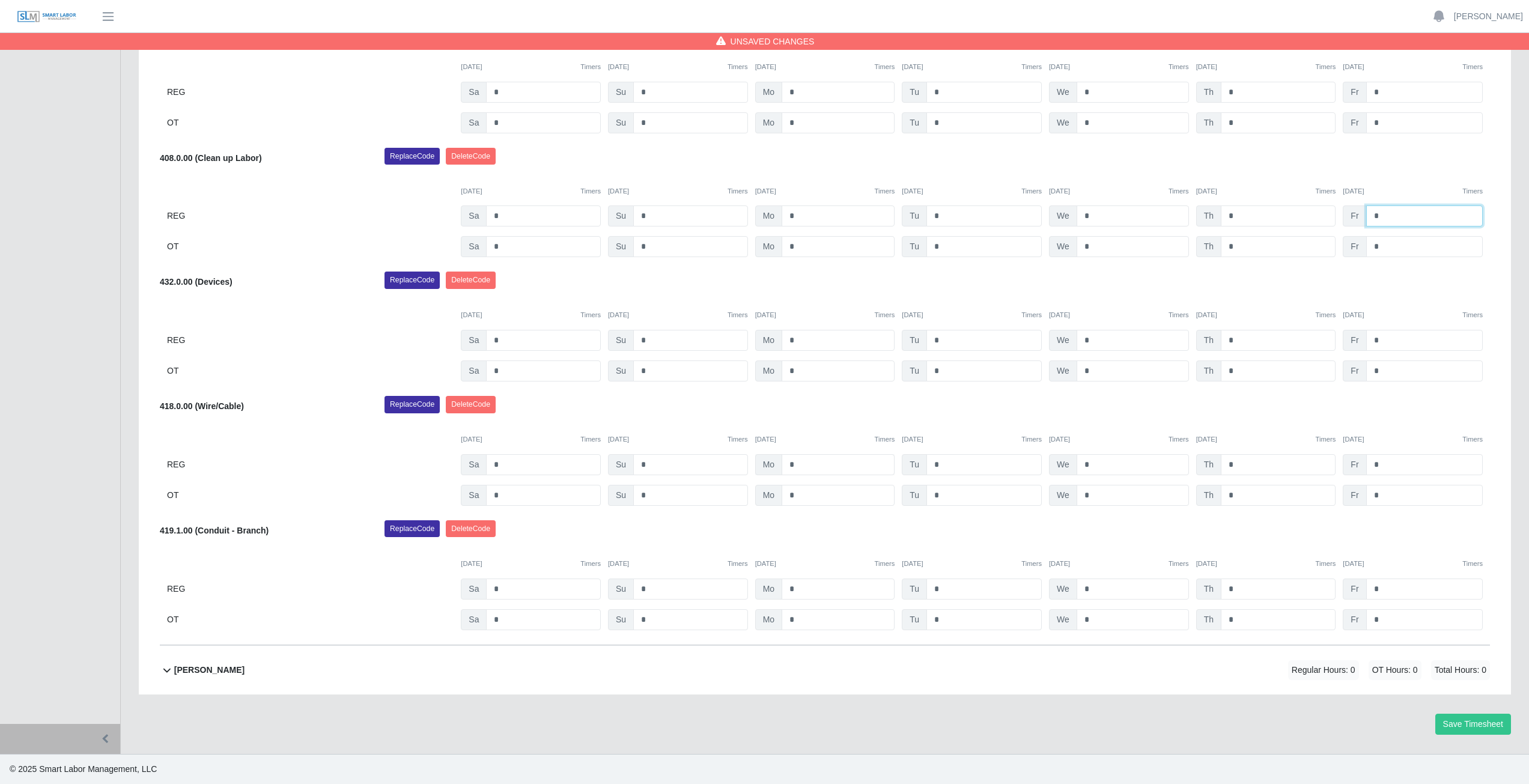
type input "*"
click at [796, 466] on input "*" at bounding box center [837, 465] width 113 height 21
type input "*"
click at [803, 496] on input "*" at bounding box center [837, 495] width 113 height 21
type input "*"
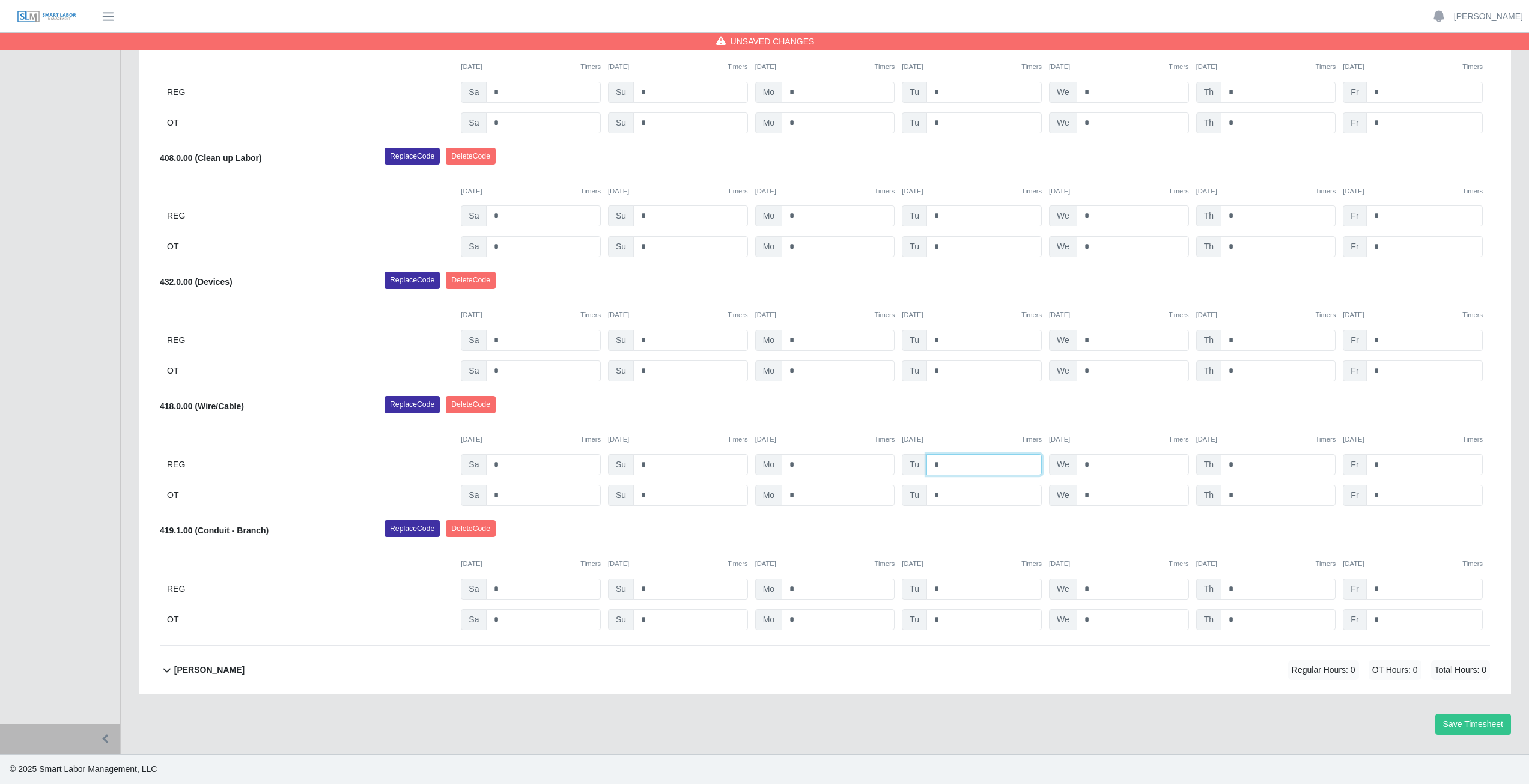
click at [957, 468] on input "*" at bounding box center [984, 465] width 116 height 21
type input "*"
drag, startPoint x: 967, startPoint y: 484, endPoint x: 952, endPoint y: 497, distance: 19.8
click at [961, 492] on div "418.0.00 (Wire/Cable) Replace Code Delete Code 09/27/2025 Timers 09/28/2025 Tim…" at bounding box center [824, 450] width 1330 height 110
click at [944, 498] on input "*" at bounding box center [984, 495] width 116 height 21
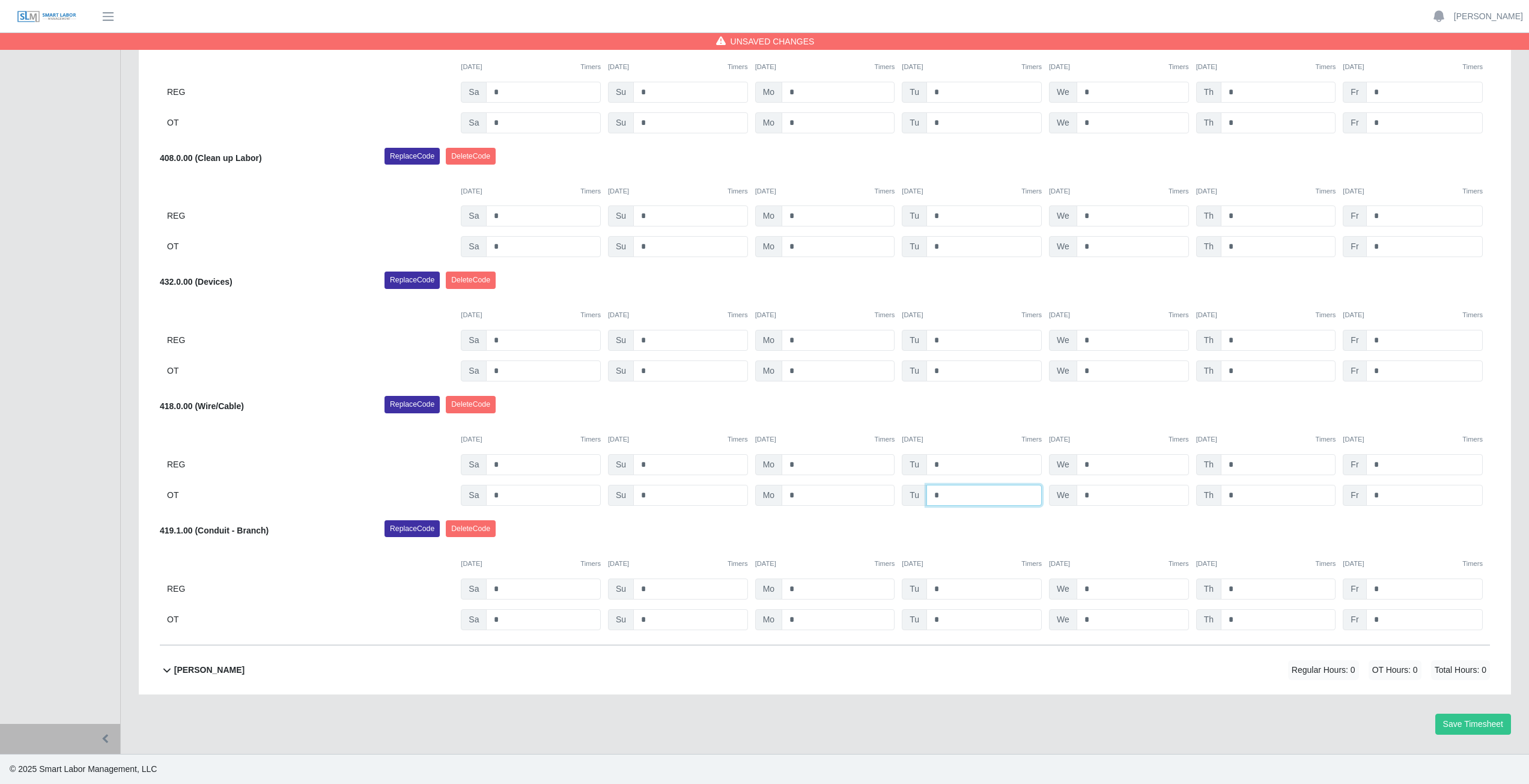
type input "*"
drag, startPoint x: 1096, startPoint y: 404, endPoint x: 1096, endPoint y: 411, distance: 7.0
click at [1096, 409] on div "Replace Code [GEOGRAPHIC_DATA] Code" at bounding box center [936, 407] width 1123 height 24
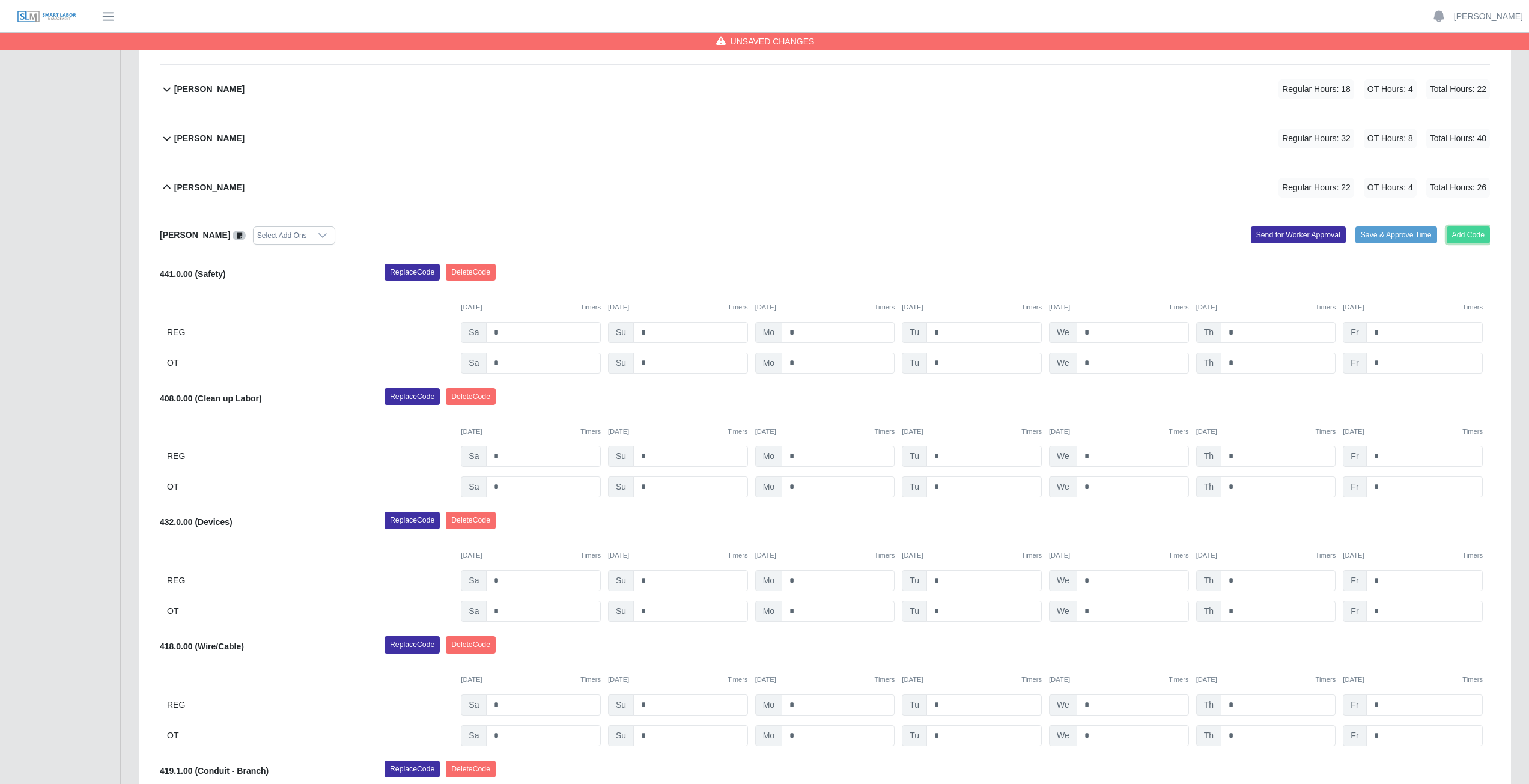
click at [1463, 233] on button "Add Code" at bounding box center [1469, 234] width 44 height 17
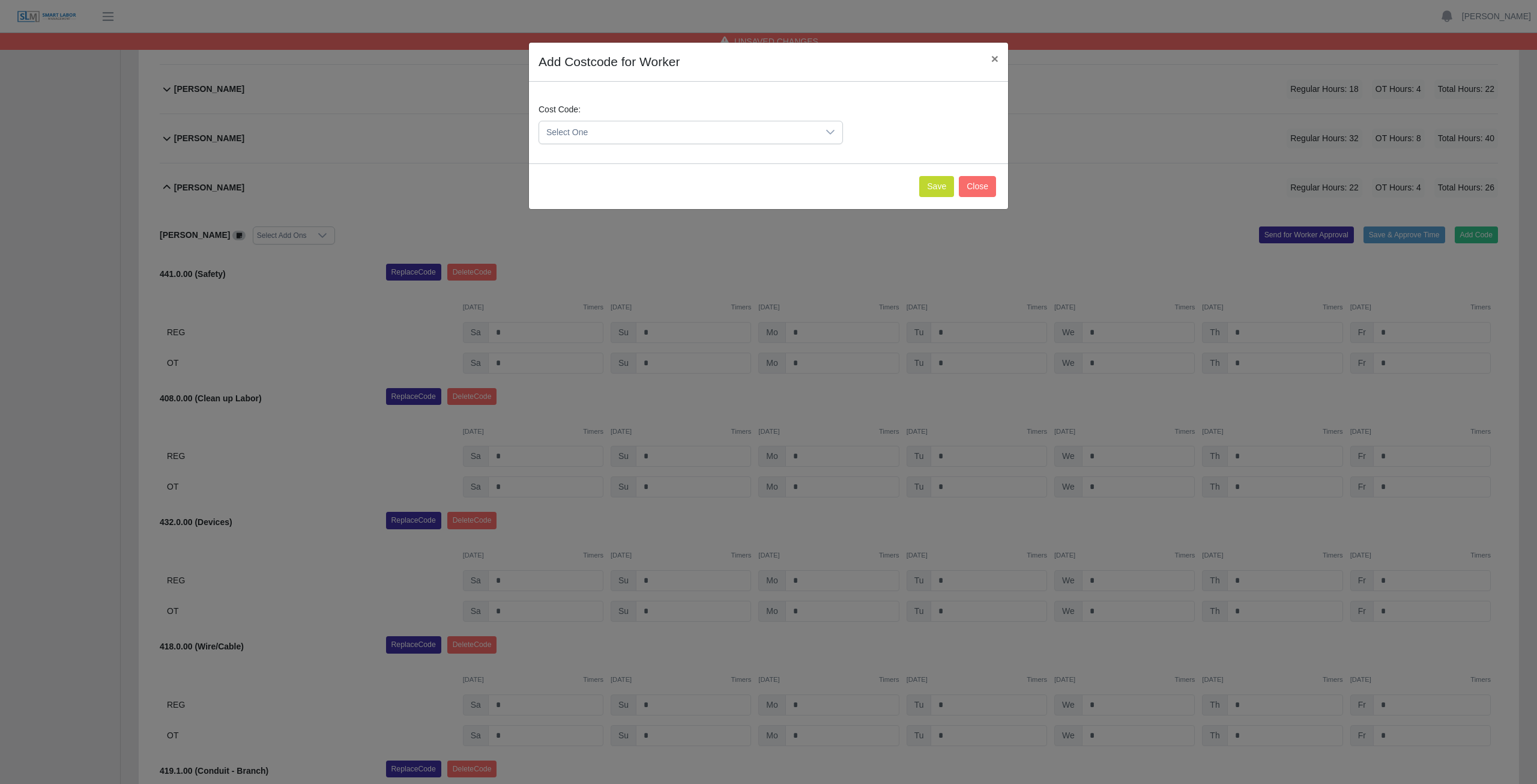
click at [652, 133] on span "Select One" at bounding box center [678, 132] width 279 height 22
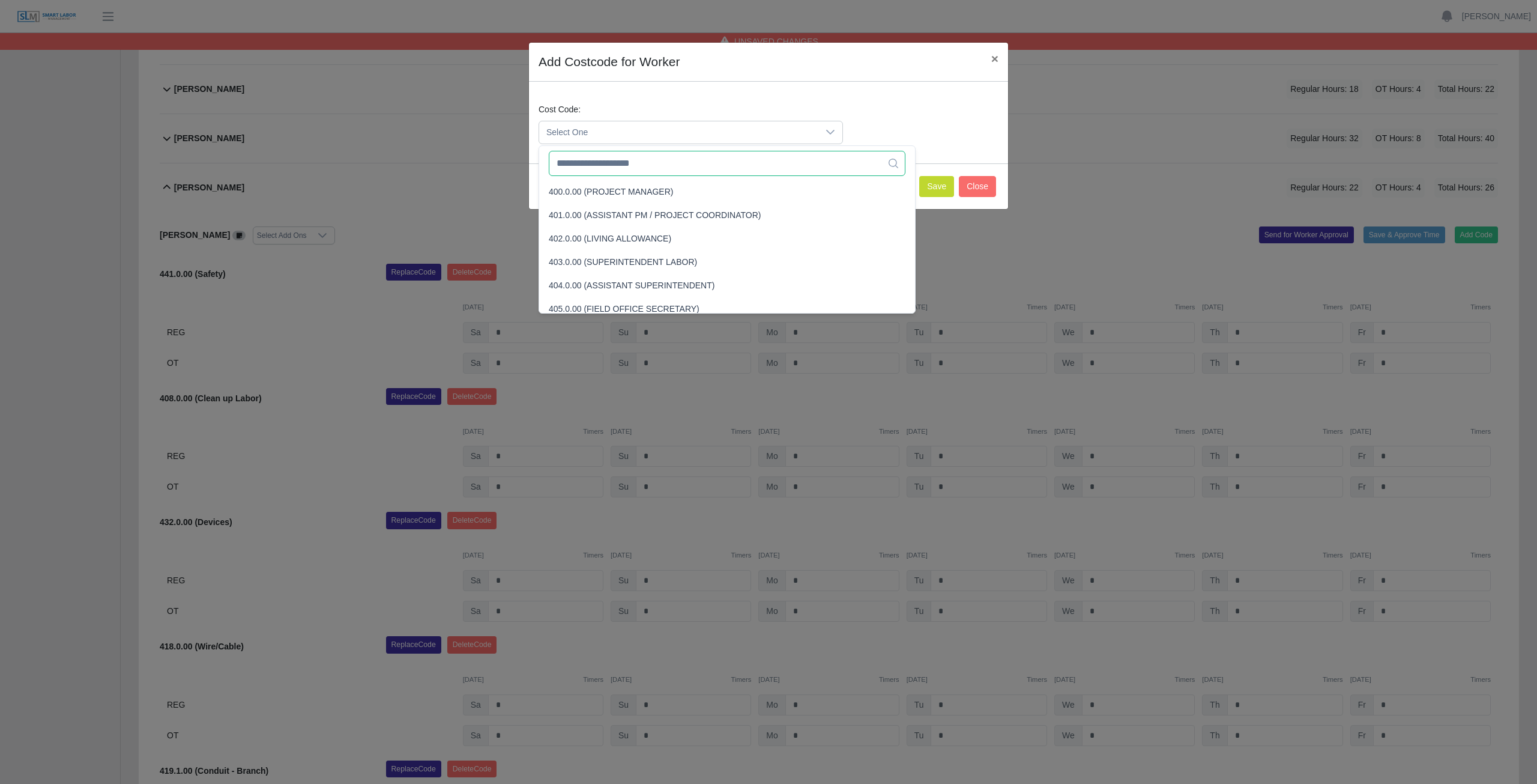
click at [643, 170] on input "text" at bounding box center [727, 163] width 357 height 25
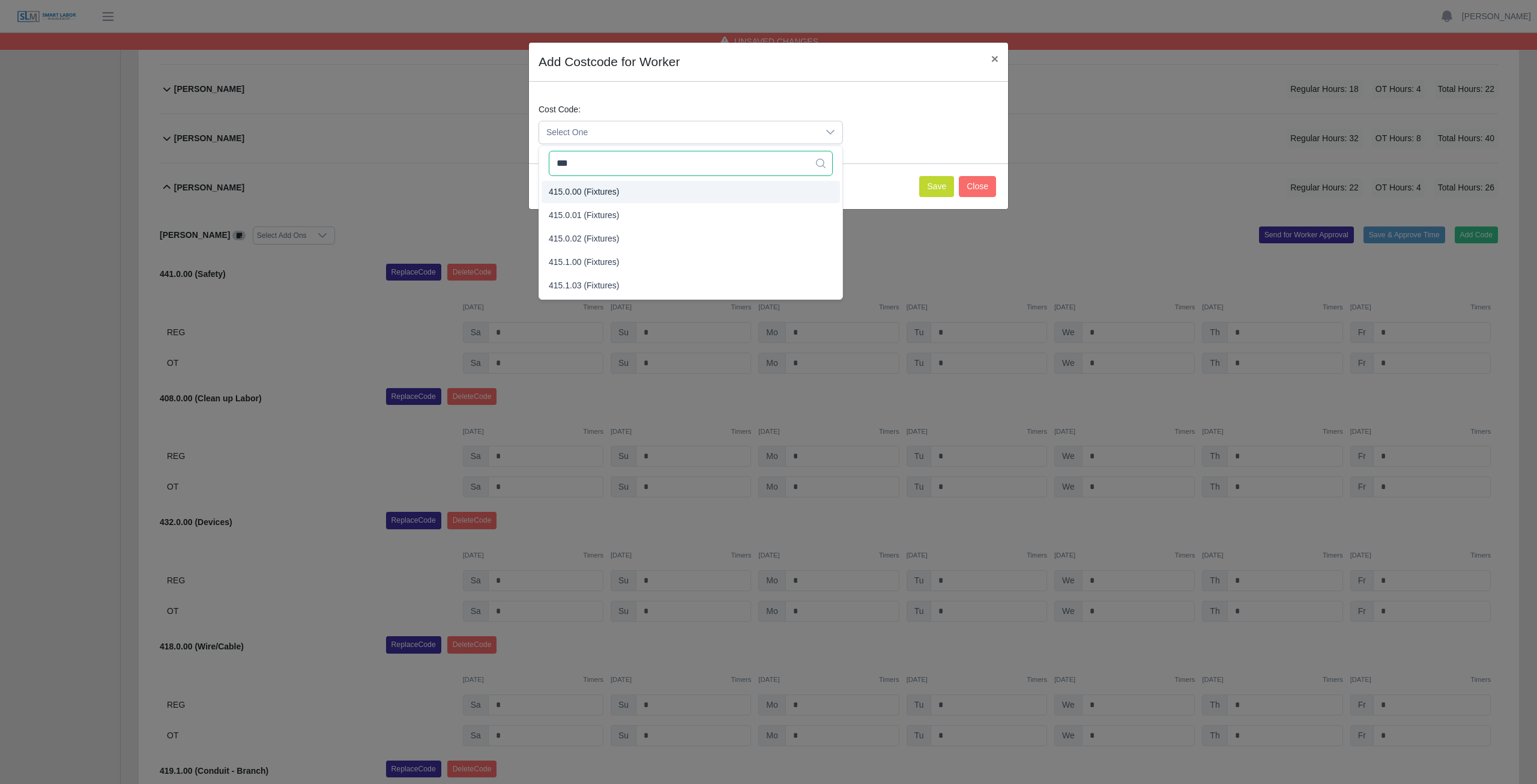
type input "***"
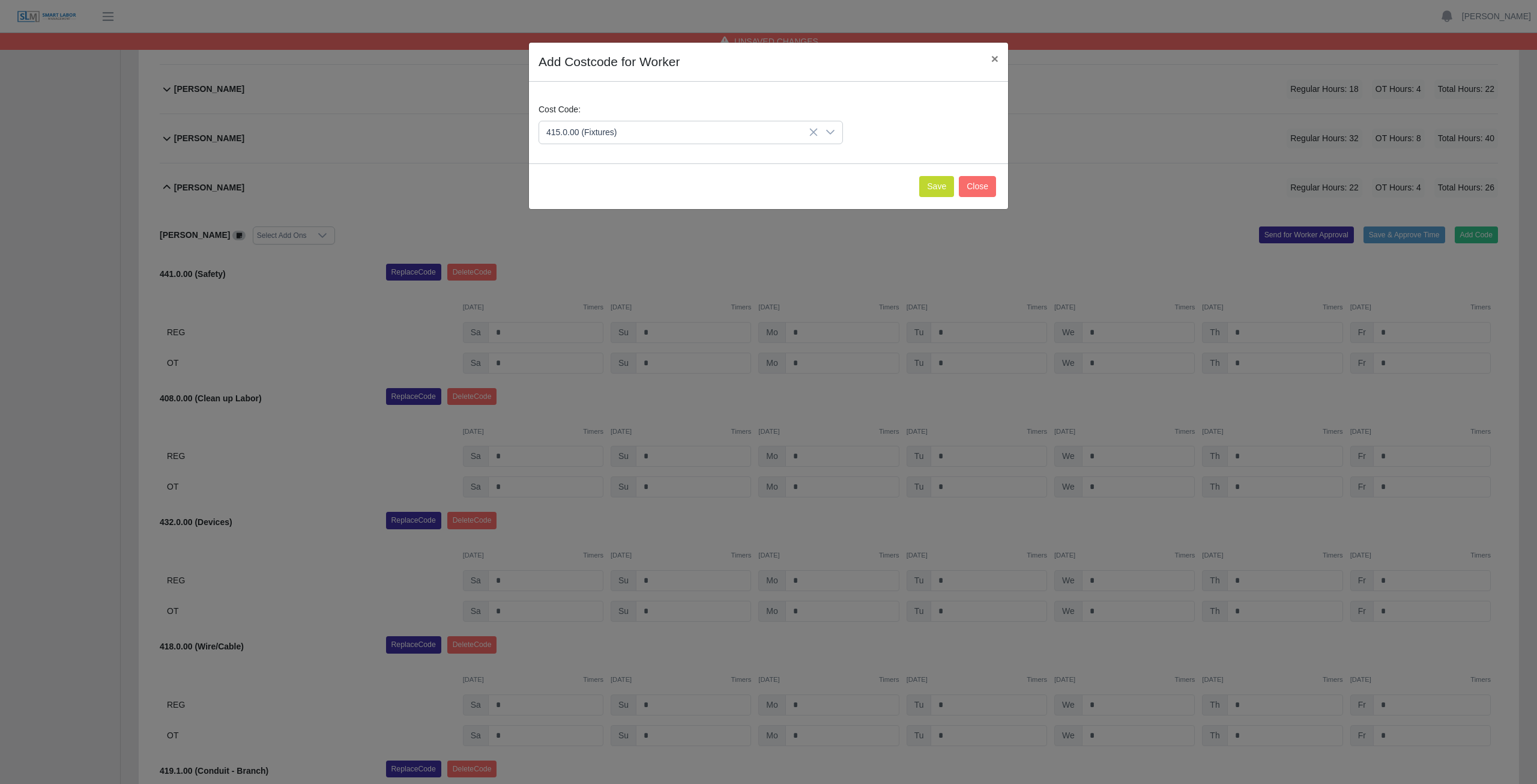
click at [603, 191] on span "415.0.00 (Fixtures)" at bounding box center [584, 191] width 71 height 13
click at [937, 185] on button "Save" at bounding box center [937, 187] width 35 height 21
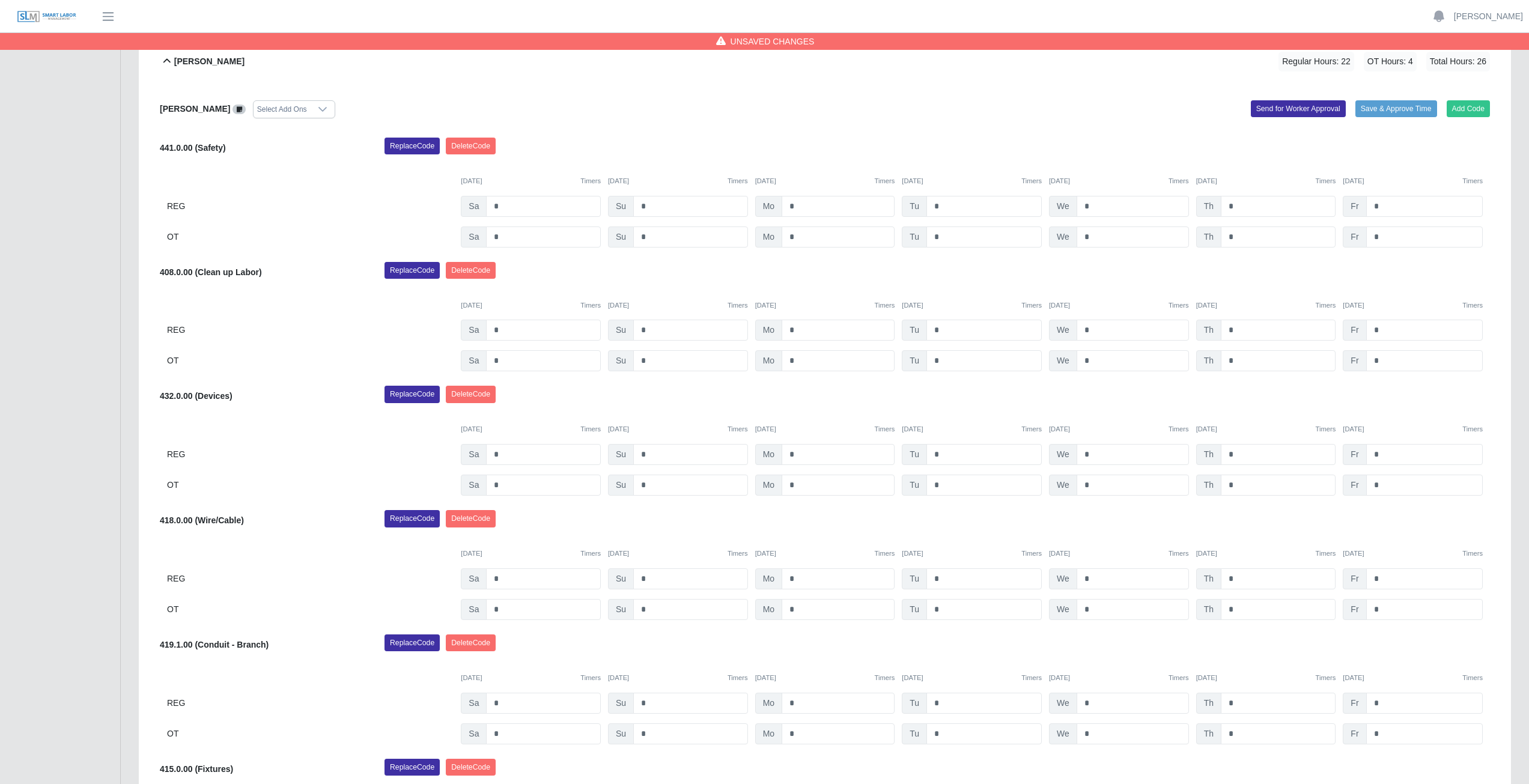
scroll to position [944, 0]
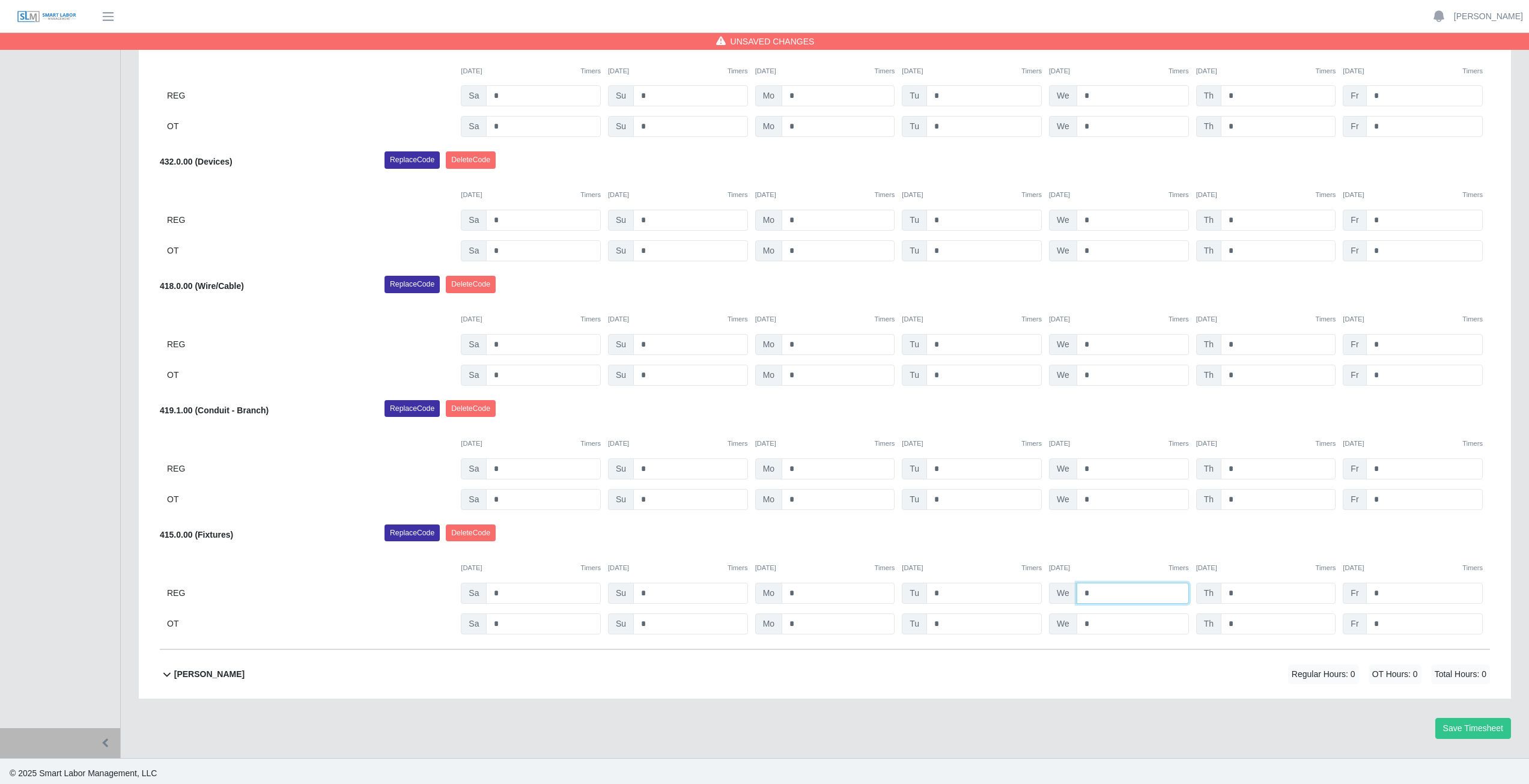
click at [1096, 594] on input "*" at bounding box center [1132, 593] width 113 height 21
type input "*"
click at [1093, 624] on input "*" at bounding box center [1132, 624] width 113 height 21
type input "*"
click at [1103, 544] on div "Replace Code [GEOGRAPHIC_DATA] Code" at bounding box center [936, 536] width 1123 height 24
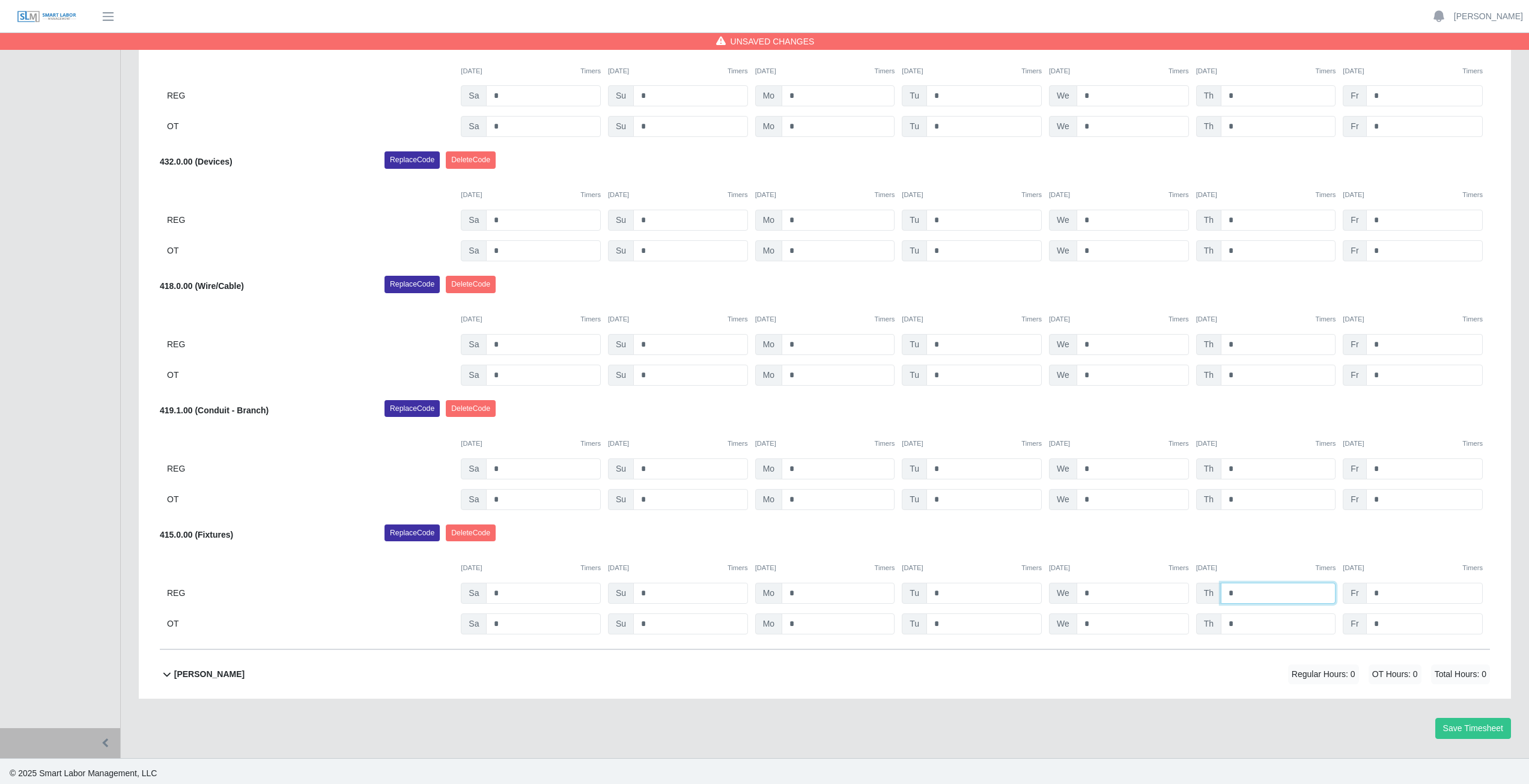
click at [1242, 594] on input "*" at bounding box center [1278, 593] width 115 height 21
type input "*"
click at [1241, 623] on input "*" at bounding box center [1278, 624] width 115 height 21
type input "*"
drag, startPoint x: 1264, startPoint y: 544, endPoint x: 1270, endPoint y: 528, distance: 17.1
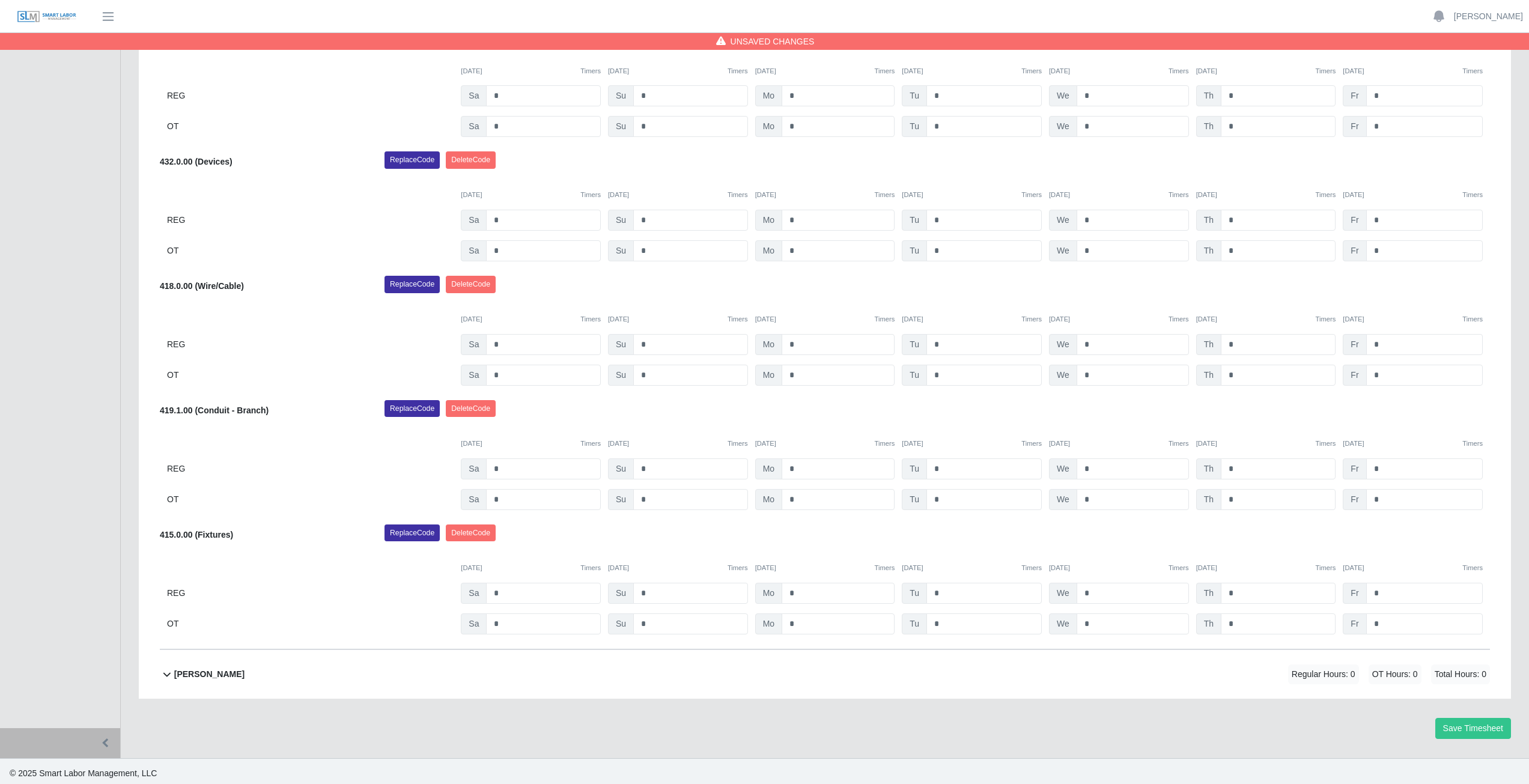
click at [1270, 528] on div "Replace Code [GEOGRAPHIC_DATA] Code" at bounding box center [936, 536] width 1123 height 24
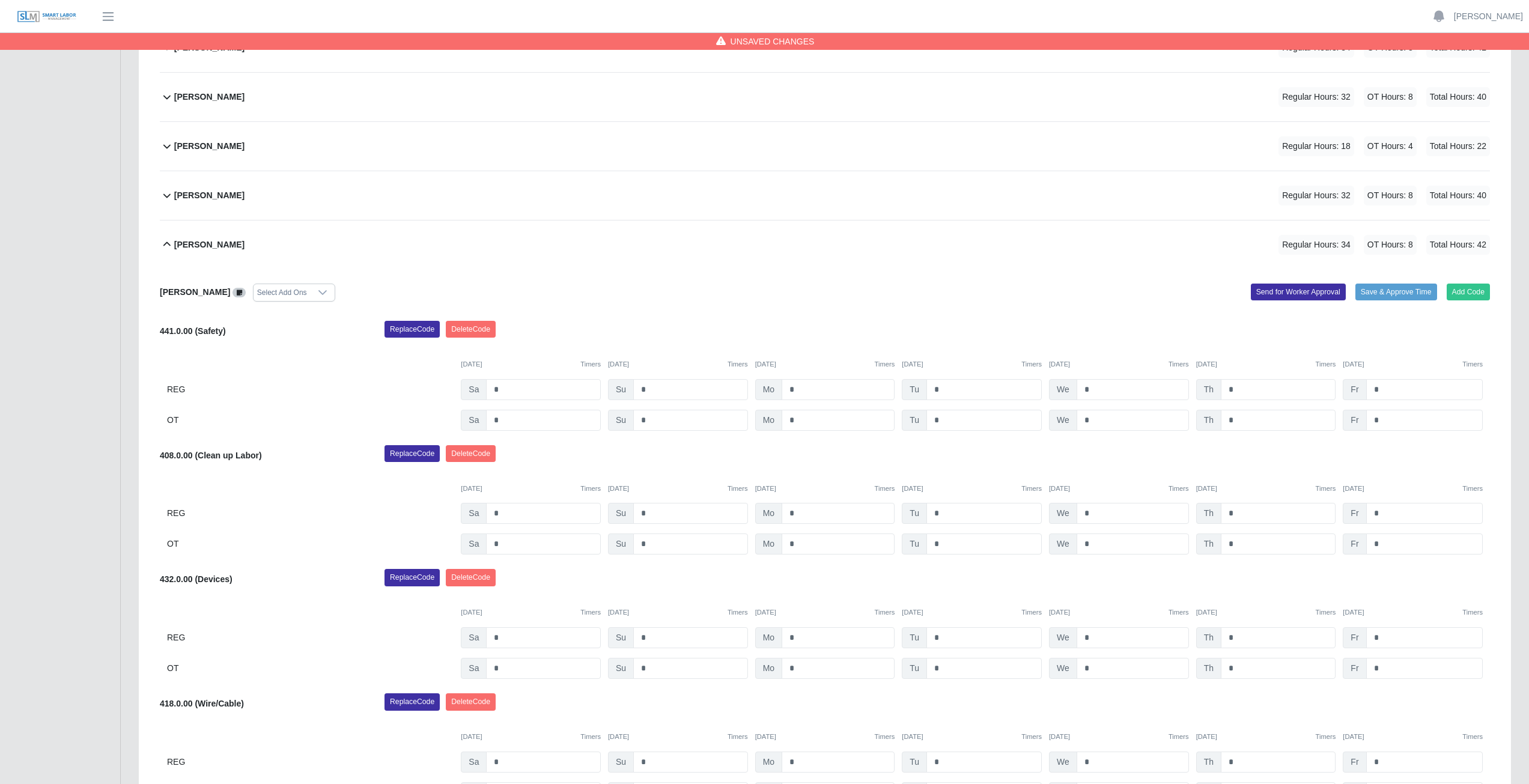
scroll to position [524, 0]
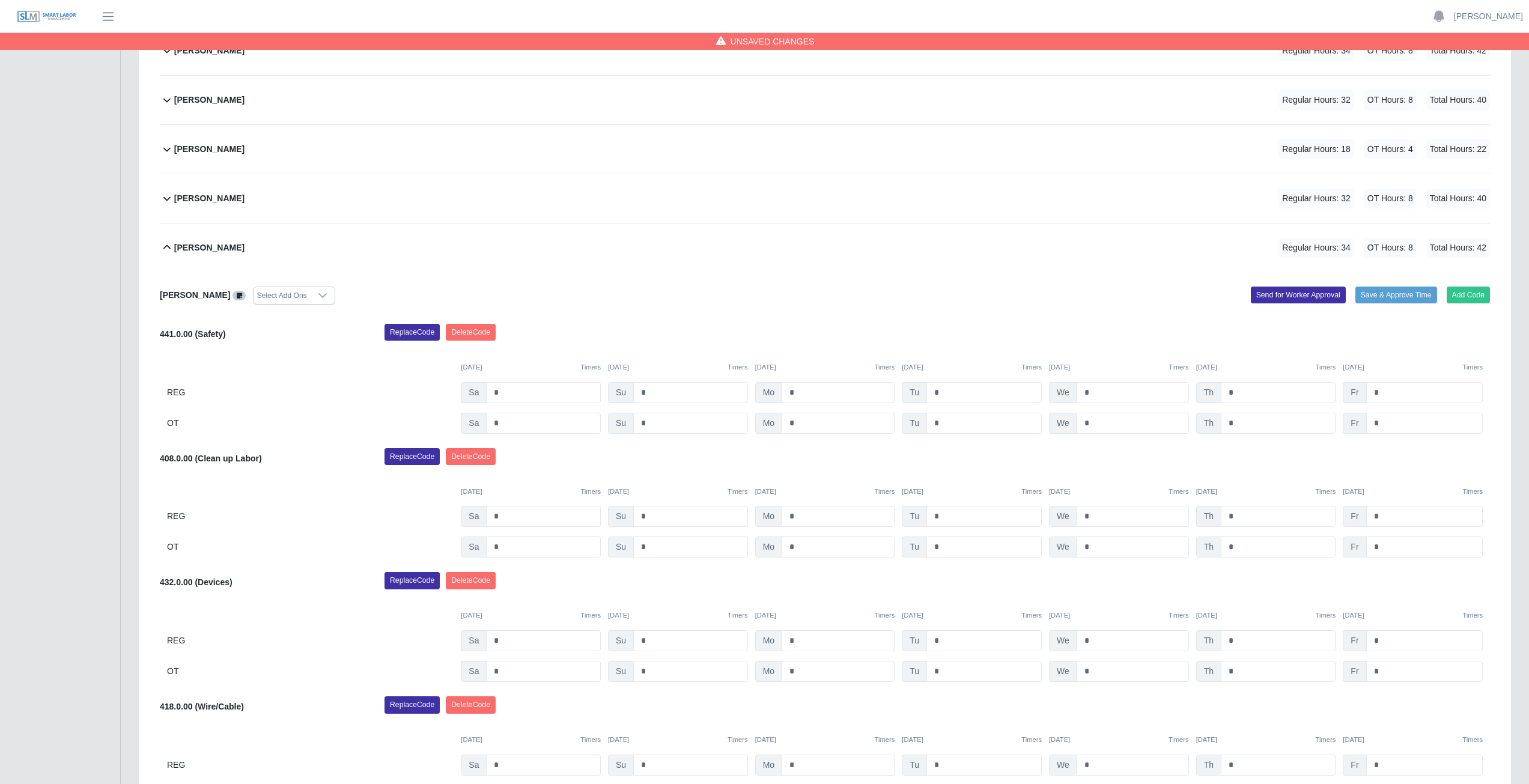
click at [165, 249] on icon at bounding box center [166, 247] width 14 height 14
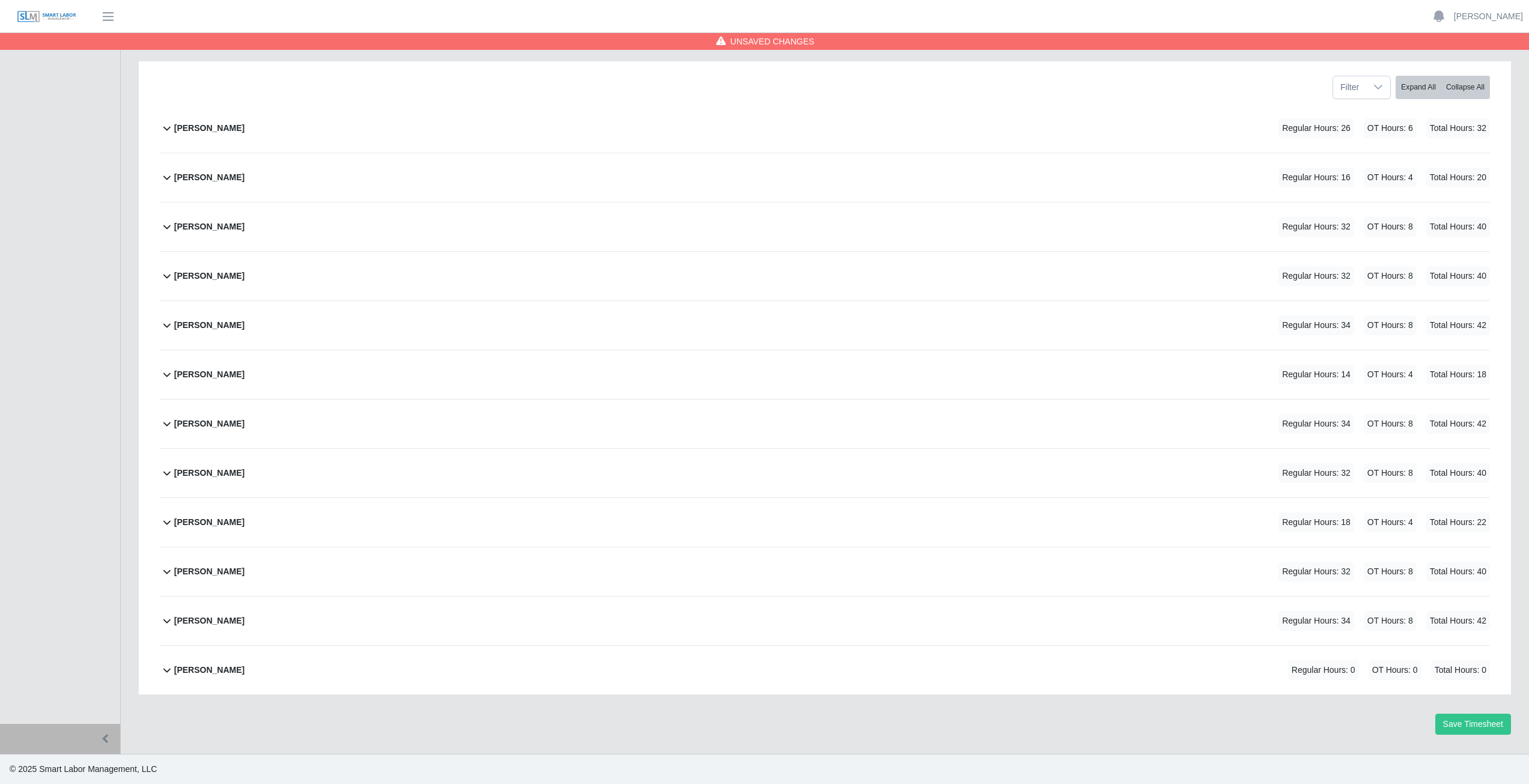
scroll to position [151, 0]
click at [164, 624] on icon at bounding box center [166, 620] width 14 height 14
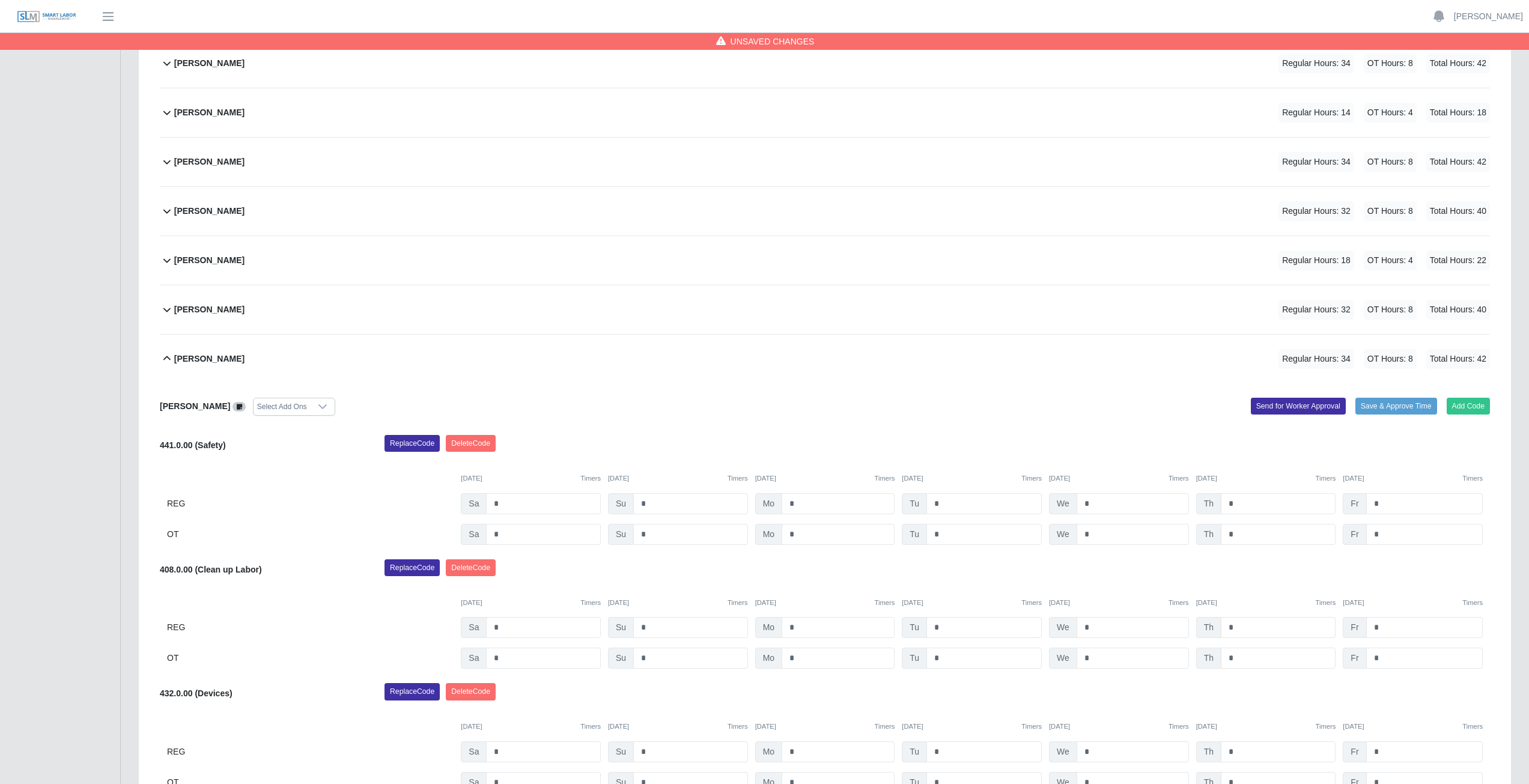
scroll to position [420, 0]
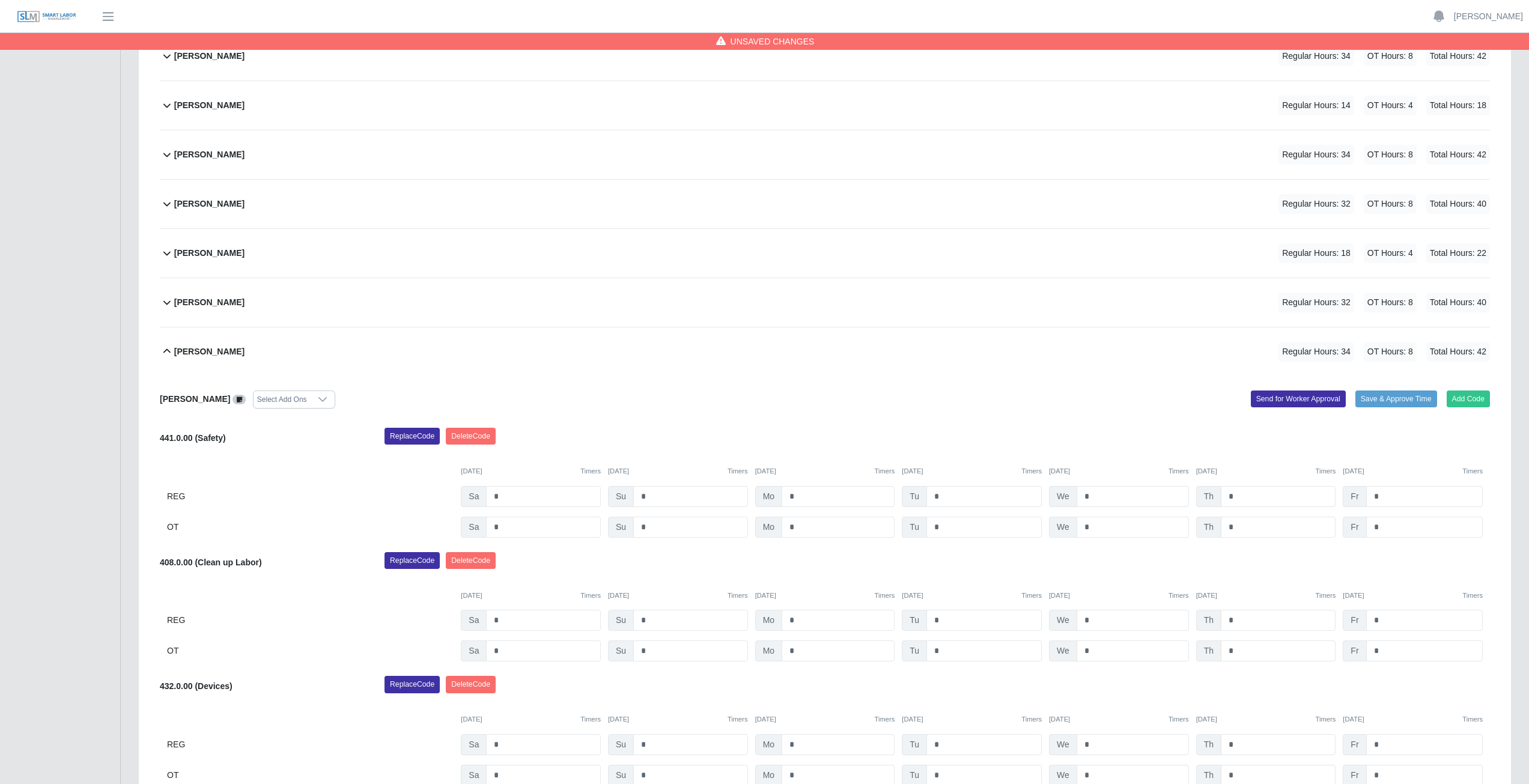
click at [168, 350] on icon at bounding box center [167, 352] width 8 height 5
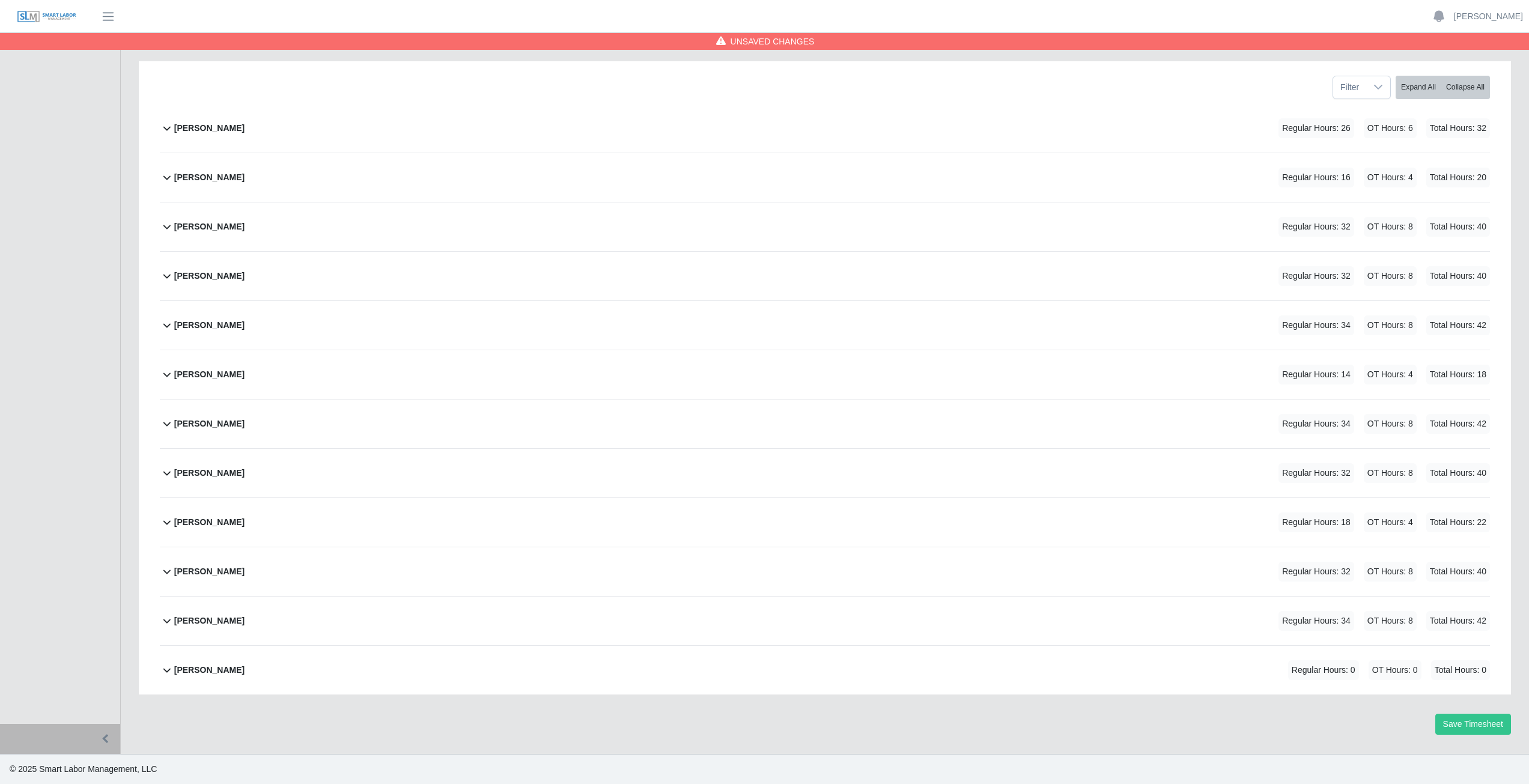
scroll to position [151, 0]
click at [165, 624] on icon at bounding box center [166, 620] width 14 height 14
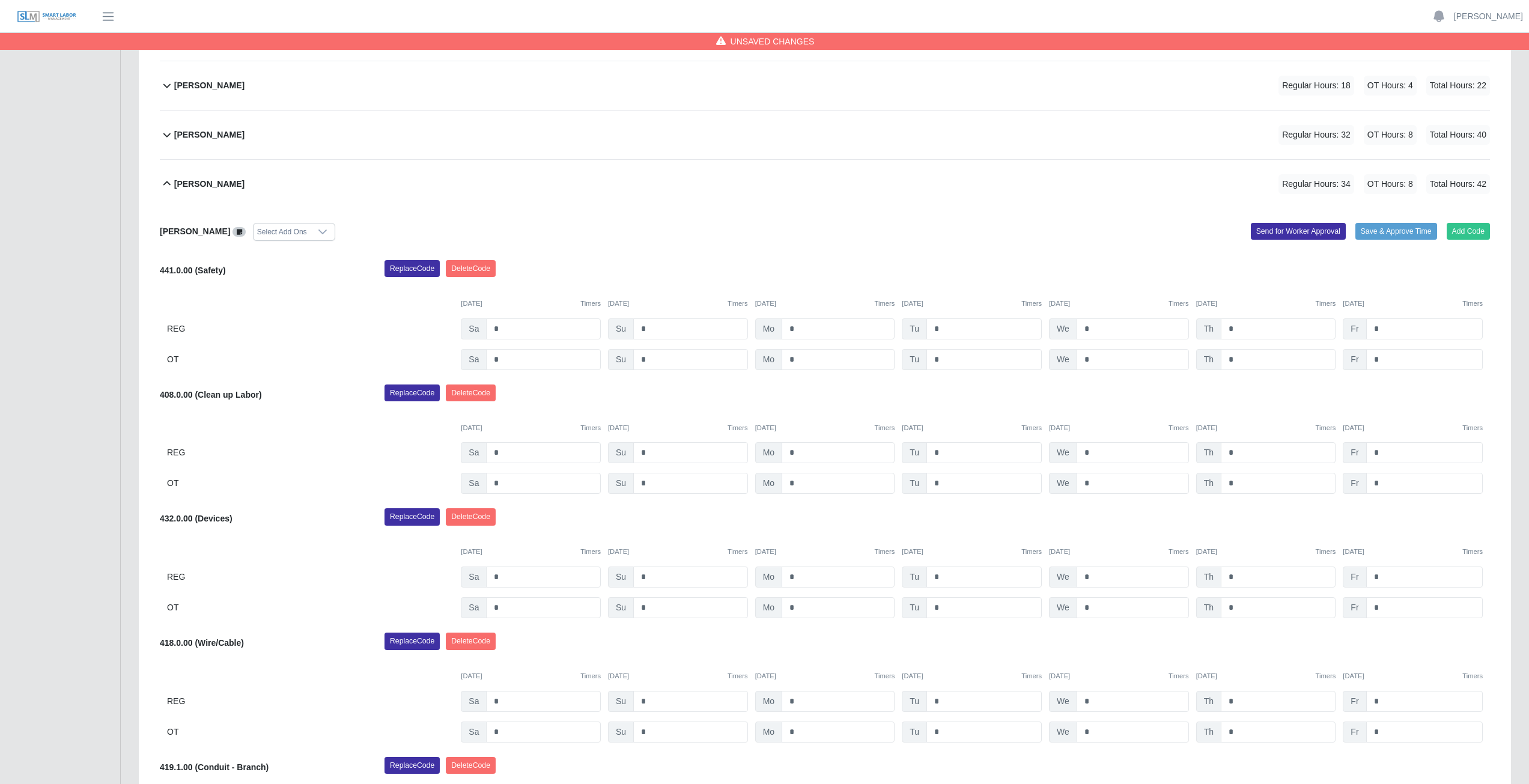
scroll to position [600, 0]
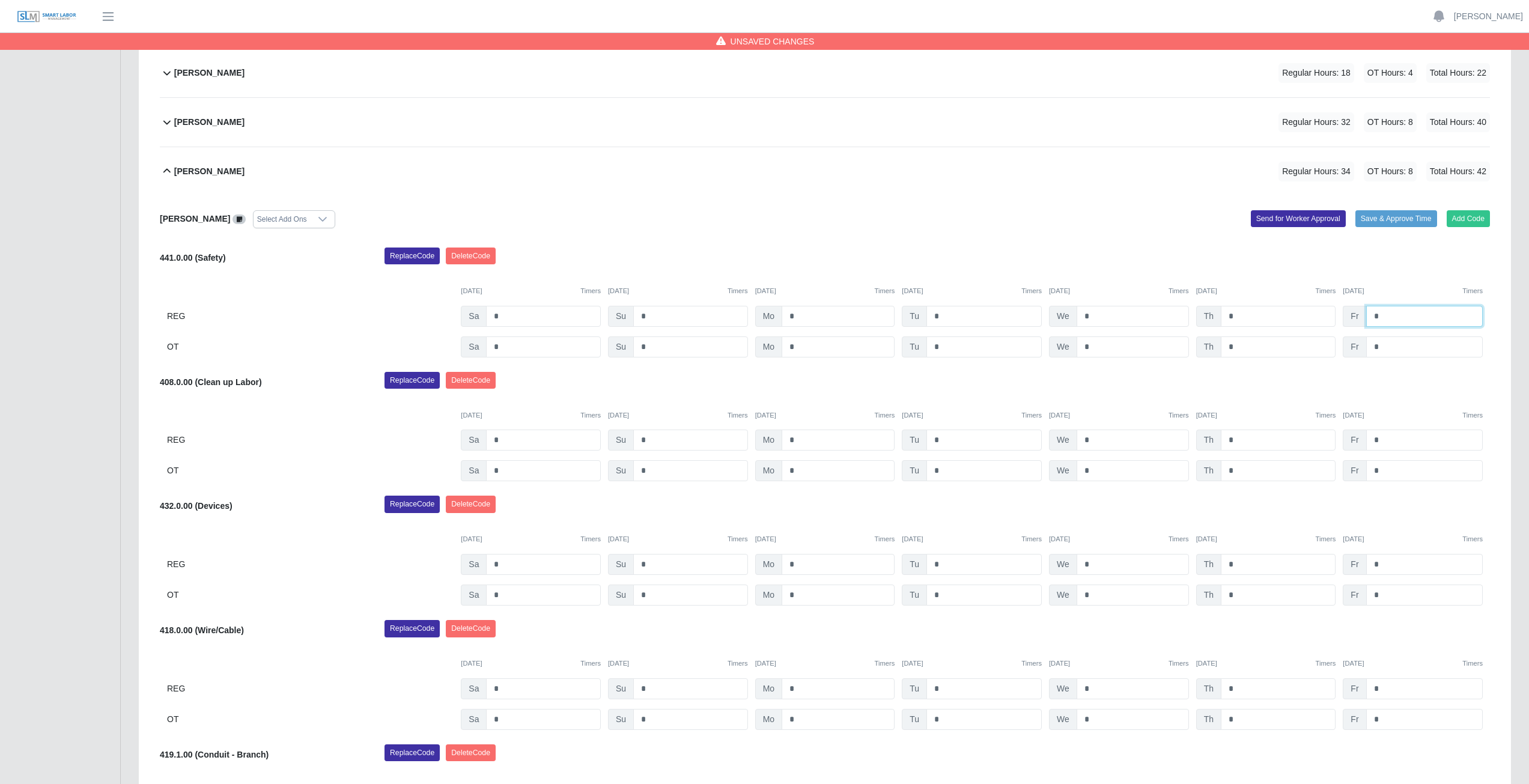
click at [1385, 316] on input "*" at bounding box center [1424, 316] width 116 height 21
type input "*"
click at [1242, 317] on input "*" at bounding box center [1278, 316] width 115 height 21
type input "*"
click at [1096, 317] on input "*" at bounding box center [1132, 316] width 113 height 21
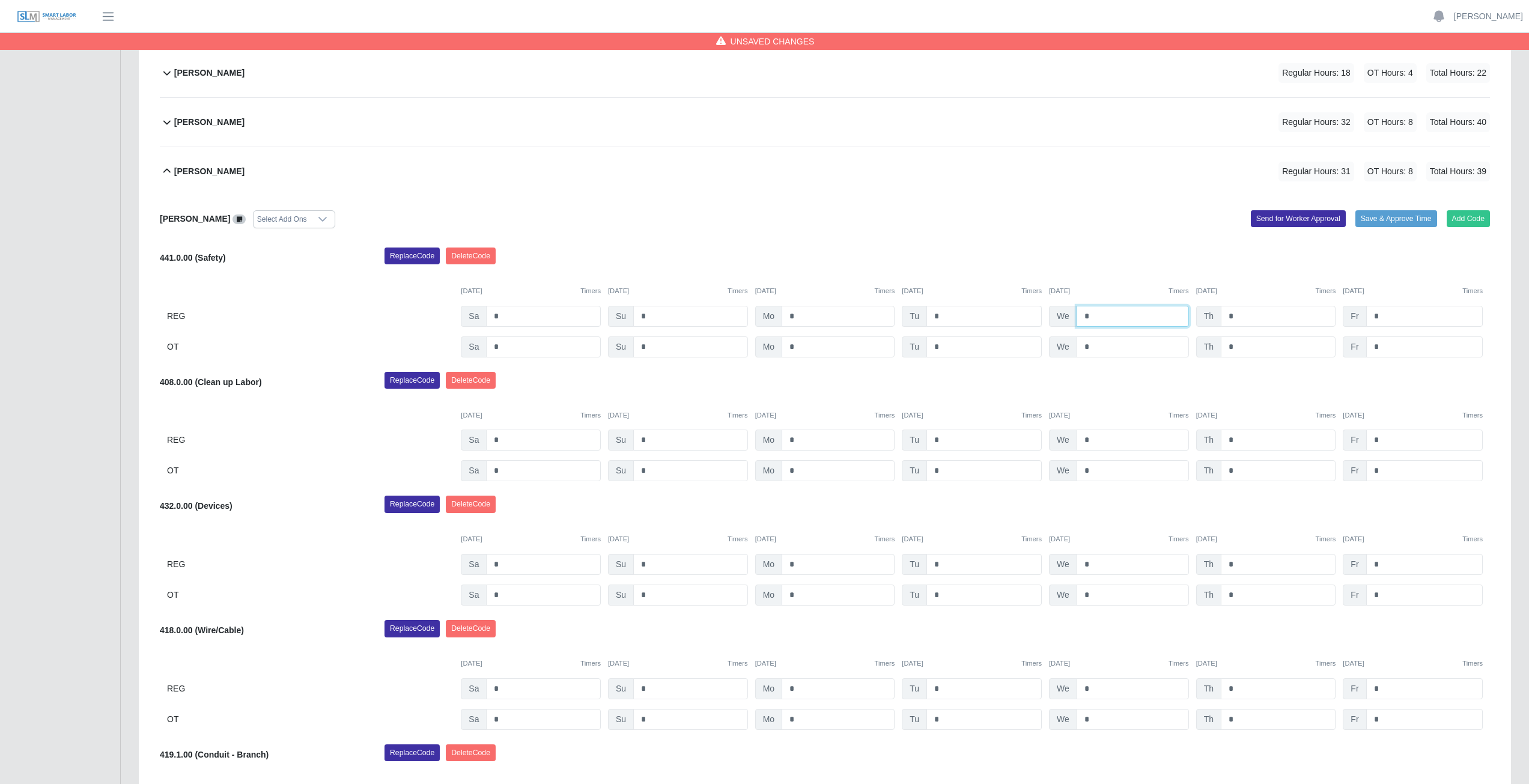
type input "*"
click at [943, 316] on input "*" at bounding box center [984, 316] width 116 height 21
type input "*"
click at [802, 317] on input "*" at bounding box center [837, 316] width 113 height 21
type input "*"
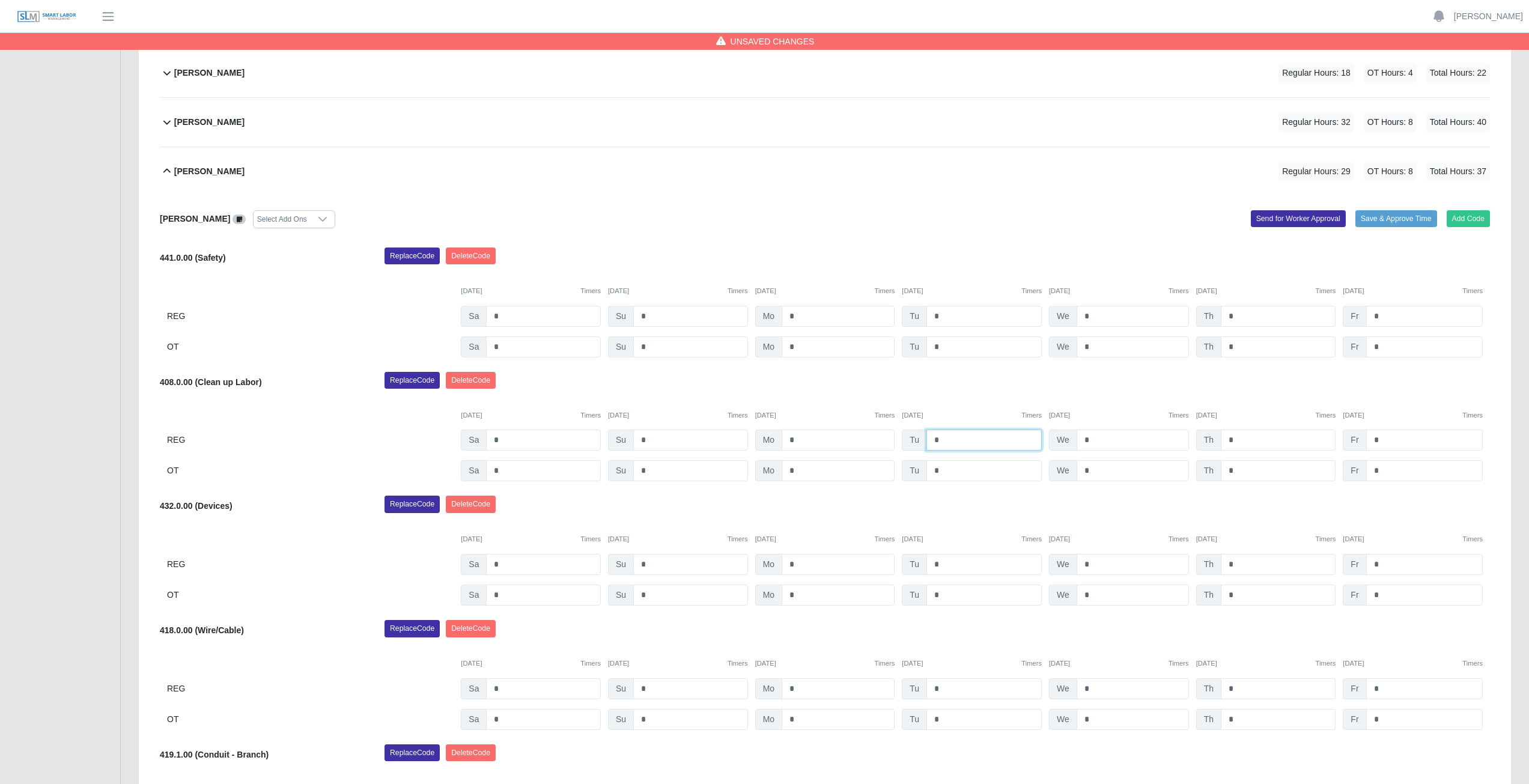
click at [941, 442] on input "*" at bounding box center [984, 440] width 116 height 21
type input "*"
click at [1090, 441] on input "*" at bounding box center [1132, 440] width 113 height 21
type input "*"
click at [1239, 442] on input "*" at bounding box center [1278, 440] width 115 height 21
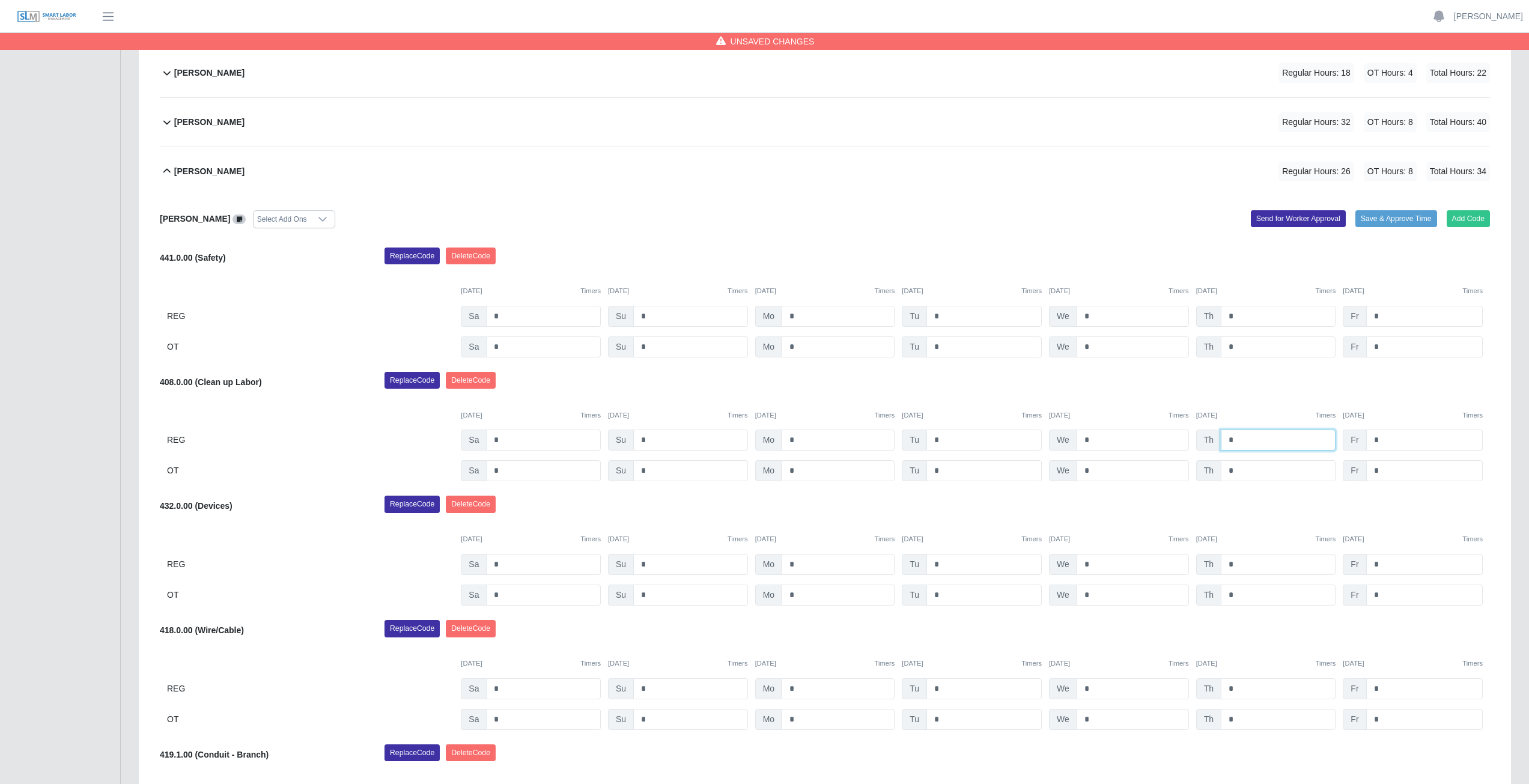
type input "*"
click at [1379, 439] on input "*" at bounding box center [1424, 440] width 116 height 21
type input "*"
click at [942, 692] on input "*" at bounding box center [984, 689] width 116 height 21
type input "*"
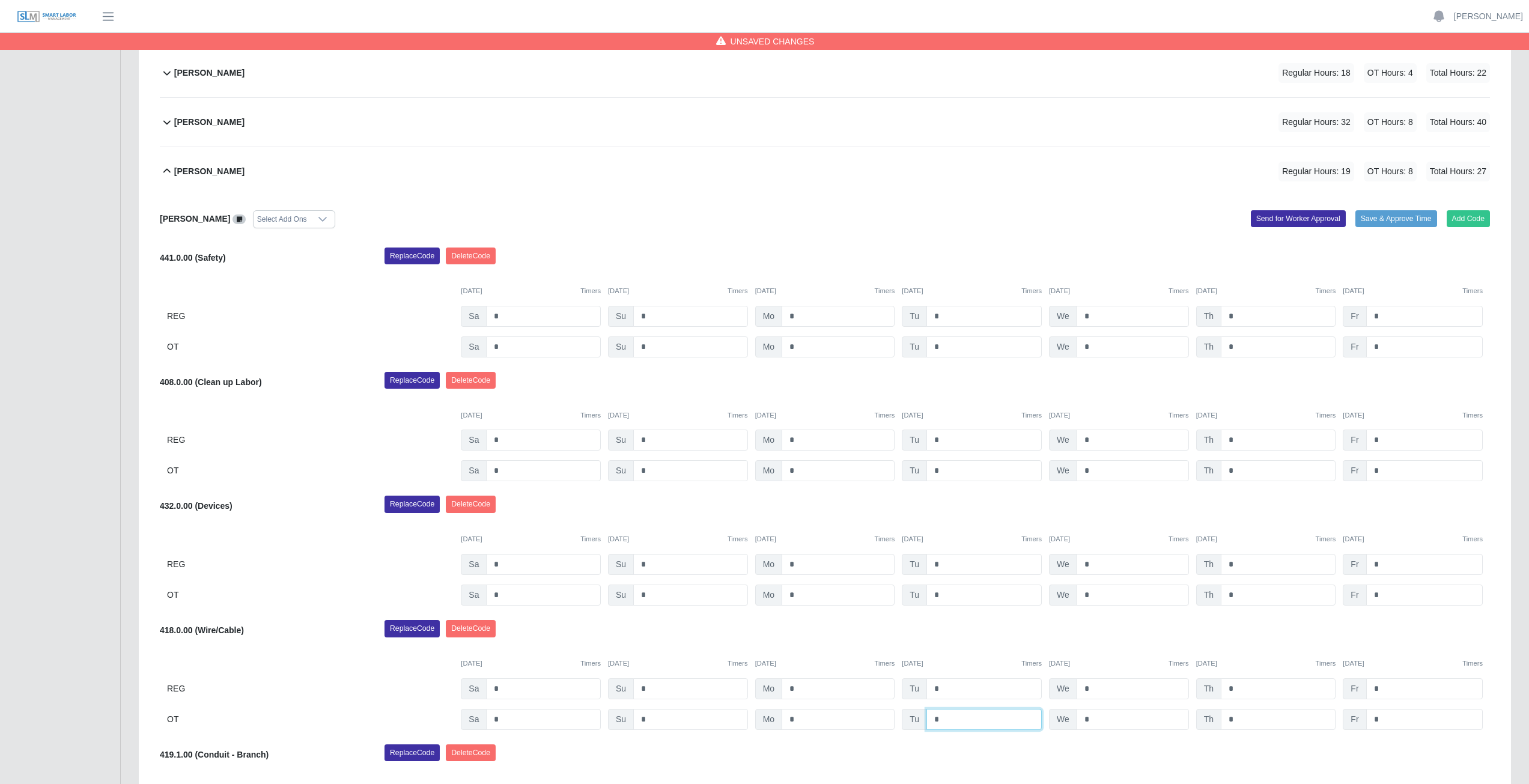
click at [937, 720] on input "*" at bounding box center [984, 719] width 116 height 21
type input "*"
click at [980, 649] on div "09/27/2025 Timers 09/28/2025 Timers 09/29/2025 Timers 09/30/2025 Timers 10/01/2…" at bounding box center [824, 656] width 1330 height 25
click at [807, 687] on input "*" at bounding box center [837, 689] width 113 height 21
type input "*"
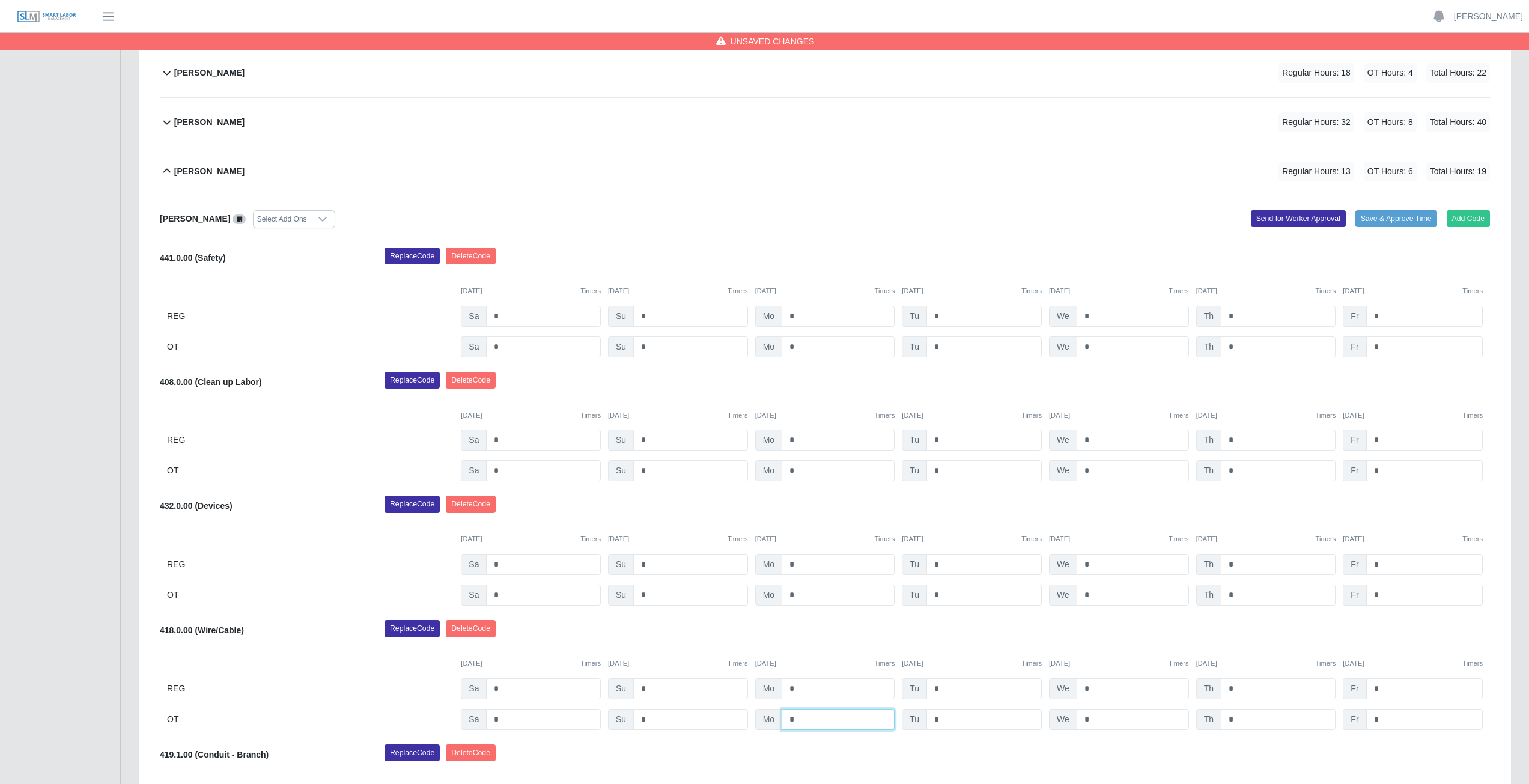
click at [799, 718] on input "*" at bounding box center [837, 719] width 113 height 21
type input "*"
click at [813, 648] on div "09/27/2025 Timers 09/28/2025 Timers 09/29/2025 Timers 09/30/2025 Timers 10/01/2…" at bounding box center [824, 656] width 1330 height 25
click at [800, 442] on input "*" at bounding box center [837, 440] width 113 height 21
type input "*"
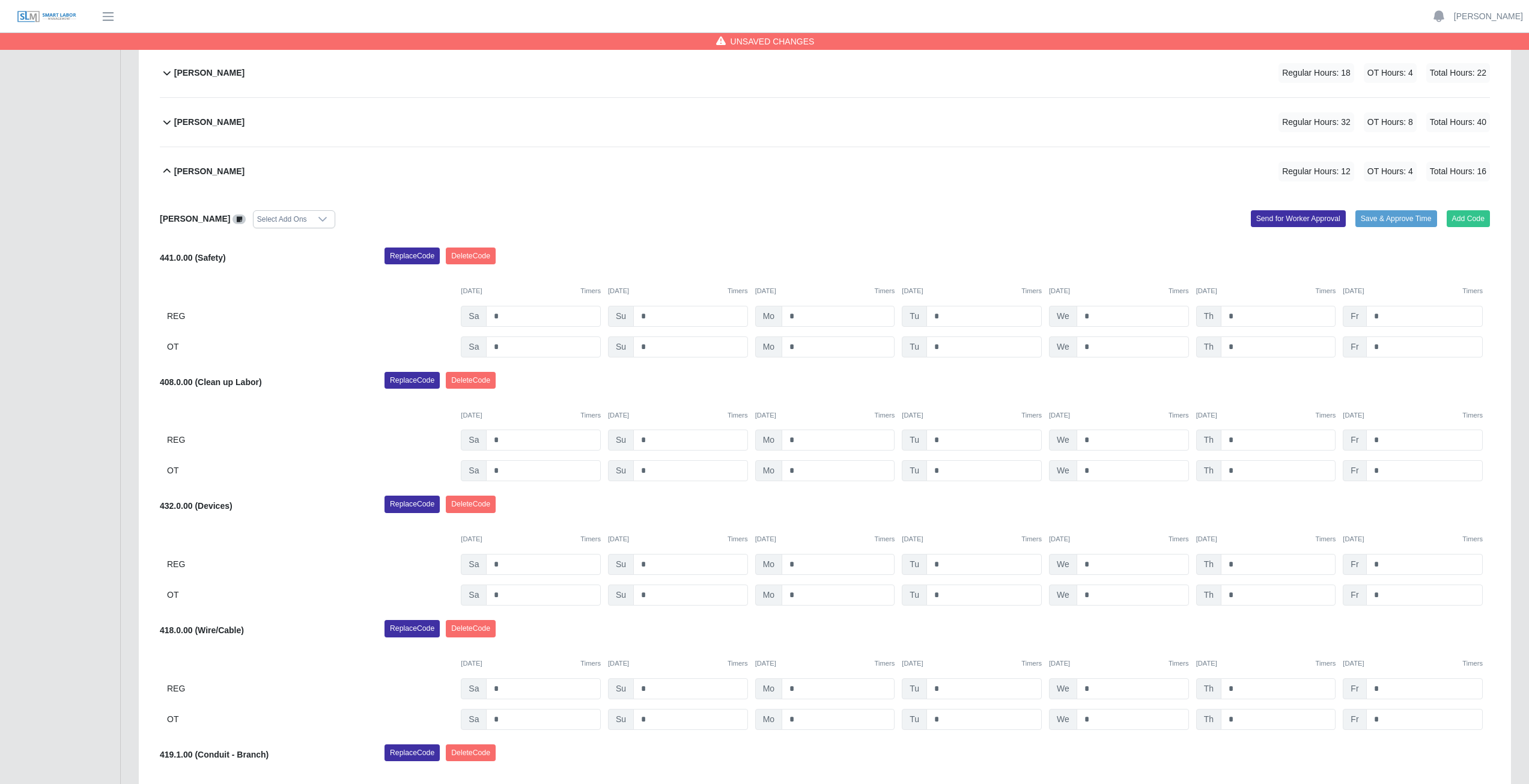
click at [842, 378] on div "Replace Code [GEOGRAPHIC_DATA] Code" at bounding box center [936, 384] width 1123 height 24
click at [470, 249] on button "Delete Code" at bounding box center [470, 256] width 50 height 17
click at [492, 253] on button "Delete Code" at bounding box center [470, 256] width 50 height 17
click at [466, 259] on button "Delete Code" at bounding box center [470, 256] width 50 height 17
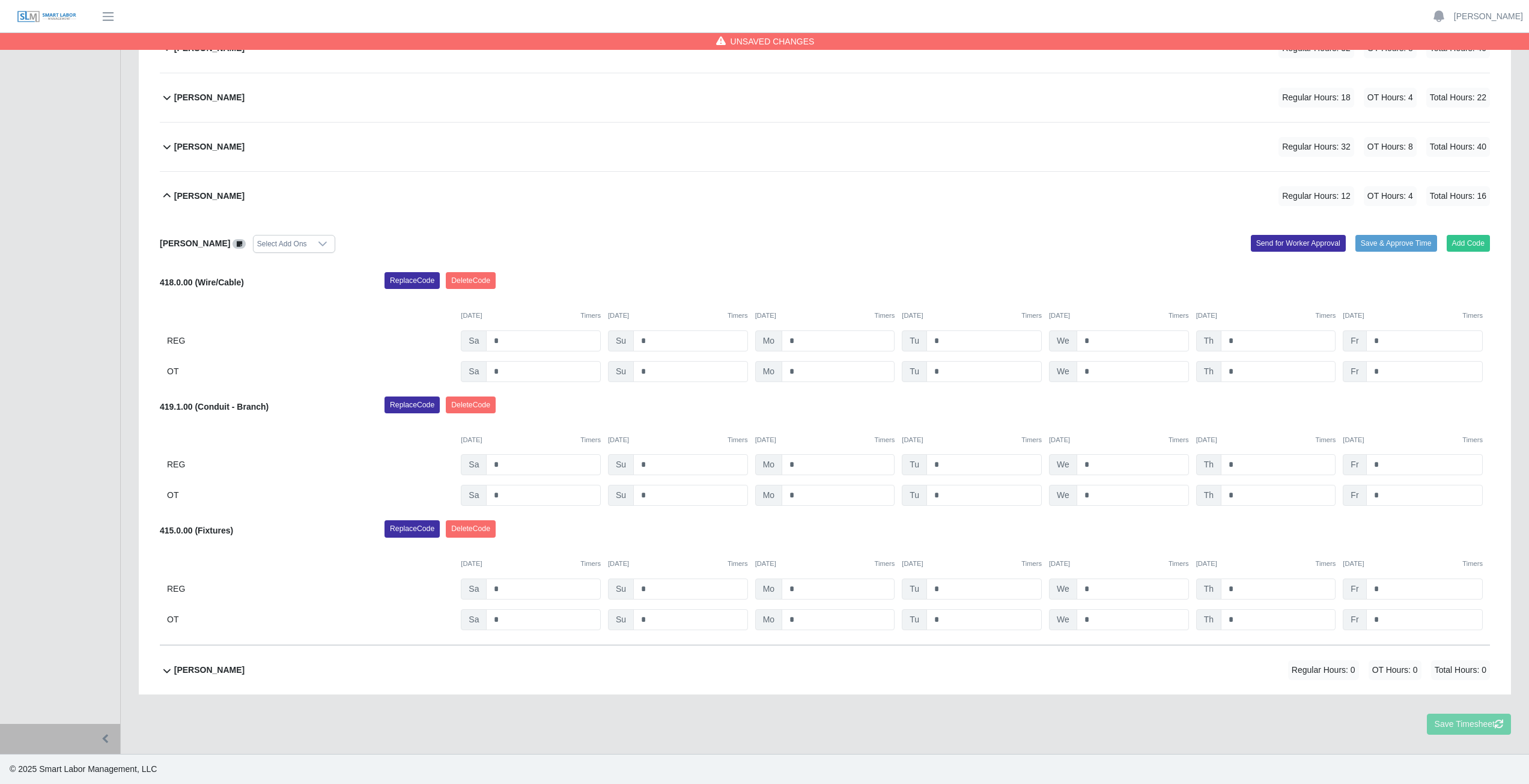
scroll to position [576, 0]
click at [475, 274] on button "Delete Code" at bounding box center [470, 280] width 50 height 17
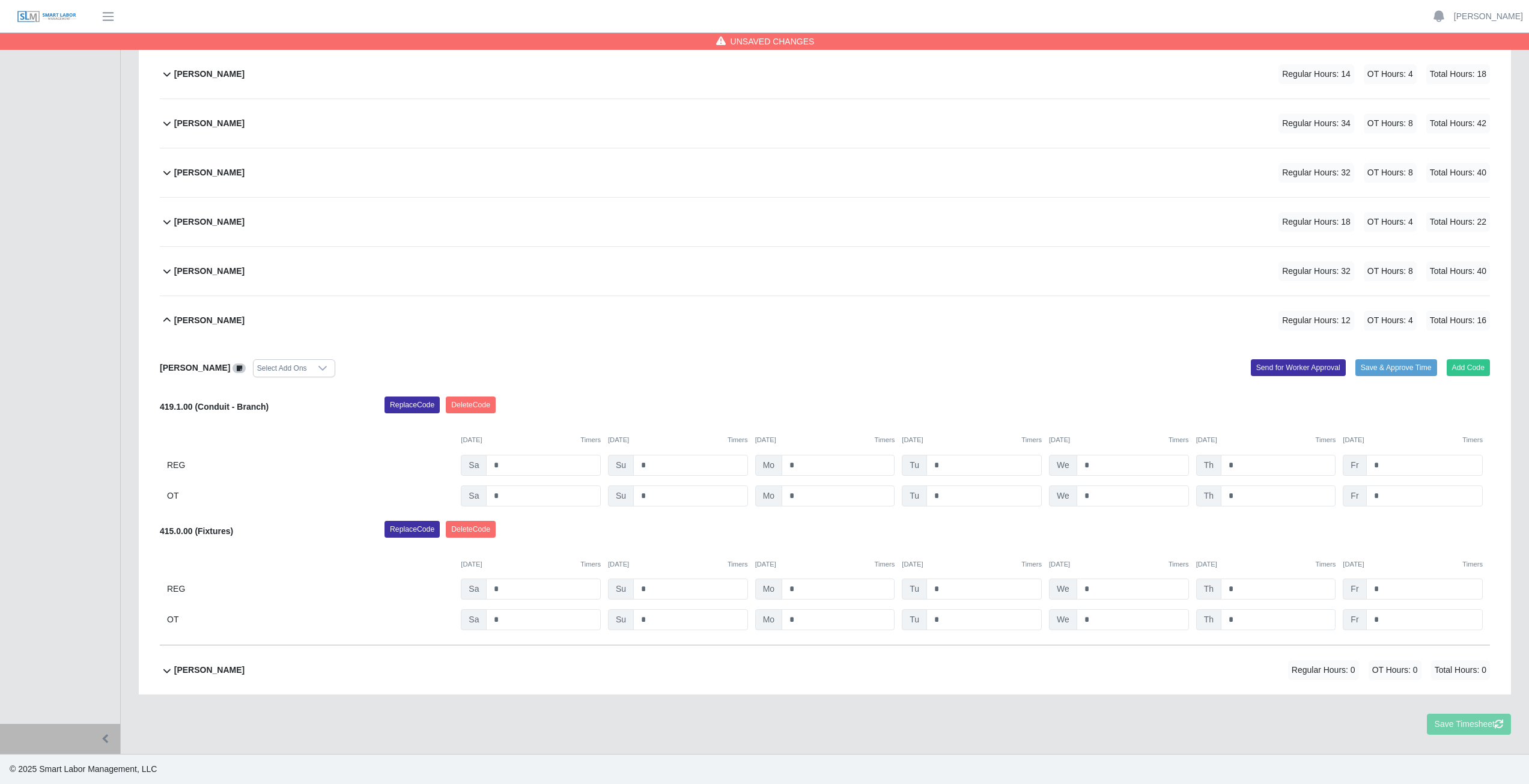
scroll to position [451, 0]
click at [476, 407] on button "Delete Code" at bounding box center [470, 404] width 50 height 17
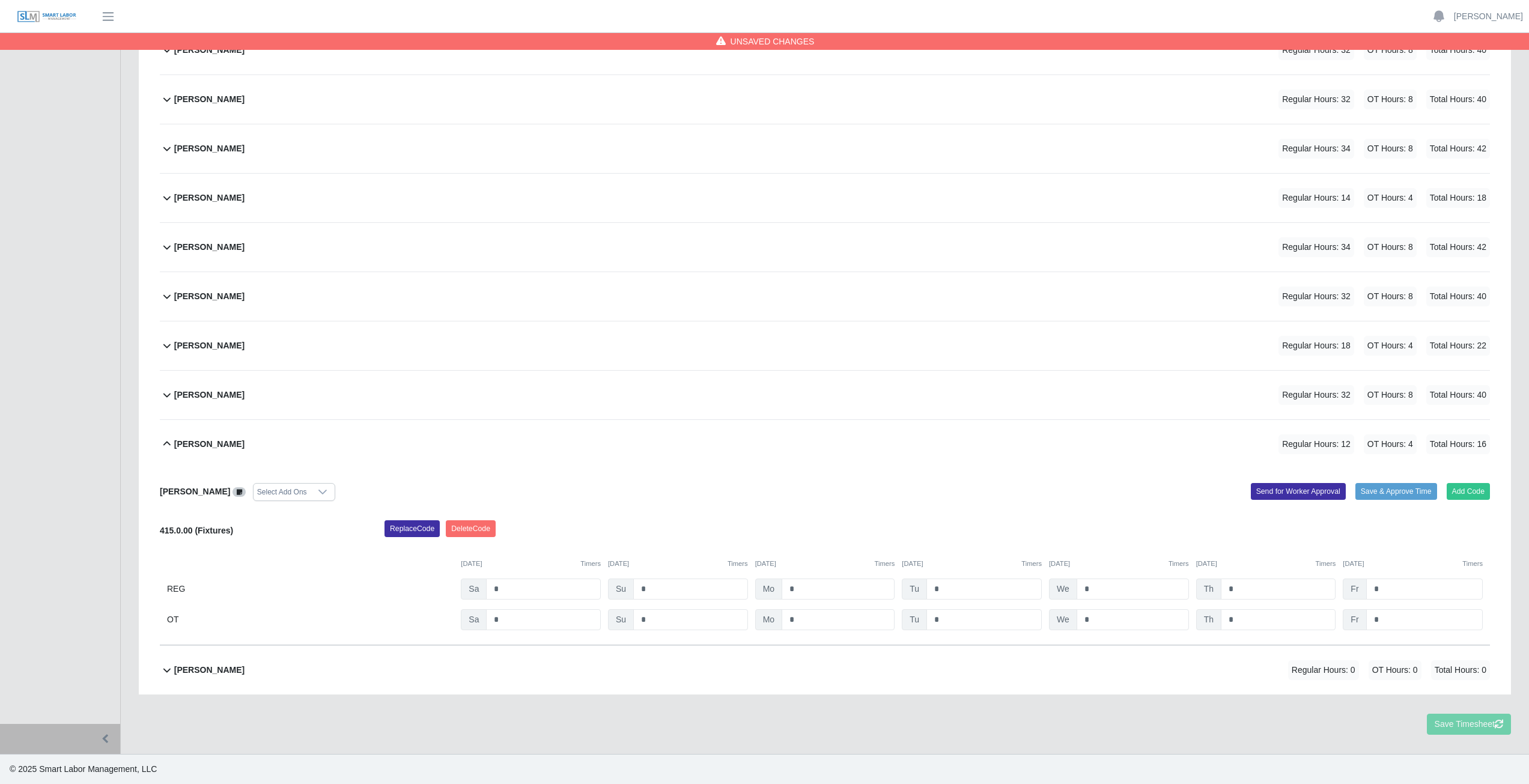
scroll to position [328, 0]
click at [468, 526] on button "Delete Code" at bounding box center [470, 528] width 50 height 17
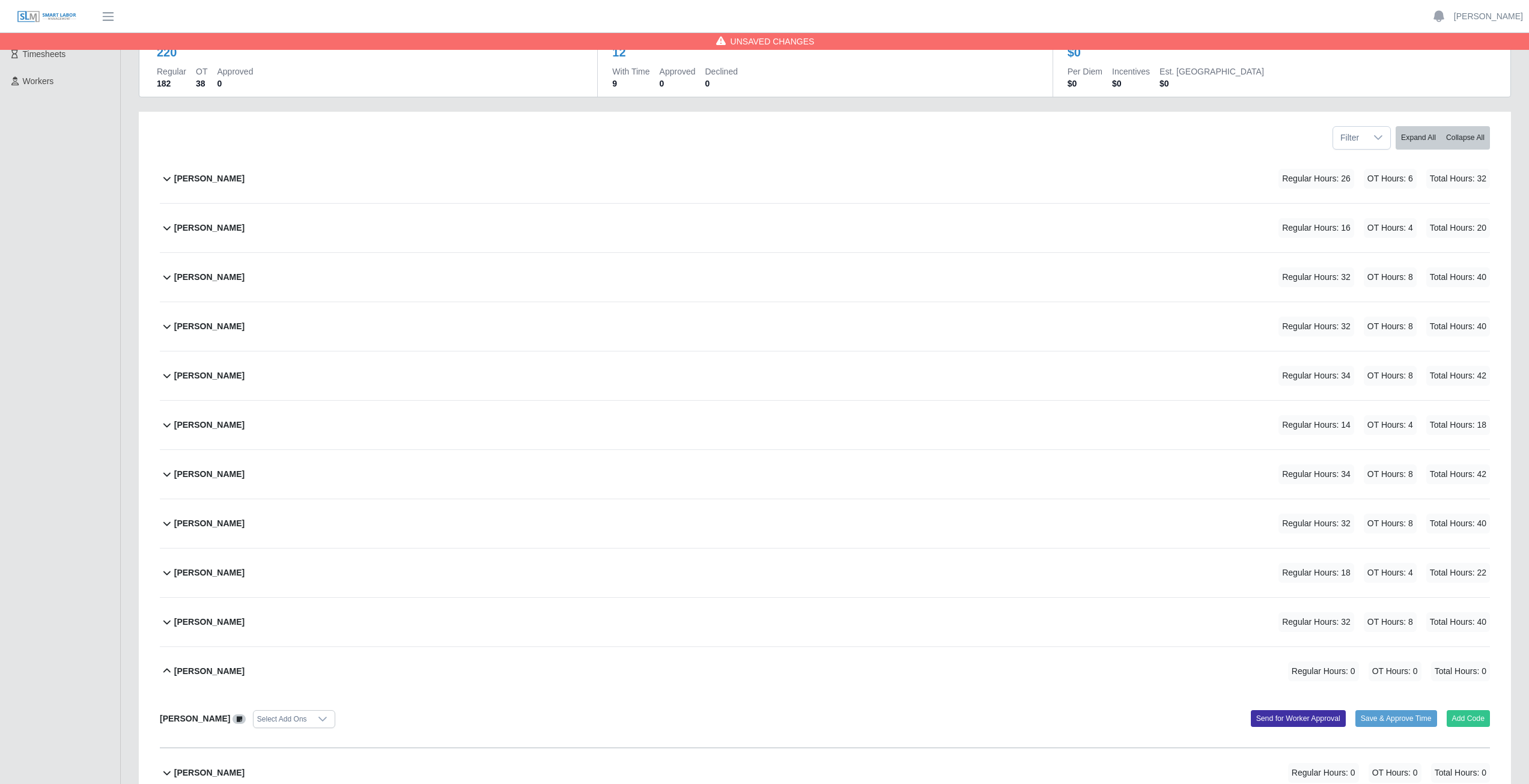
scroll to position [203, 0]
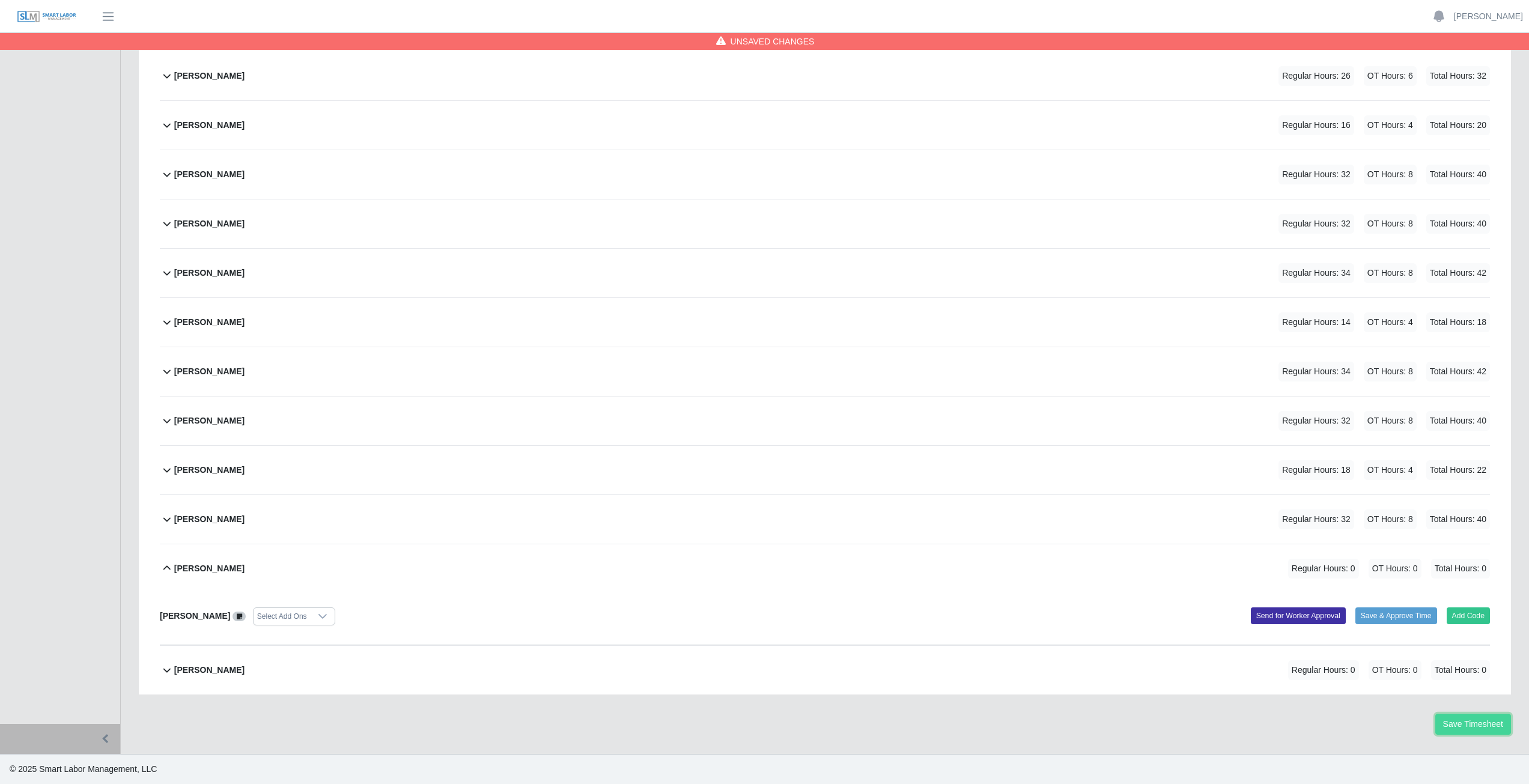
click at [1472, 726] on button "Save Timesheet" at bounding box center [1473, 724] width 76 height 21
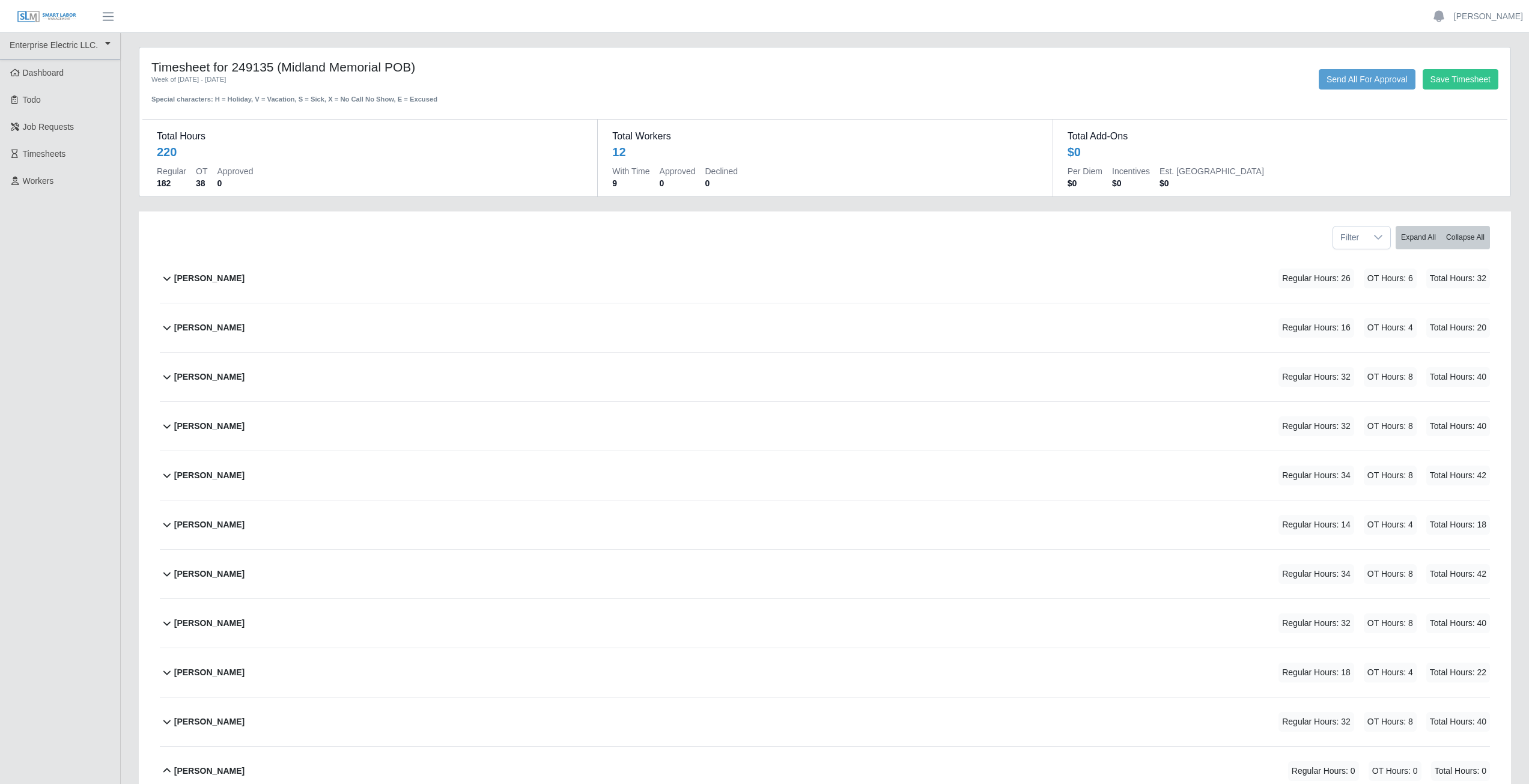
scroll to position [0, 0]
click at [1479, 17] on link "[PERSON_NAME]" at bounding box center [1487, 17] width 69 height 13
click at [1453, 86] on link "Logout" at bounding box center [1474, 83] width 108 height 25
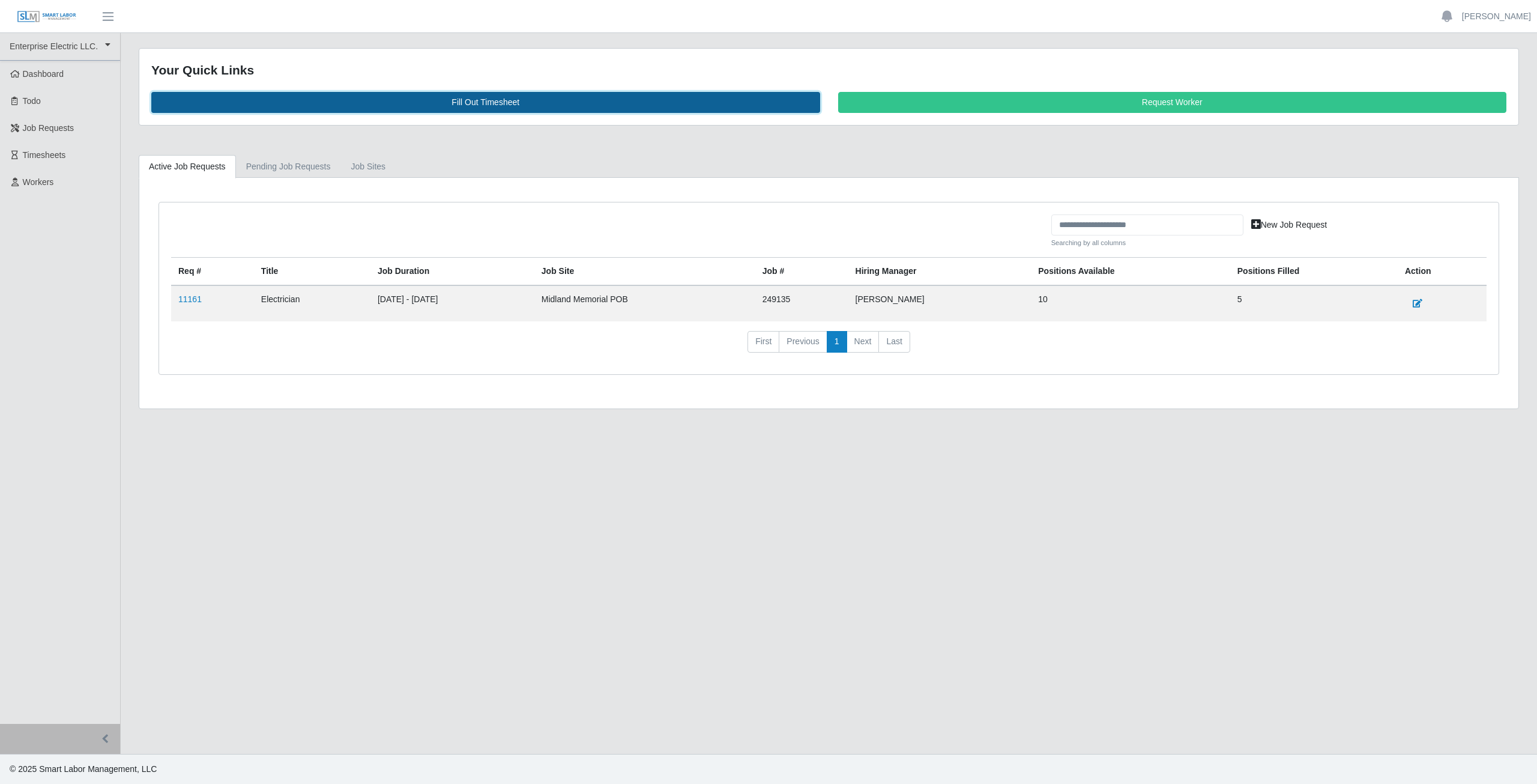
click at [485, 102] on link "Fill Out Timesheet" at bounding box center [485, 103] width 669 height 21
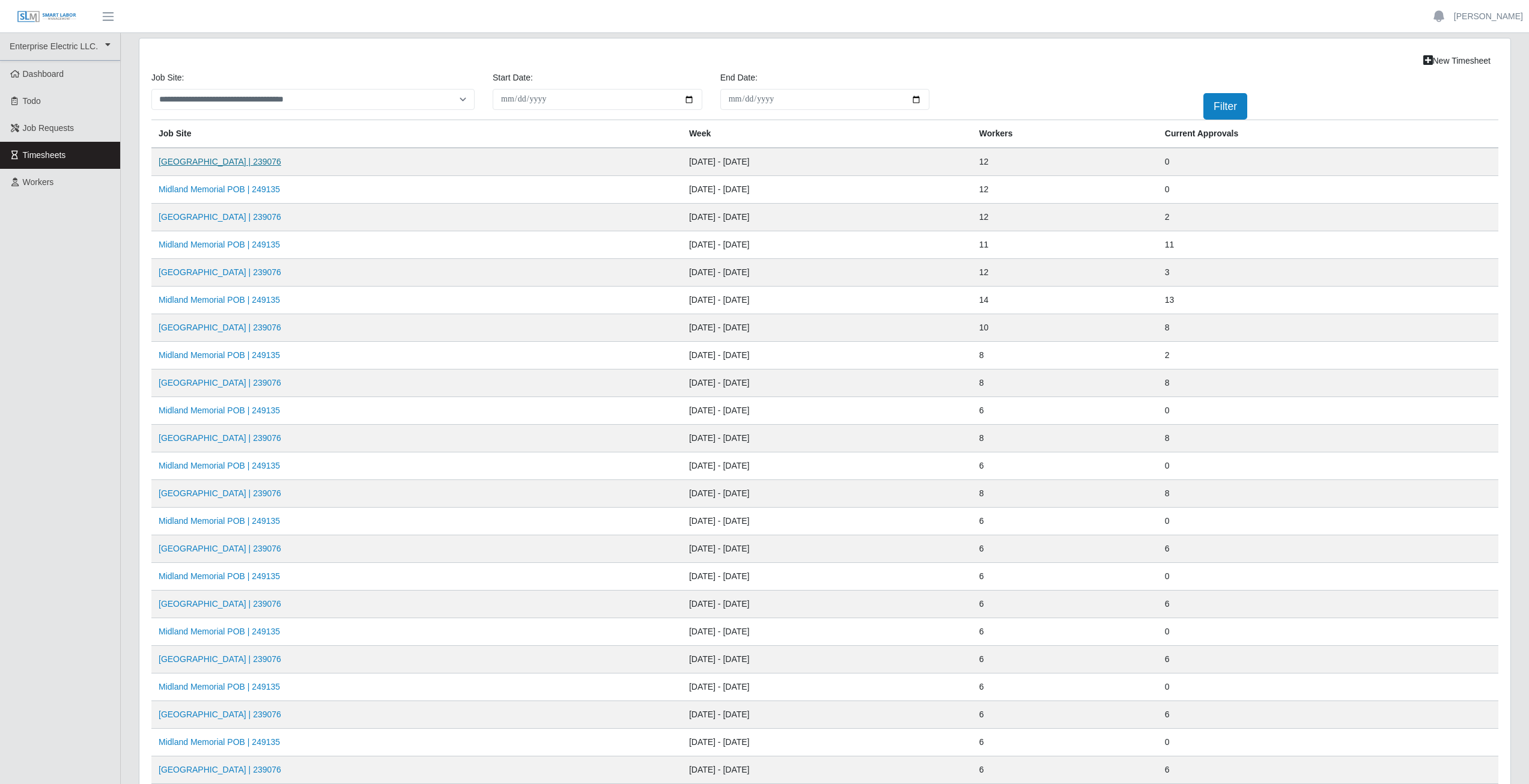
click at [235, 165] on link "[GEOGRAPHIC_DATA] | 239076" at bounding box center [220, 161] width 123 height 10
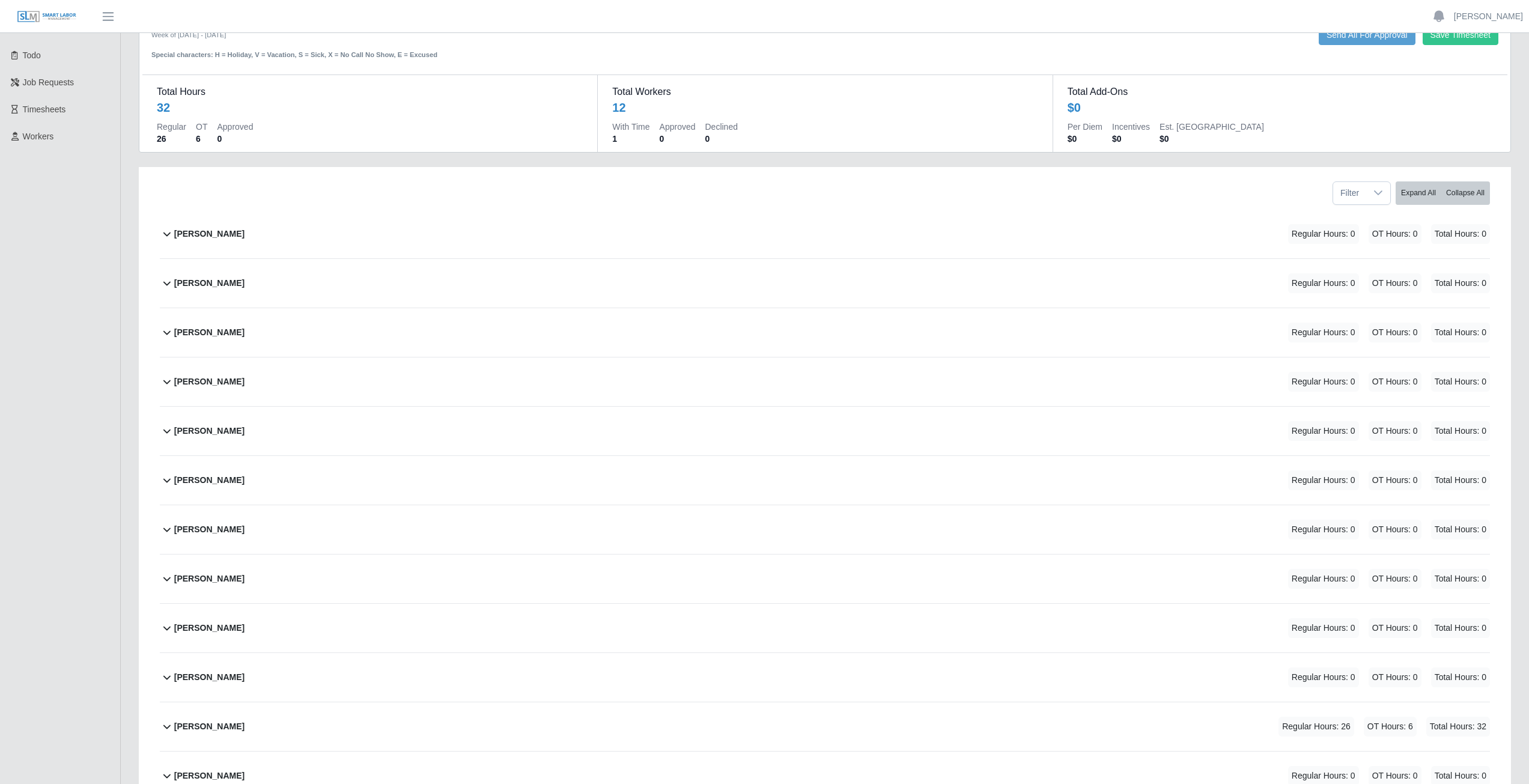
scroll to position [151, 0]
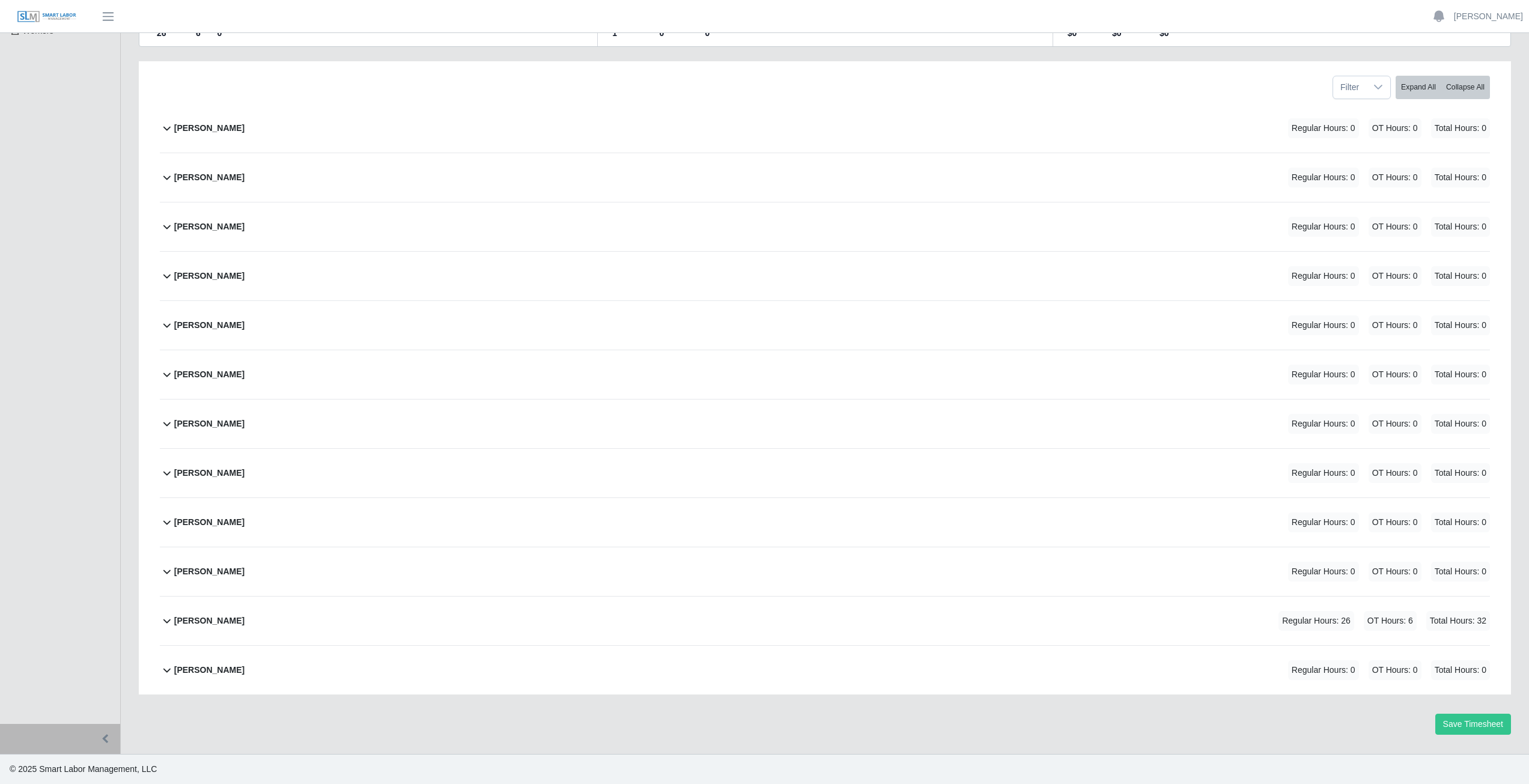
click at [166, 620] on icon at bounding box center [166, 620] width 14 height 14
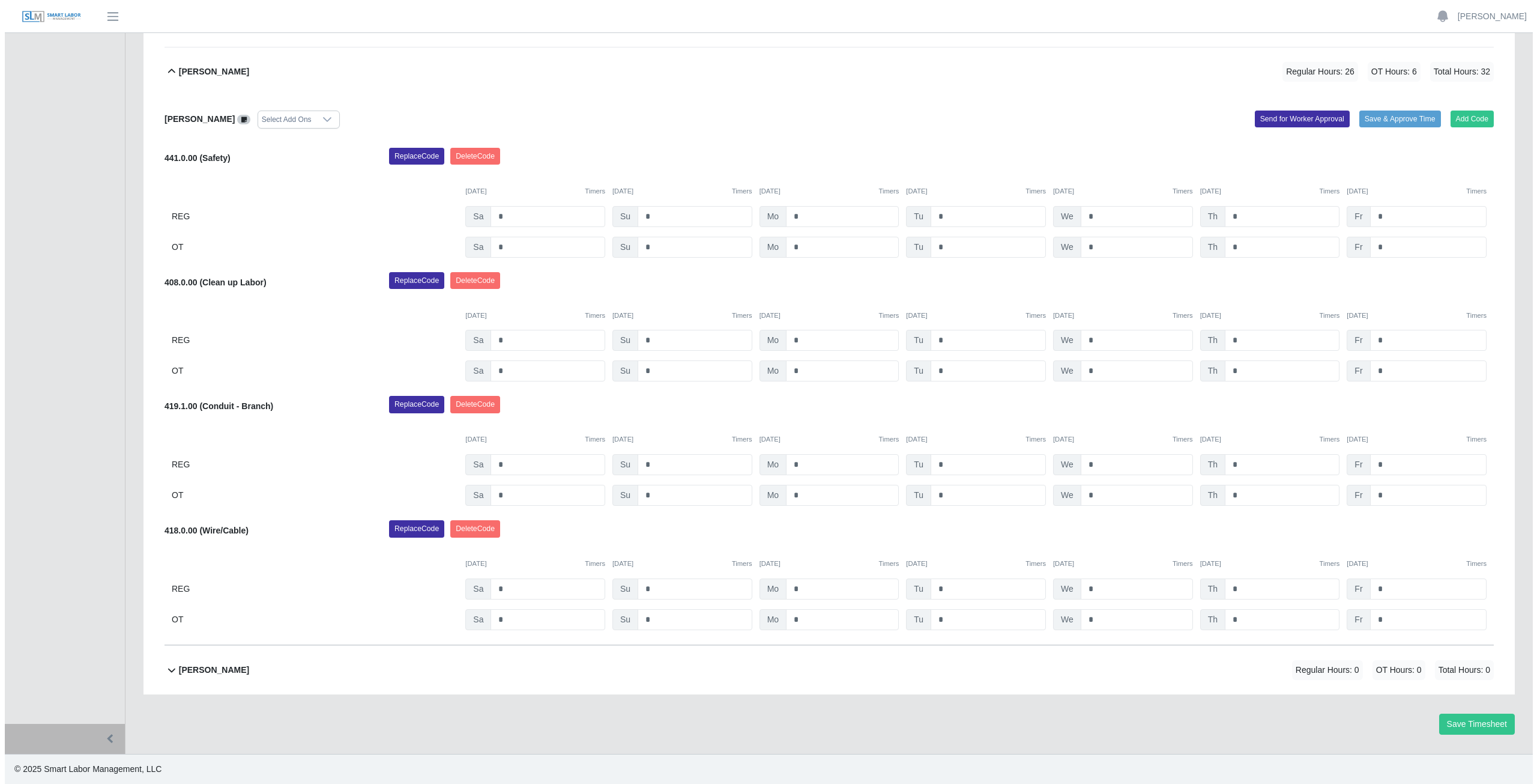
scroll to position [640, 0]
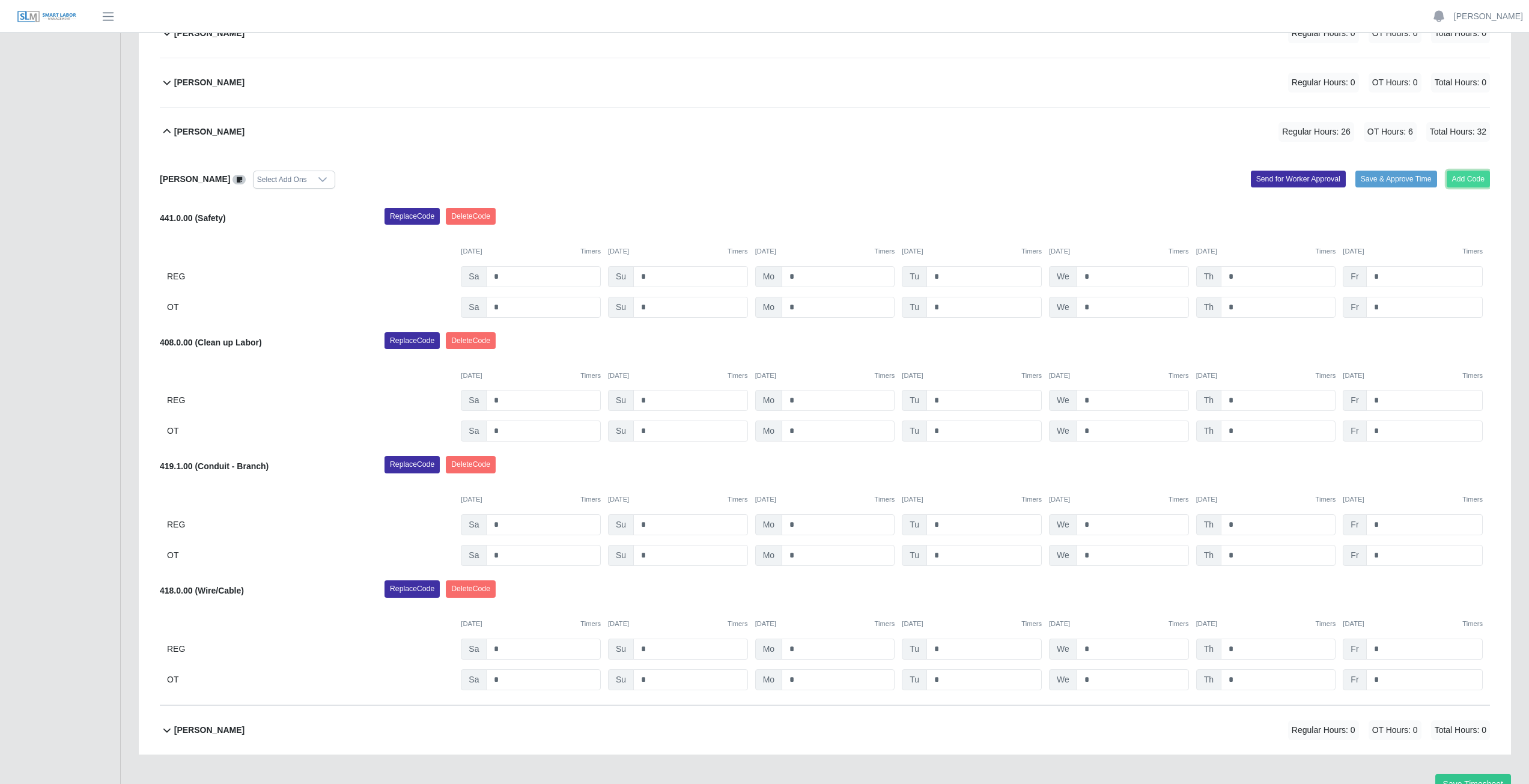
click at [1474, 179] on button "Add Code" at bounding box center [1469, 179] width 44 height 17
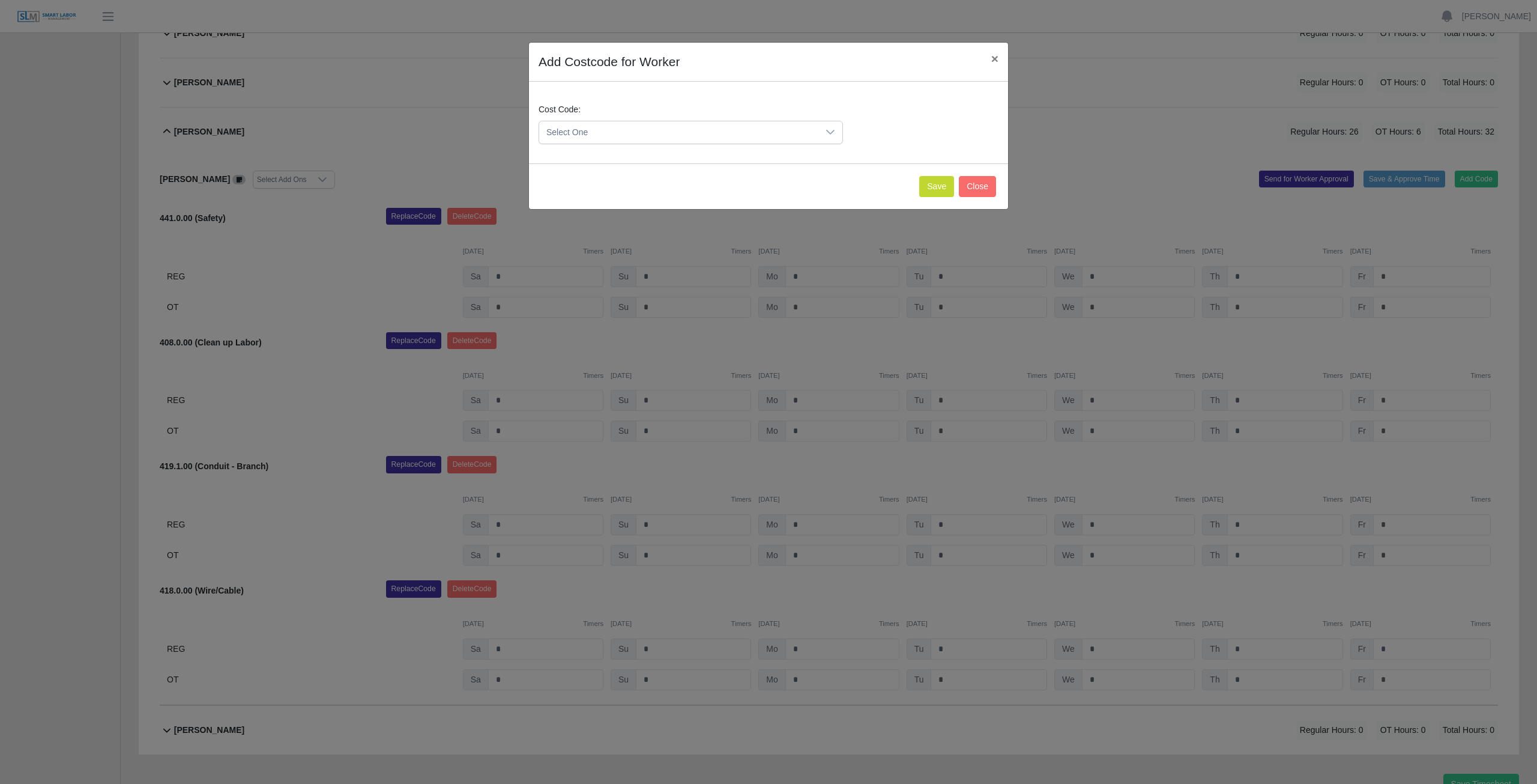
click at [638, 126] on span "Select One" at bounding box center [678, 132] width 279 height 22
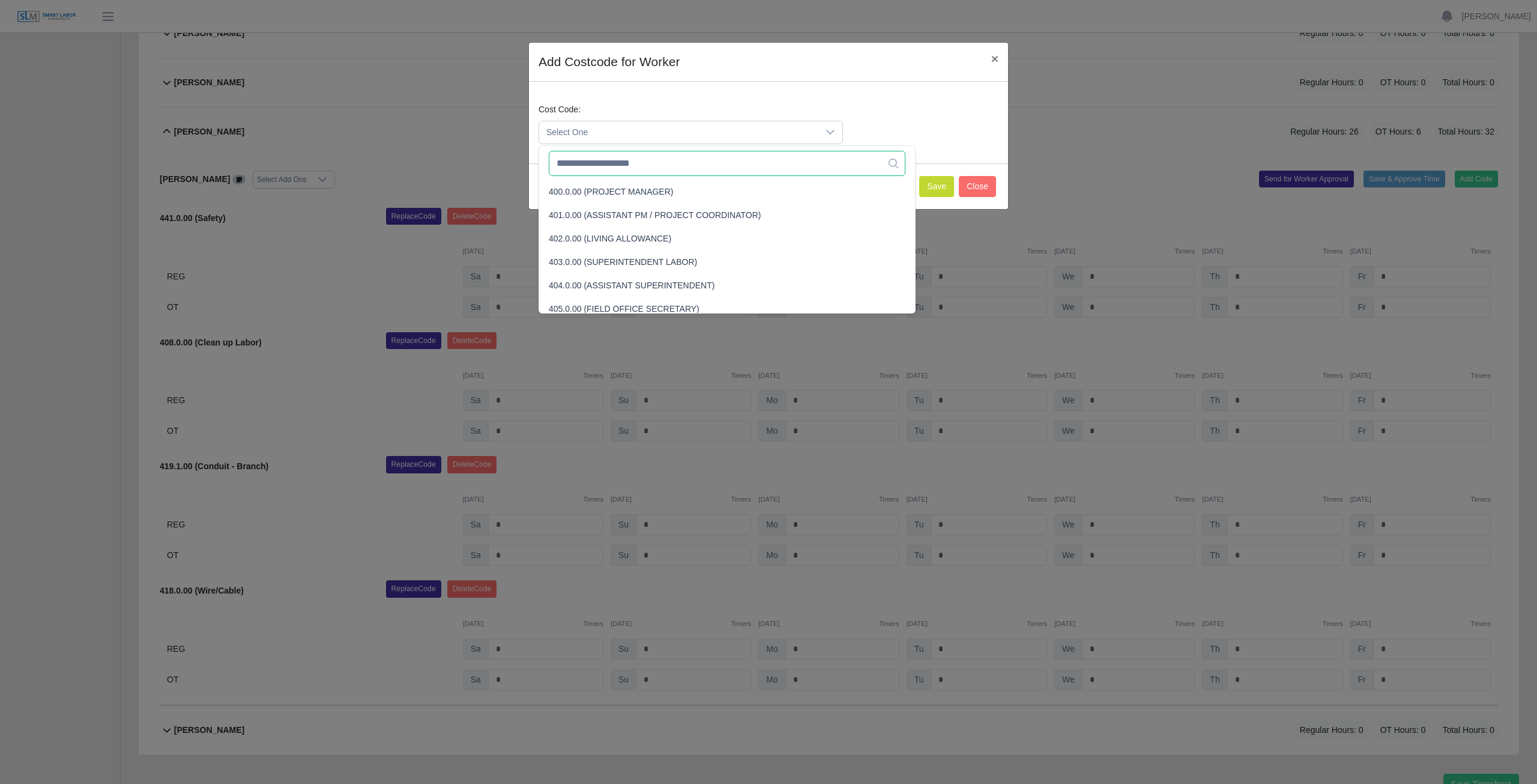
click at [630, 161] on input "text" at bounding box center [727, 163] width 357 height 25
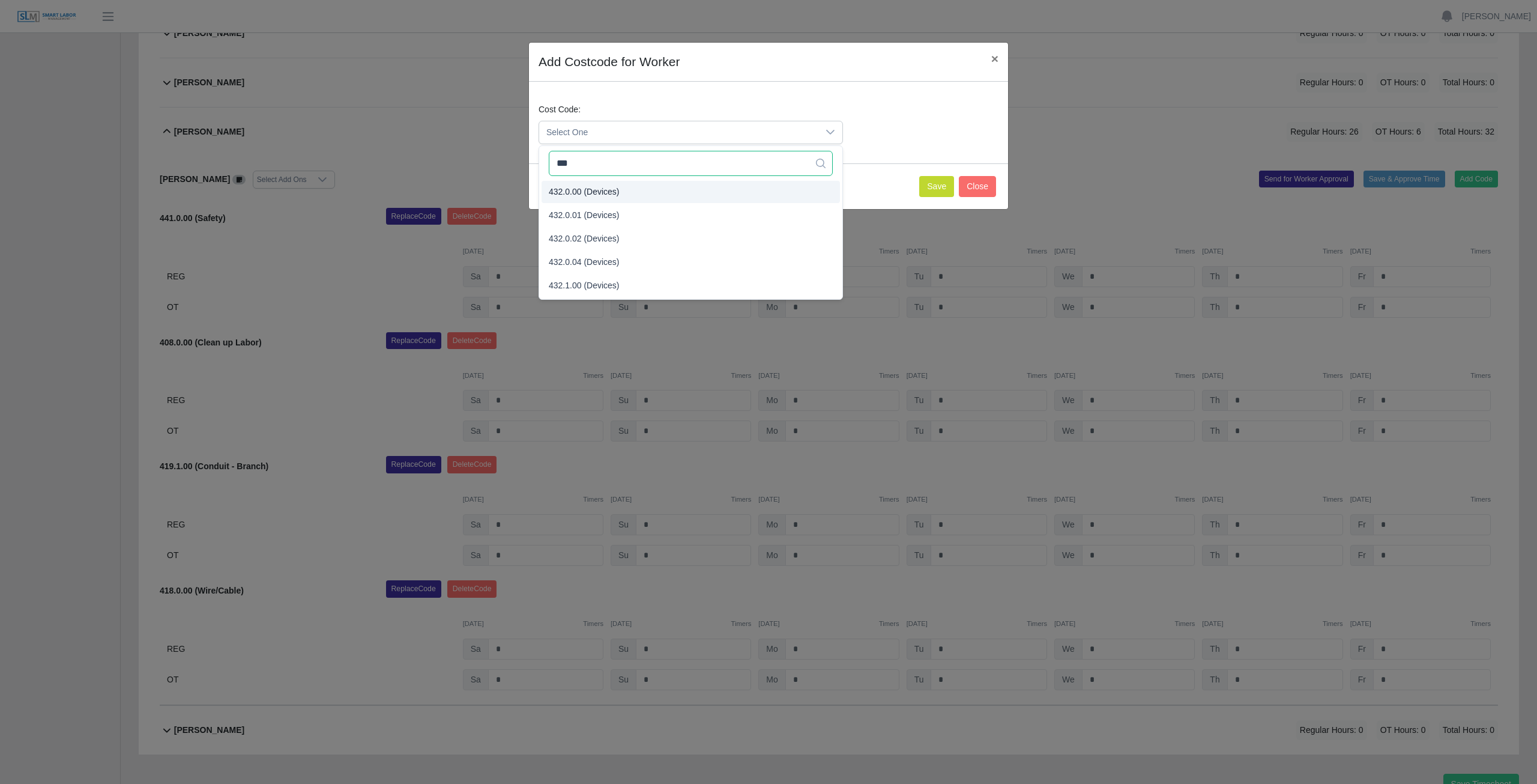
type input "***"
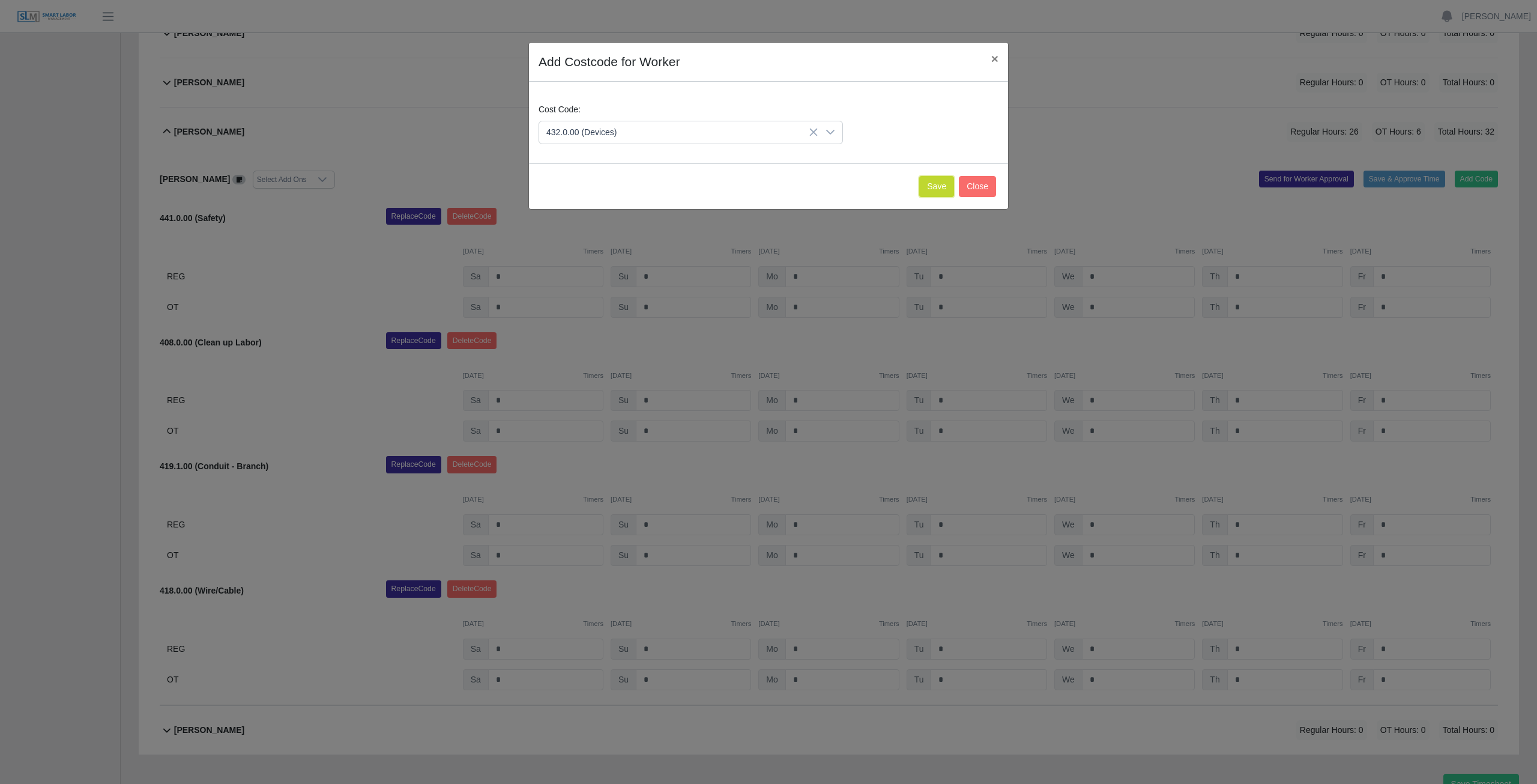
click at [944, 185] on button "Save" at bounding box center [937, 187] width 35 height 21
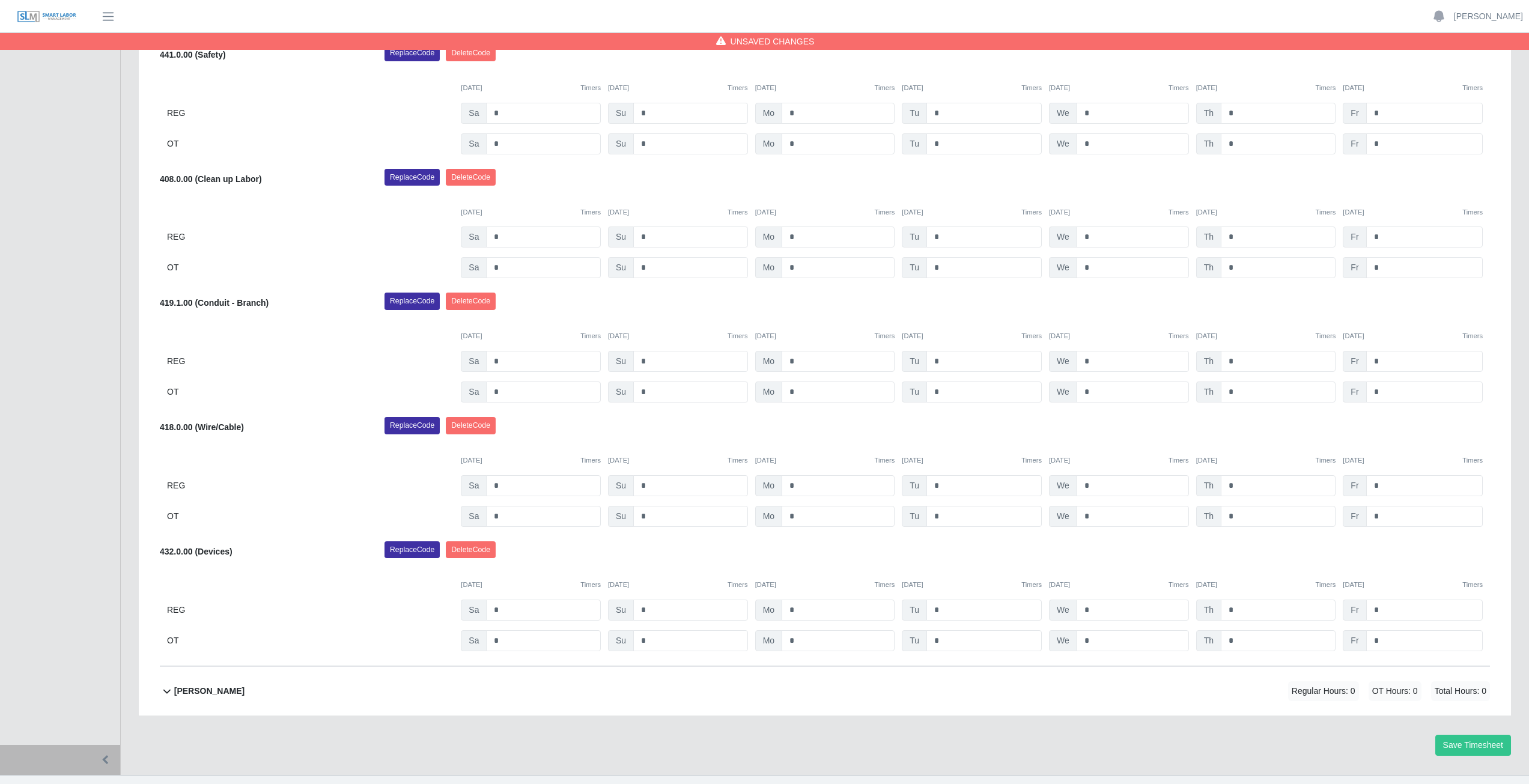
scroll to position [825, 0]
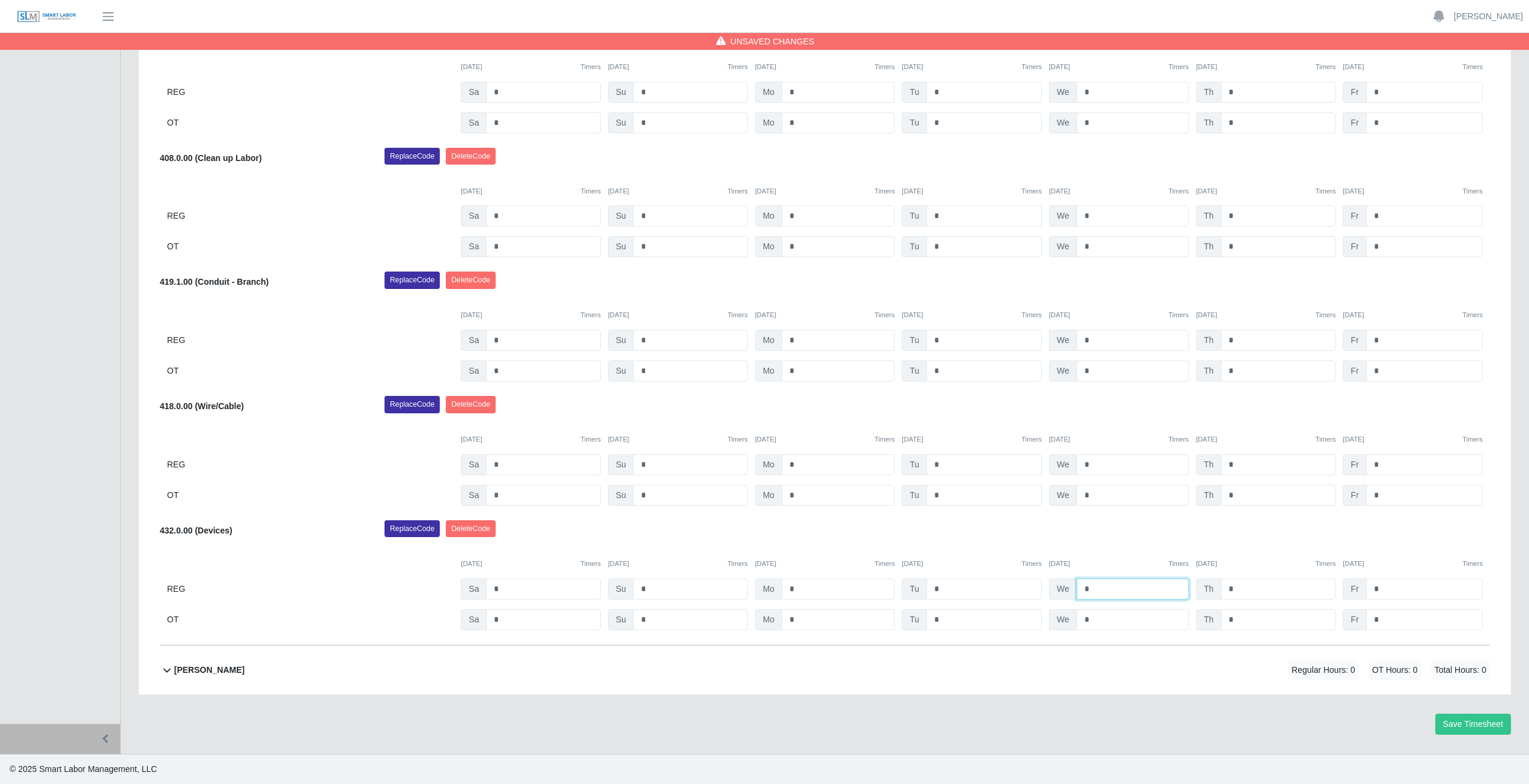
click at [1099, 588] on input "*" at bounding box center [1132, 589] width 113 height 21
type input "*"
click at [1093, 624] on input "*" at bounding box center [1132, 619] width 113 height 21
type input "*"
click at [1143, 528] on div "Replace Code [GEOGRAPHIC_DATA] Code" at bounding box center [936, 532] width 1123 height 24
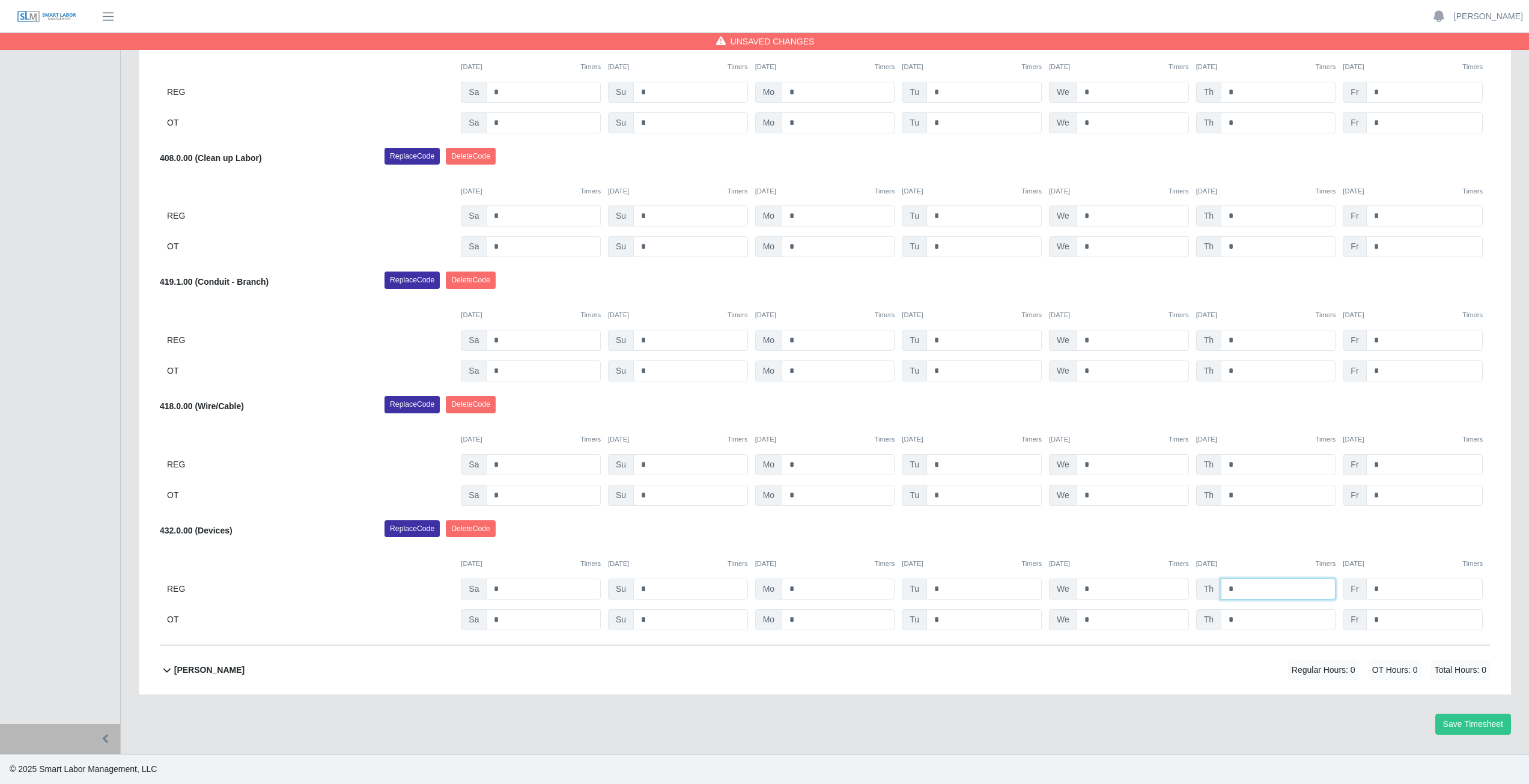
click at [1237, 586] on input "*" at bounding box center [1278, 589] width 115 height 21
type input "*"
click at [1241, 620] on input "*" at bounding box center [1278, 619] width 115 height 21
type input "*"
drag, startPoint x: 1273, startPoint y: 525, endPoint x: 1276, endPoint y: 512, distance: 13.3
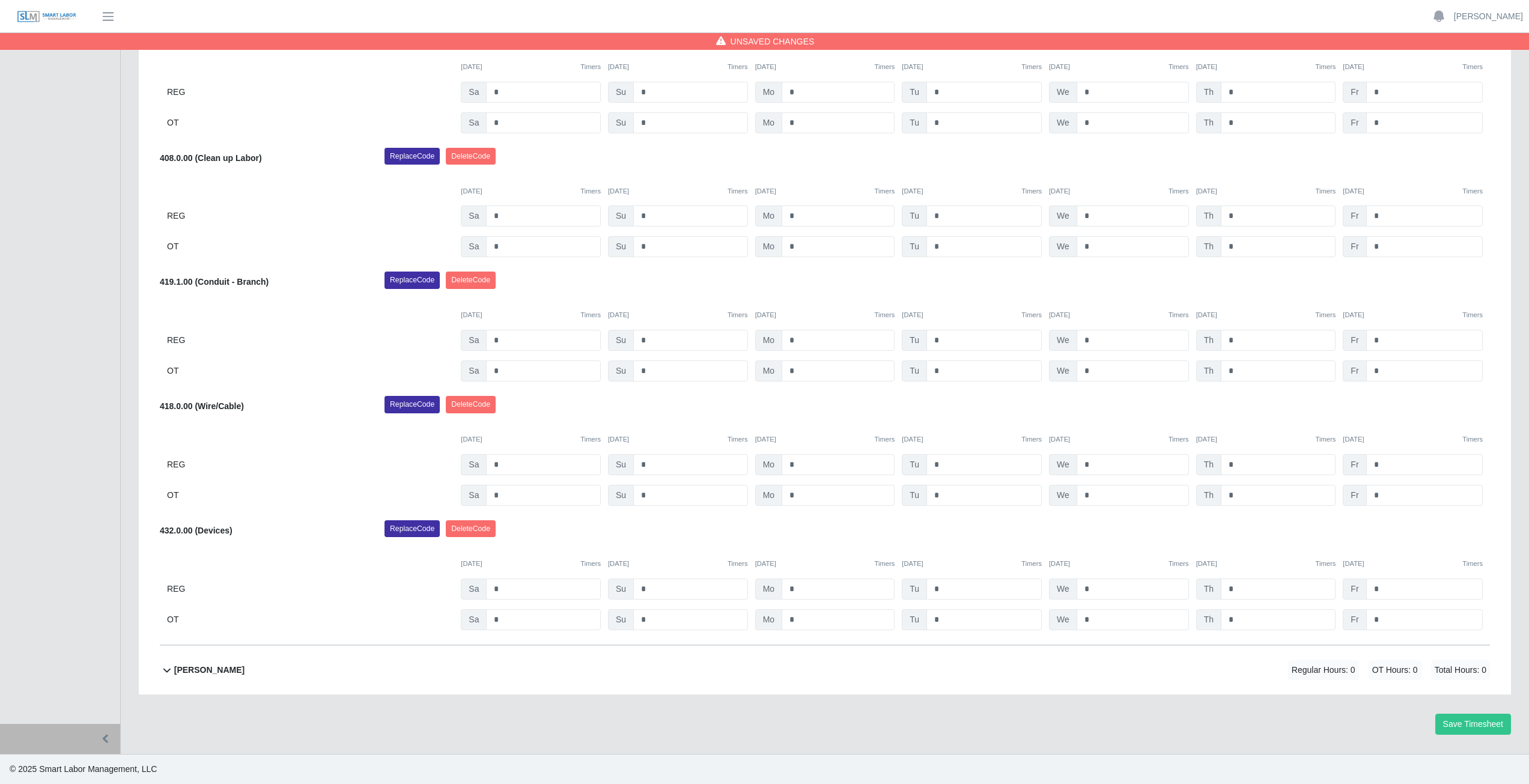
click at [1276, 512] on div "[PERSON_NAME] Select Add Ons Add Code Save & Approve Time Send for Worker Appro…" at bounding box center [824, 308] width 1330 height 673
click at [1485, 727] on button "Save Timesheet" at bounding box center [1473, 724] width 76 height 21
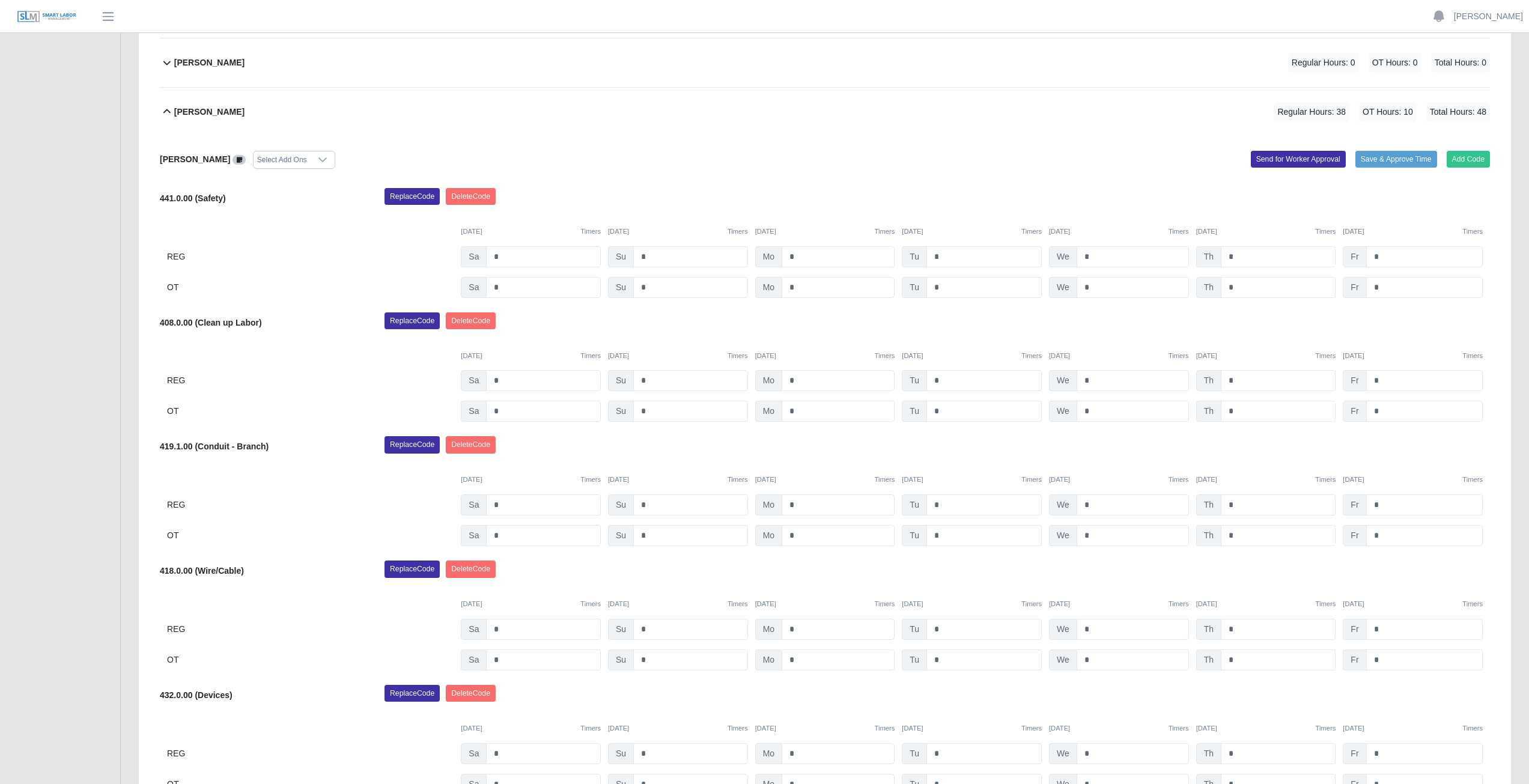
scroll to position [644, 0]
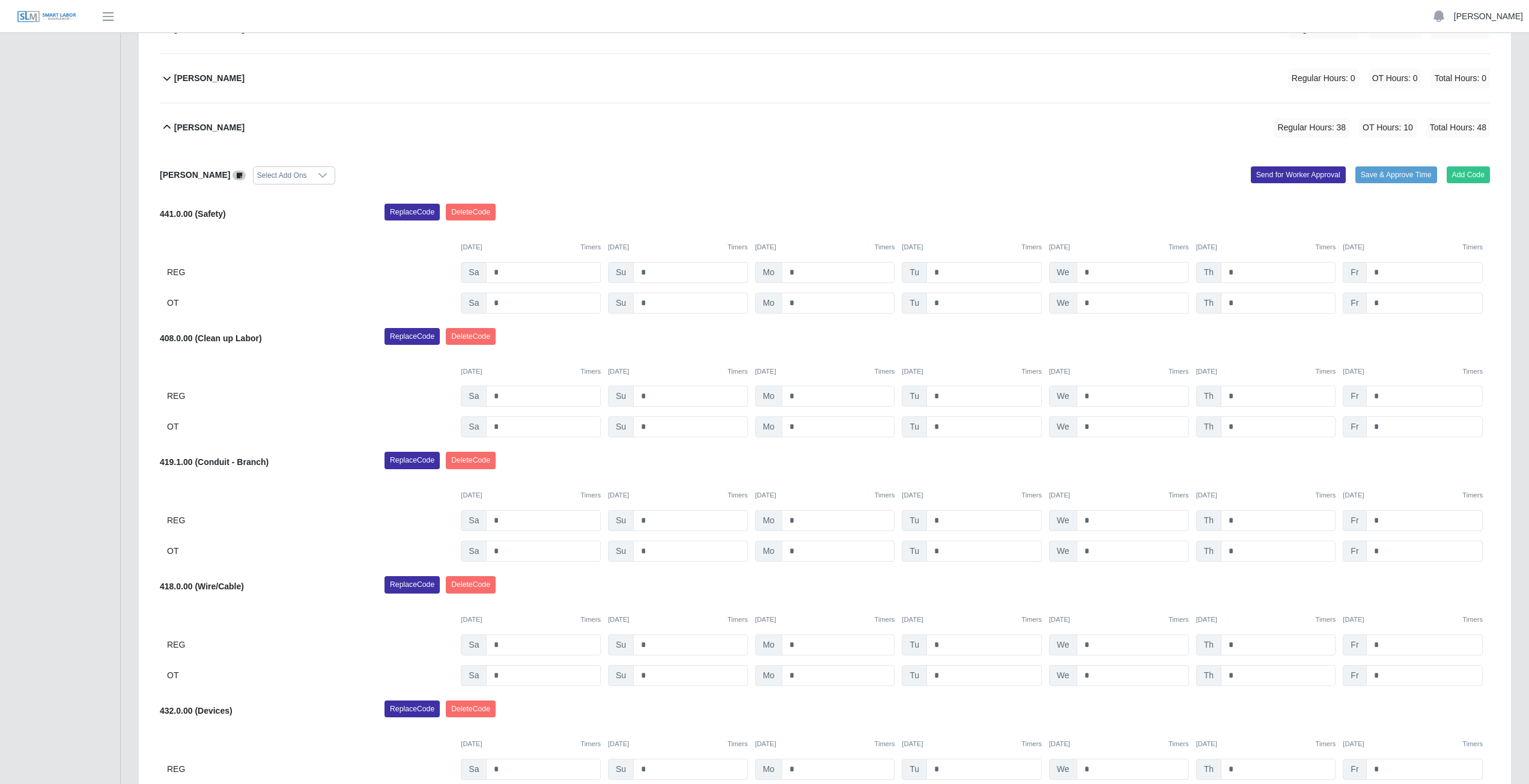
click at [1493, 18] on link "[PERSON_NAME]" at bounding box center [1487, 17] width 69 height 13
click at [1458, 88] on link "Logout" at bounding box center [1474, 83] width 108 height 25
